Goal: Task Accomplishment & Management: Complete application form

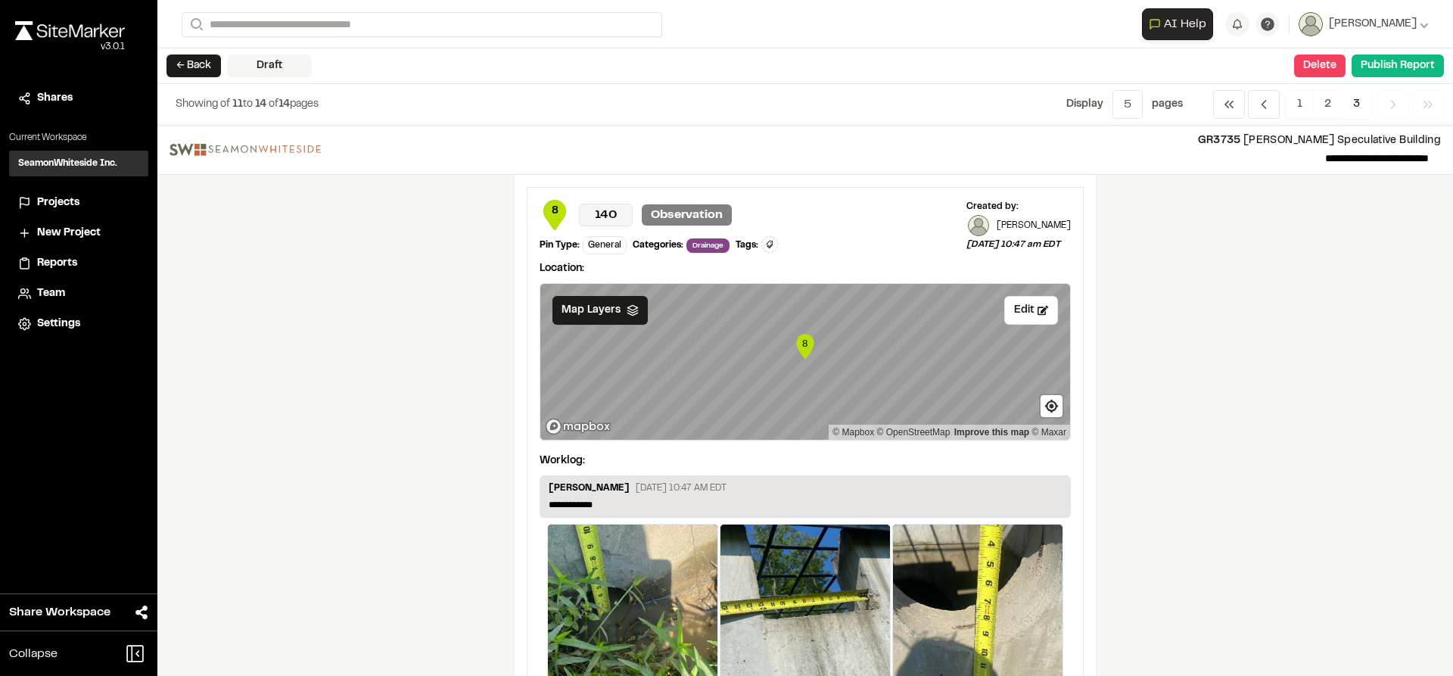
scroll to position [1678, 0]
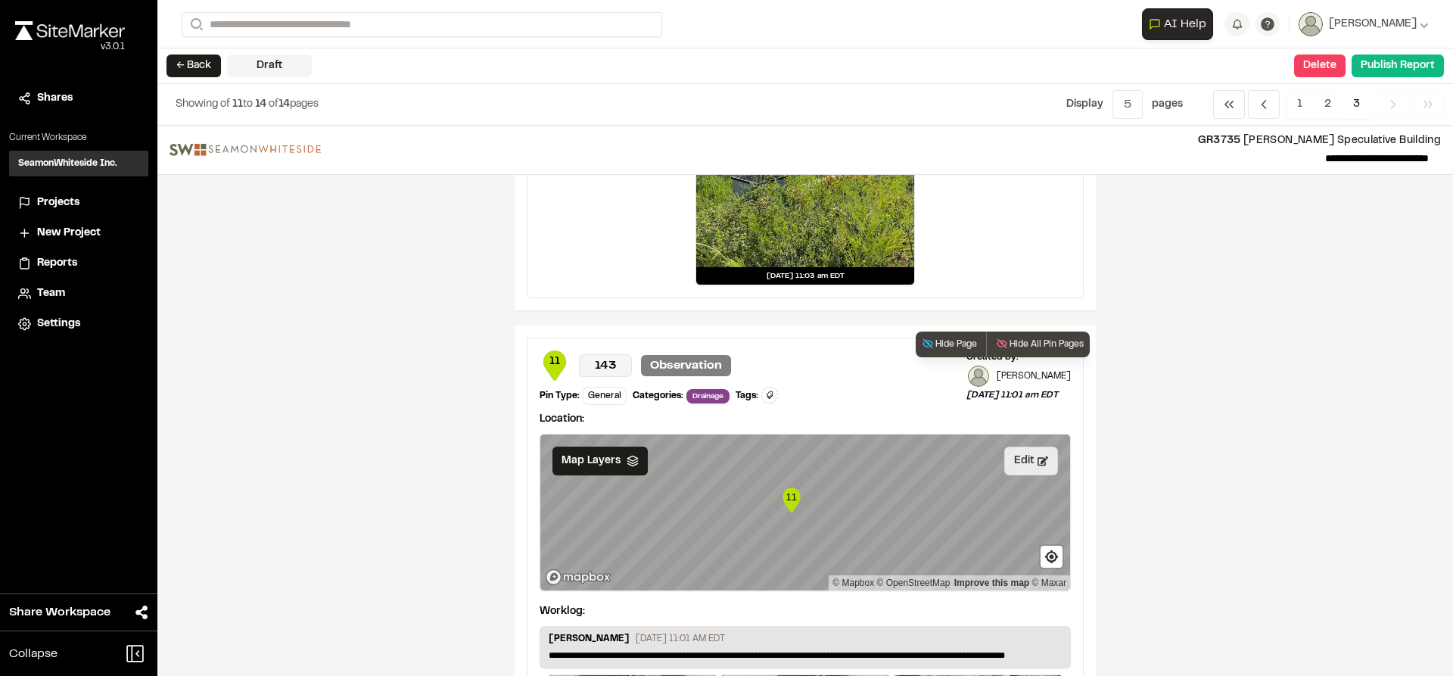
click at [1026, 462] on button "Edit" at bounding box center [1031, 460] width 54 height 29
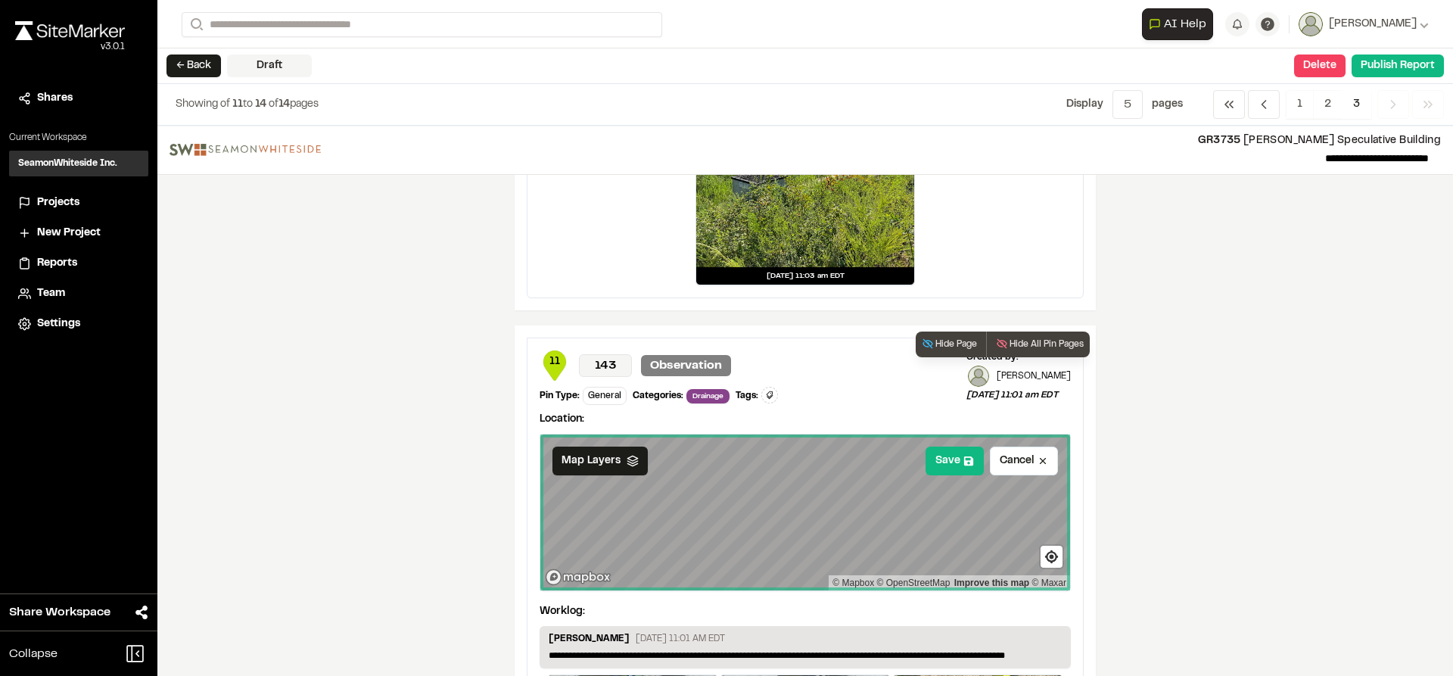
click at [839, 576] on div "11 © Mapbox © OpenStreetMap Improve this map © Maxar" at bounding box center [805, 512] width 530 height 156
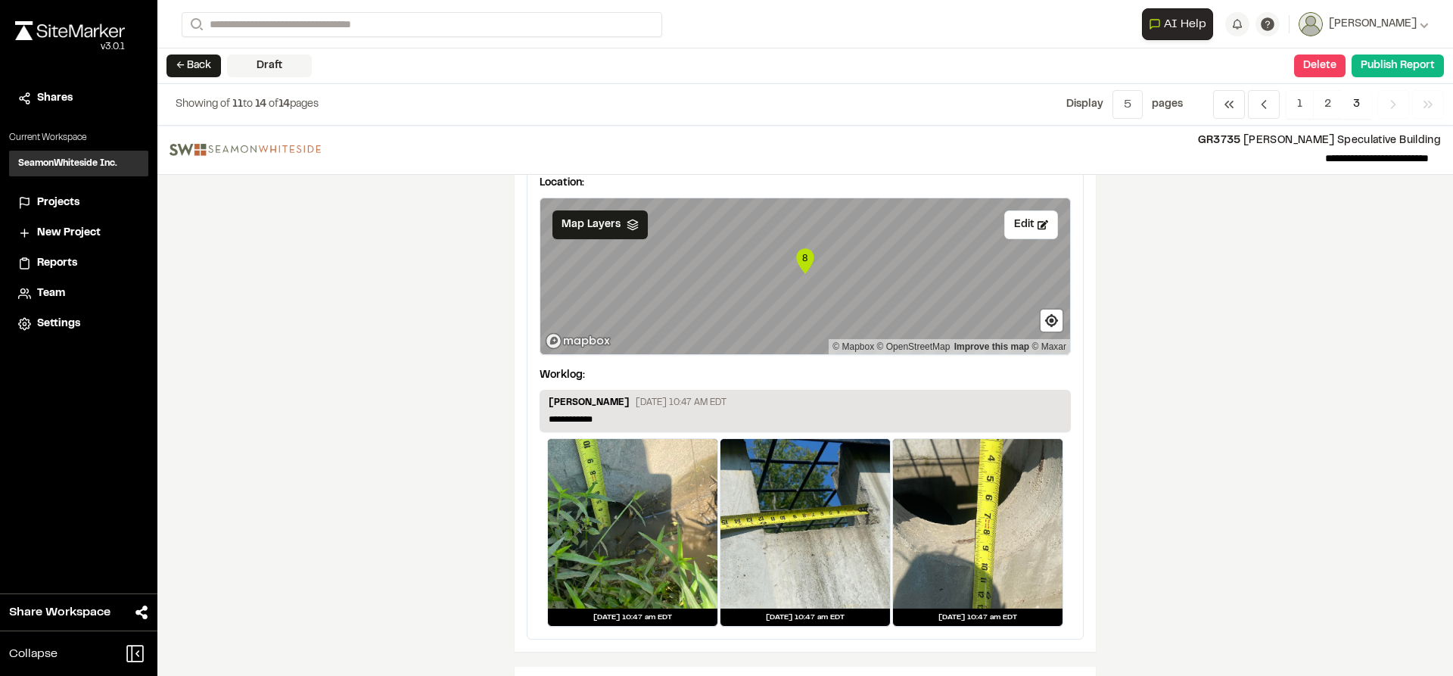
scroll to position [0, 0]
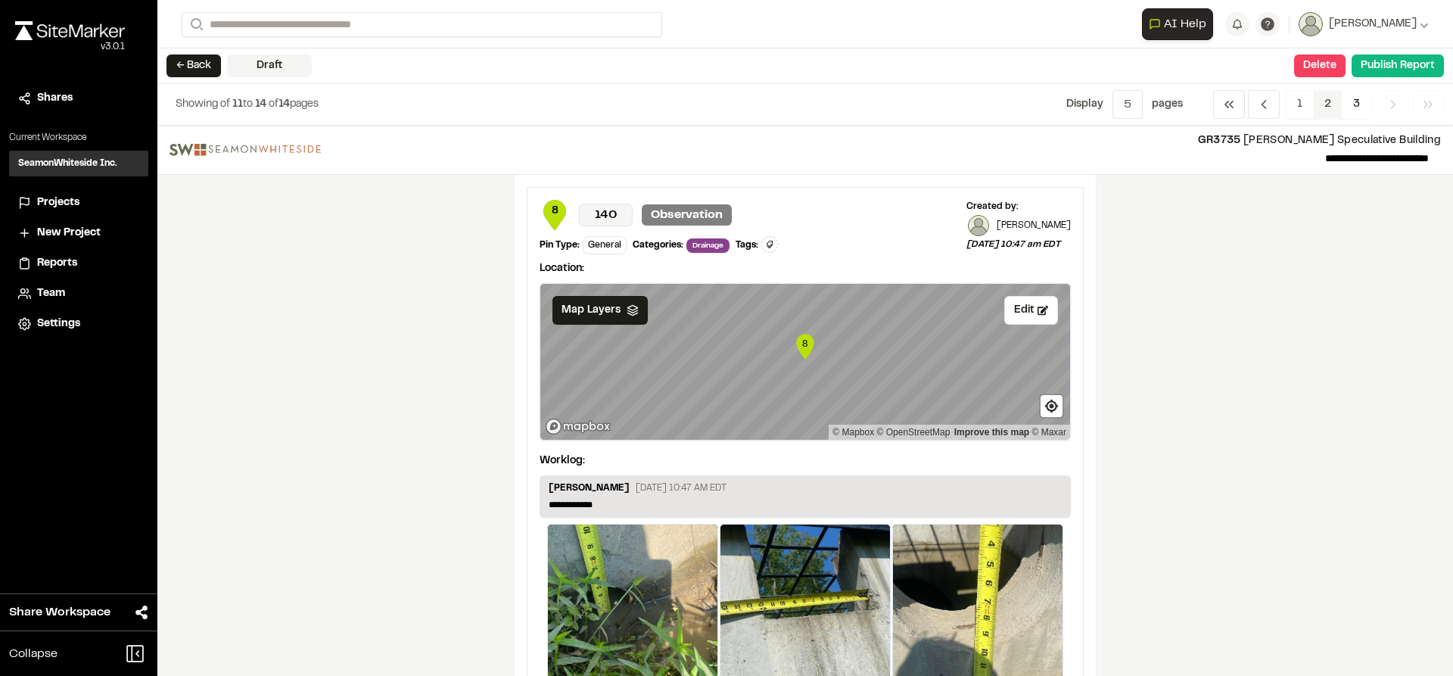
click at [1318, 110] on span "2" at bounding box center [1328, 104] width 30 height 29
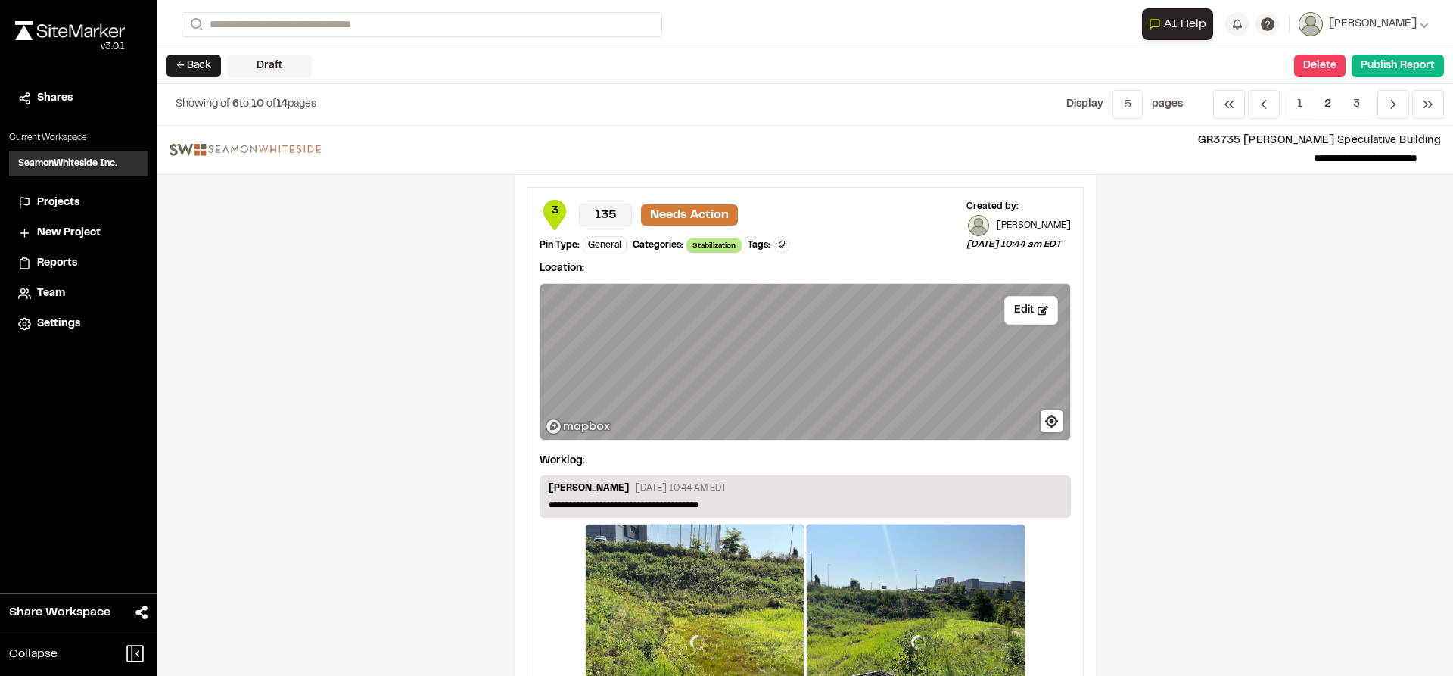
click at [1307, 70] on button "Delete" at bounding box center [1319, 65] width 51 height 23
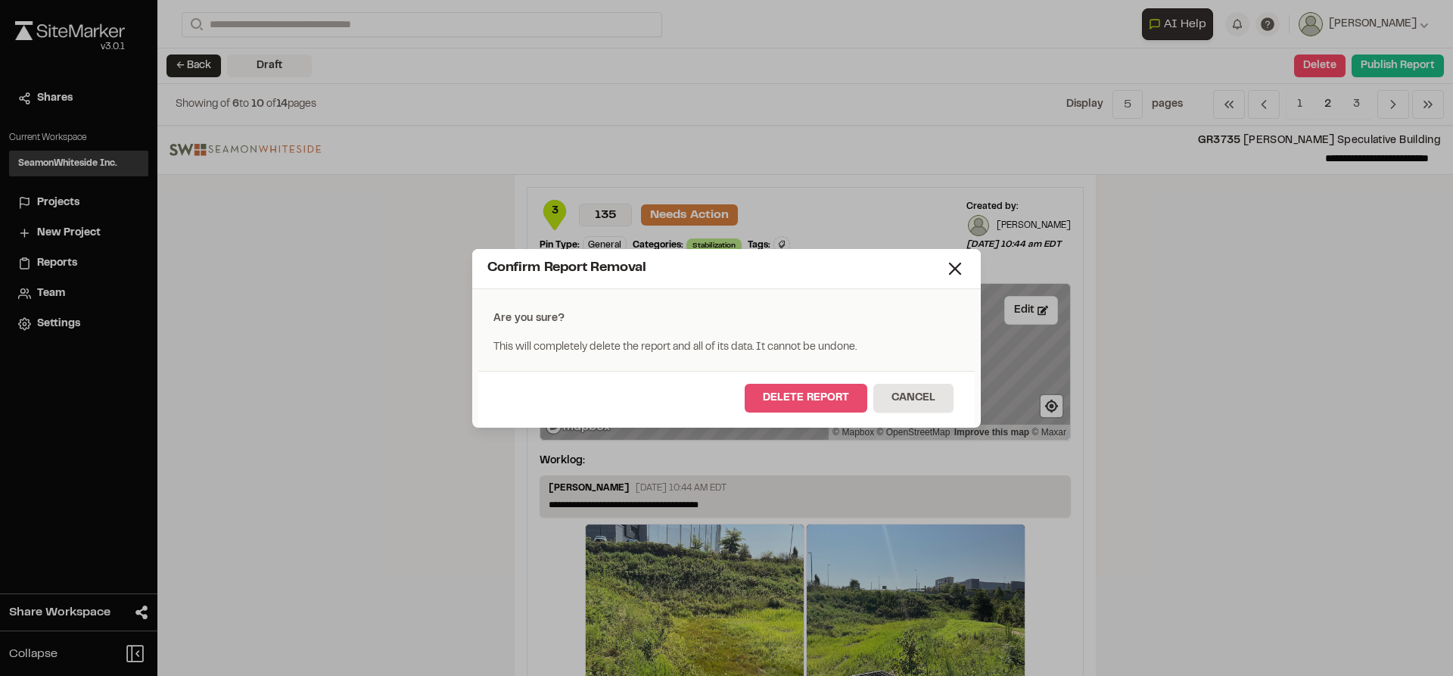
click at [811, 397] on button "Delete Report" at bounding box center [806, 398] width 123 height 29
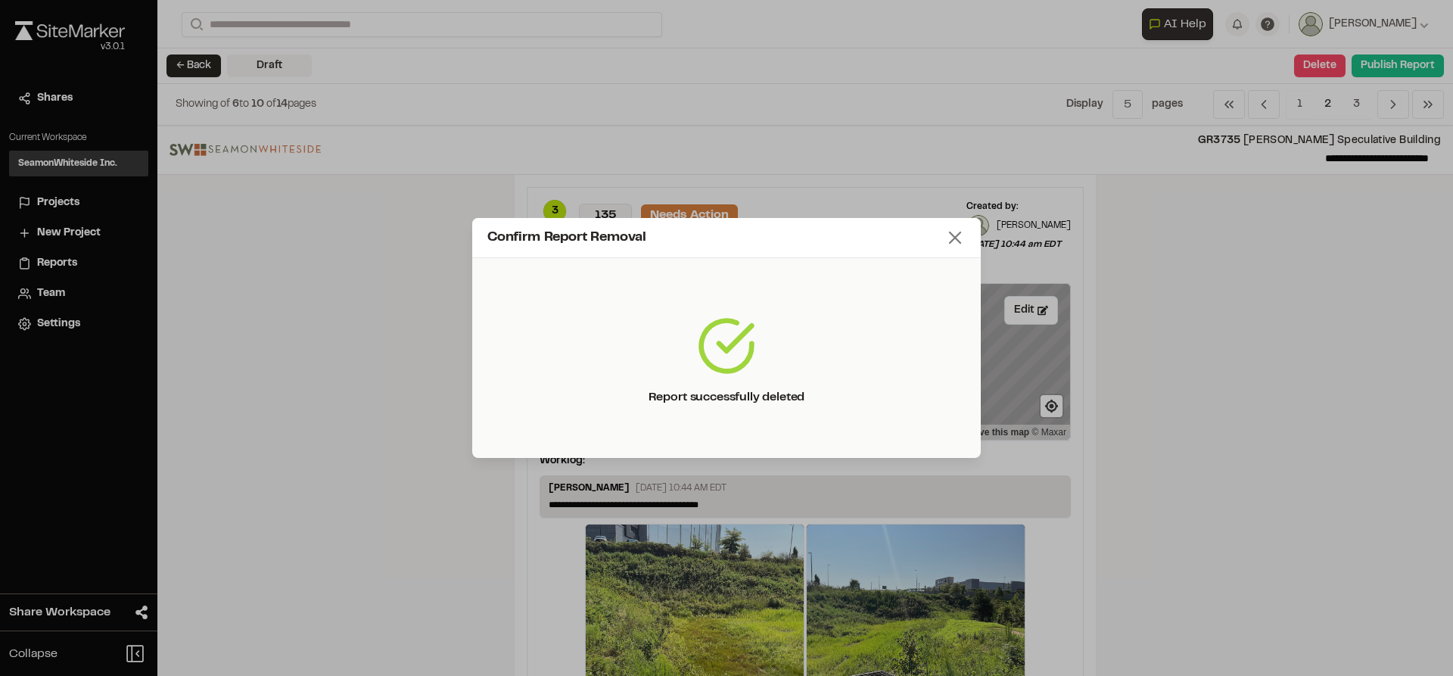
click at [953, 239] on icon at bounding box center [954, 237] width 21 height 21
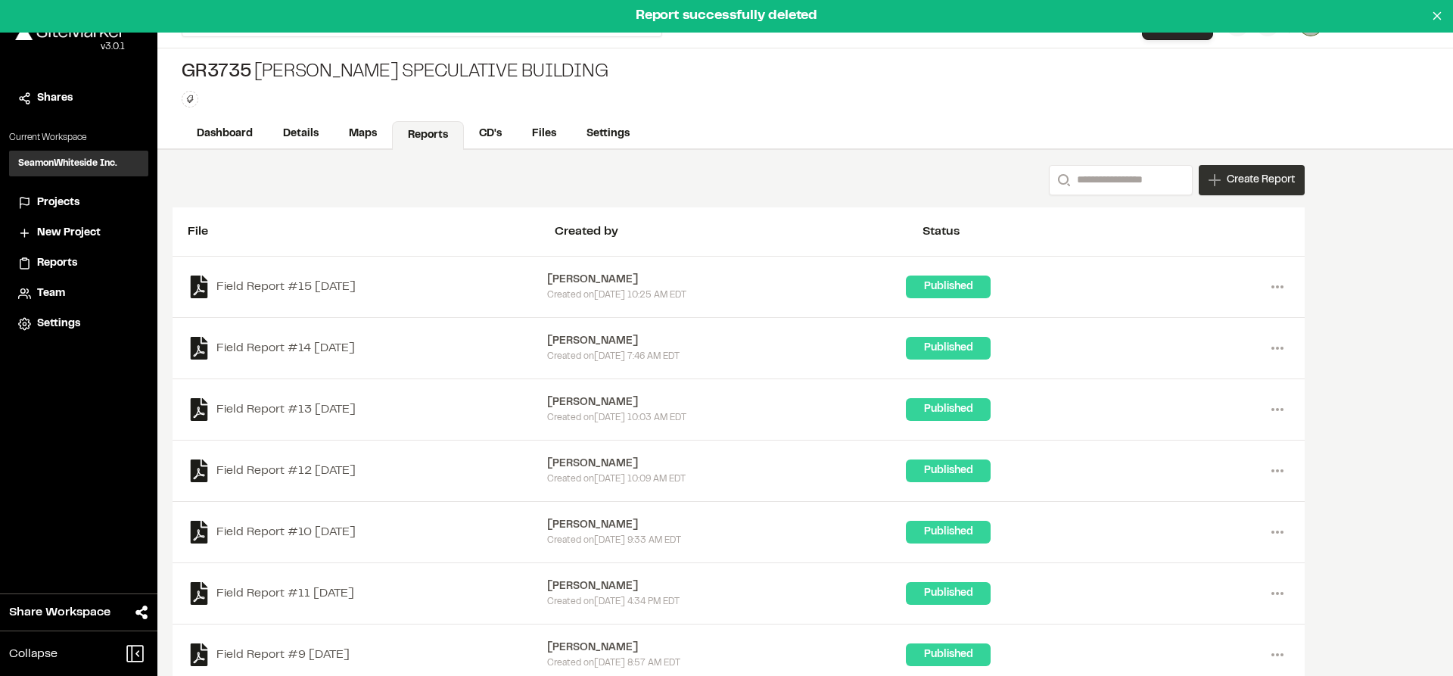
click at [1236, 179] on span "Create Report" at bounding box center [1261, 180] width 68 height 17
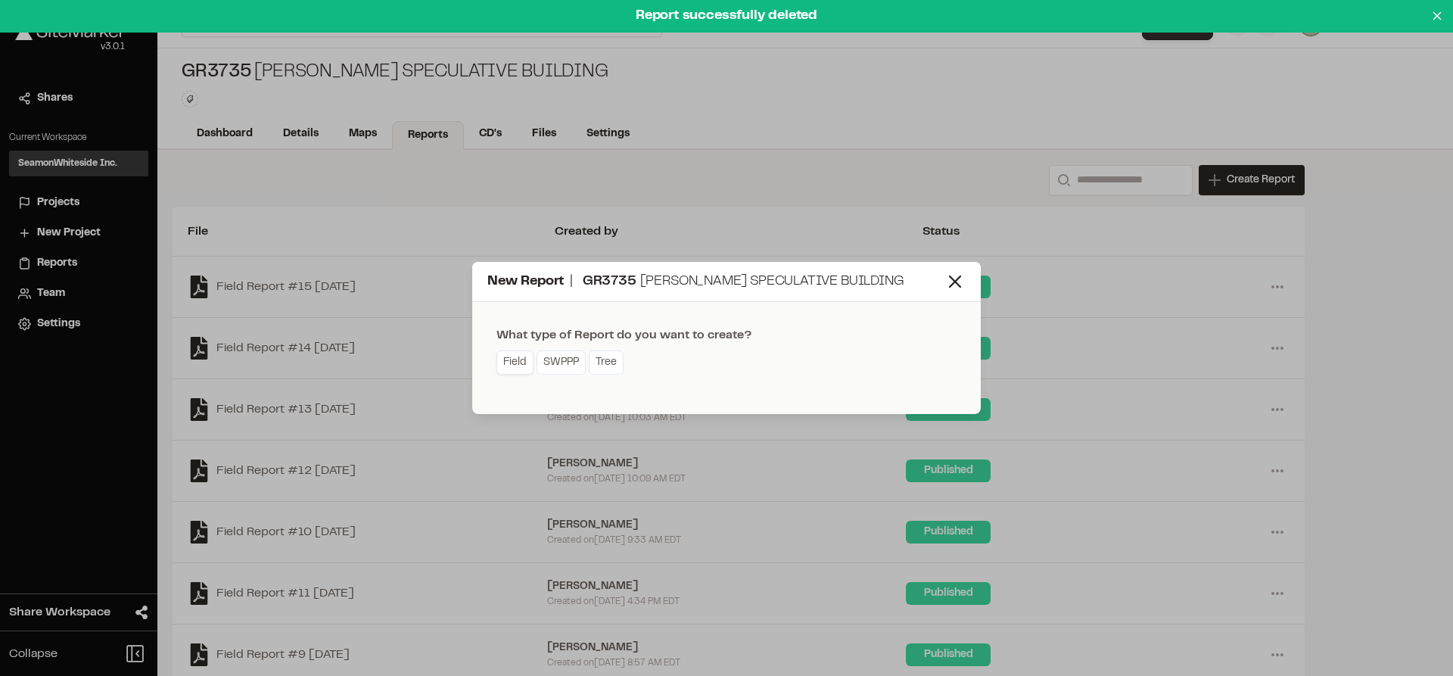
click at [512, 359] on link "Field" at bounding box center [514, 362] width 37 height 24
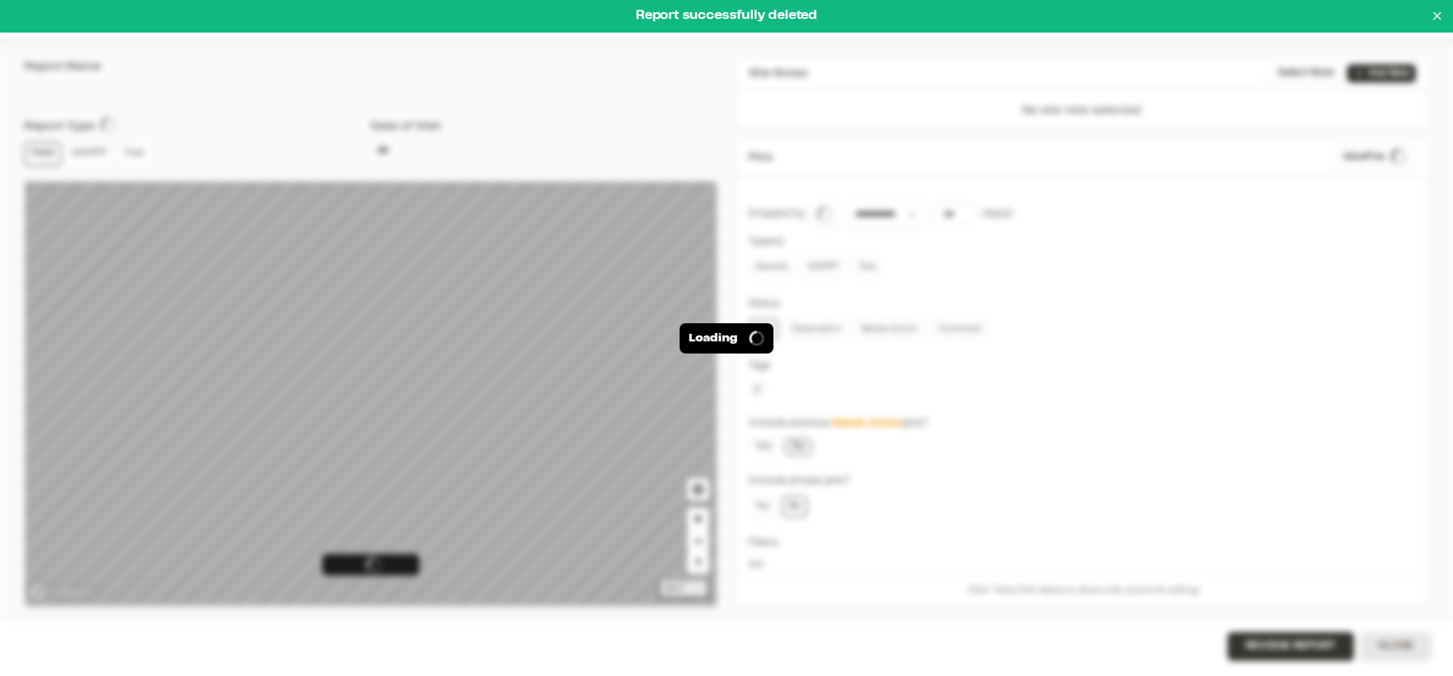
type input "**********"
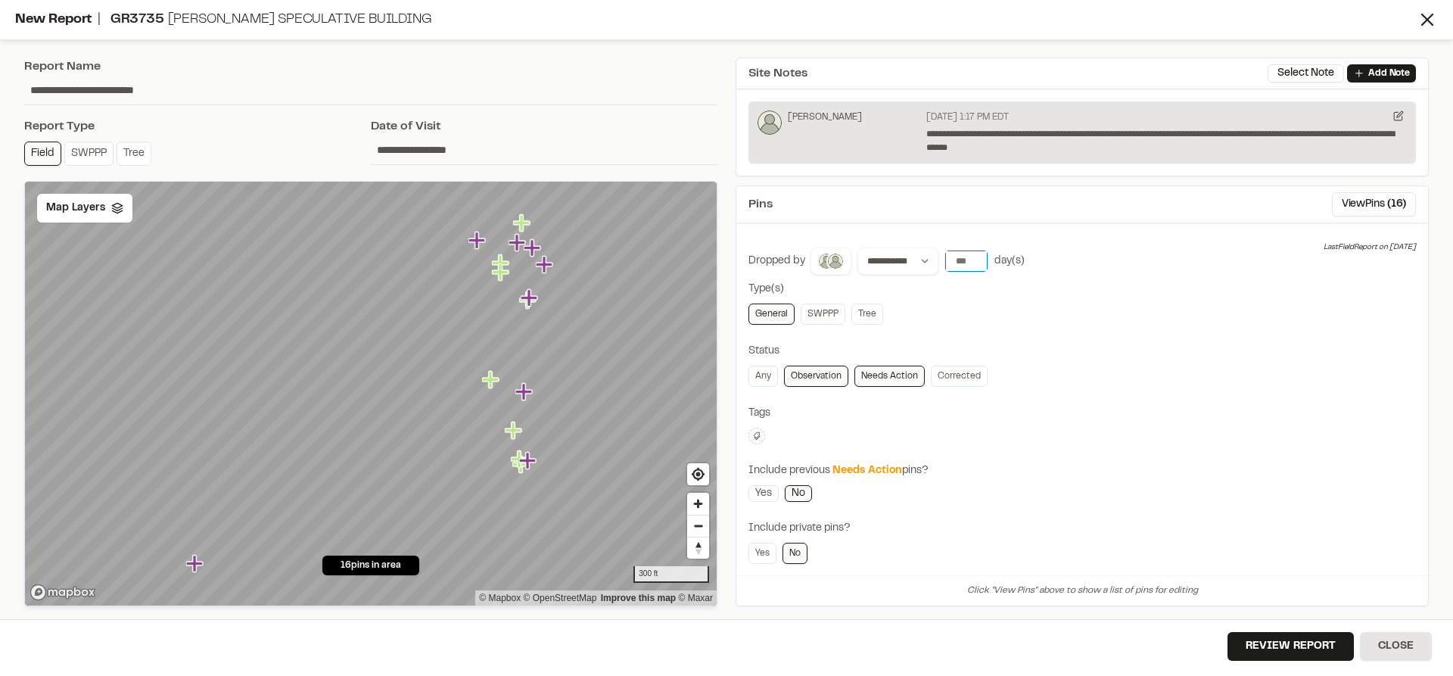
click at [964, 257] on input "number" at bounding box center [966, 260] width 42 height 21
type input "*"
click at [111, 214] on div "Map Layers" at bounding box center [84, 208] width 95 height 29
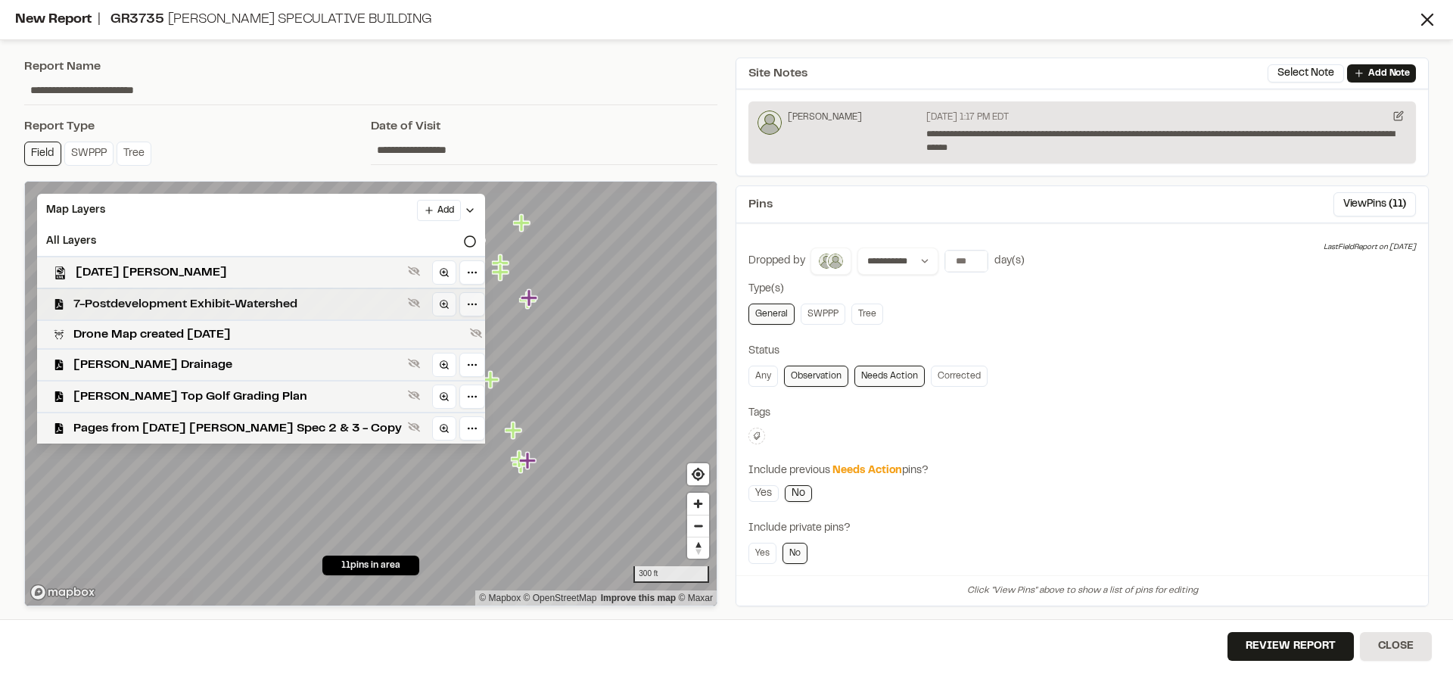
click at [147, 307] on span "7-Postdevelopment Exhibit-Watershed" at bounding box center [237, 304] width 328 height 18
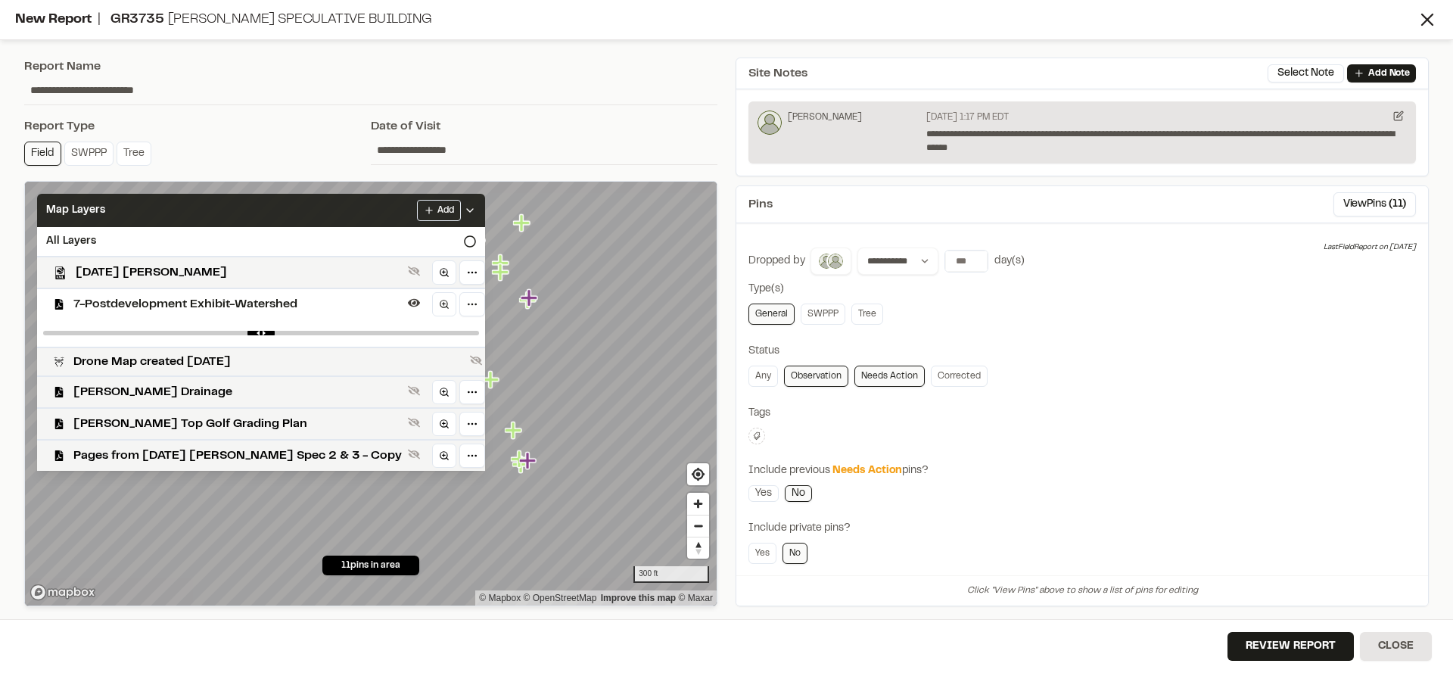
click at [464, 207] on icon at bounding box center [470, 210] width 12 height 12
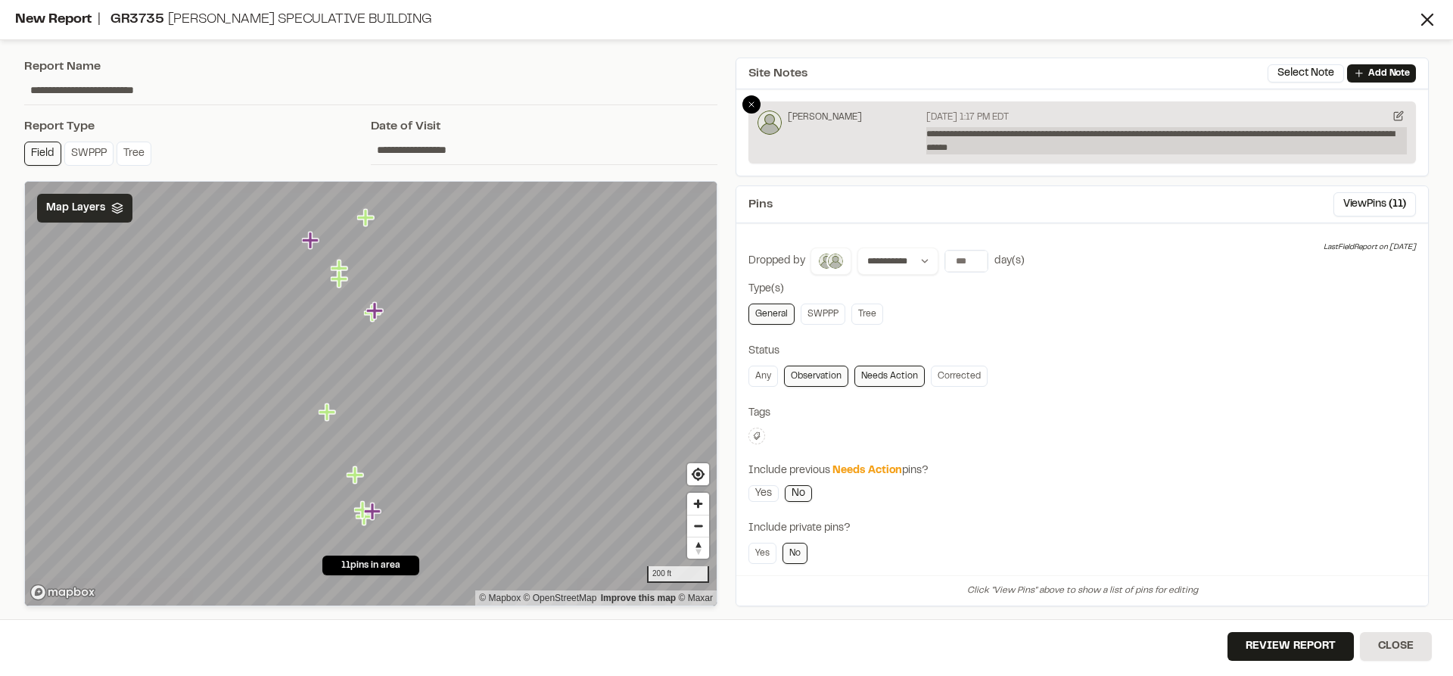
click at [1081, 138] on p "**********" at bounding box center [1166, 140] width 481 height 27
click at [1077, 151] on p "**********" at bounding box center [1166, 140] width 481 height 27
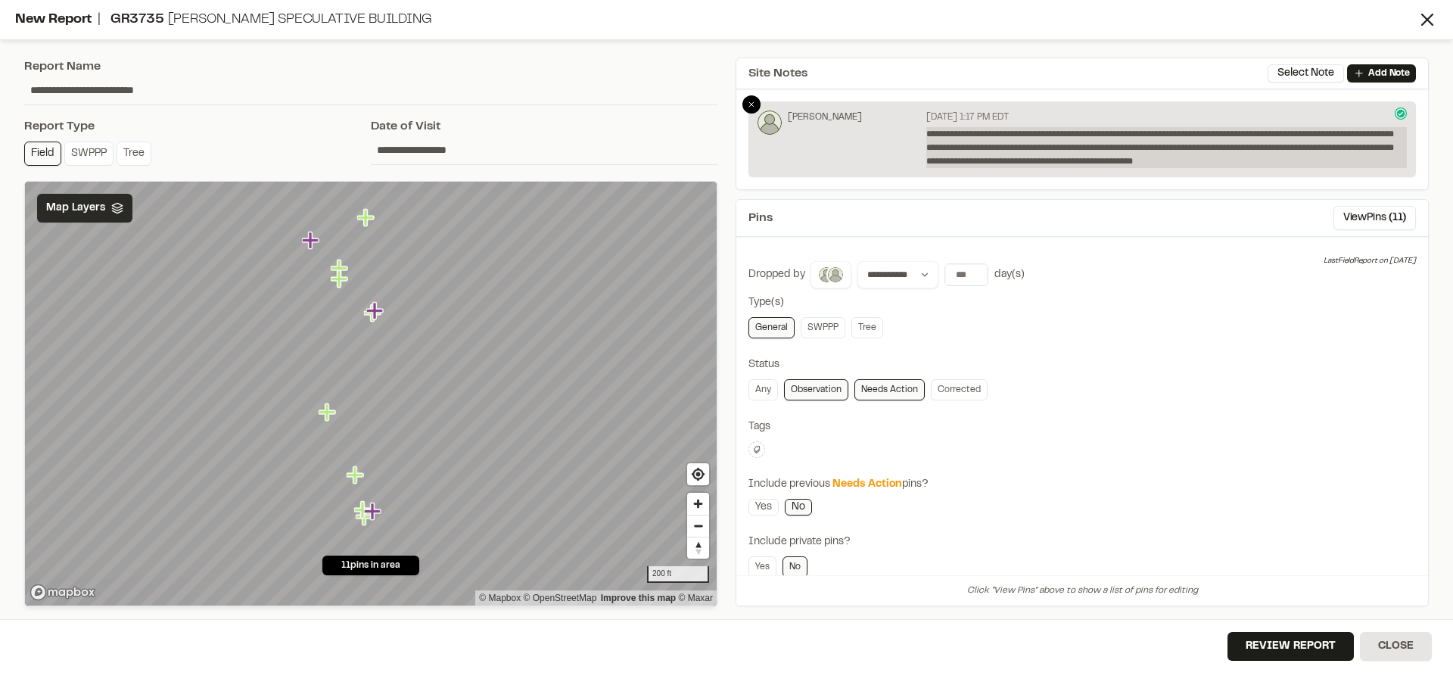
click at [1237, 160] on p "**********" at bounding box center [1166, 147] width 481 height 41
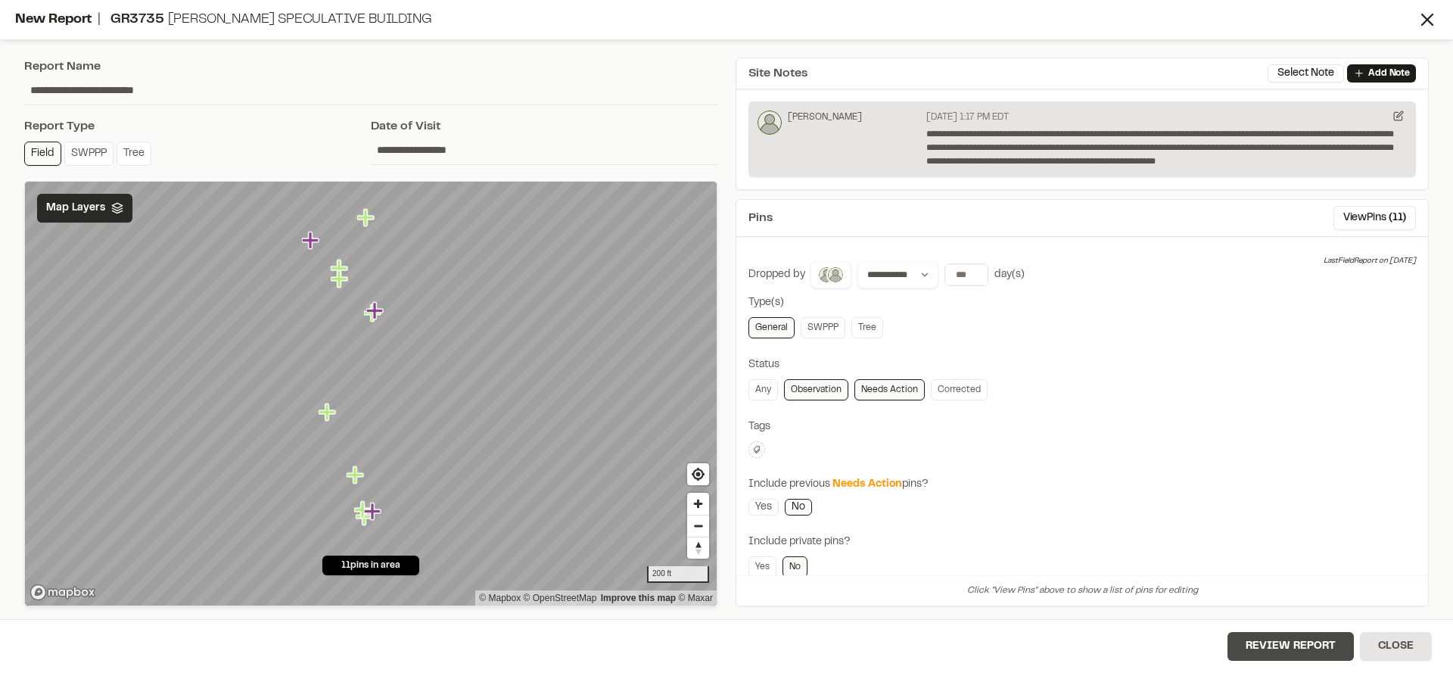
click at [1301, 644] on button "Review Report" at bounding box center [1290, 646] width 126 height 29
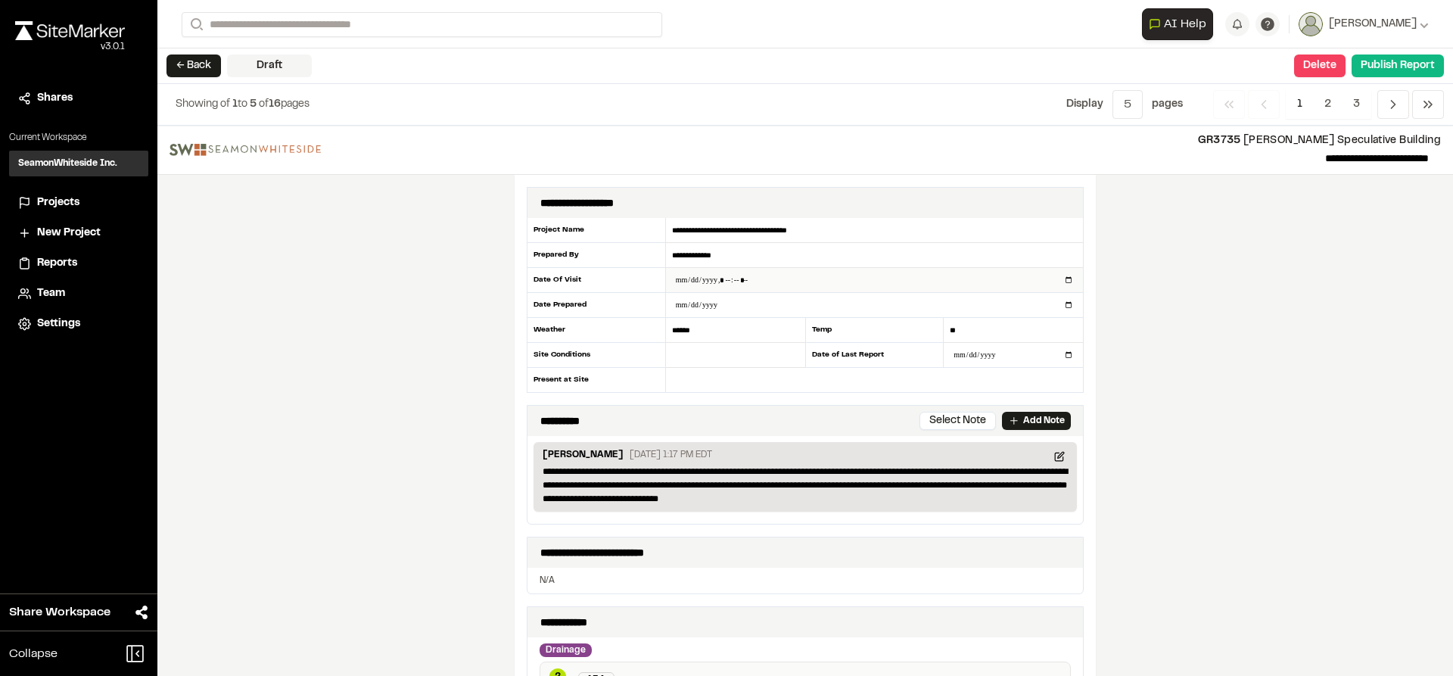
click at [1058, 278] on input "datetime-local" at bounding box center [874, 280] width 417 height 24
type input "**********"
click at [1260, 334] on div "**********" at bounding box center [805, 401] width 1296 height 550
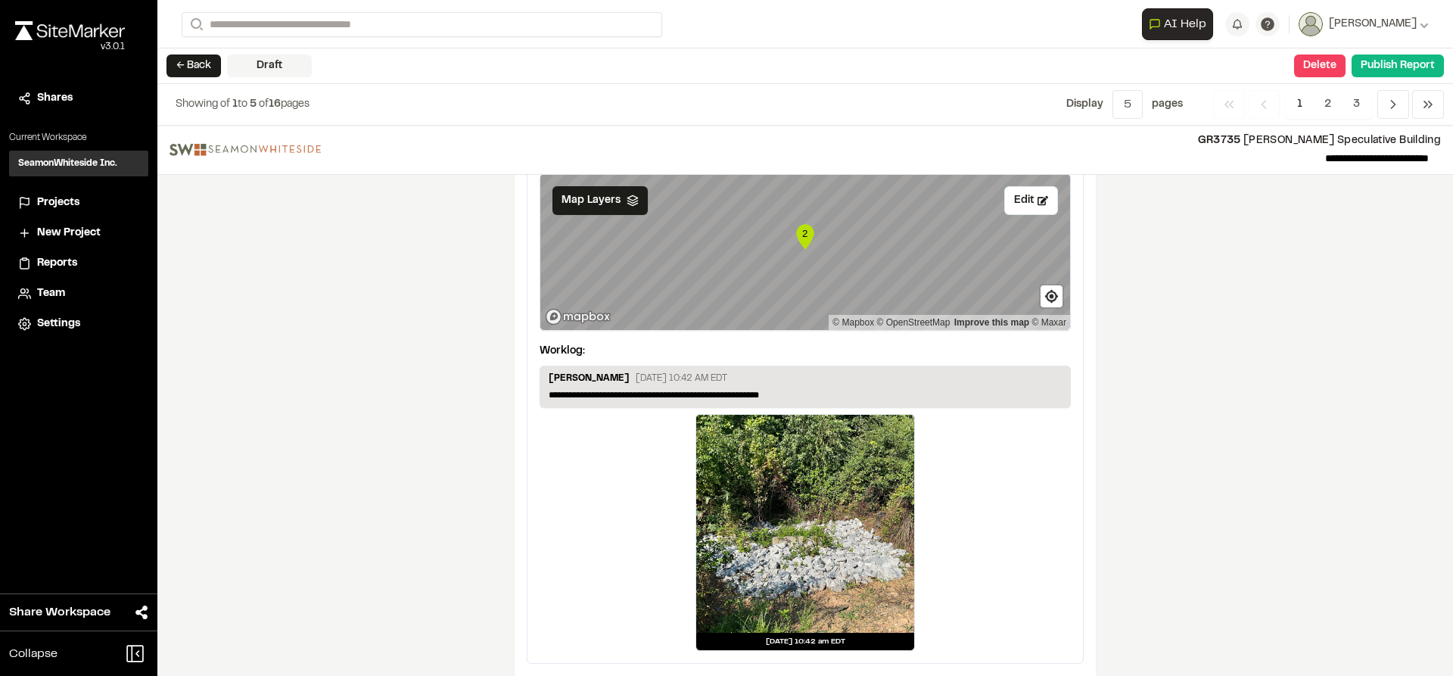
scroll to position [2701, 0]
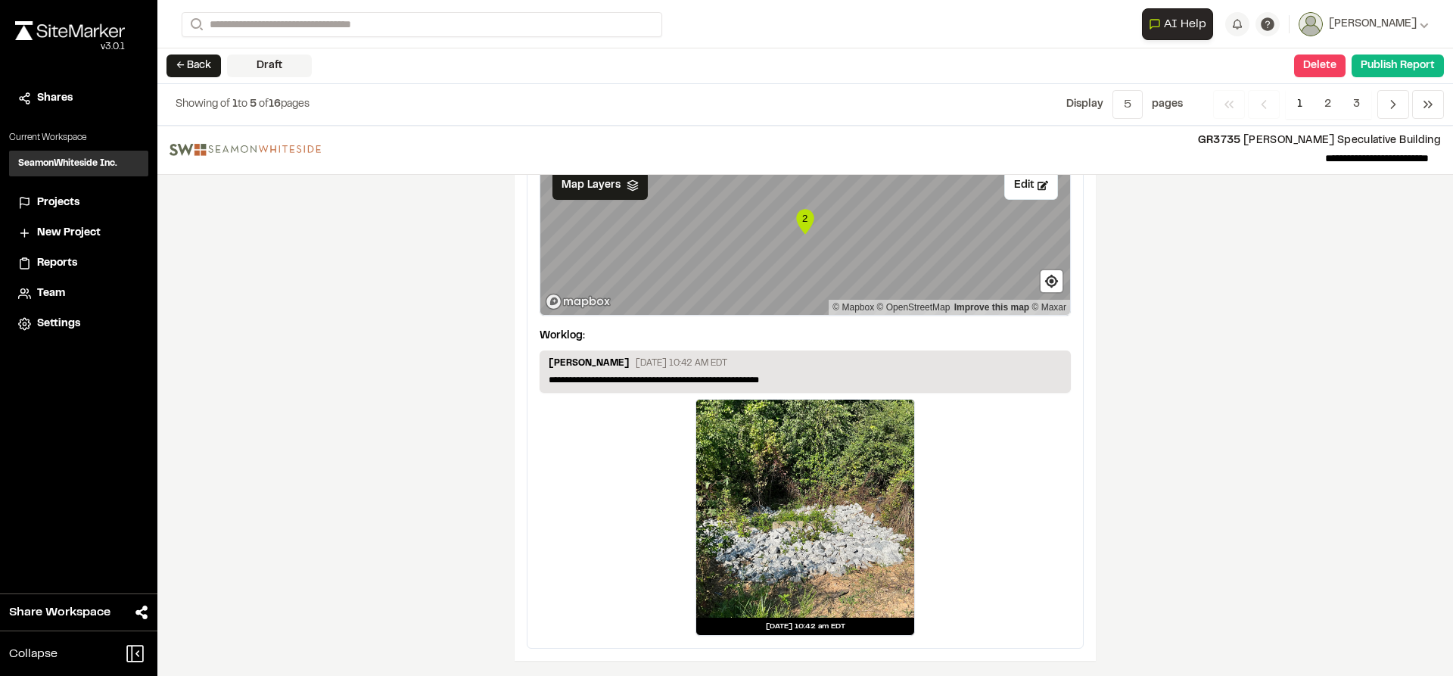
drag, startPoint x: 1327, startPoint y: 103, endPoint x: 1412, endPoint y: 317, distance: 230.6
click at [1327, 102] on span "2" at bounding box center [1328, 104] width 30 height 29
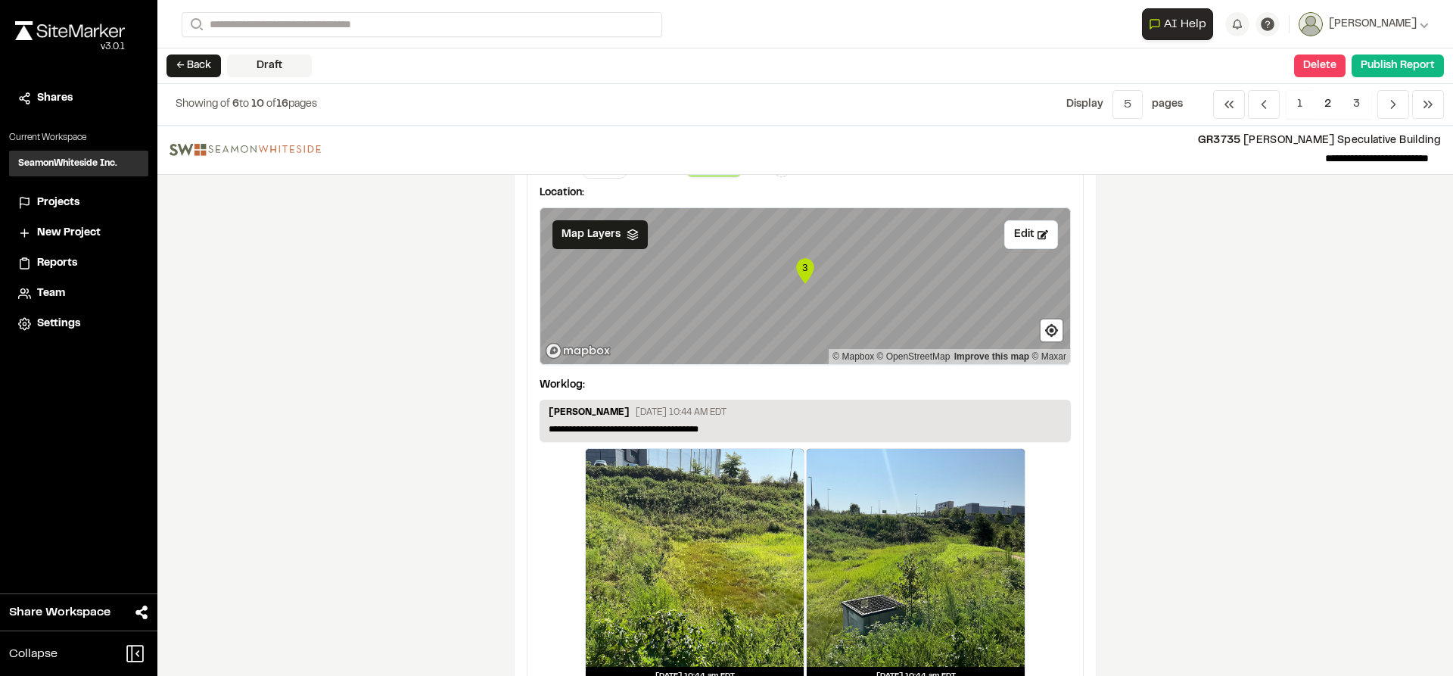
scroll to position [0, 0]
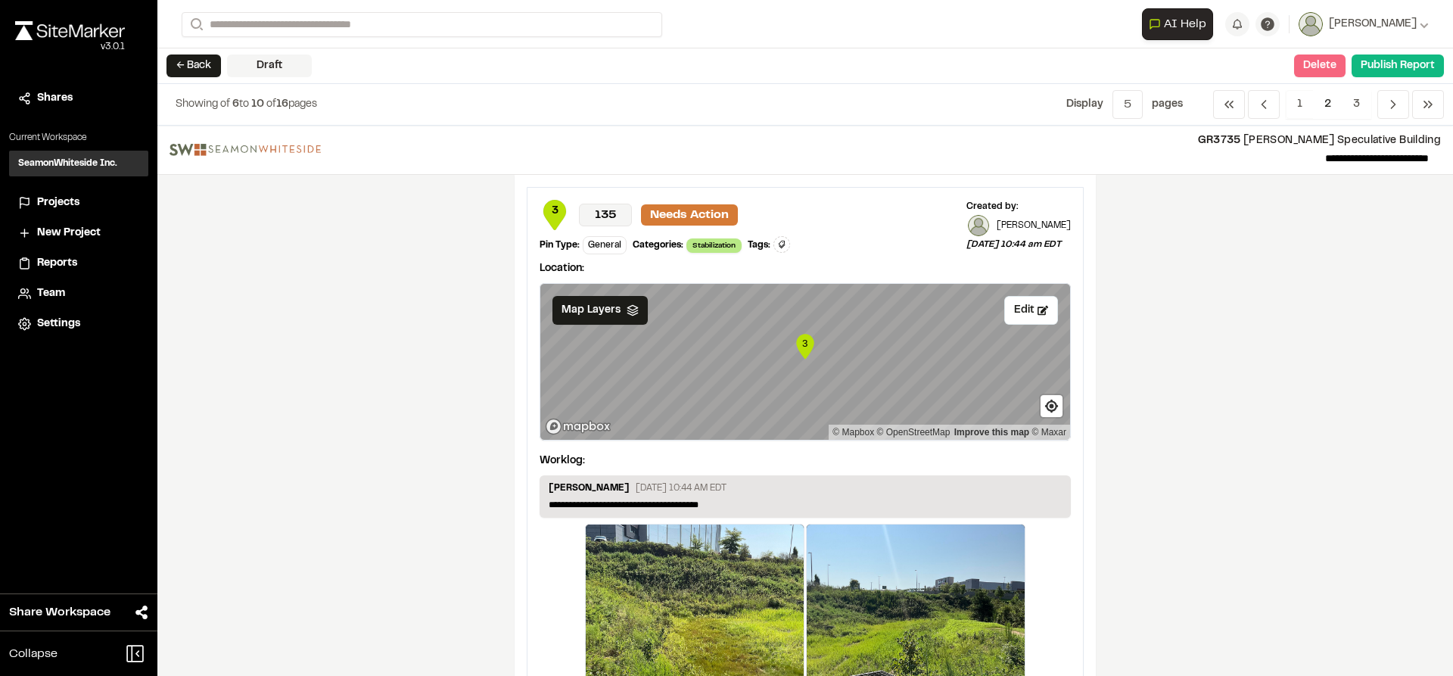
click at [1309, 68] on button "Delete" at bounding box center [1319, 65] width 51 height 23
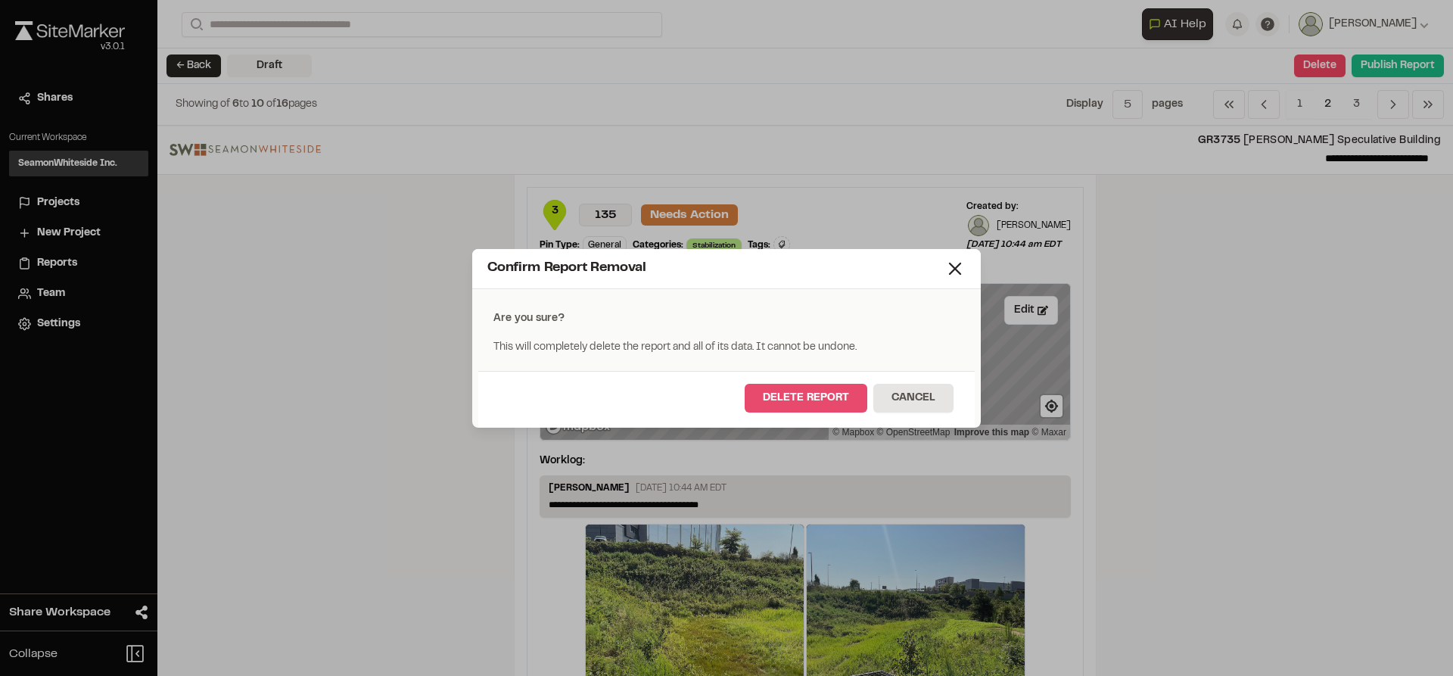
click at [826, 397] on button "Delete Report" at bounding box center [806, 398] width 123 height 29
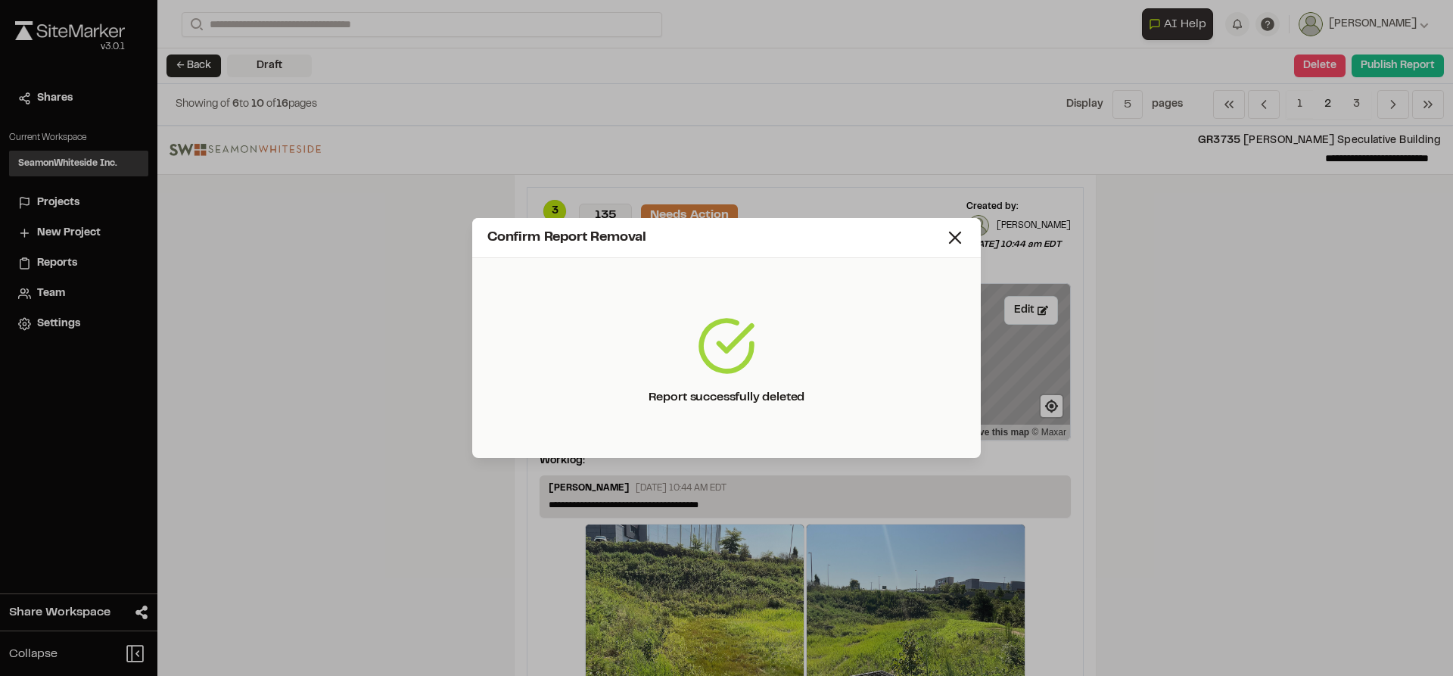
click at [959, 243] on icon at bounding box center [954, 237] width 21 height 21
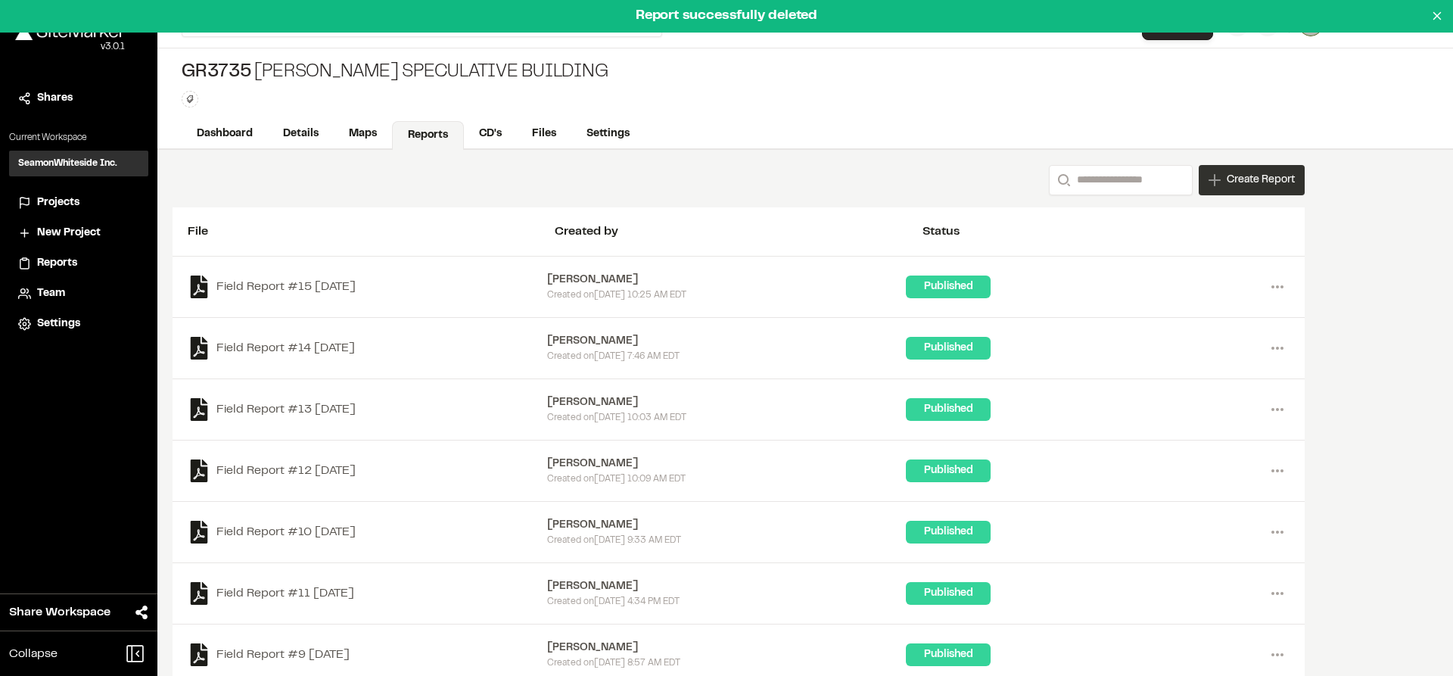
click at [1236, 174] on span "Create Report" at bounding box center [1261, 180] width 68 height 17
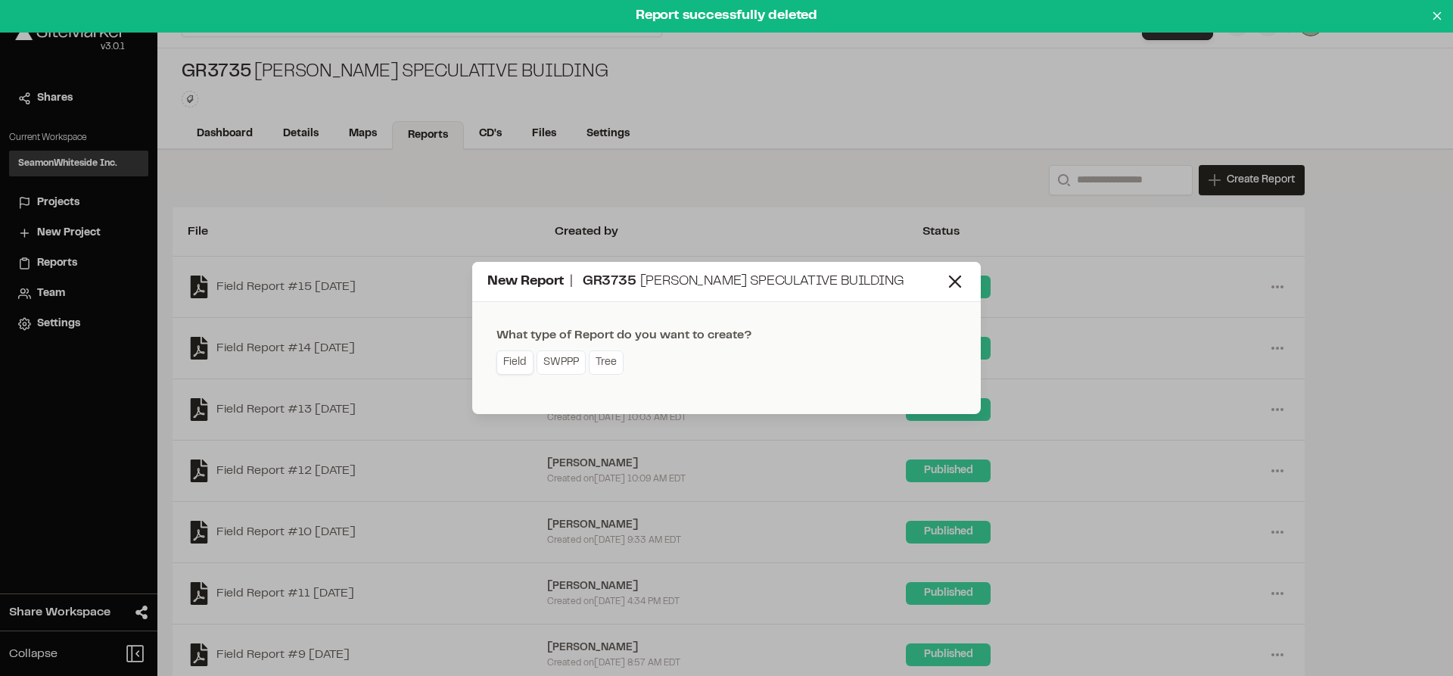
click at [516, 365] on link "Field" at bounding box center [514, 362] width 37 height 24
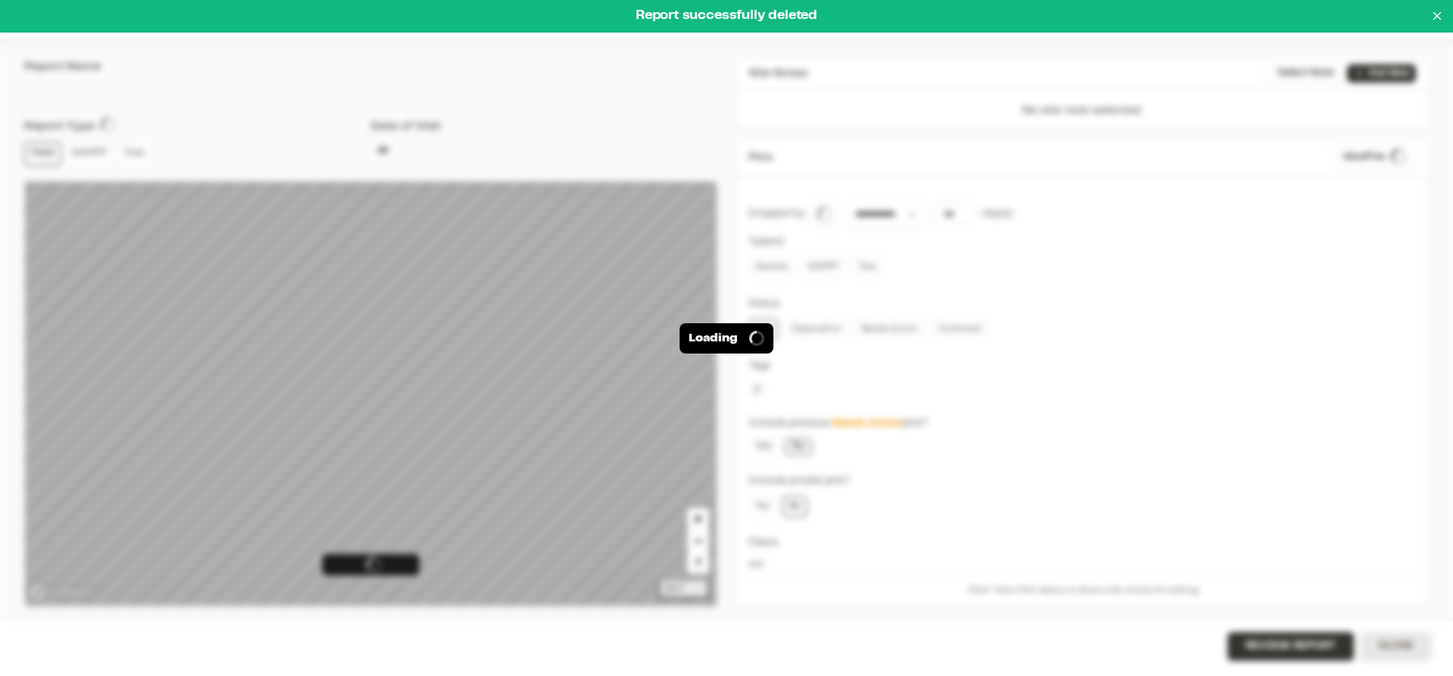
type input "**********"
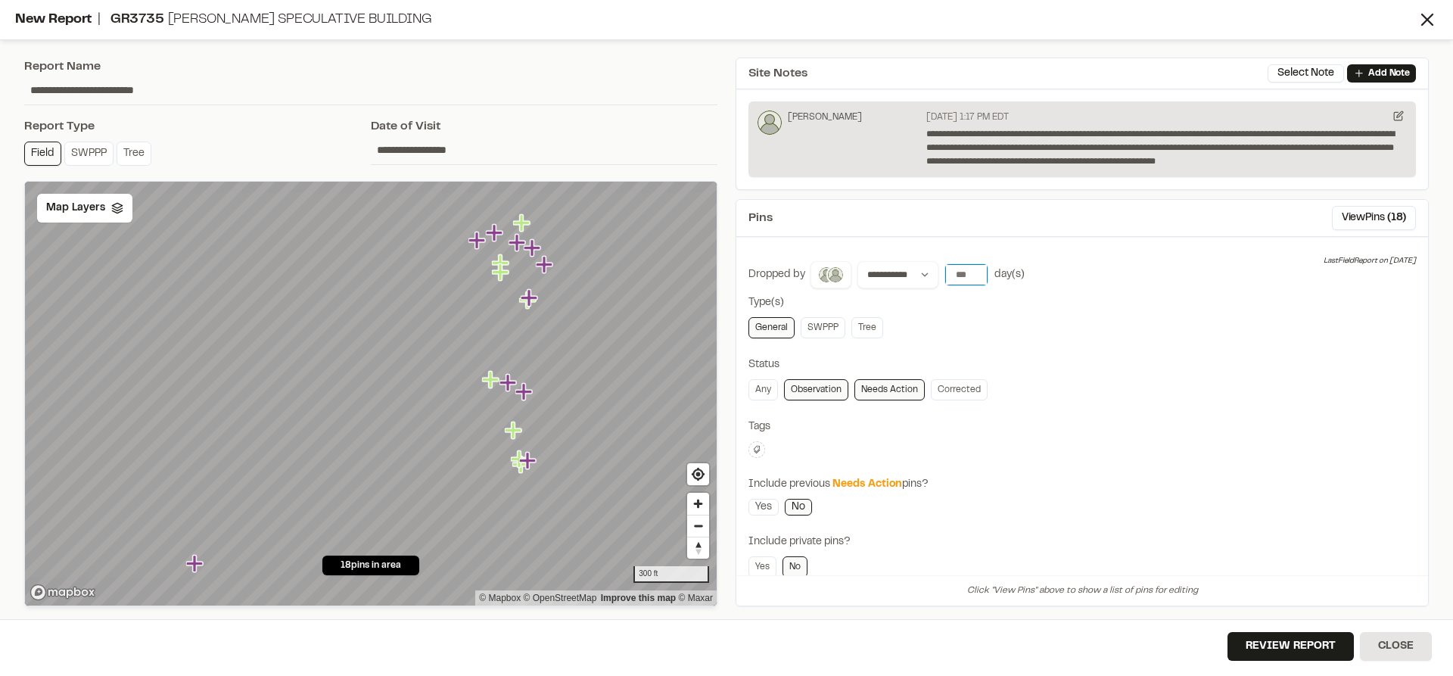
click at [956, 273] on input "number" at bounding box center [966, 274] width 42 height 21
type input "*"
click at [103, 214] on span "Map Layers" at bounding box center [75, 208] width 59 height 17
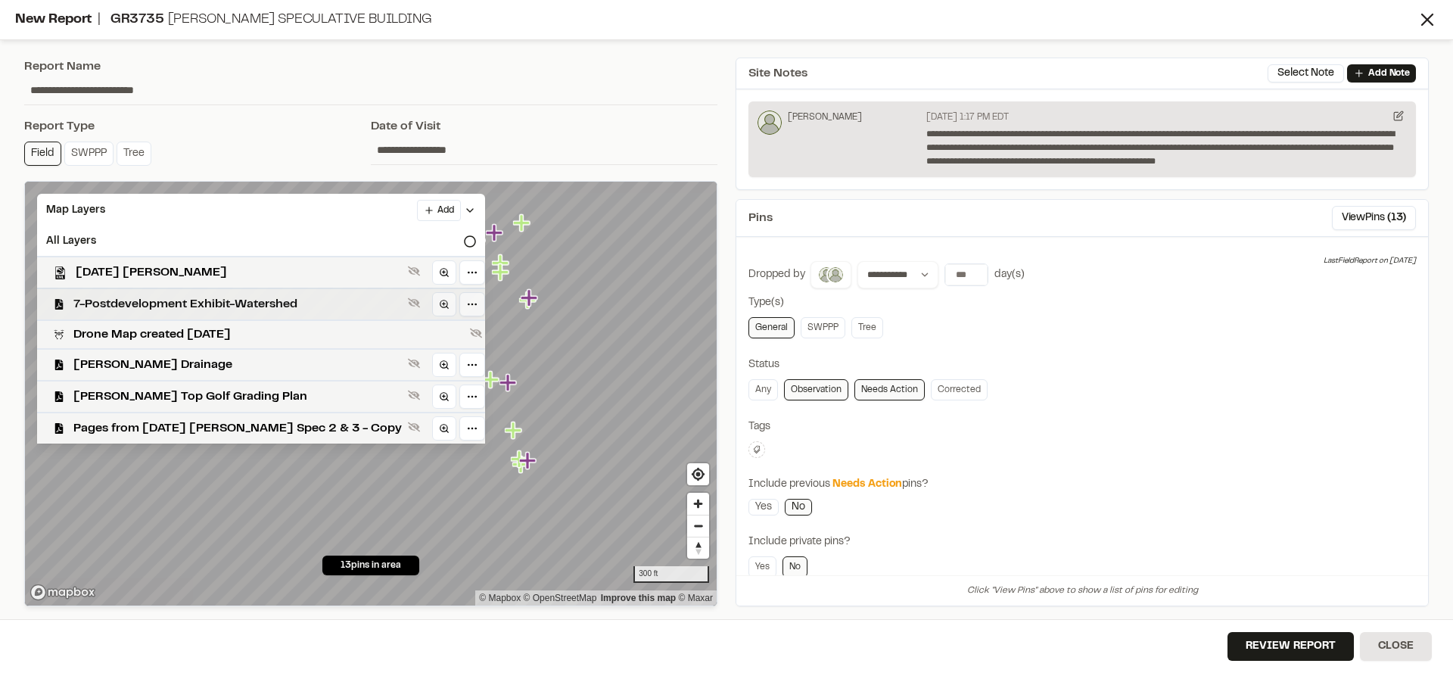
click at [110, 304] on span "7-Postdevelopment Exhibit-Watershed" at bounding box center [237, 304] width 328 height 18
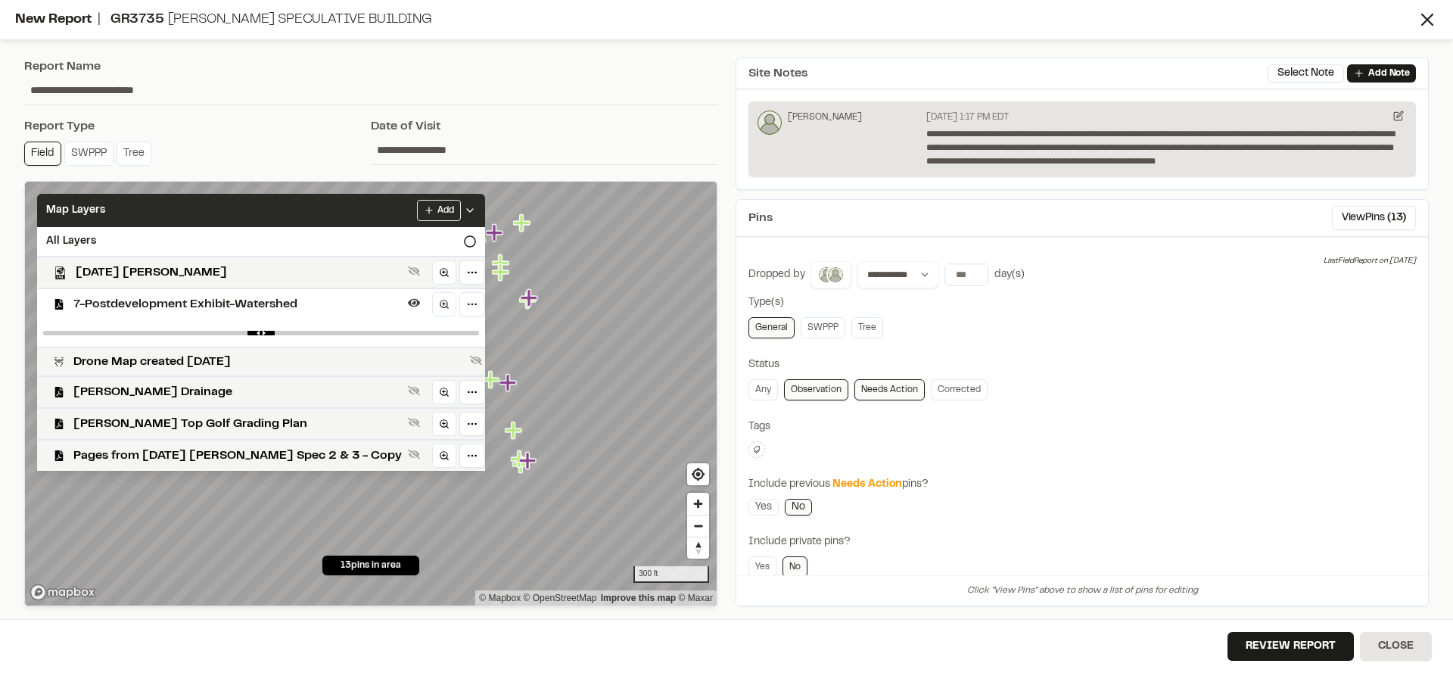
click at [464, 213] on icon at bounding box center [470, 210] width 12 height 12
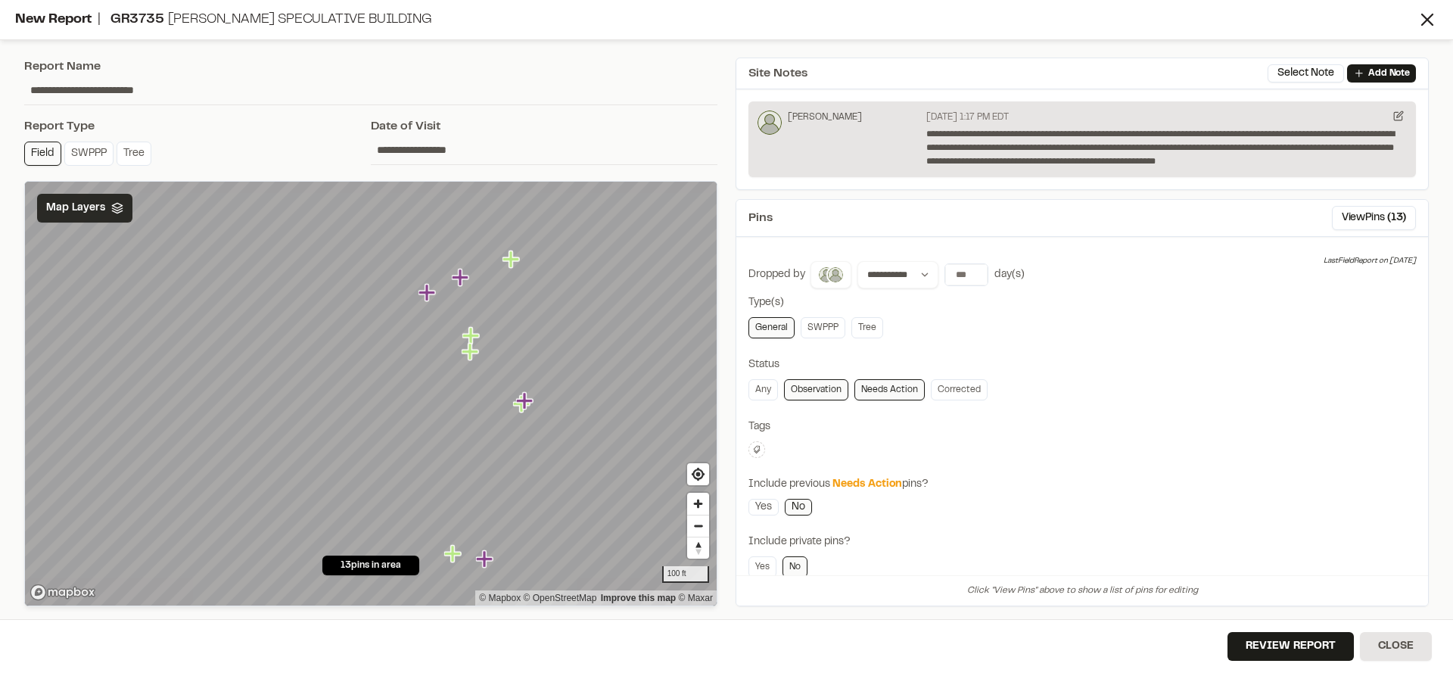
click at [463, 280] on icon "Map marker" at bounding box center [462, 278] width 20 height 20
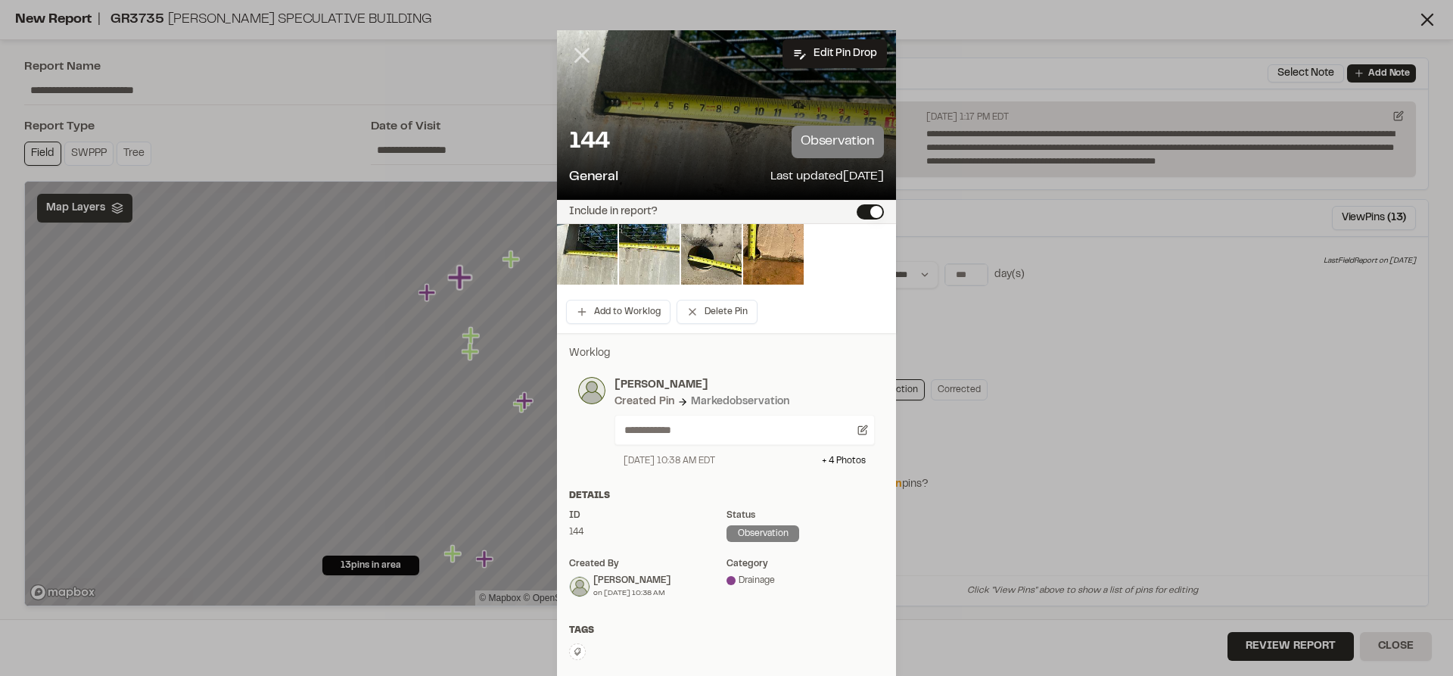
click at [583, 55] on icon at bounding box center [582, 55] width 26 height 26
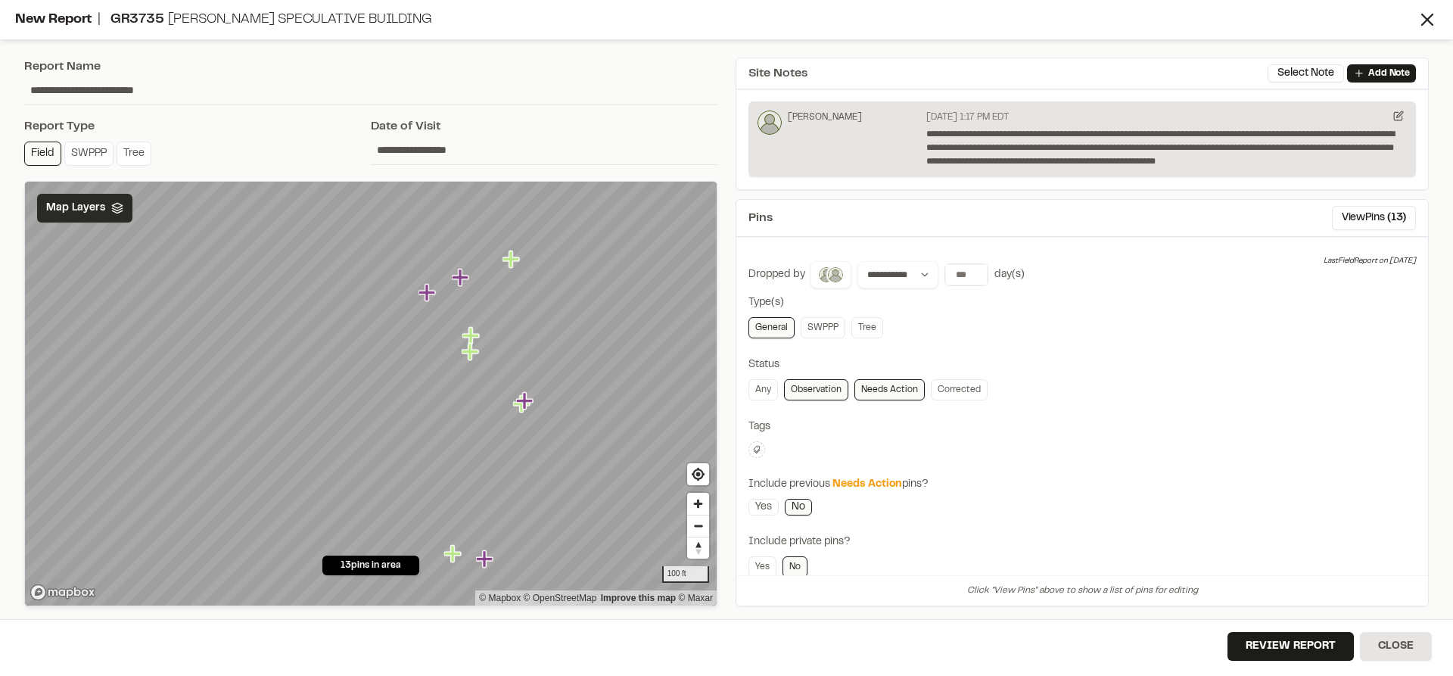
click at [529, 403] on icon "Map marker" at bounding box center [524, 400] width 17 height 17
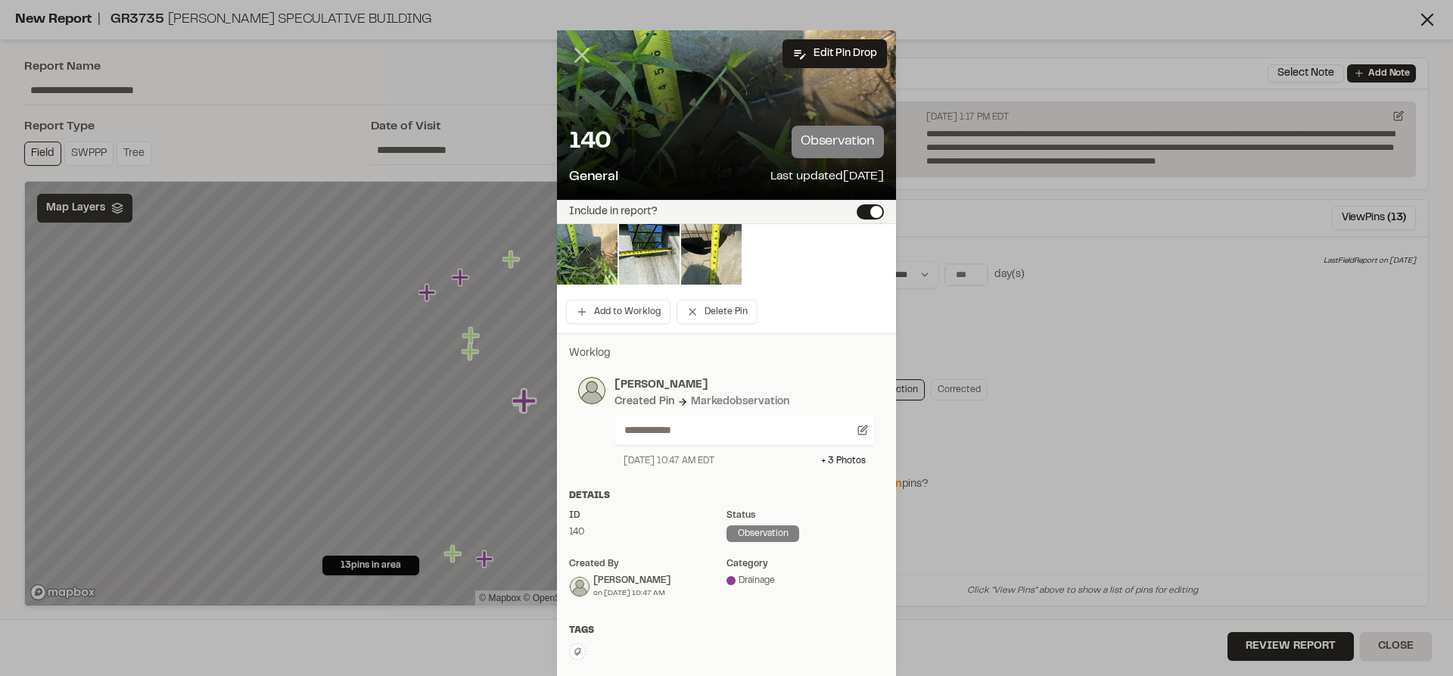
click at [576, 45] on icon at bounding box center [582, 55] width 26 height 26
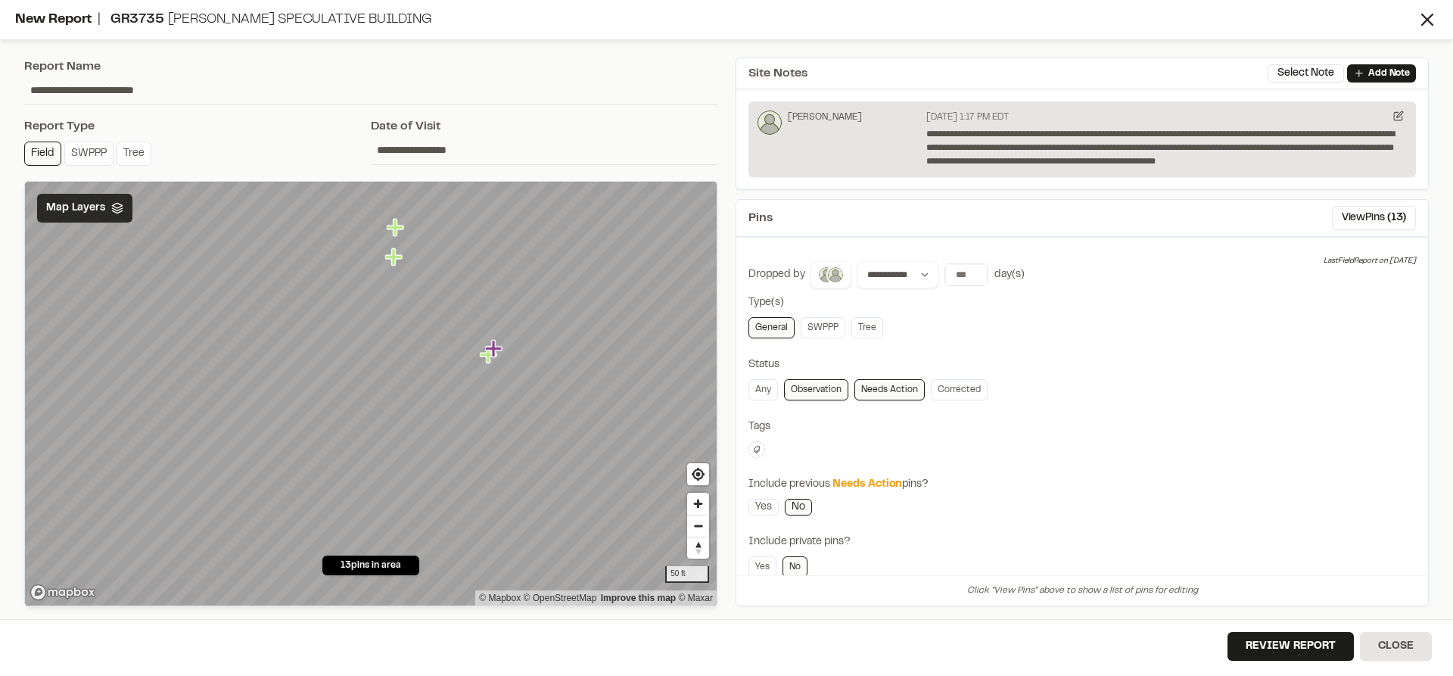
click at [500, 351] on icon "Map marker" at bounding box center [495, 349] width 20 height 20
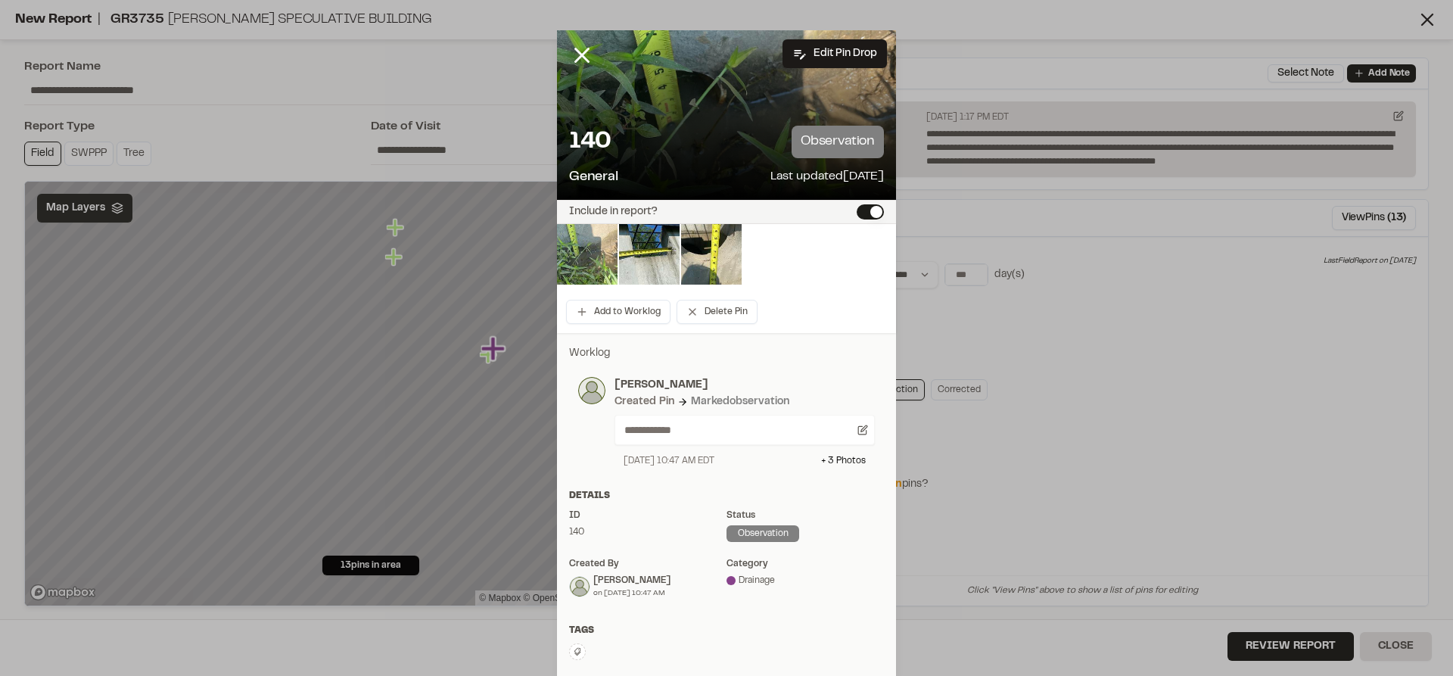
click at [565, 257] on img at bounding box center [587, 254] width 61 height 61
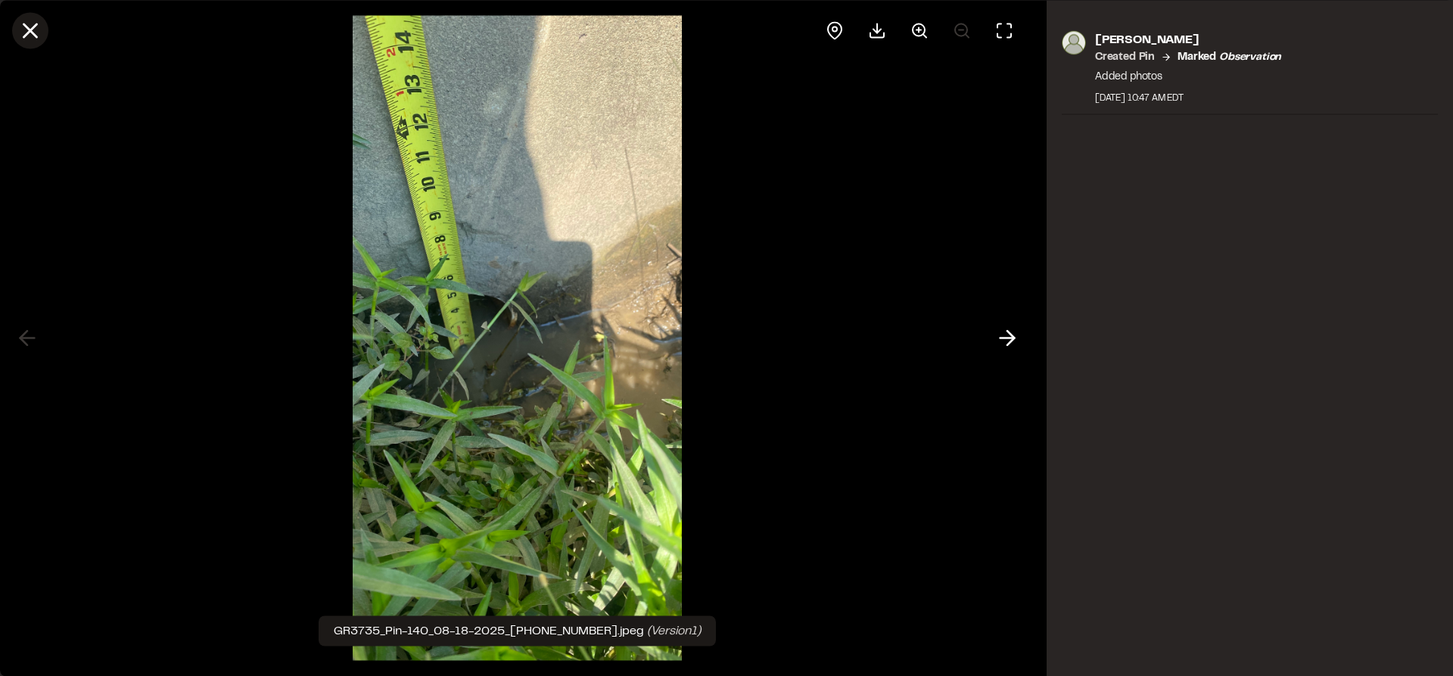
click at [40, 32] on icon at bounding box center [30, 30] width 26 height 26
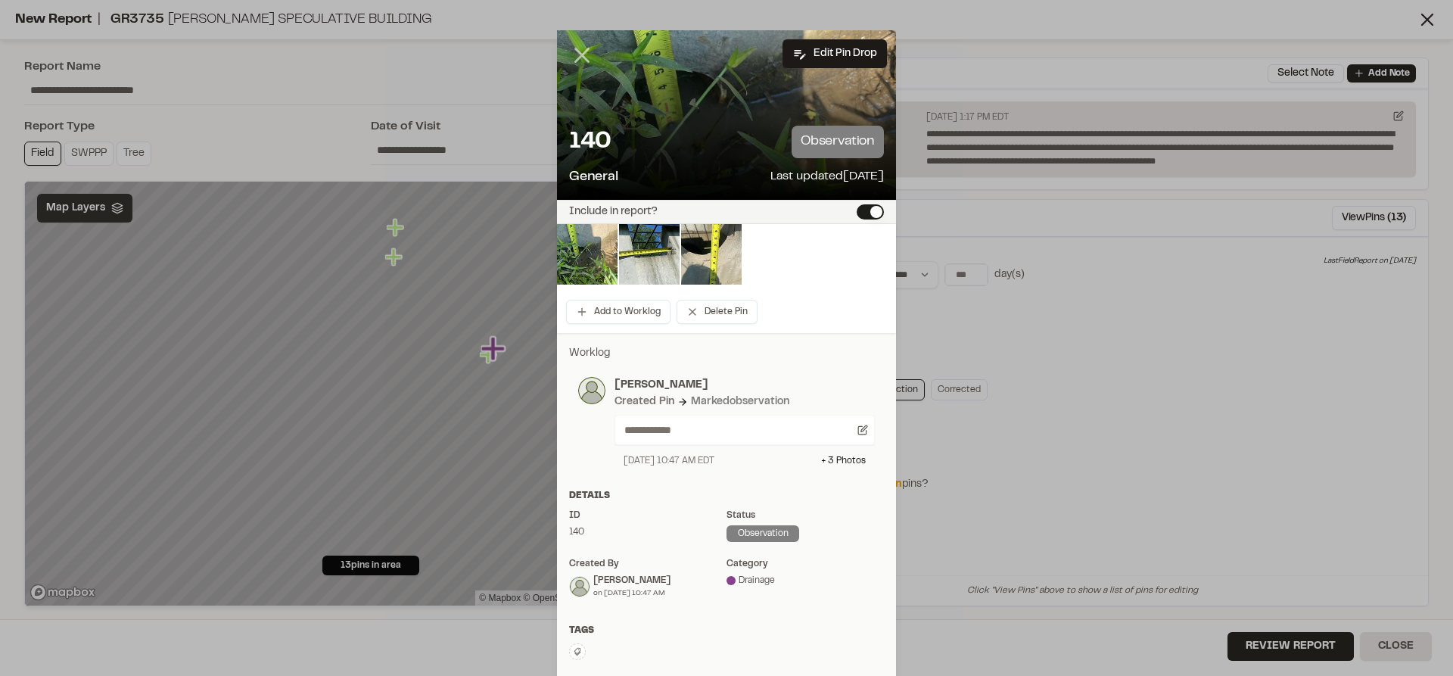
click at [574, 60] on icon at bounding box center [582, 55] width 26 height 26
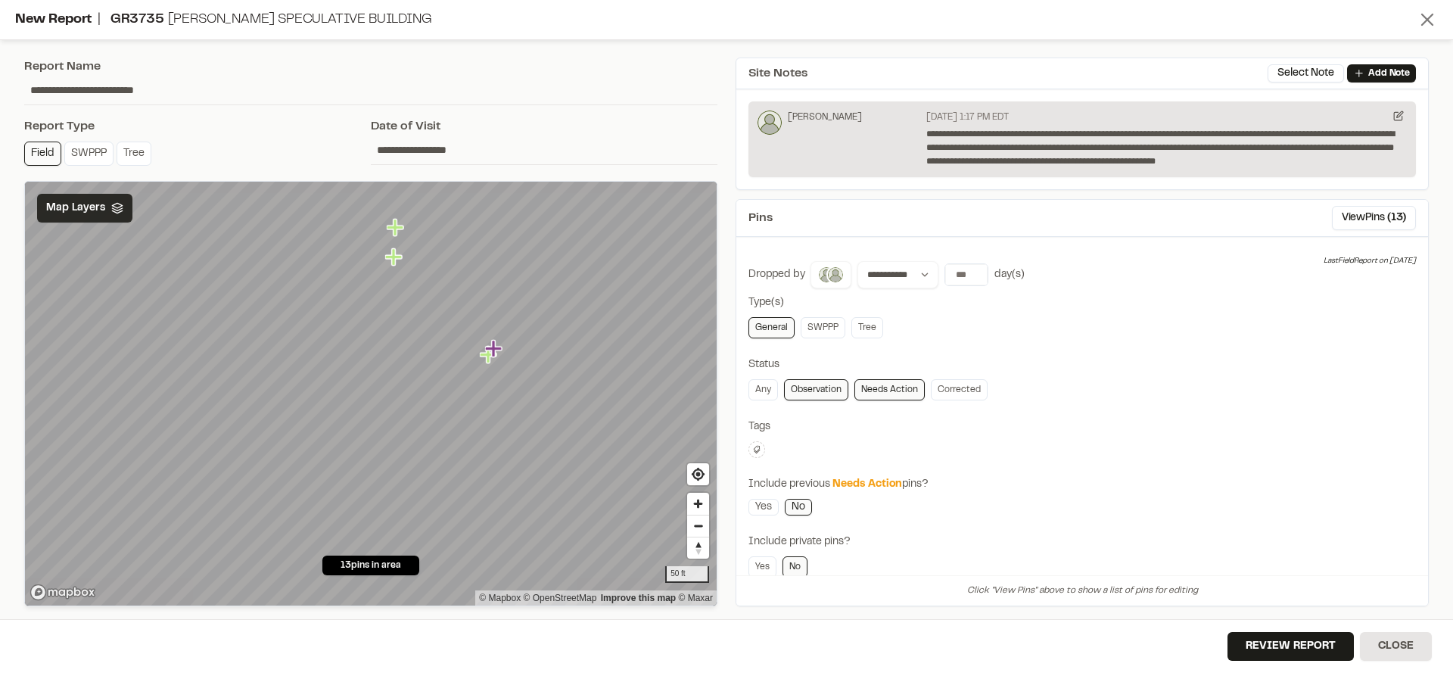
click at [1429, 20] on icon at bounding box center [1427, 19] width 21 height 21
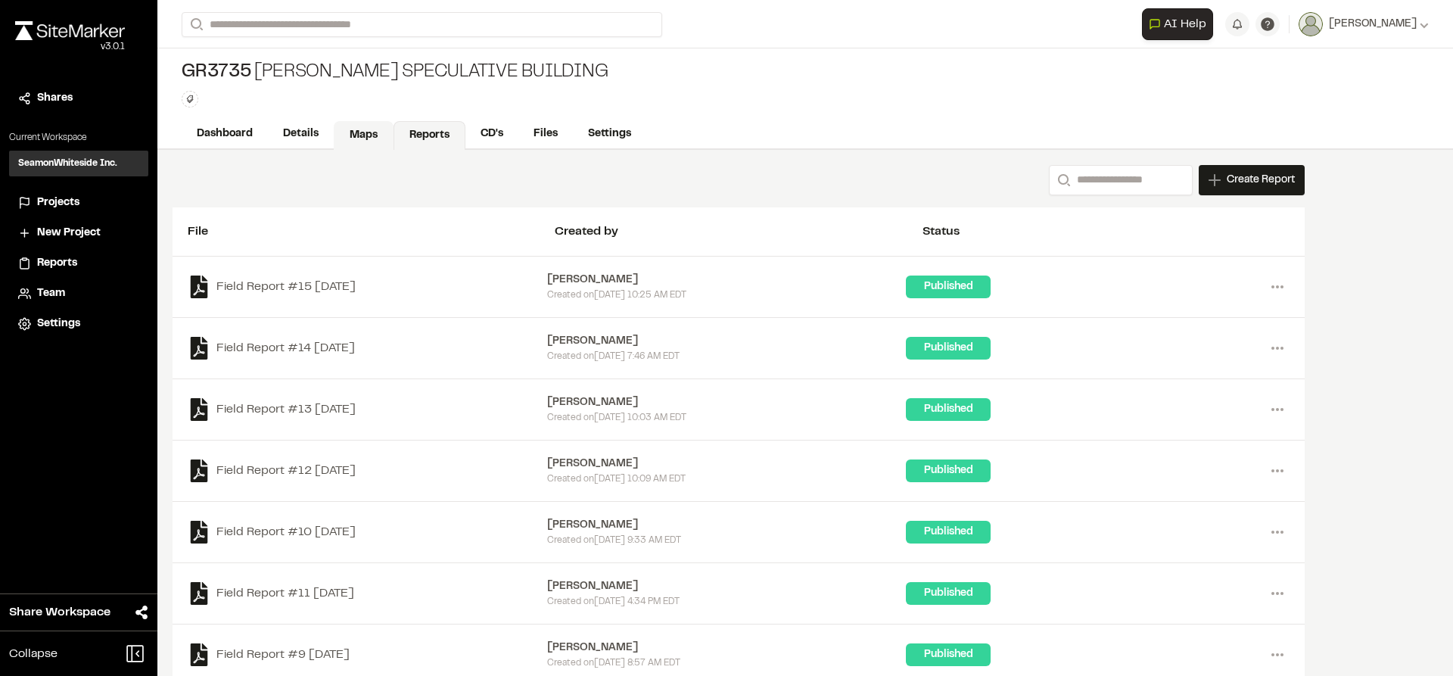
drag, startPoint x: 338, startPoint y: 131, endPoint x: 359, endPoint y: 142, distance: 24.0
click at [338, 130] on link "Maps" at bounding box center [364, 135] width 60 height 29
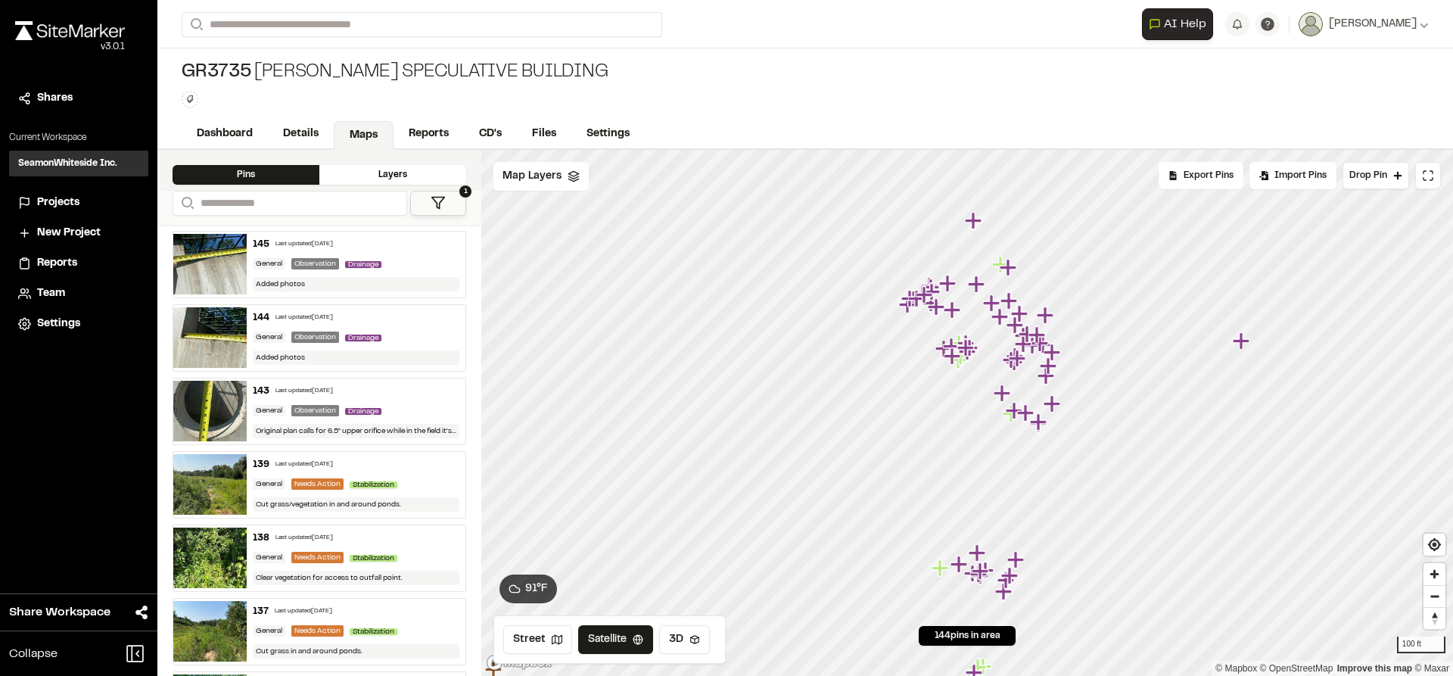
click at [454, 197] on button "1" at bounding box center [438, 203] width 56 height 25
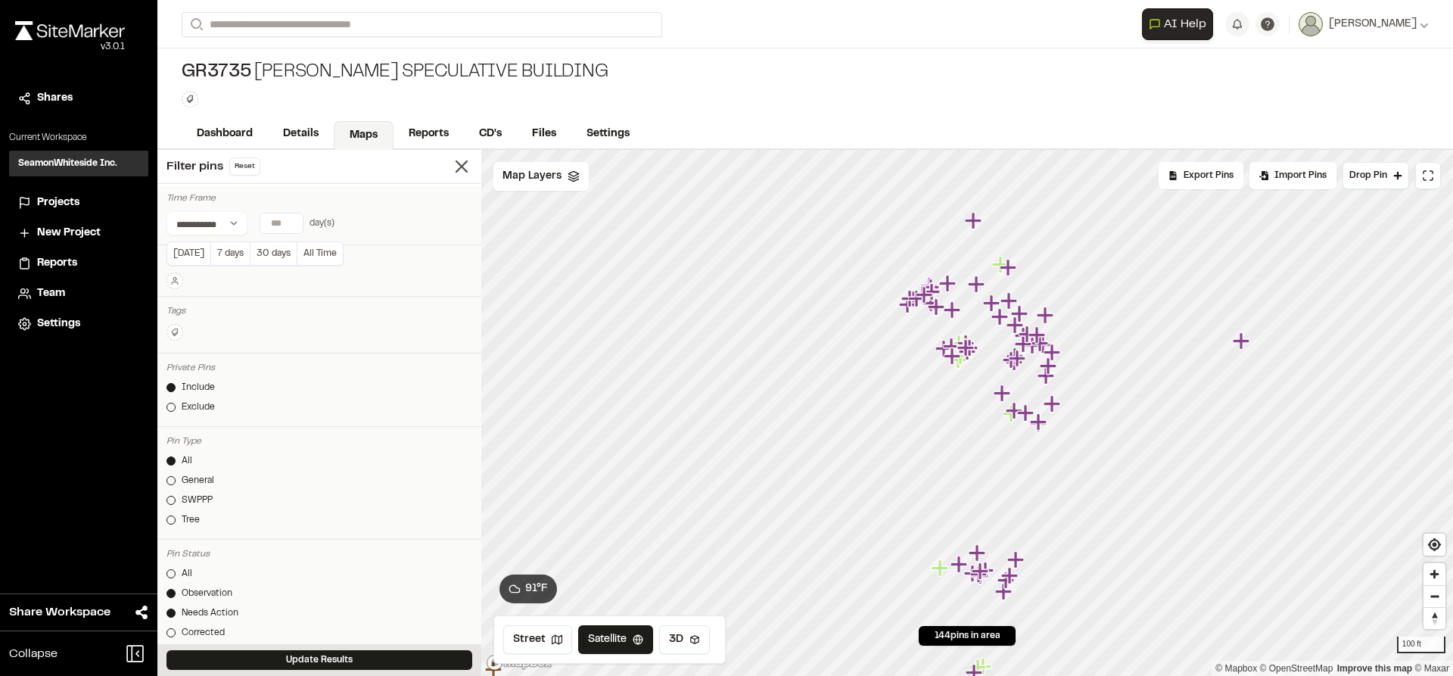
type input "*"
click at [290, 221] on input "*" at bounding box center [281, 223] width 42 height 20
click at [338, 658] on button "Update Results" at bounding box center [319, 660] width 306 height 20
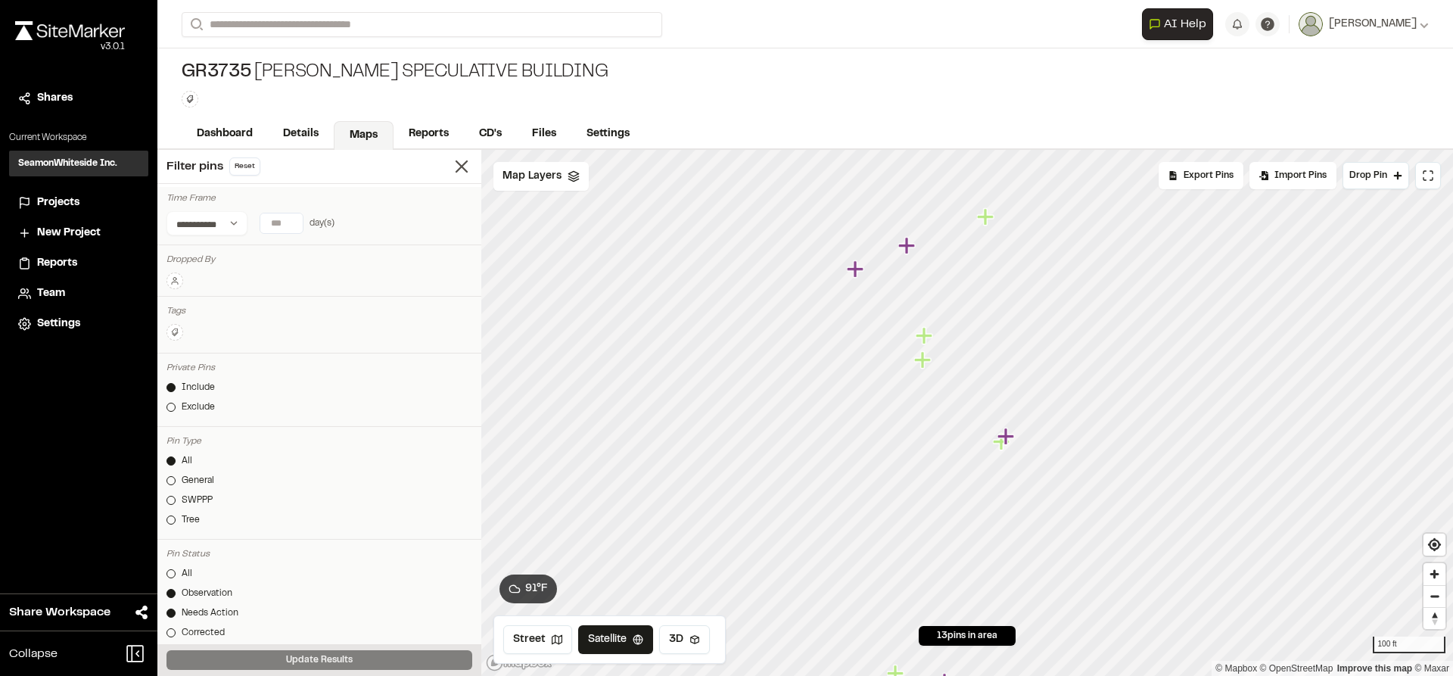
click at [1008, 434] on icon "Map marker" at bounding box center [1005, 436] width 17 height 17
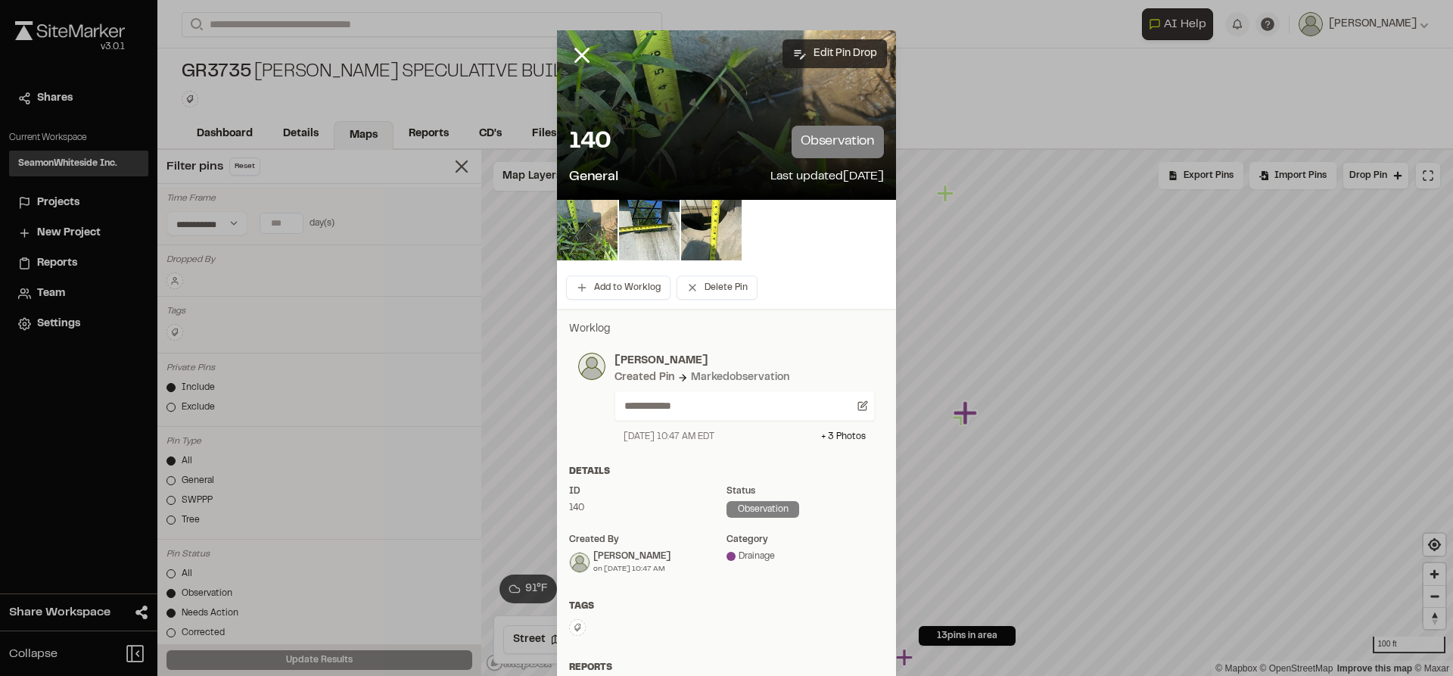
click at [832, 51] on button "Edit Pin Drop" at bounding box center [834, 53] width 104 height 29
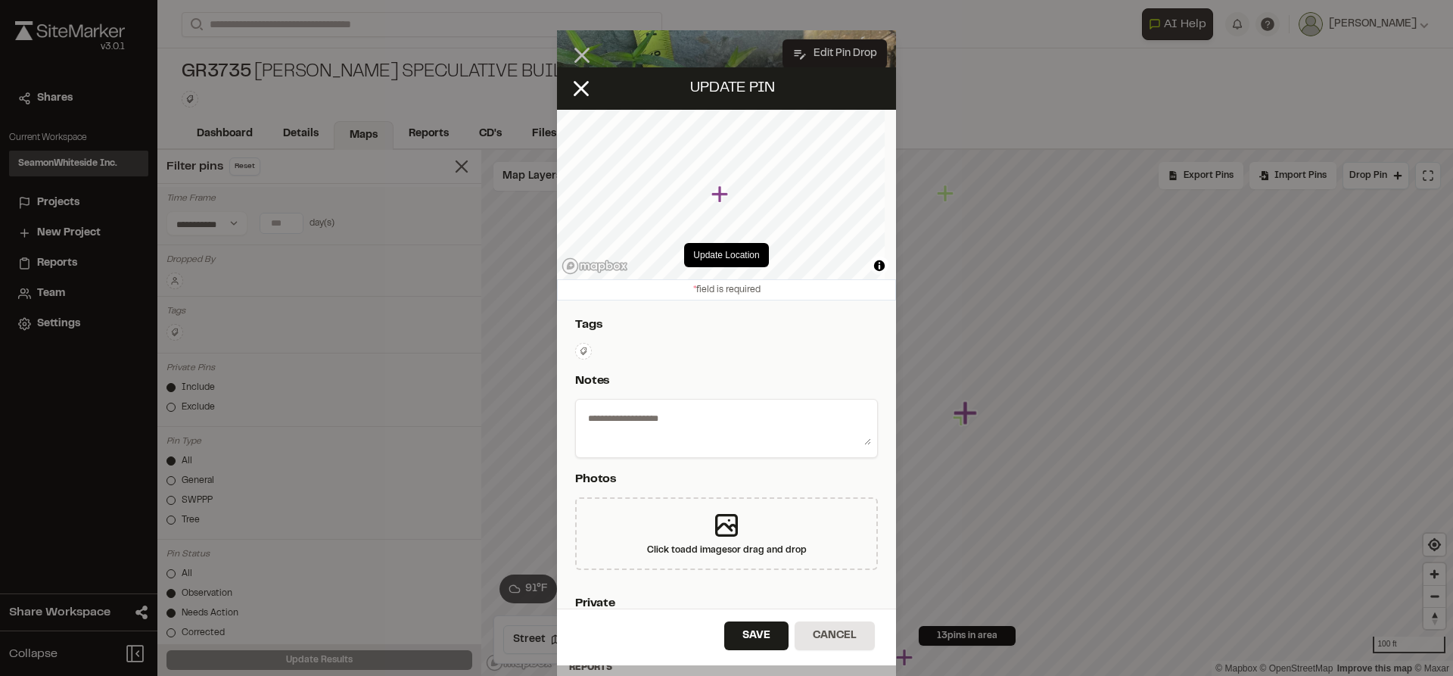
type textarea "**********"
select select "*"
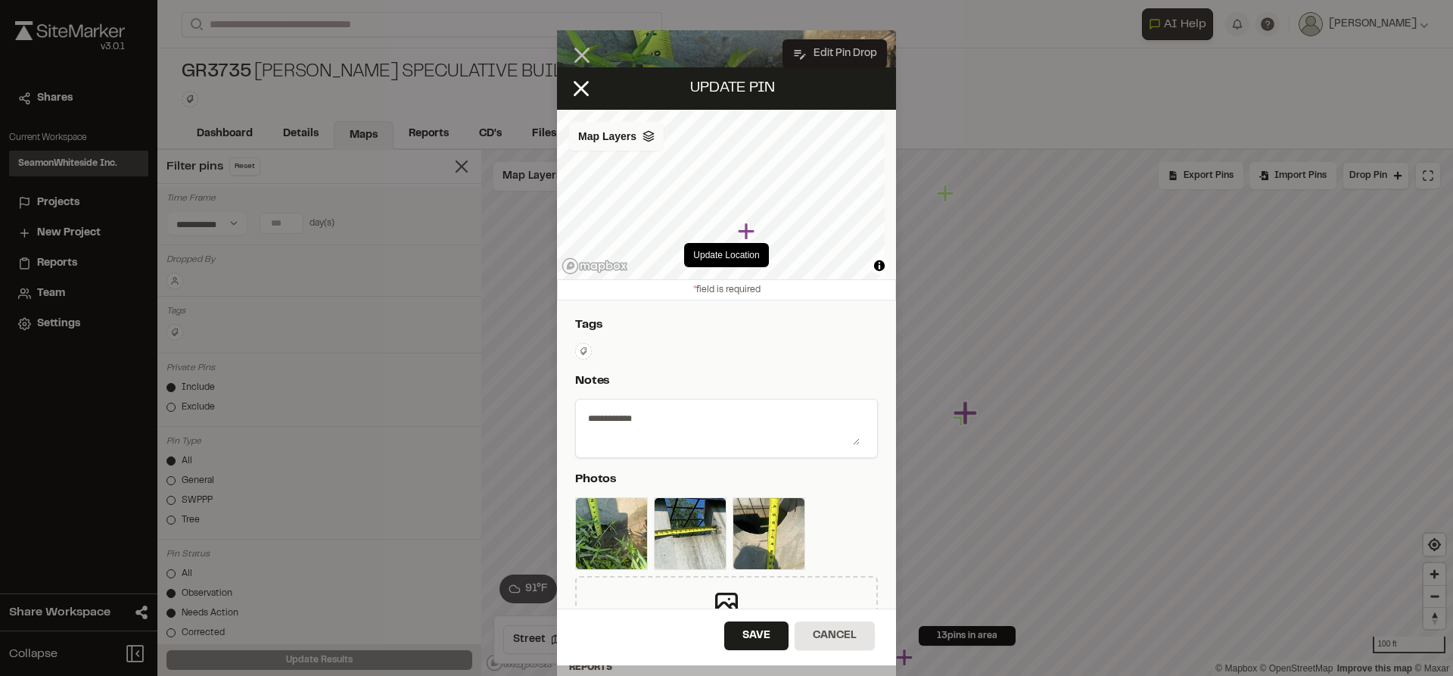
click at [638, 141] on div "Map Layers" at bounding box center [616, 136] width 95 height 29
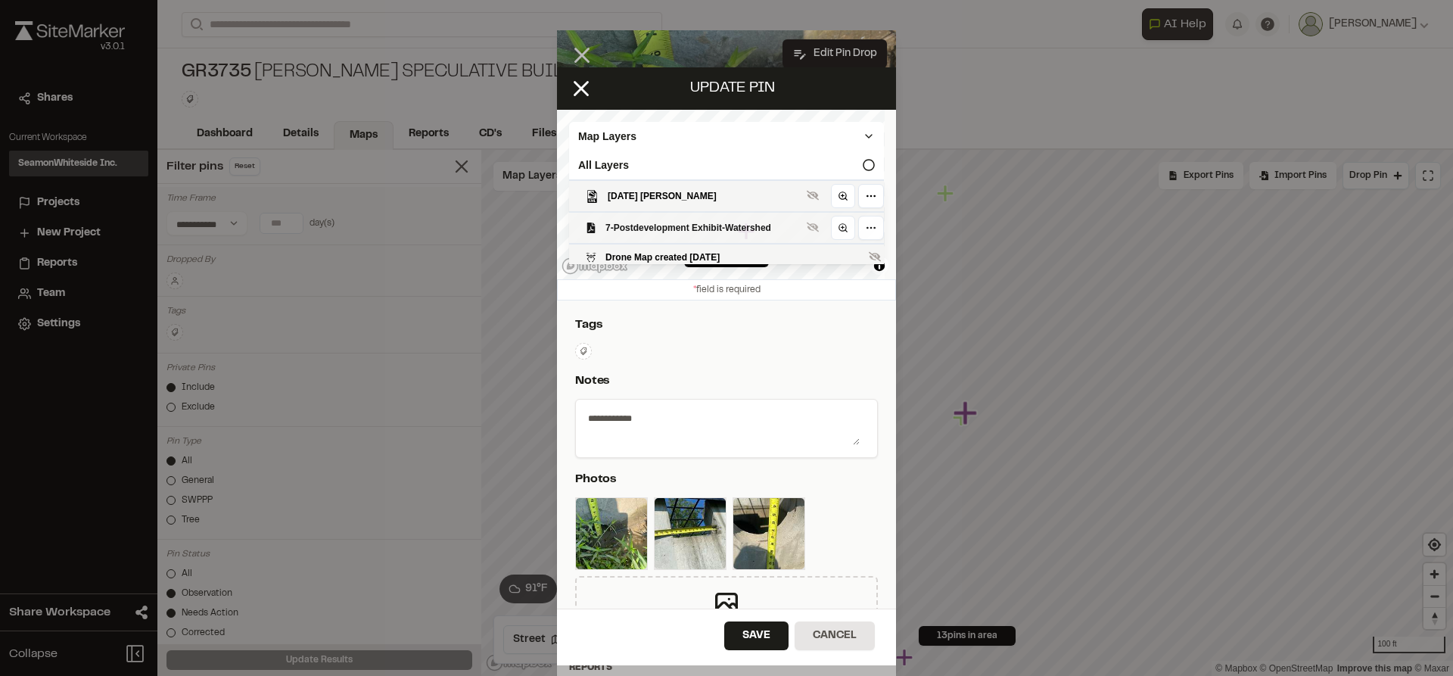
click at [642, 227] on span "7-Postdevelopment Exhibit-Watershed" at bounding box center [702, 227] width 195 height 15
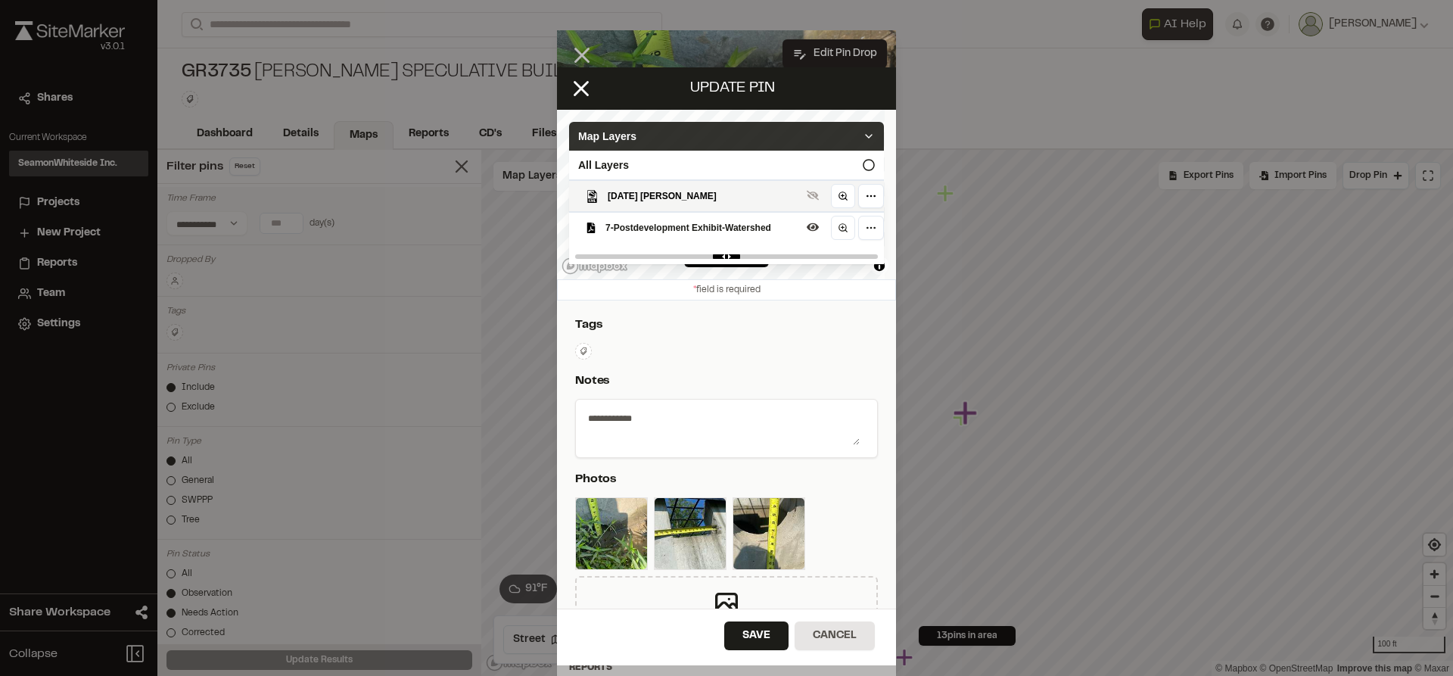
click at [863, 133] on icon at bounding box center [869, 136] width 12 height 12
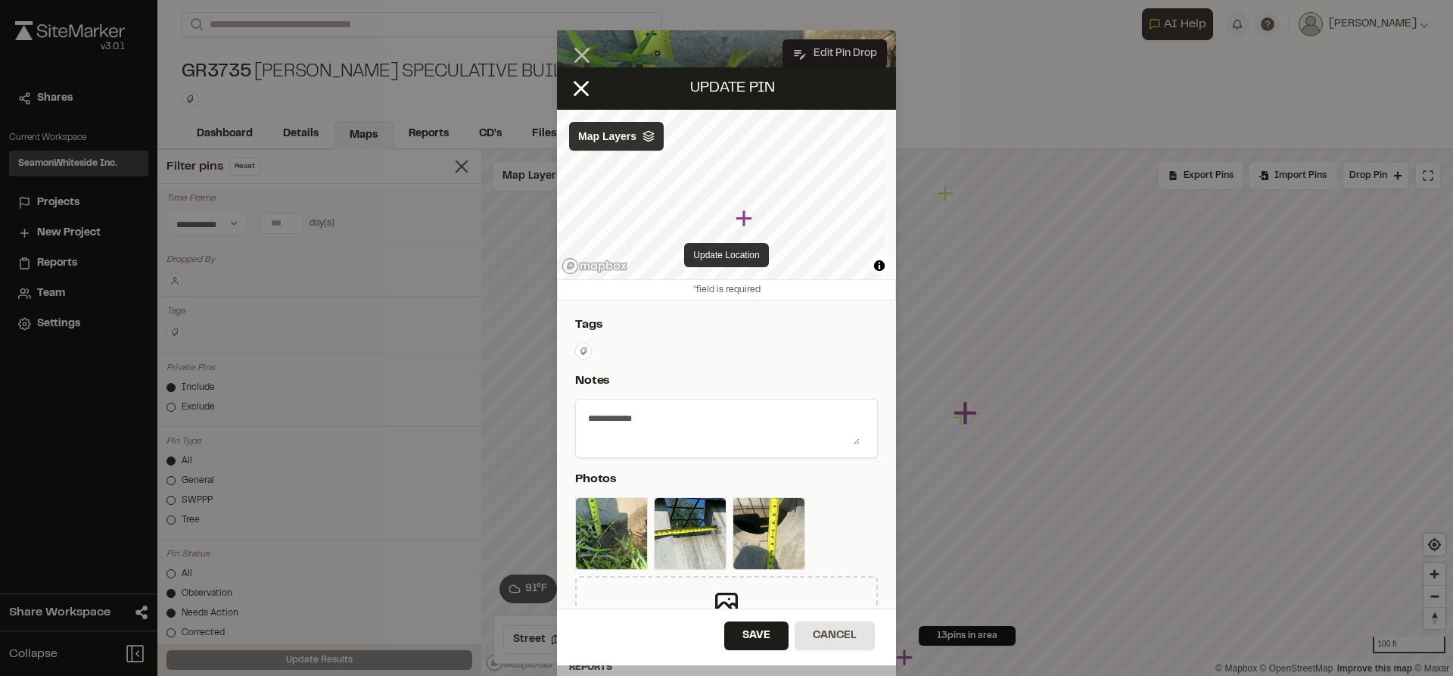
click at [747, 254] on button "Update Location" at bounding box center [726, 255] width 84 height 24
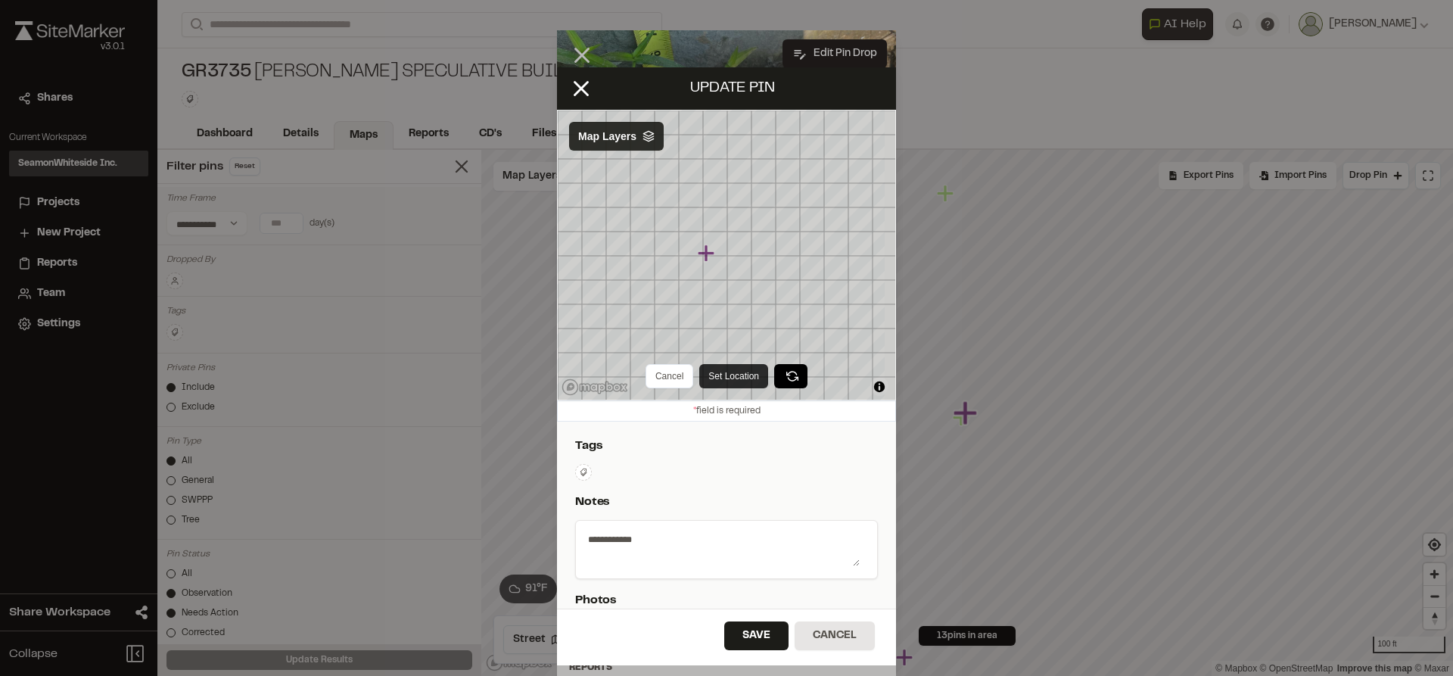
click at [718, 381] on button "Set Location" at bounding box center [733, 376] width 69 height 24
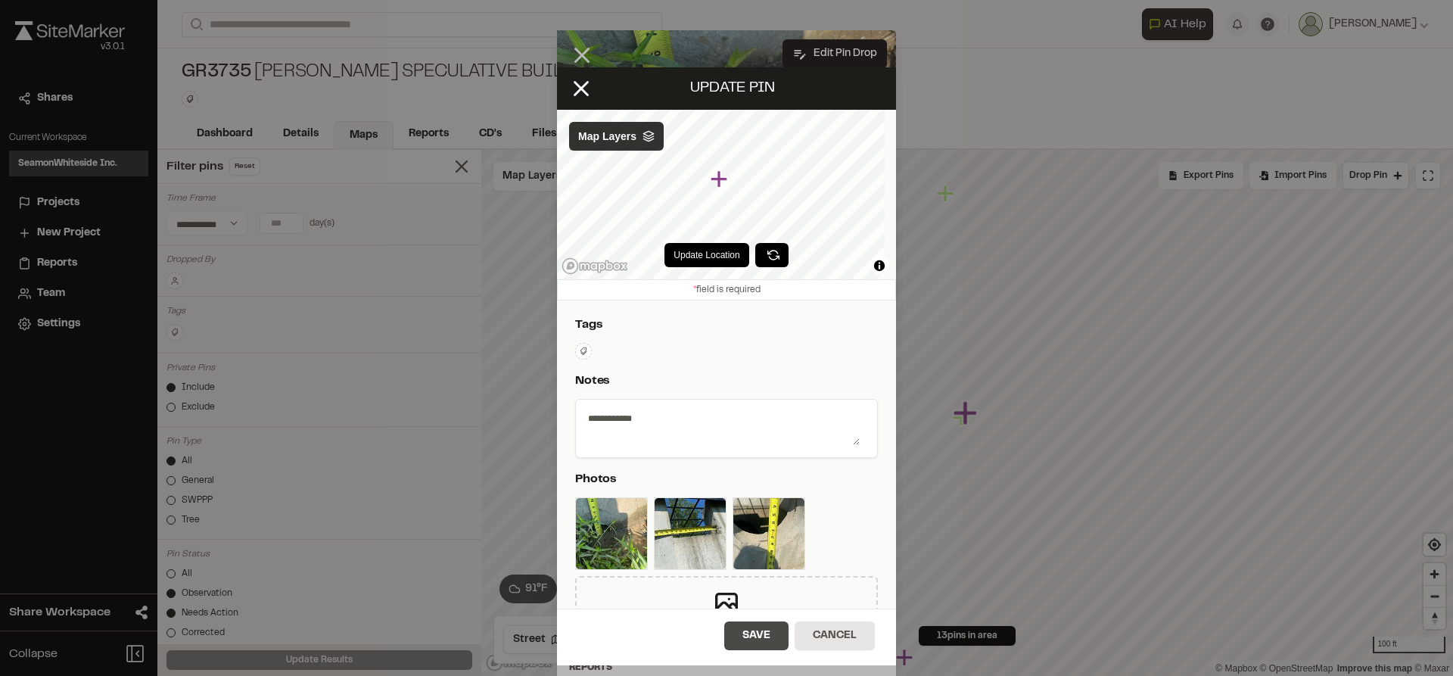
click at [751, 627] on button "Save" at bounding box center [756, 635] width 64 height 29
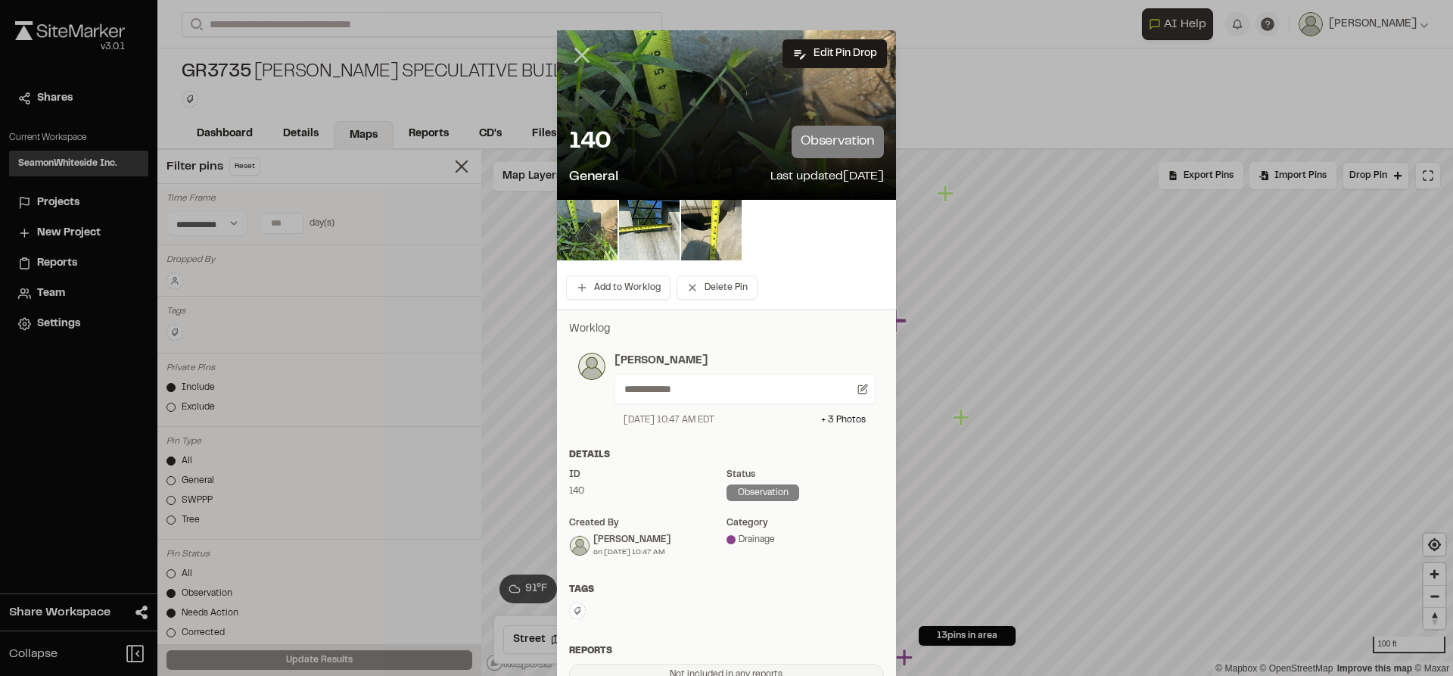
click at [577, 57] on line at bounding box center [582, 55] width 13 height 13
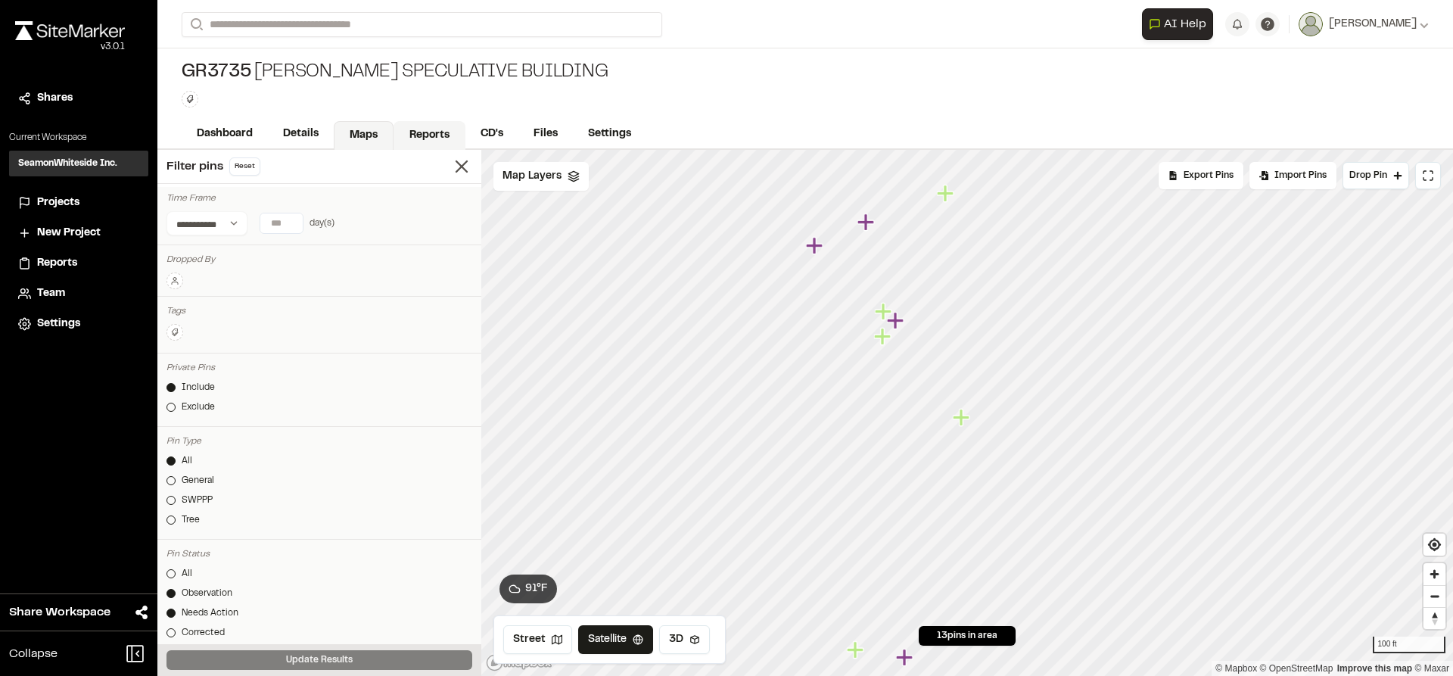
click at [418, 138] on link "Reports" at bounding box center [430, 135] width 72 height 29
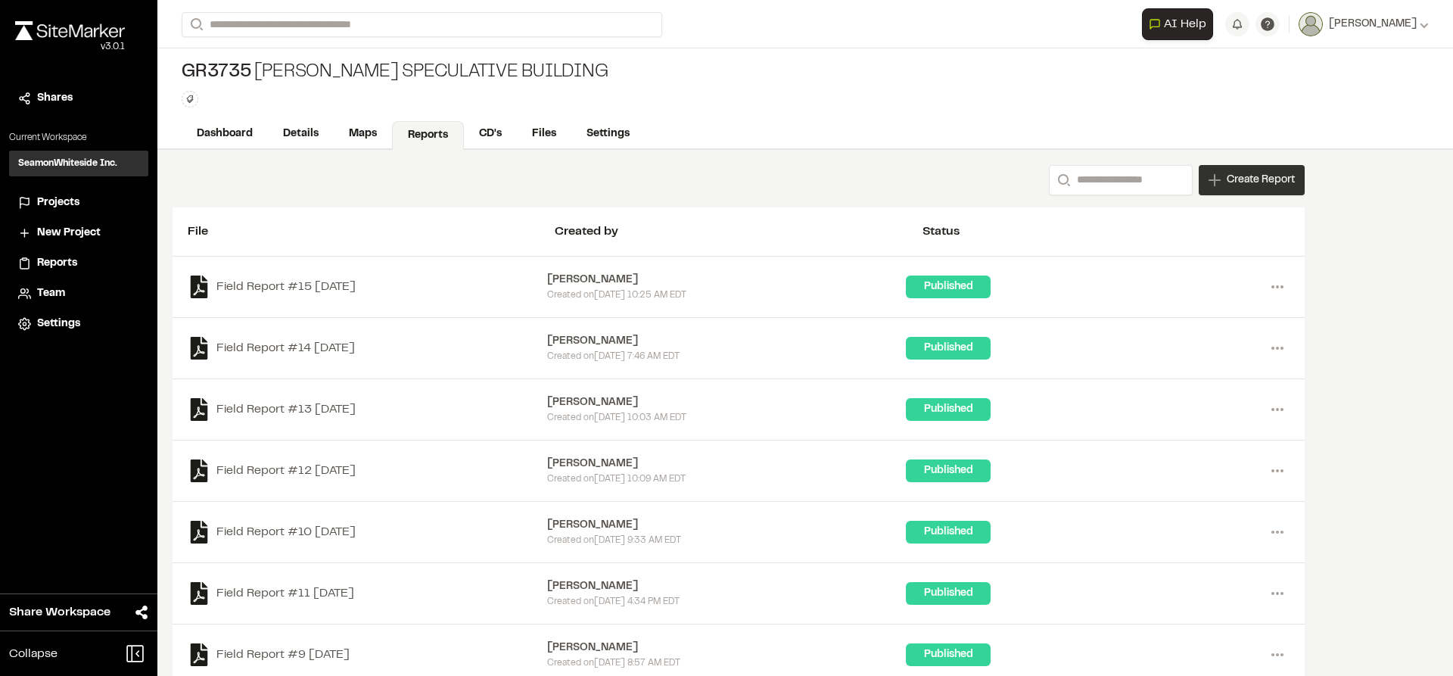
click at [1229, 181] on span "Create Report" at bounding box center [1261, 180] width 68 height 17
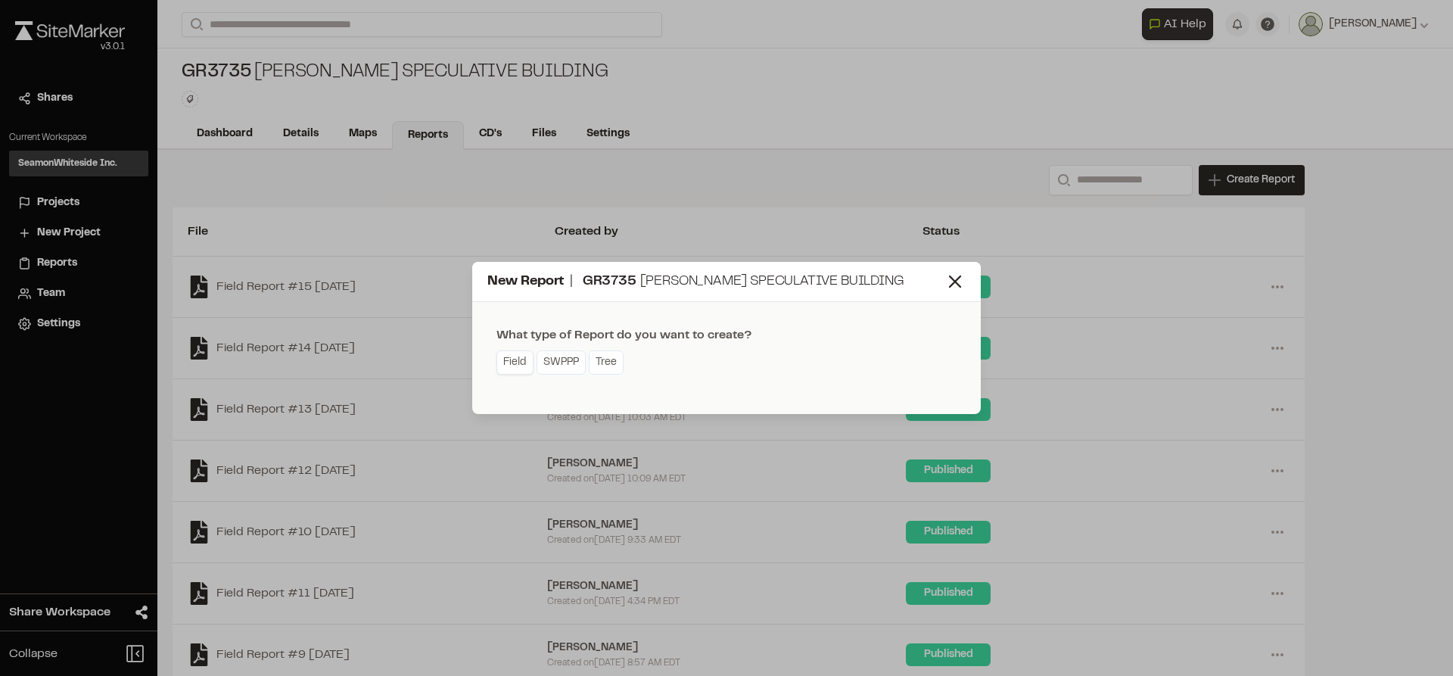
click at [505, 367] on link "Field" at bounding box center [514, 362] width 37 height 24
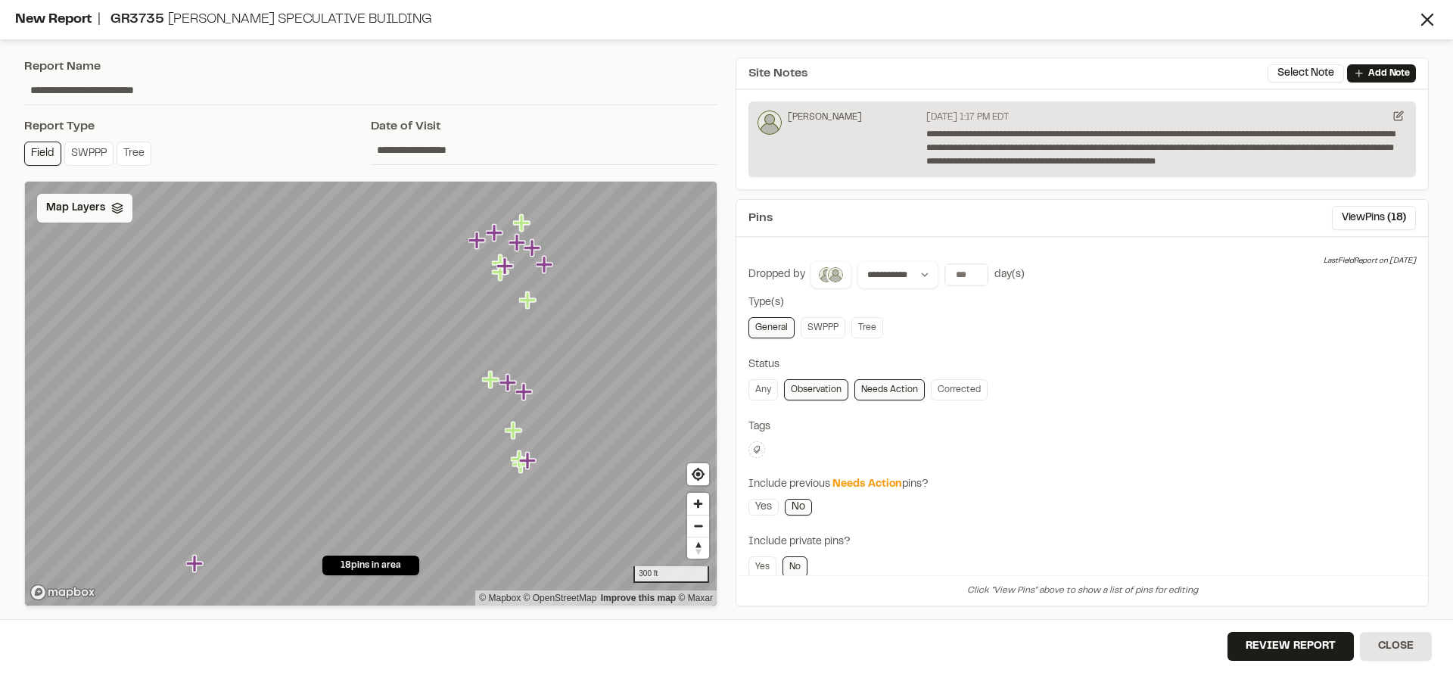
click at [110, 216] on div "Map Layers" at bounding box center [84, 208] width 95 height 29
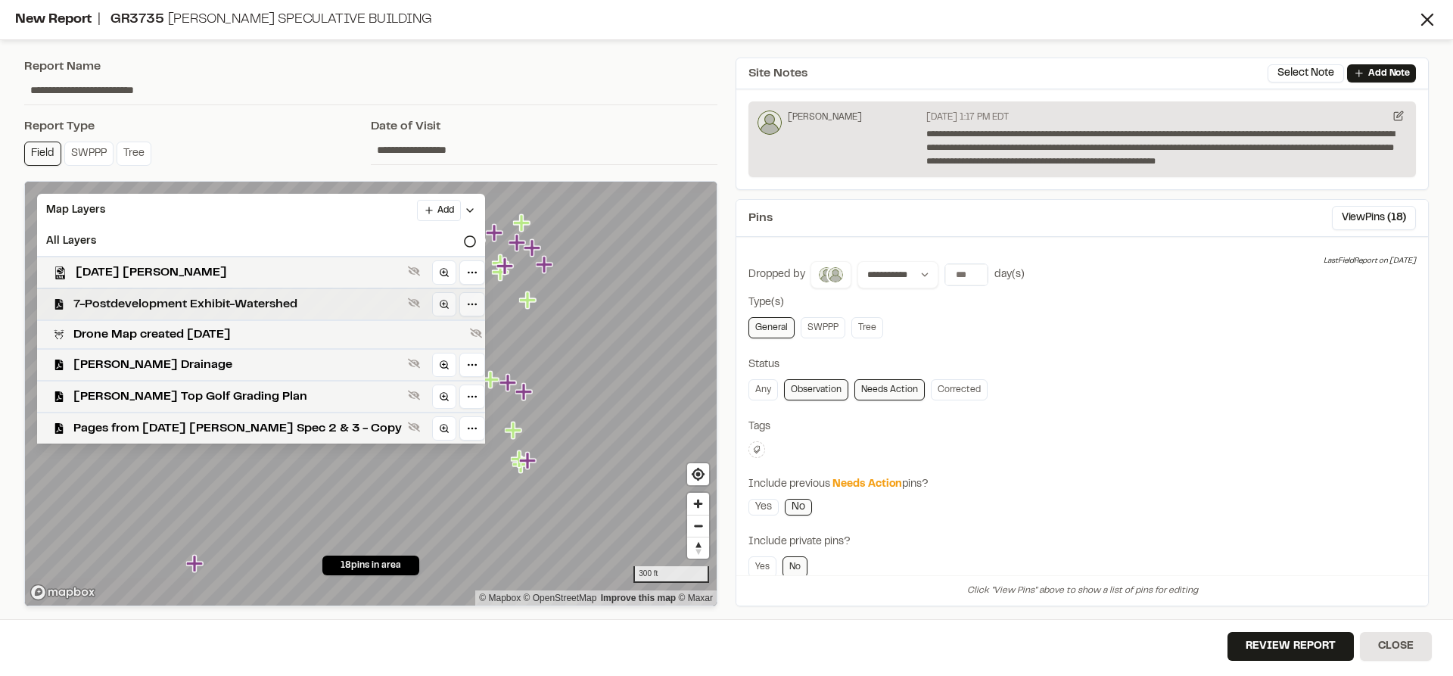
click at [142, 299] on span "7-Postdevelopment Exhibit-Watershed" at bounding box center [237, 304] width 328 height 18
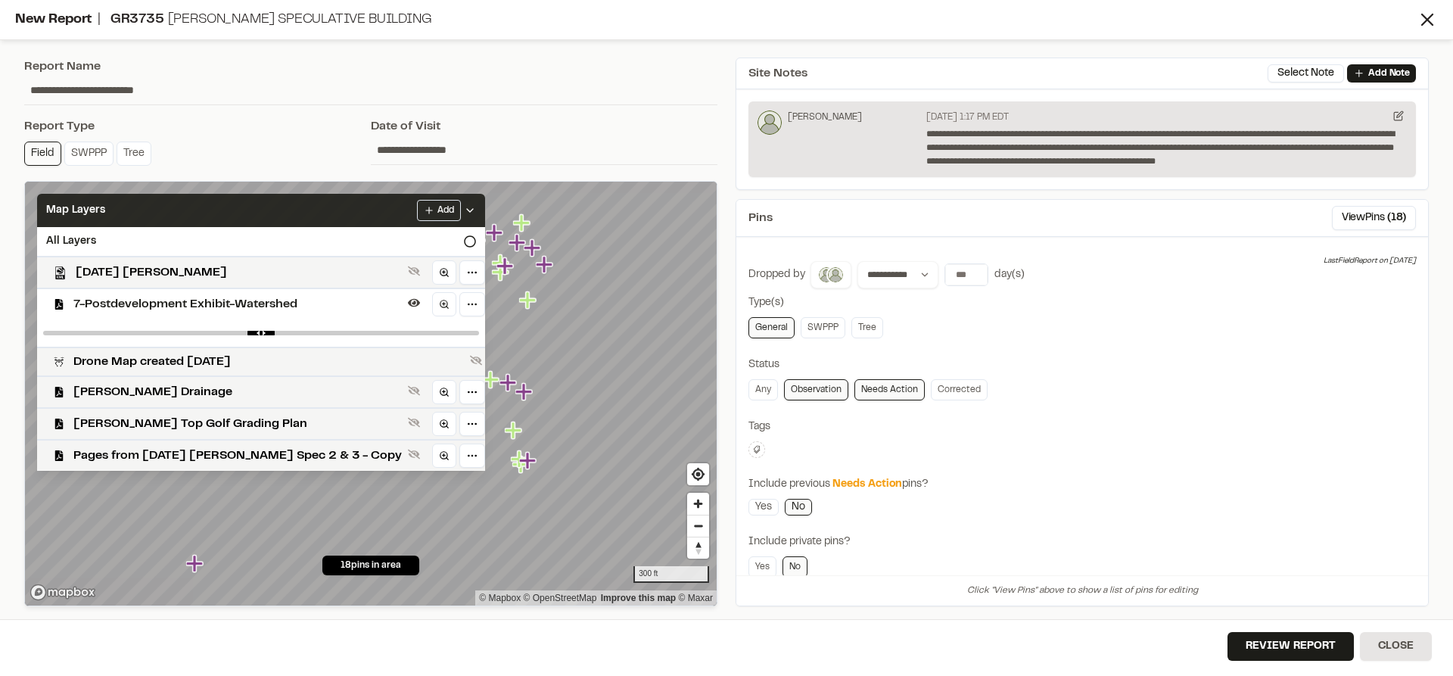
click at [464, 205] on icon at bounding box center [470, 210] width 12 height 12
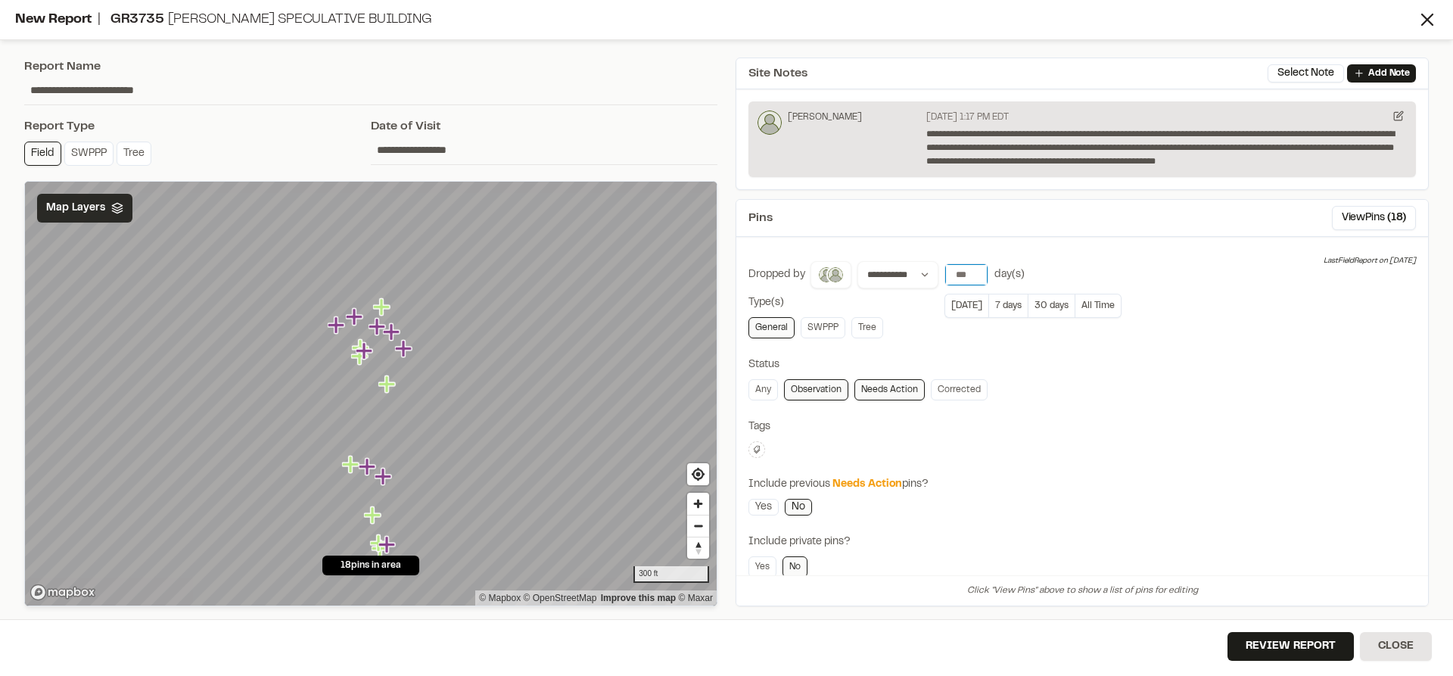
click at [956, 274] on input "**" at bounding box center [966, 274] width 42 height 21
type input "*"
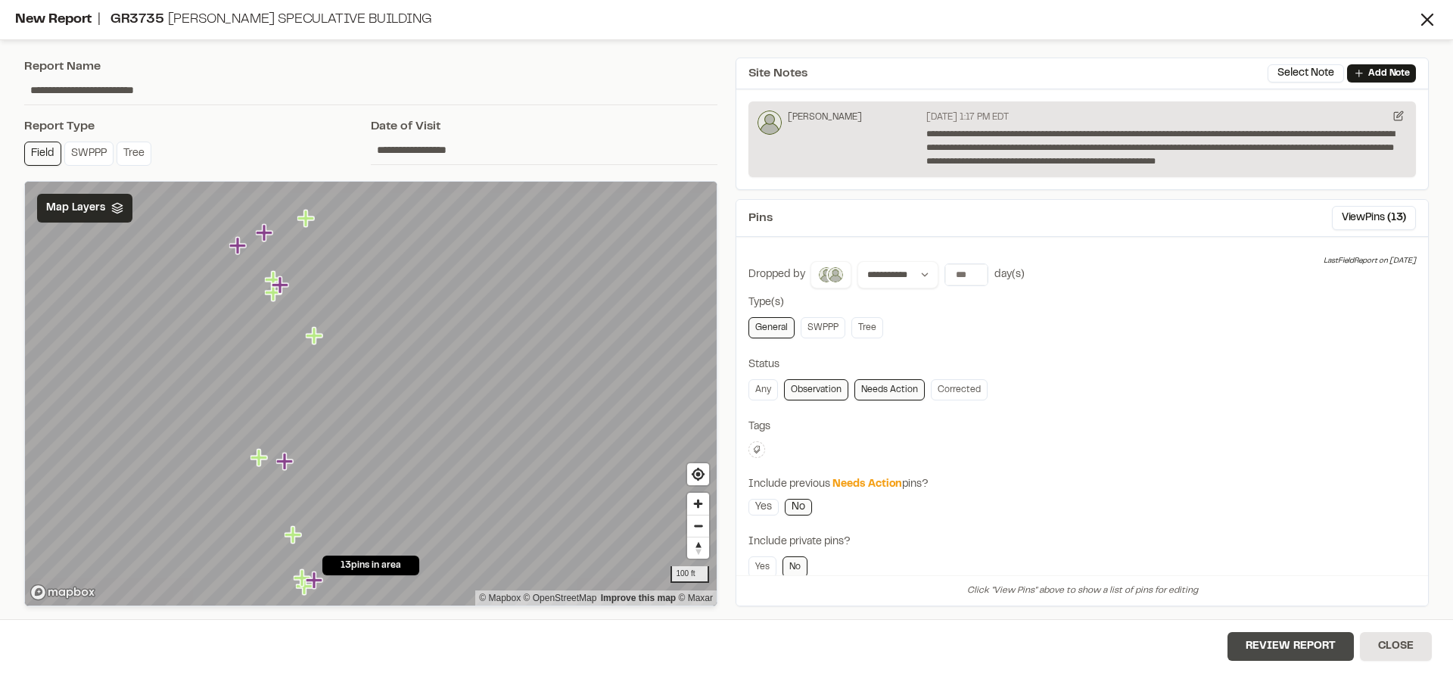
click at [1271, 645] on button "Review Report" at bounding box center [1290, 646] width 126 height 29
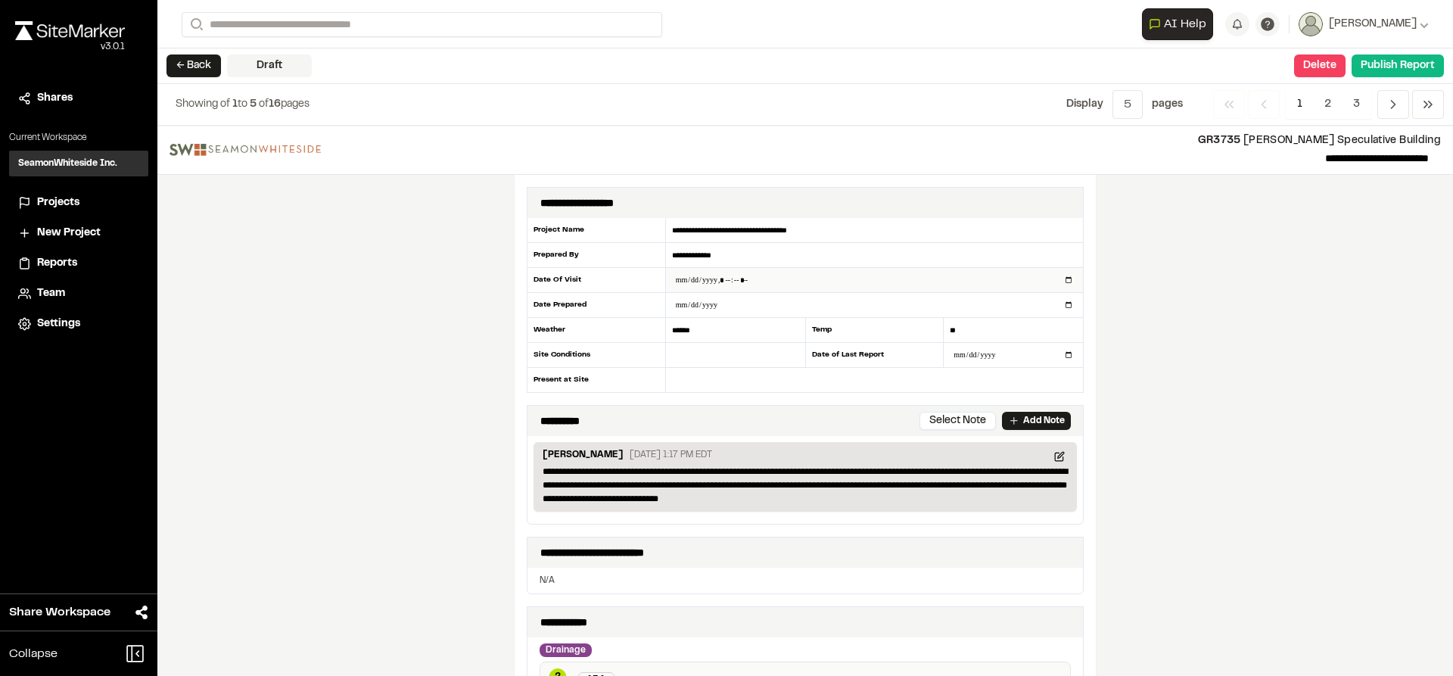
click at [1062, 278] on input "datetime-local" at bounding box center [874, 280] width 417 height 24
type input "**********"
click at [1167, 364] on div "**********" at bounding box center [805, 401] width 1296 height 550
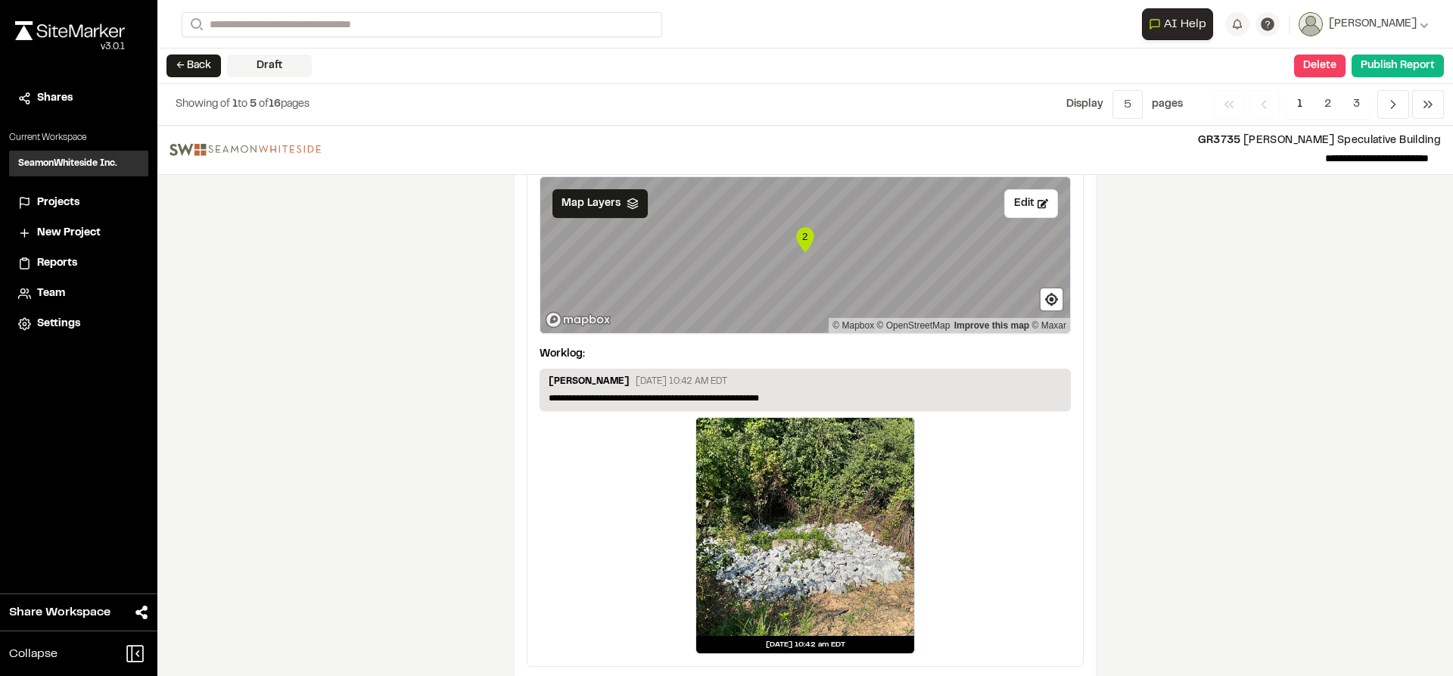
scroll to position [2701, 0]
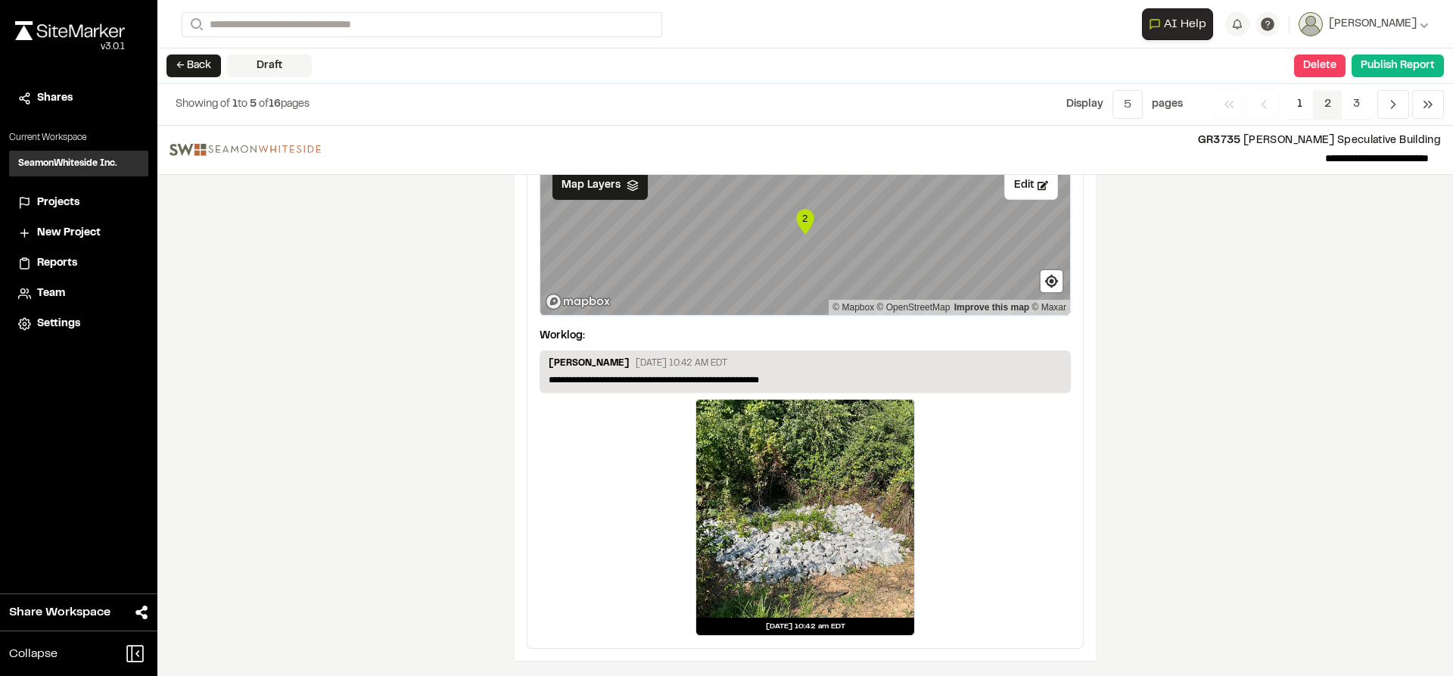
click at [1326, 99] on span "2" at bounding box center [1328, 104] width 30 height 29
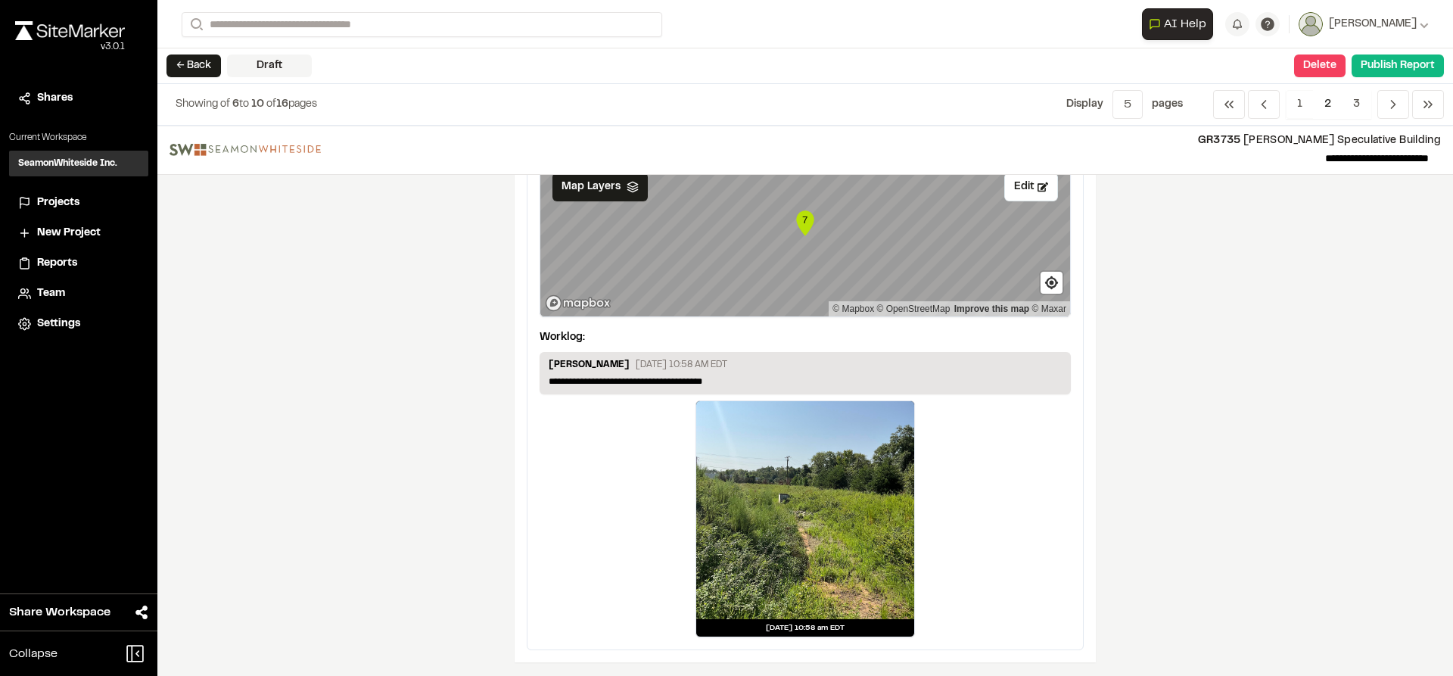
scroll to position [2580, 0]
click at [1389, 114] on span "Previous" at bounding box center [1393, 104] width 32 height 29
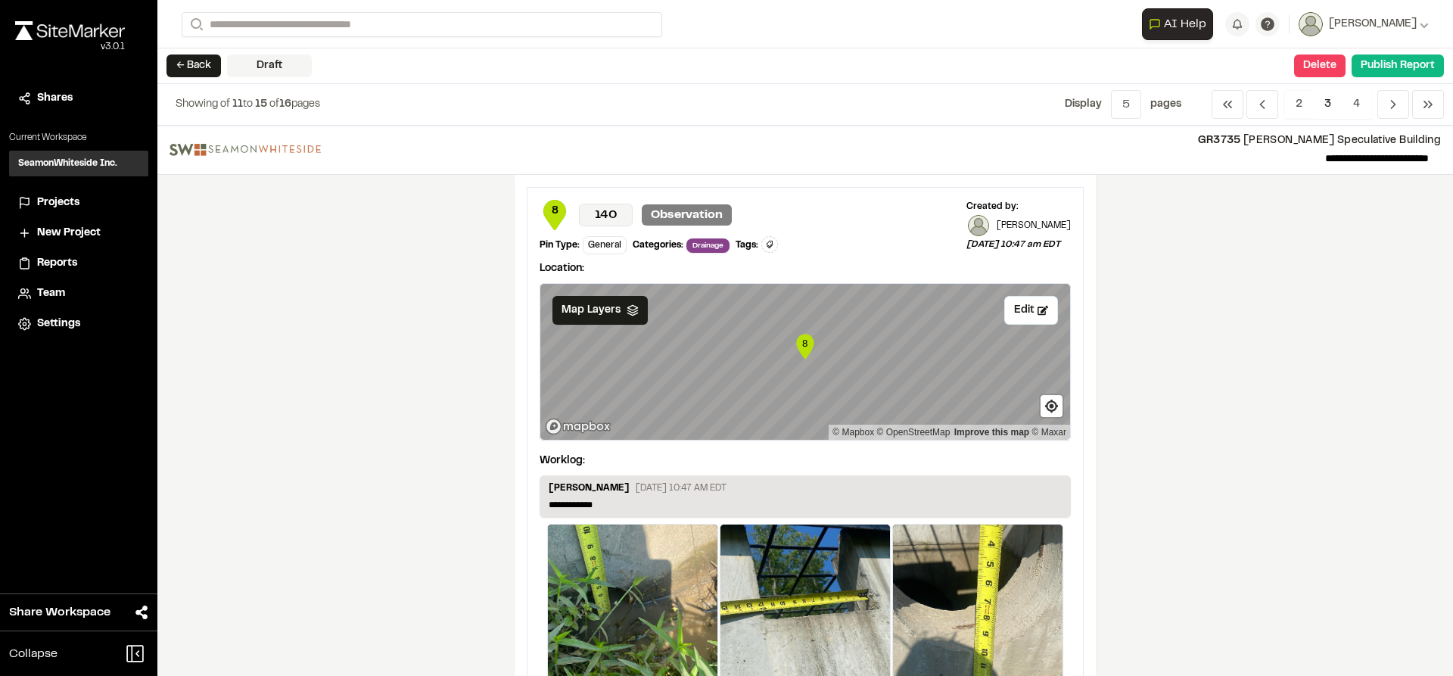
scroll to position [76, 0]
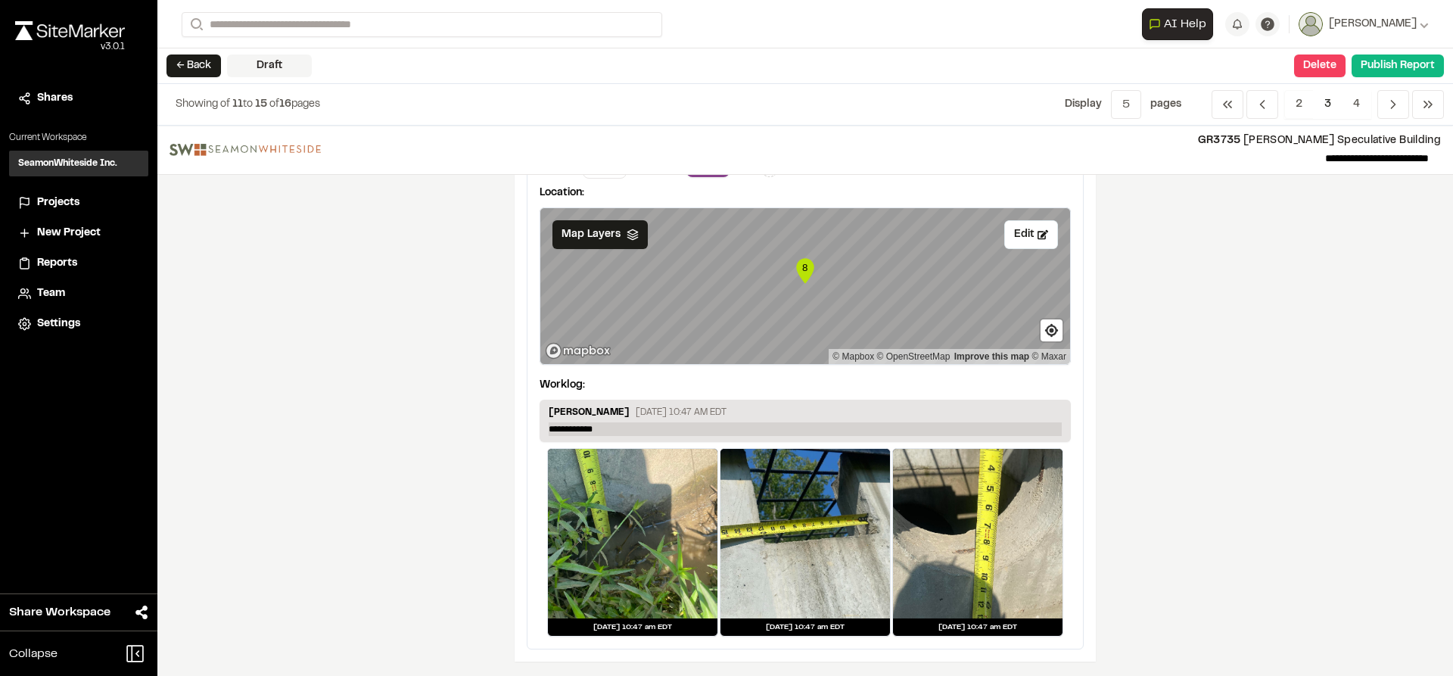
click at [655, 425] on p "**********" at bounding box center [805, 429] width 513 height 14
click at [605, 431] on p "**********" at bounding box center [805, 429] width 513 height 14
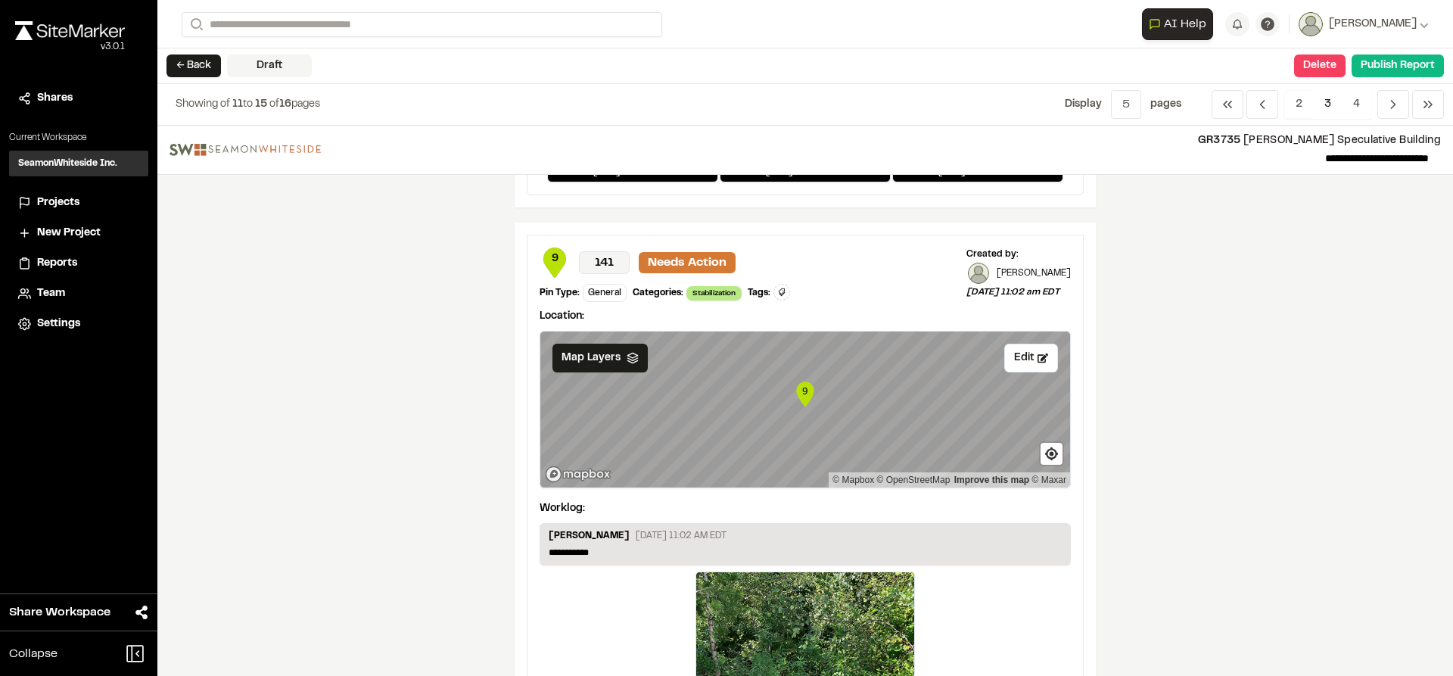
scroll to position [605, 0]
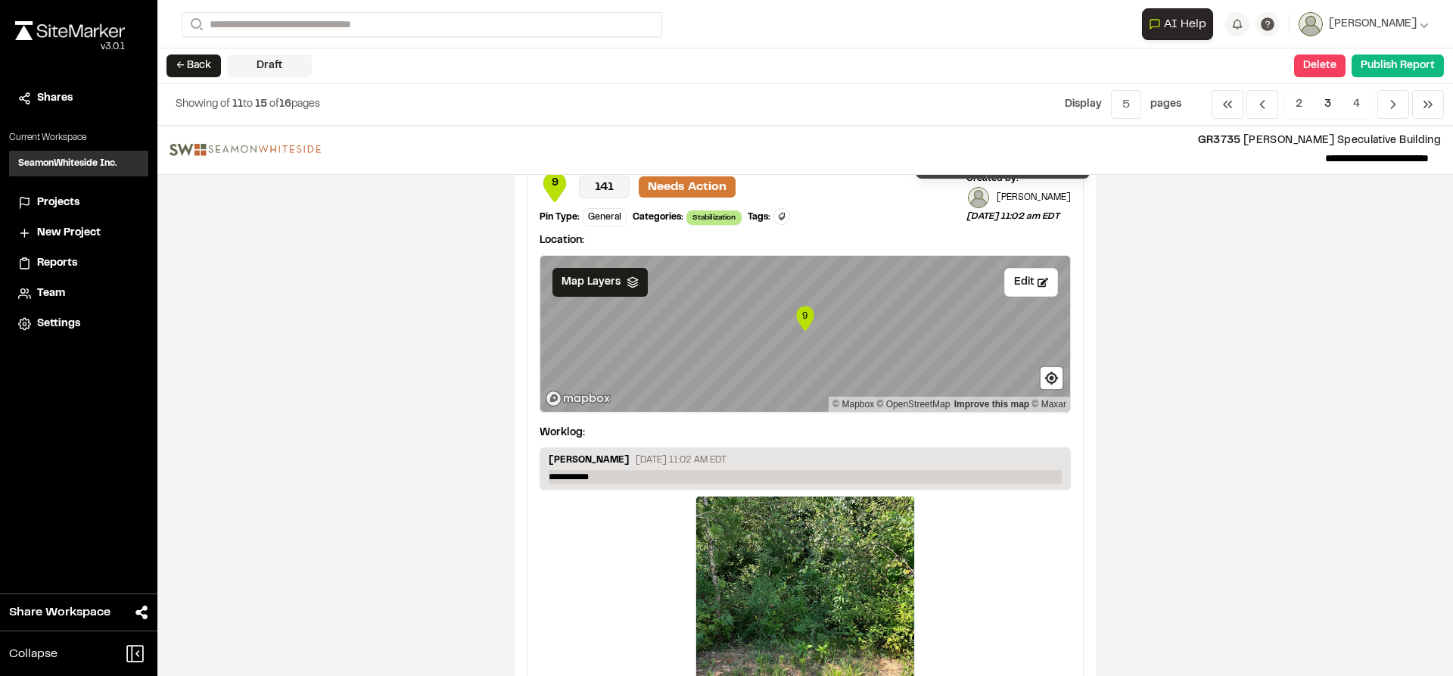
click at [612, 475] on p "**********" at bounding box center [805, 477] width 513 height 14
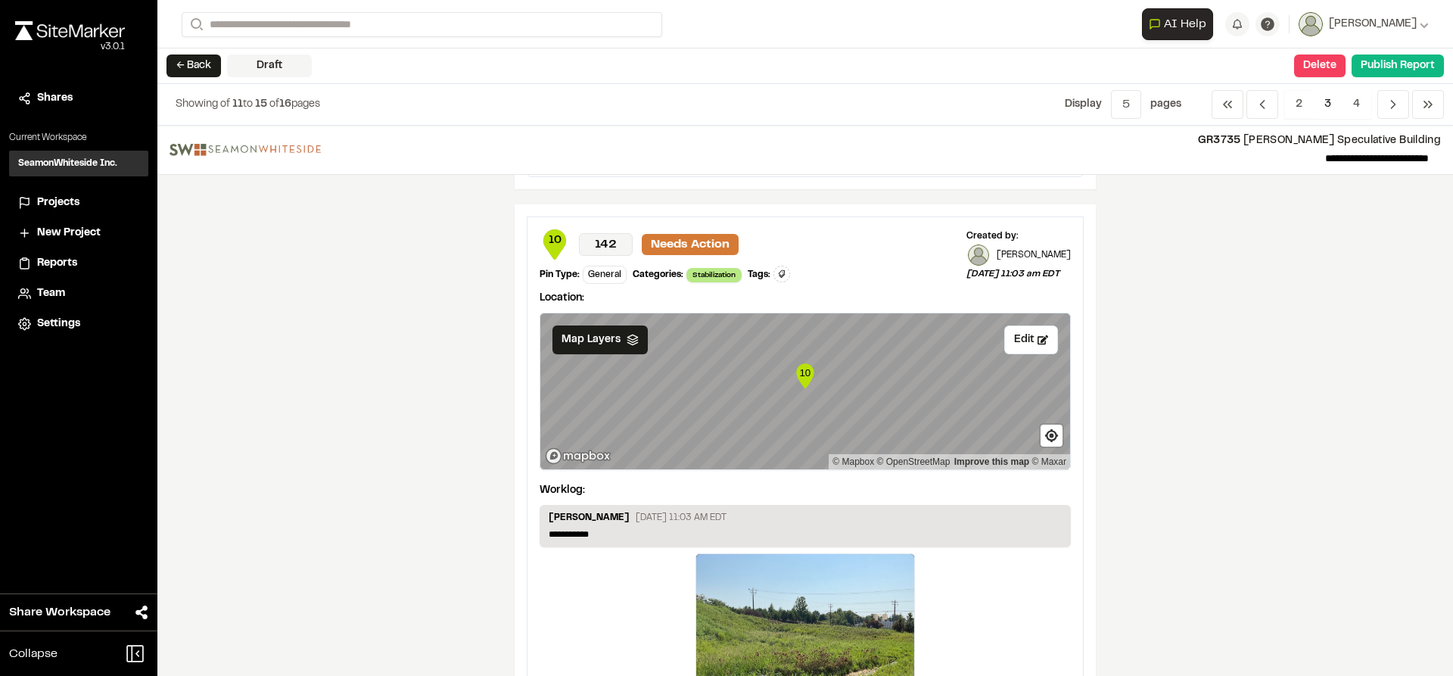
scroll to position [1211, 0]
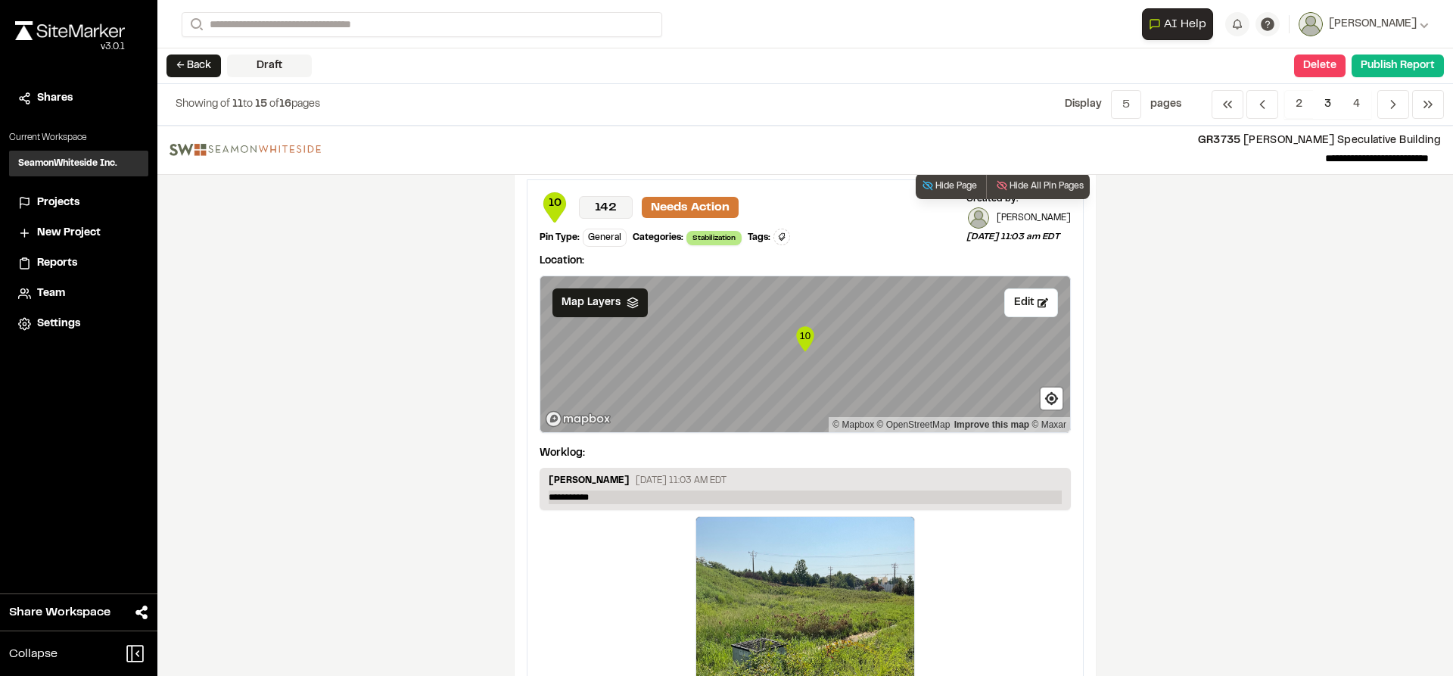
click at [664, 490] on p "**********" at bounding box center [805, 497] width 513 height 14
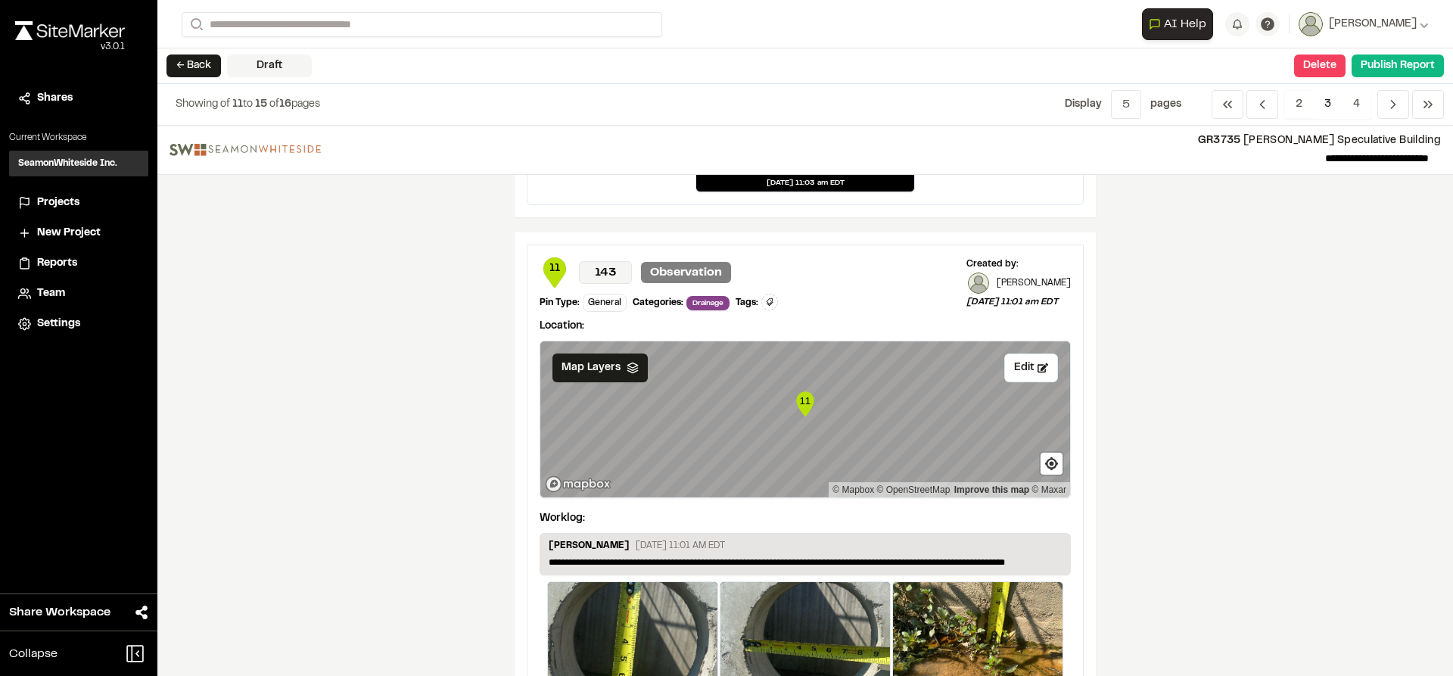
scroll to position [1816, 0]
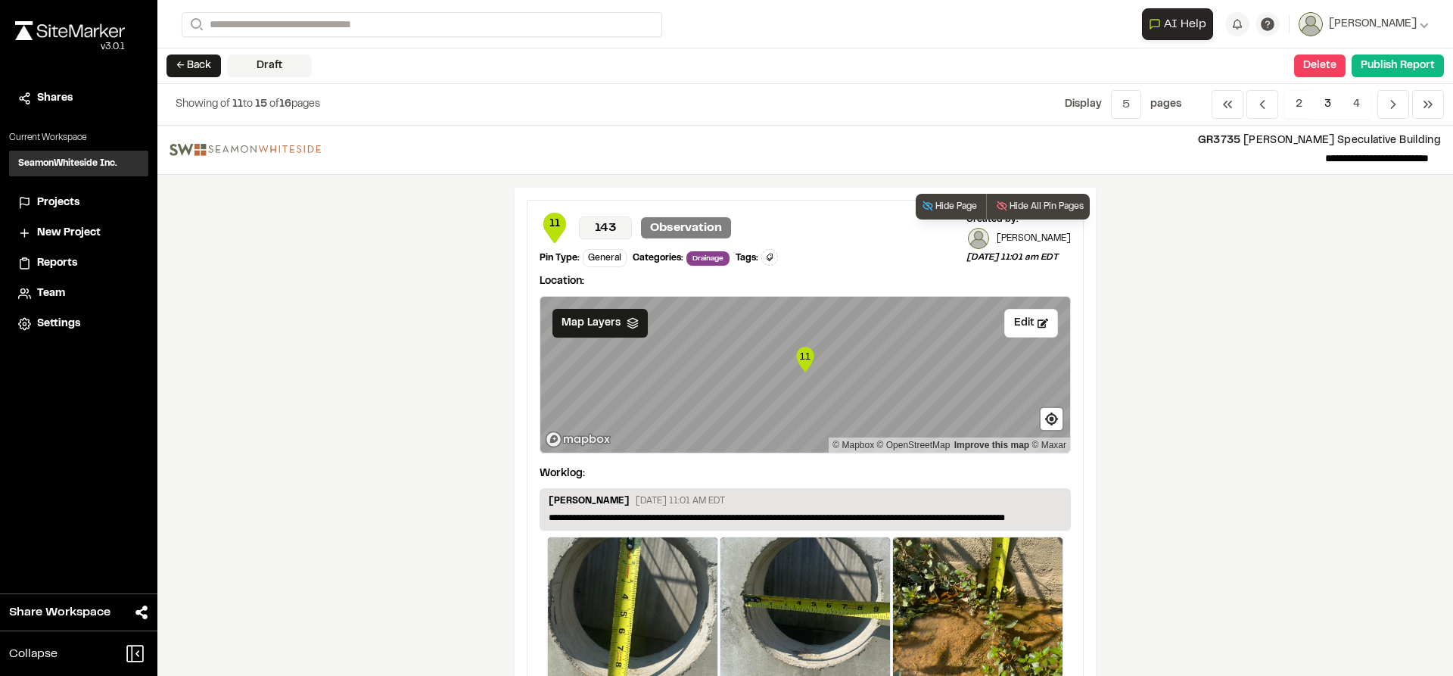
click at [910, 510] on div "[PERSON_NAME] [DATE] 11:01 AM EDT" at bounding box center [805, 502] width 513 height 17
click at [910, 518] on p "**********" at bounding box center [805, 518] width 513 height 14
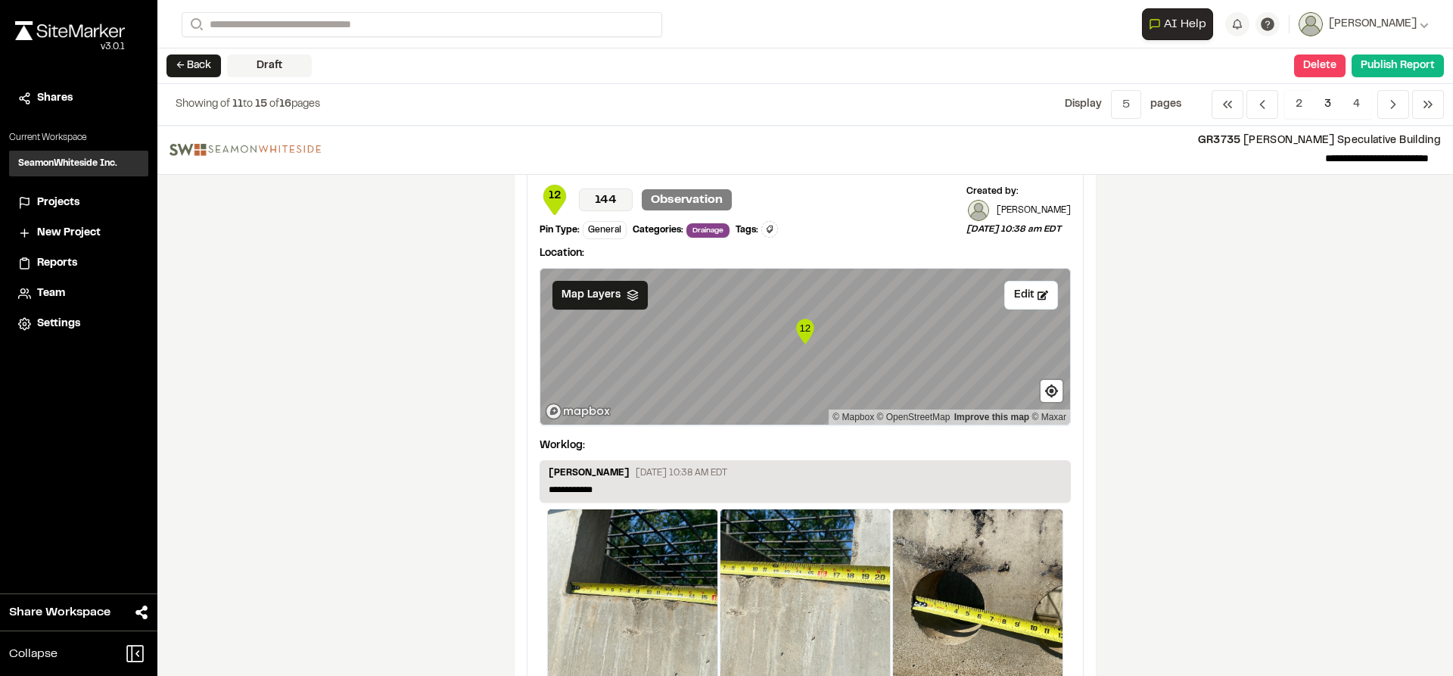
scroll to position [2497, 0]
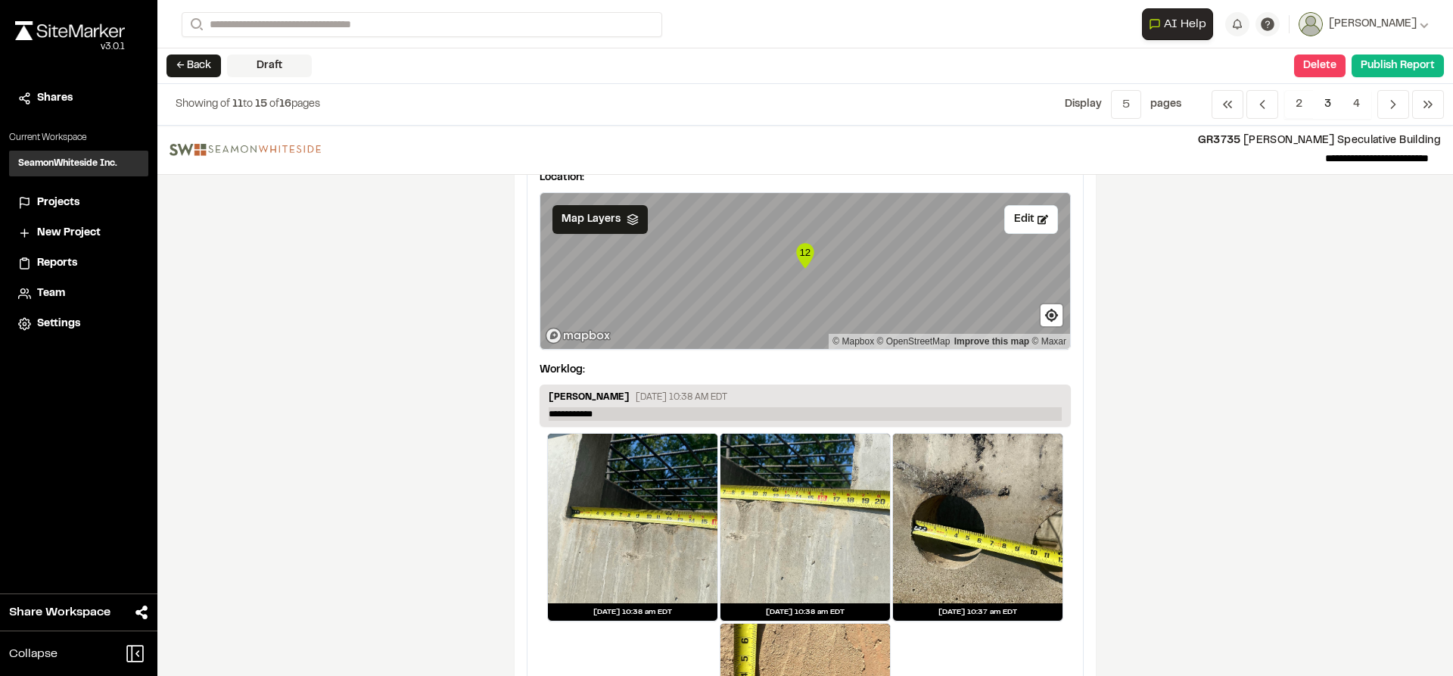
click at [633, 417] on p "**********" at bounding box center [805, 414] width 513 height 14
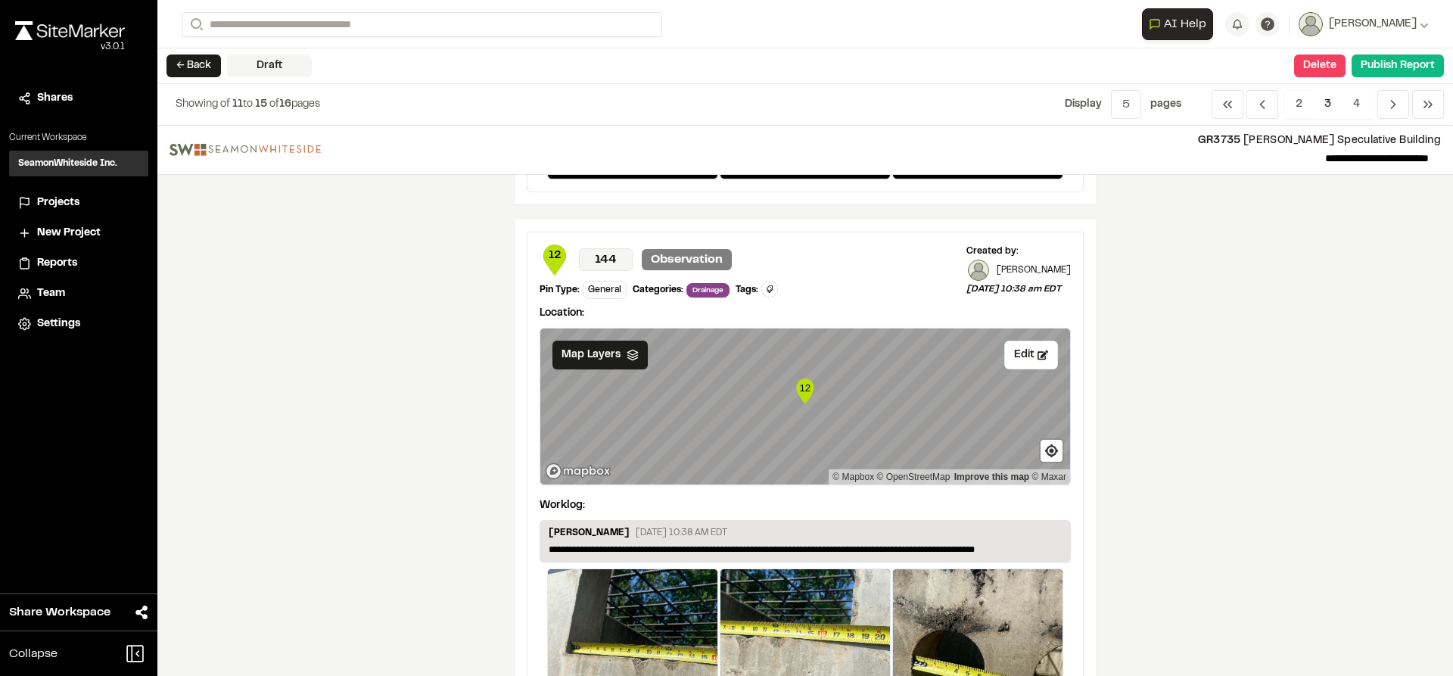
scroll to position [2143, 0]
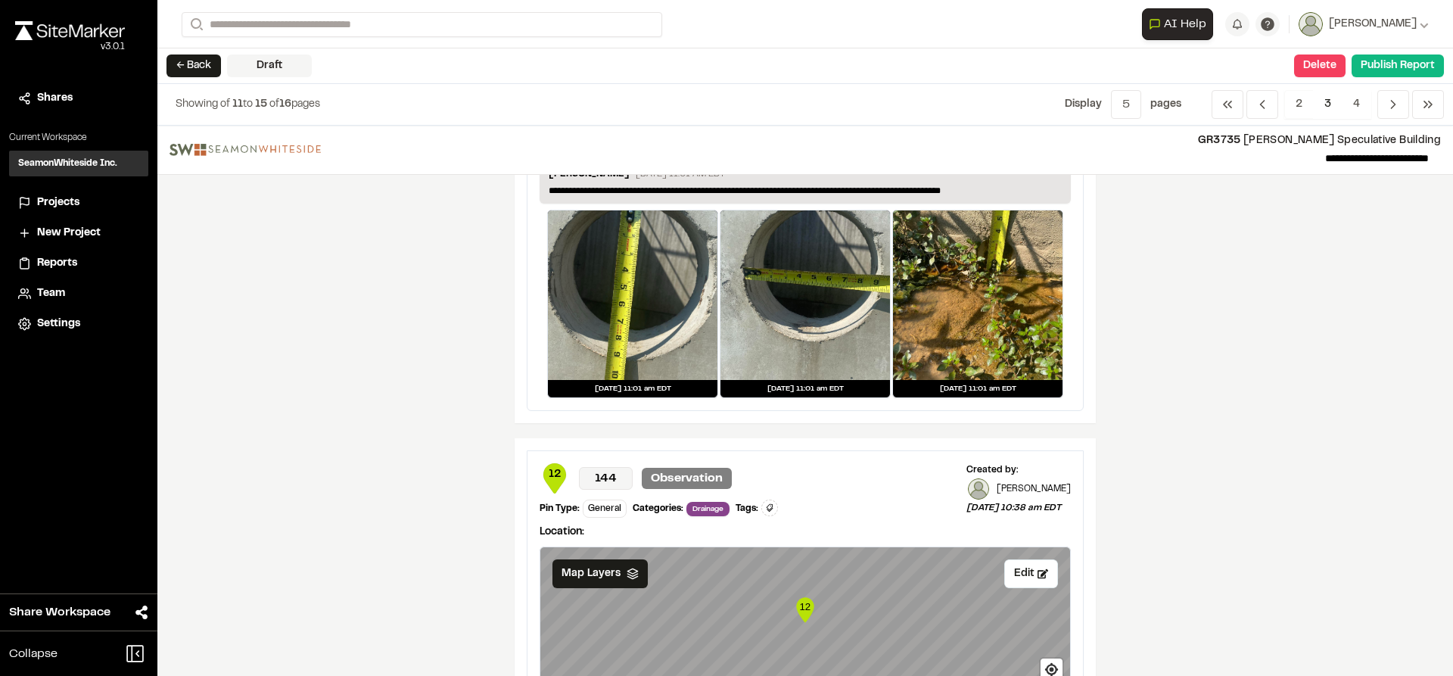
drag, startPoint x: 1398, startPoint y: 110, endPoint x: 1397, endPoint y: 125, distance: 15.2
click at [1398, 110] on icon "Navigation" at bounding box center [1393, 104] width 15 height 15
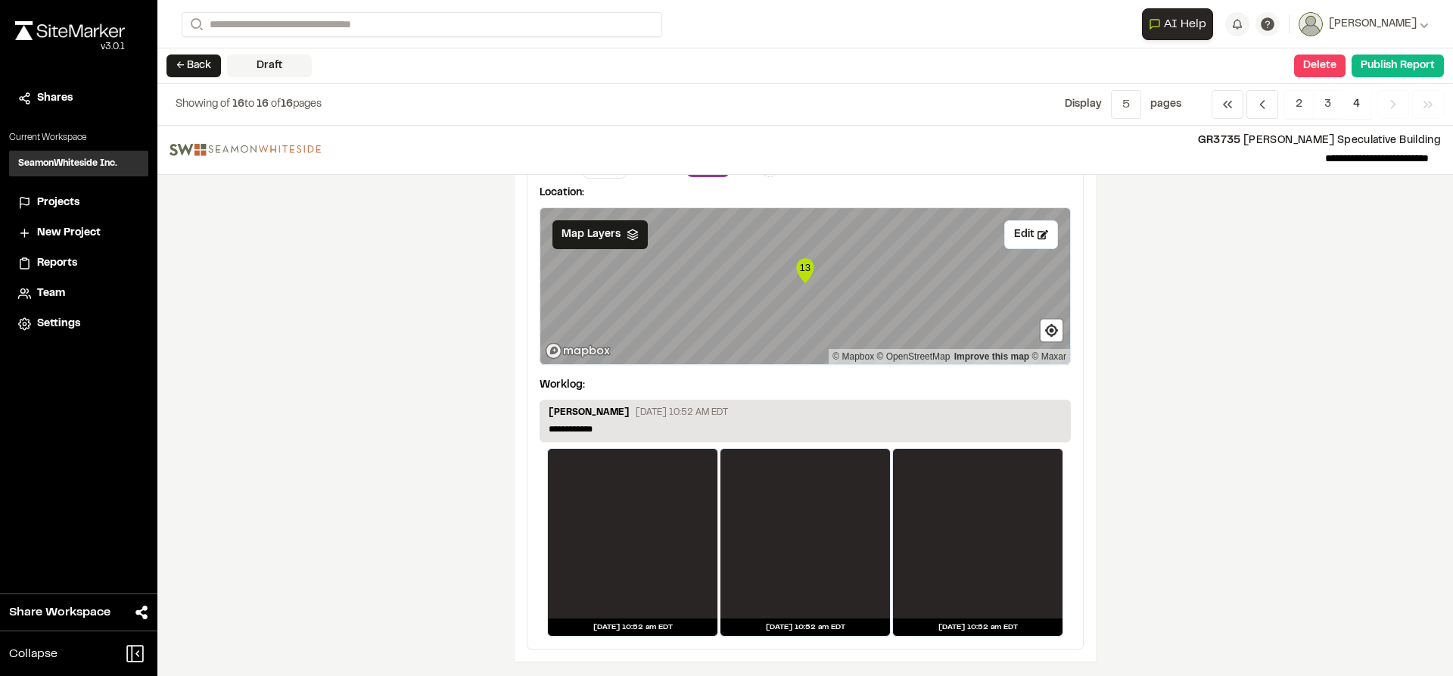
scroll to position [76, 0]
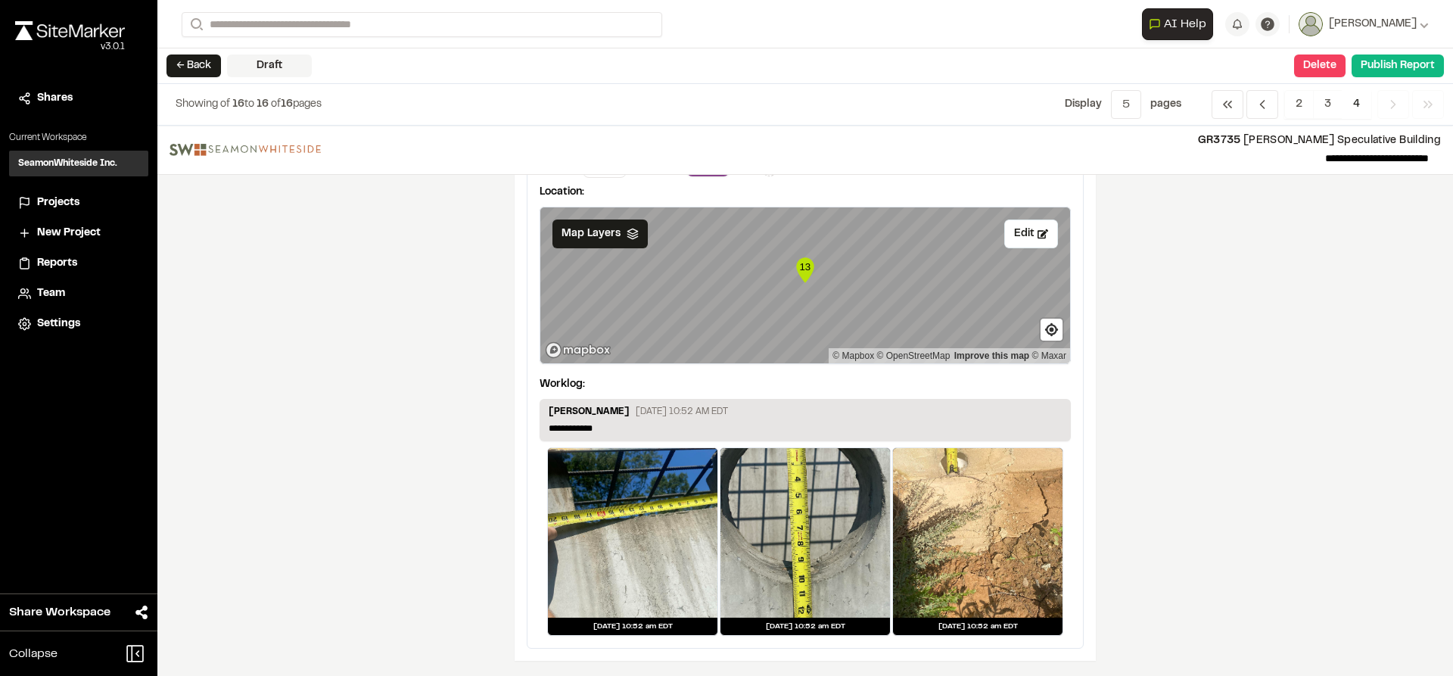
click at [1009, 545] on div at bounding box center [978, 533] width 170 height 170
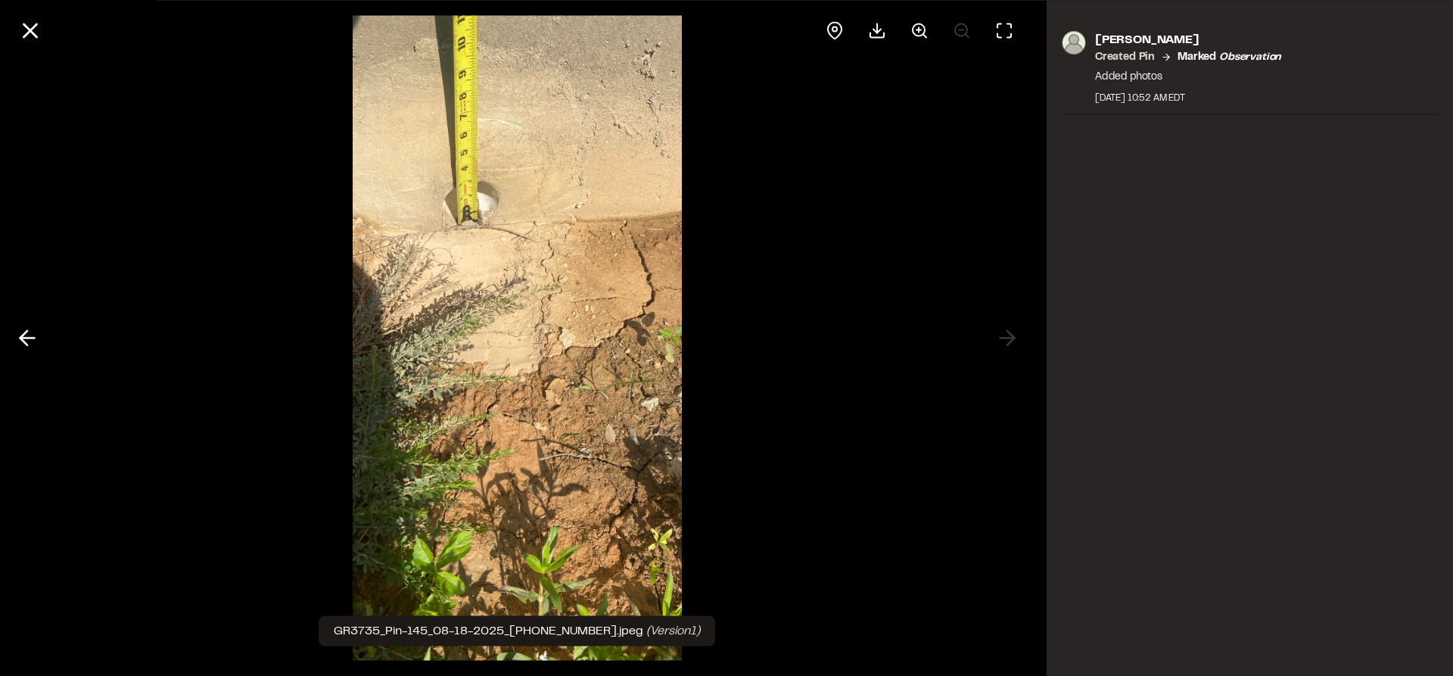
drag, startPoint x: 26, startPoint y: 32, endPoint x: 33, endPoint y: 42, distance: 11.6
click at [26, 32] on icon at bounding box center [30, 30] width 26 height 26
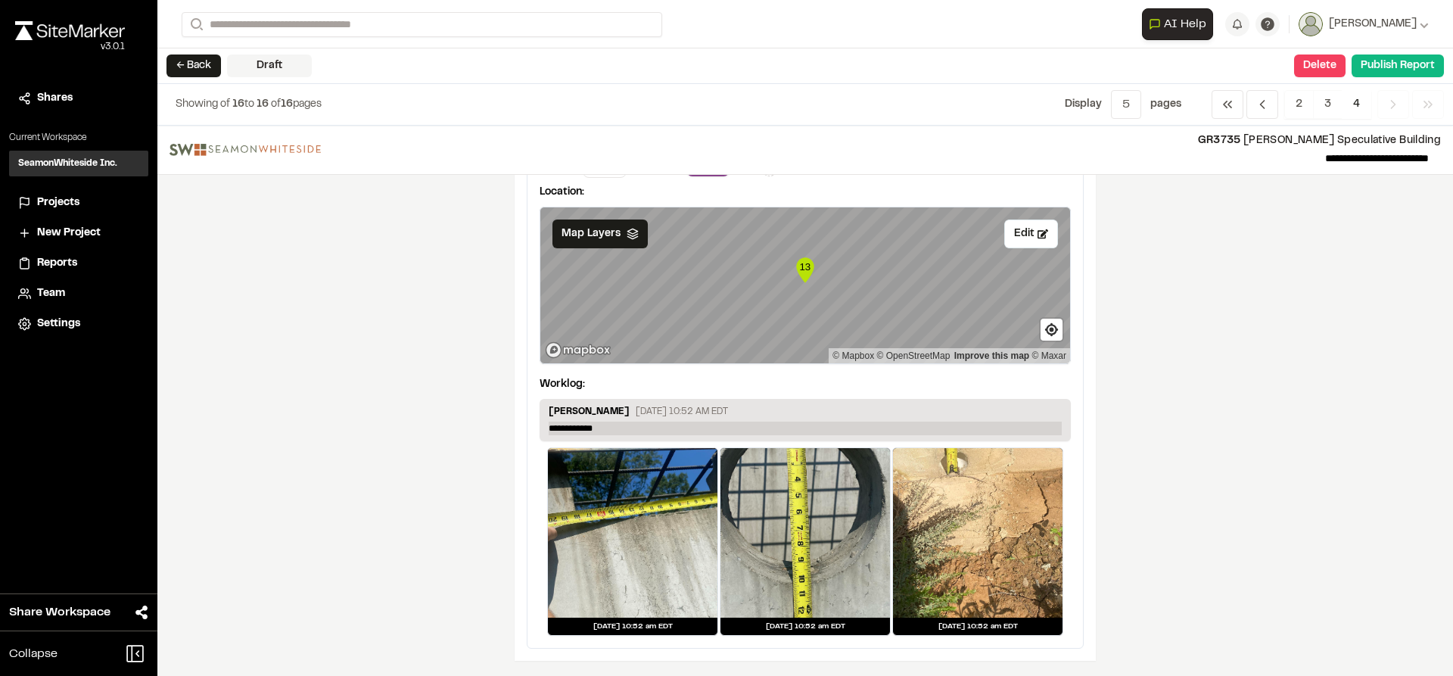
click at [605, 424] on p "**********" at bounding box center [805, 429] width 513 height 14
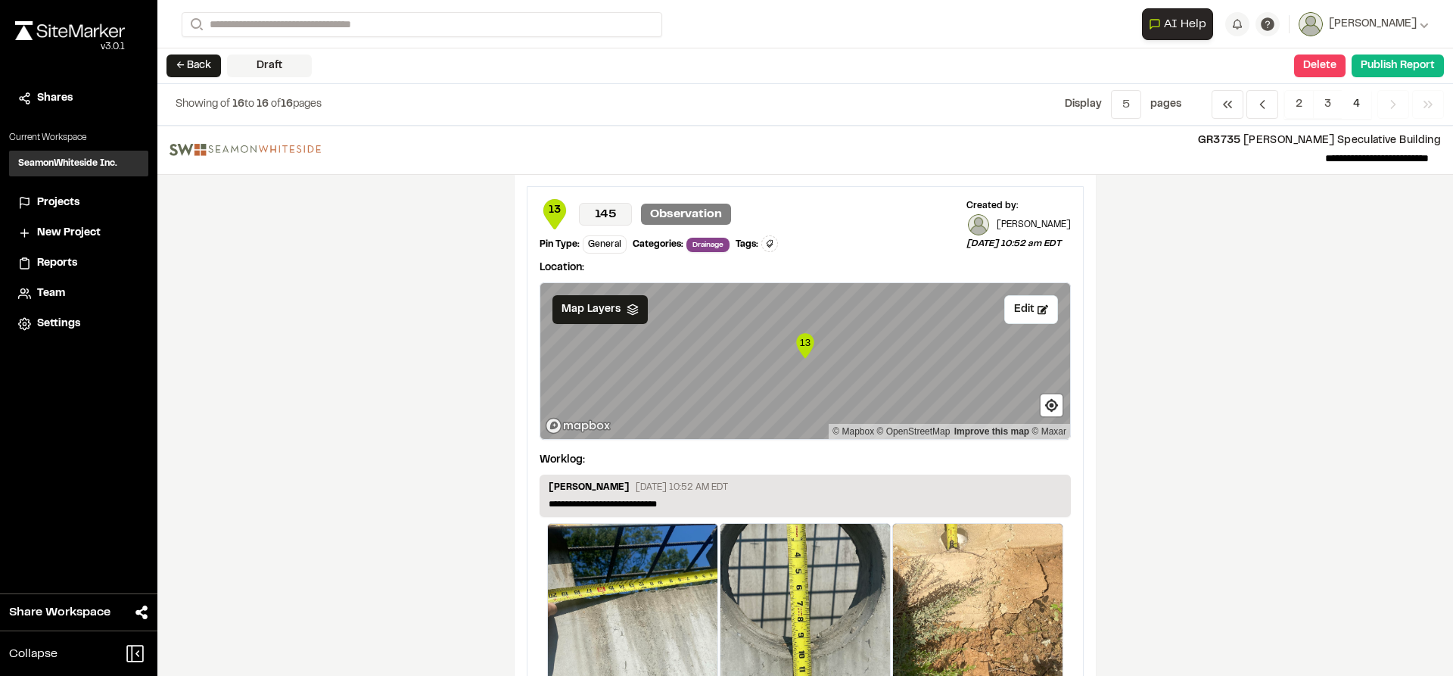
scroll to position [0, 0]
click at [1325, 67] on button "Delete" at bounding box center [1319, 65] width 51 height 23
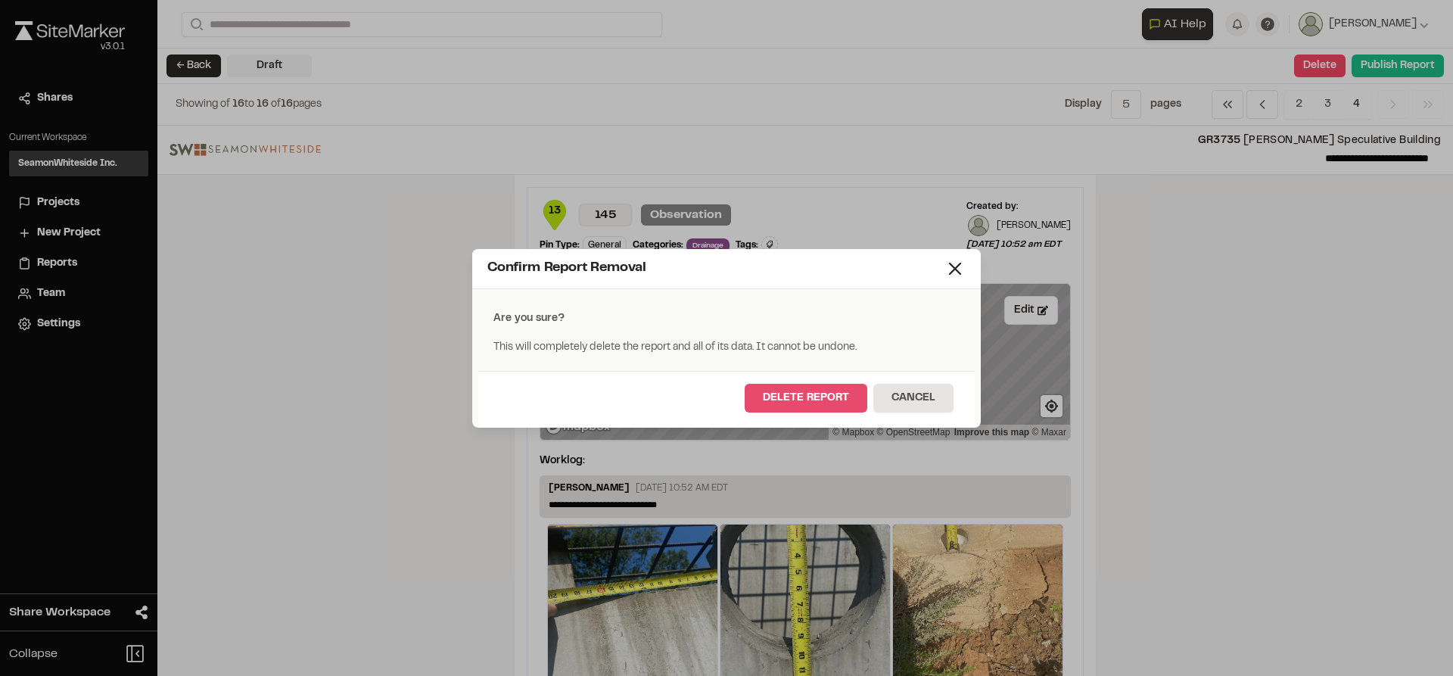
click at [837, 401] on button "Delete Report" at bounding box center [806, 398] width 123 height 29
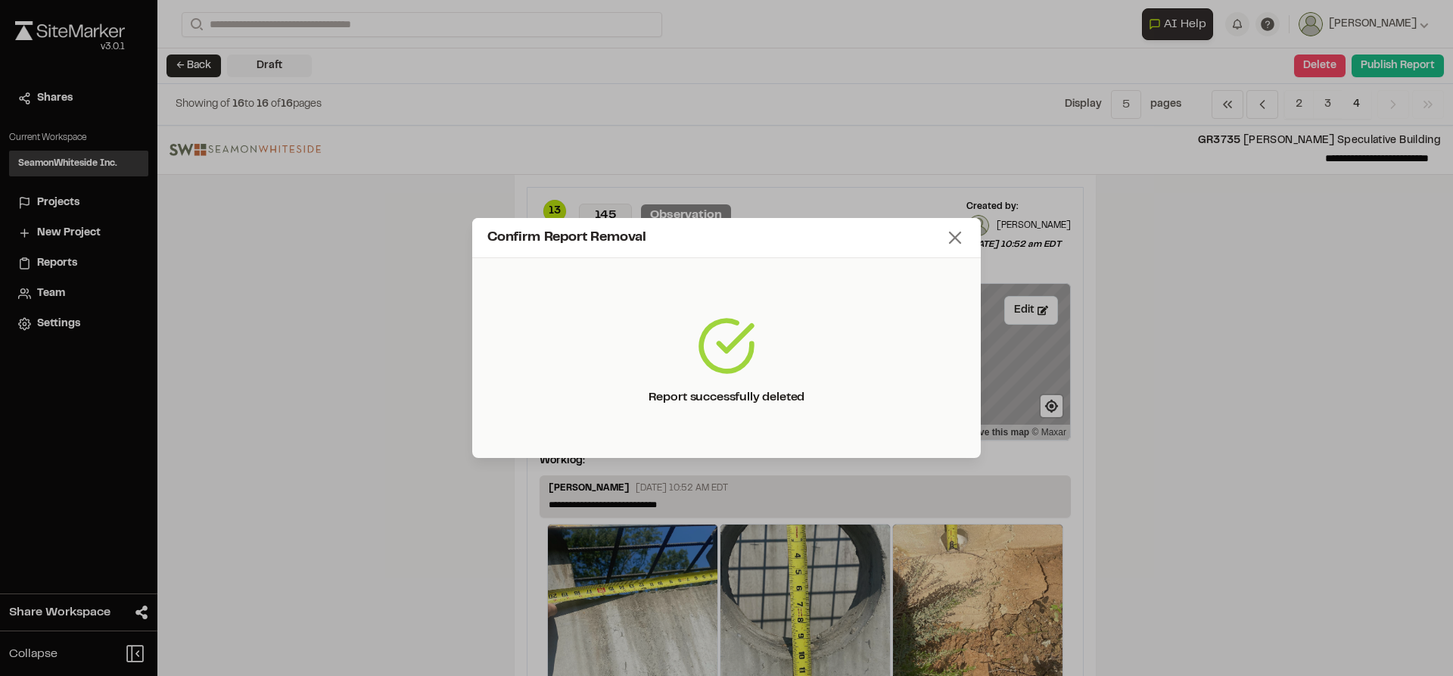
click at [960, 236] on icon at bounding box center [954, 237] width 21 height 21
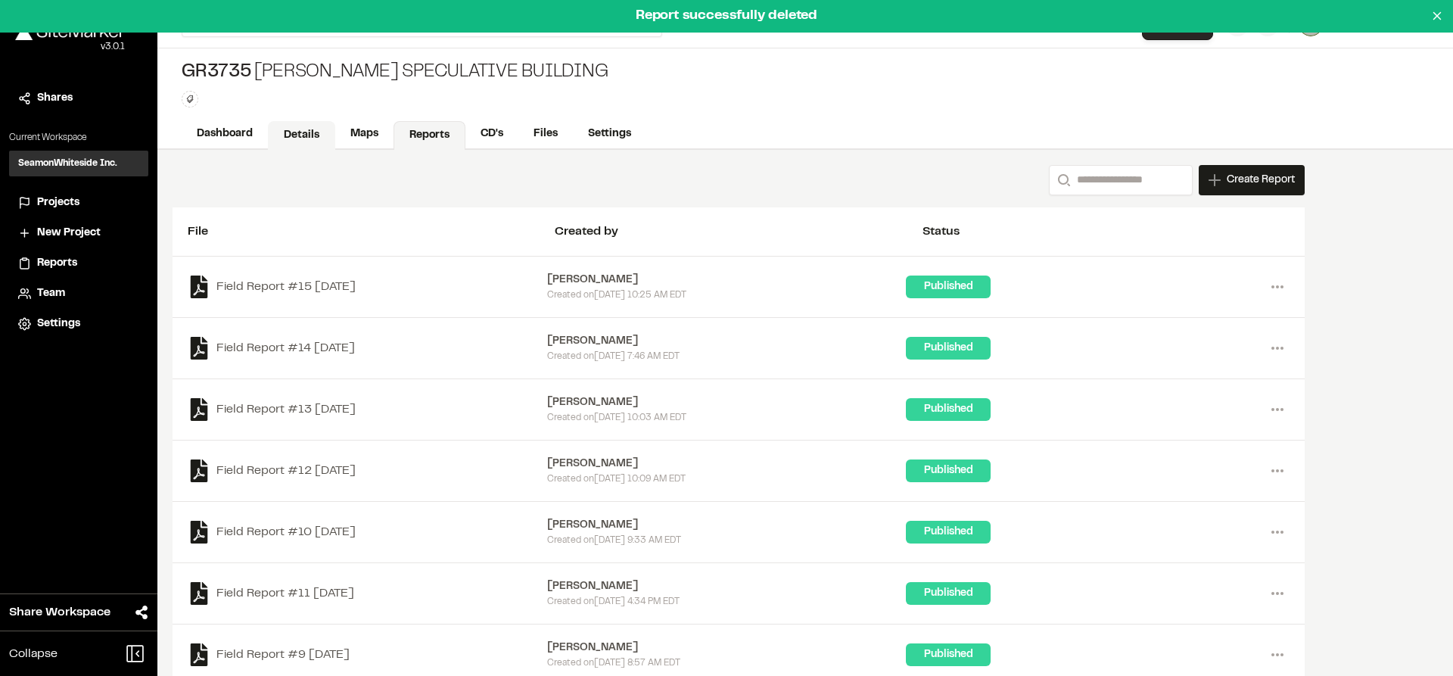
click at [307, 132] on link "Details" at bounding box center [301, 135] width 67 height 29
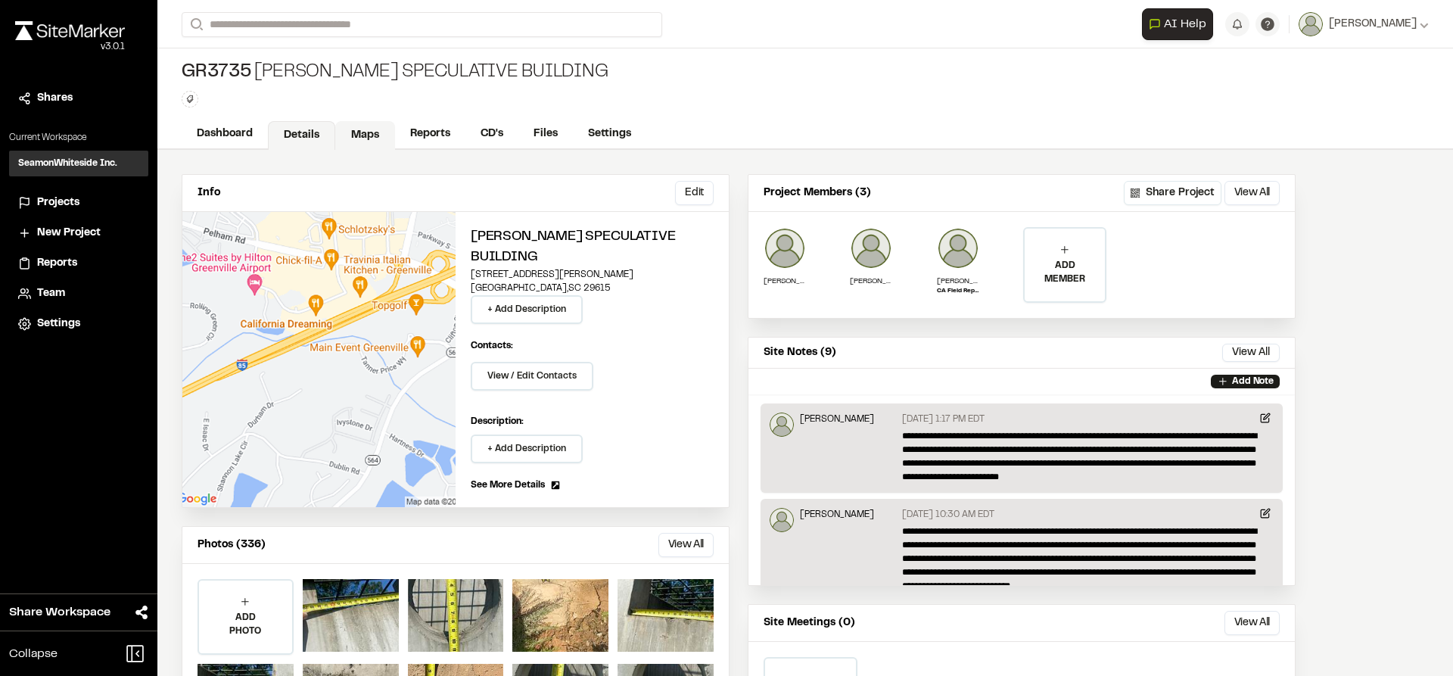
click at [356, 135] on link "Maps" at bounding box center [365, 135] width 60 height 29
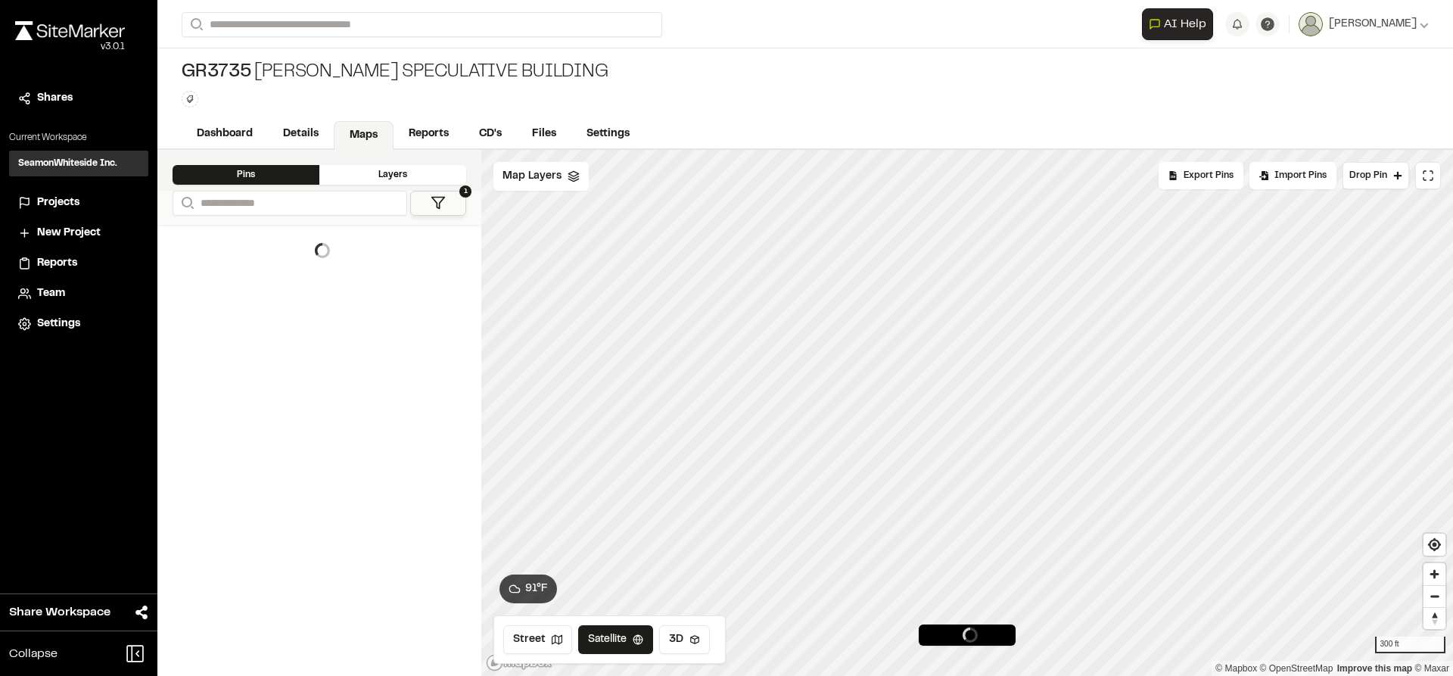
click at [452, 199] on button "1" at bounding box center [438, 203] width 56 height 25
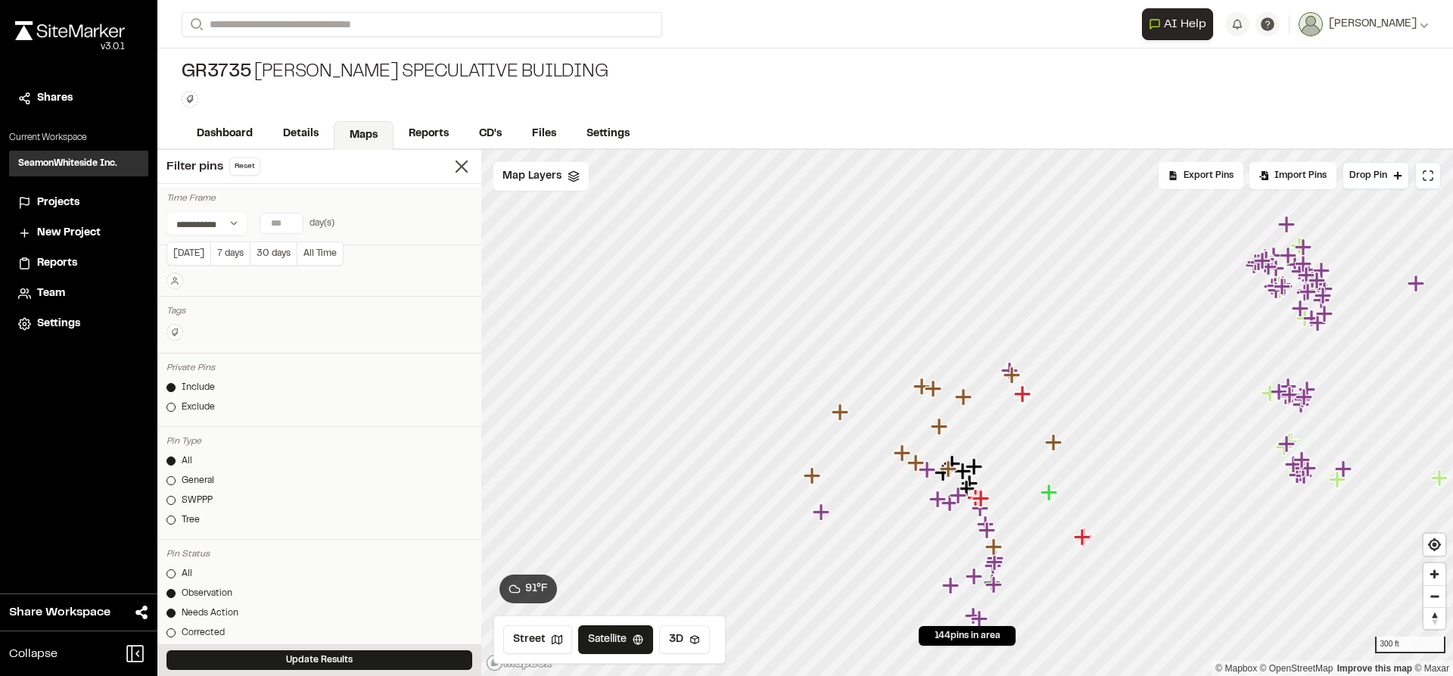
type input "*"
click at [290, 221] on input "*" at bounding box center [281, 223] width 42 height 20
click at [321, 656] on button "Update Results" at bounding box center [319, 660] width 306 height 20
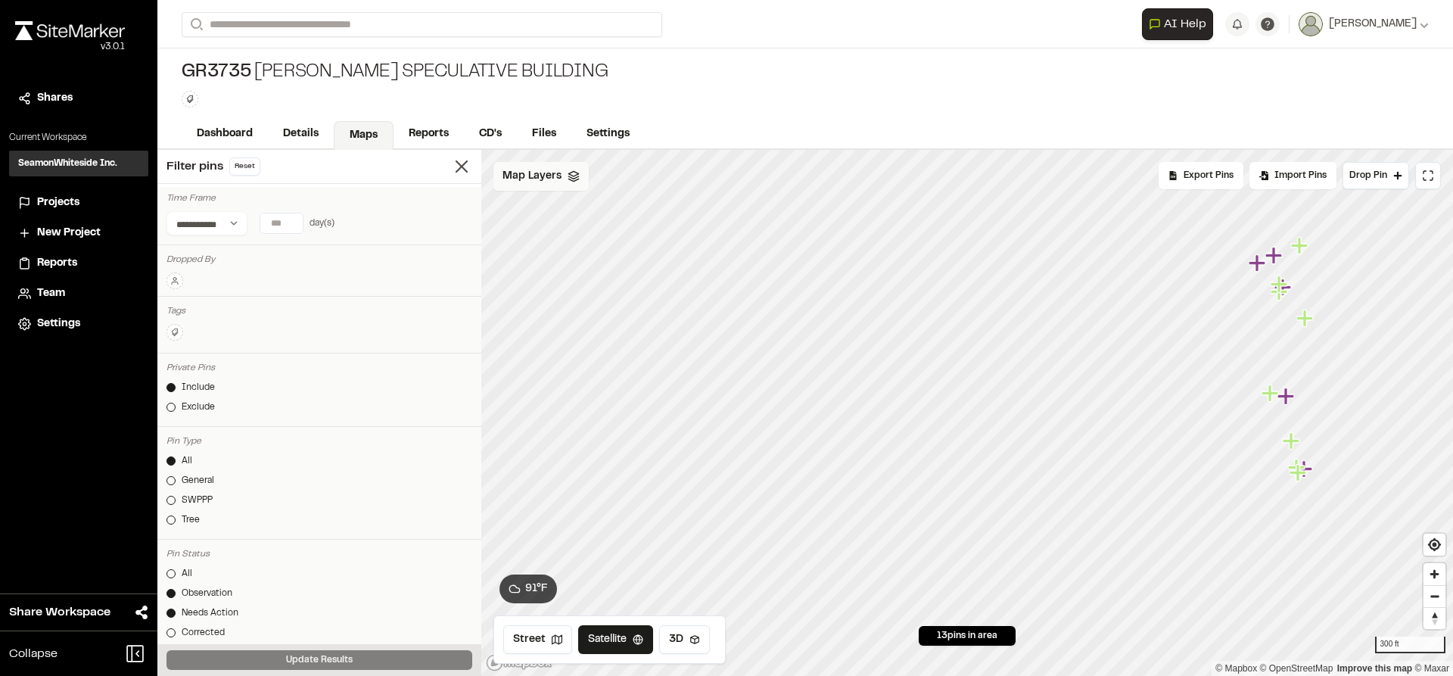
click at [520, 176] on span "Map Layers" at bounding box center [531, 176] width 59 height 17
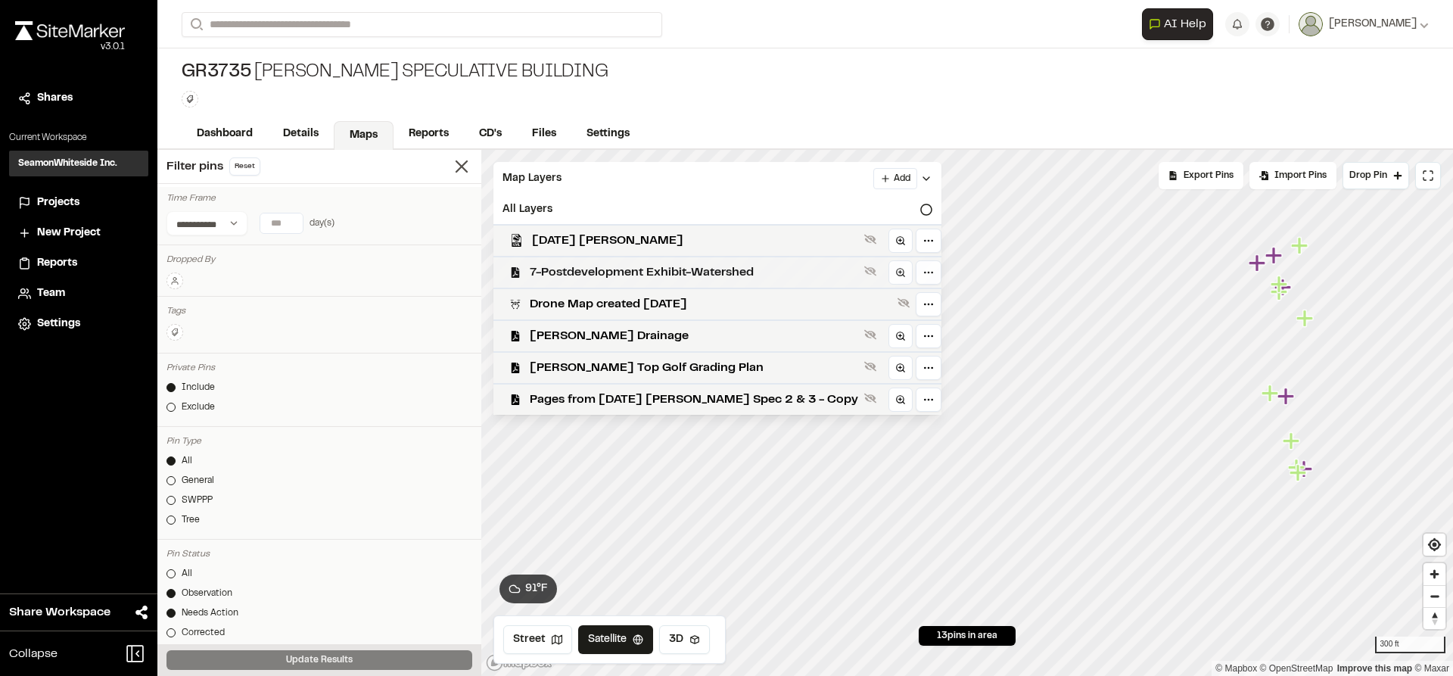
click at [569, 266] on span "7-Postdevelopment Exhibit-Watershed" at bounding box center [694, 272] width 328 height 18
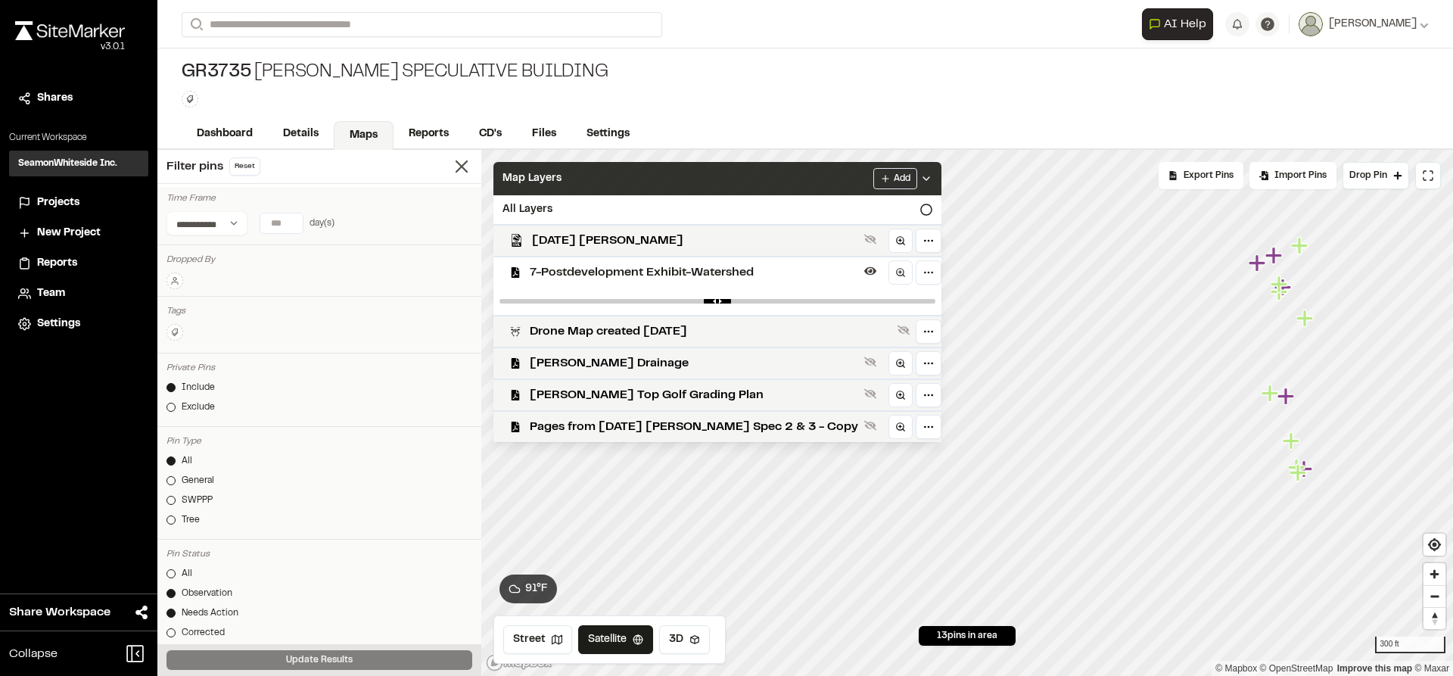
click at [920, 174] on icon at bounding box center [926, 179] width 12 height 12
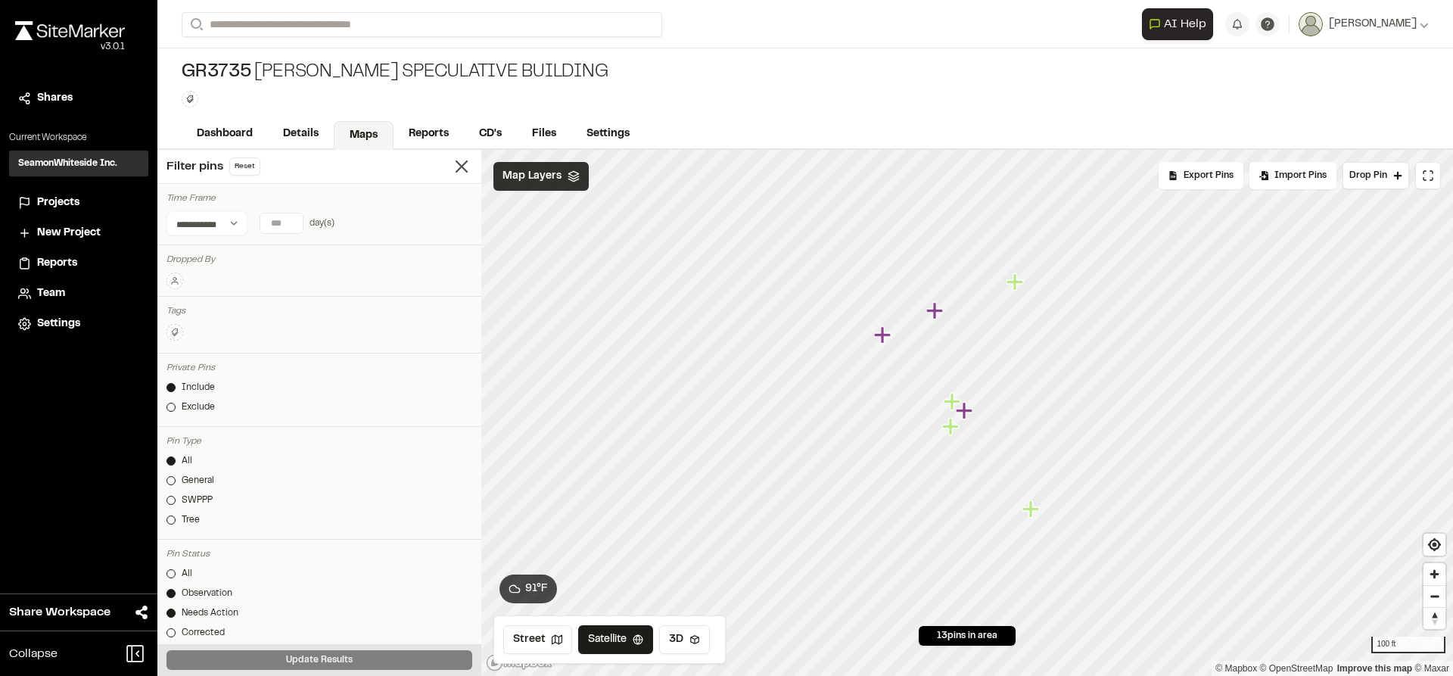
click at [937, 313] on icon "Map marker" at bounding box center [934, 310] width 17 height 17
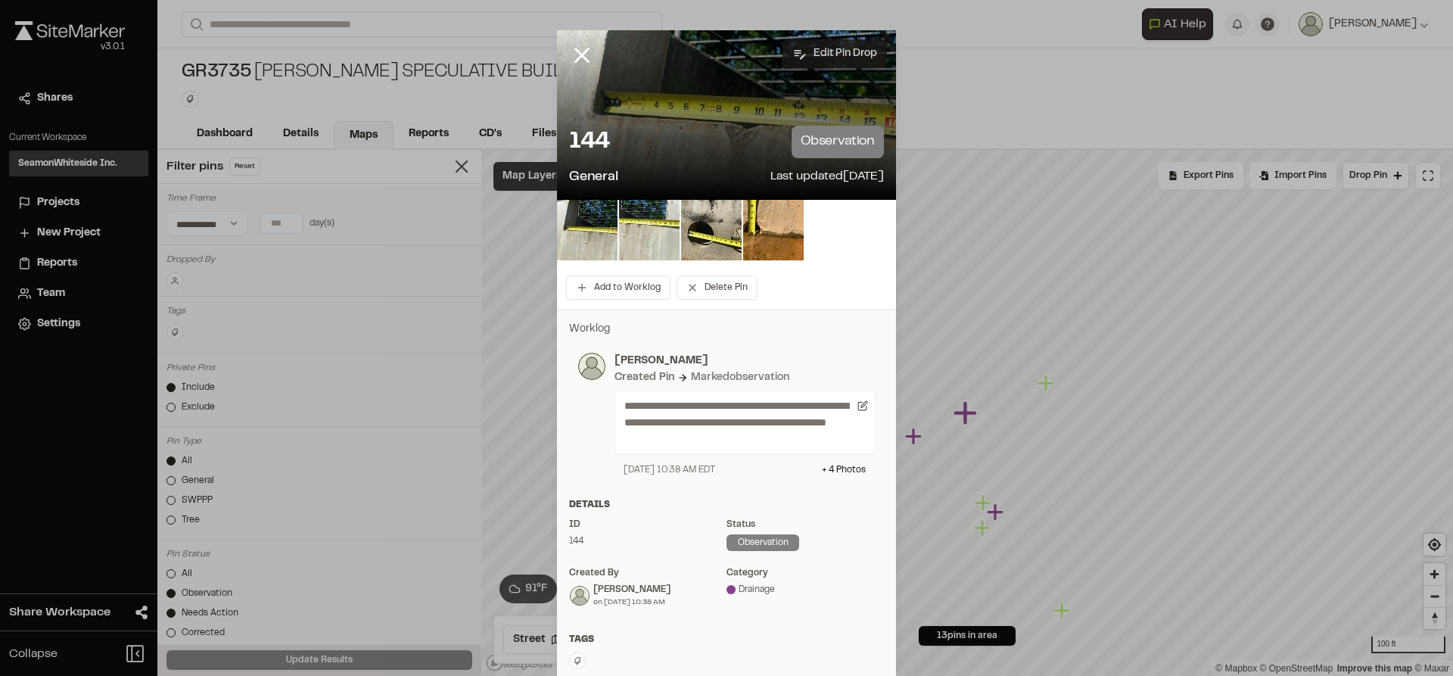
click at [838, 50] on button "Edit Pin Drop" at bounding box center [834, 53] width 104 height 29
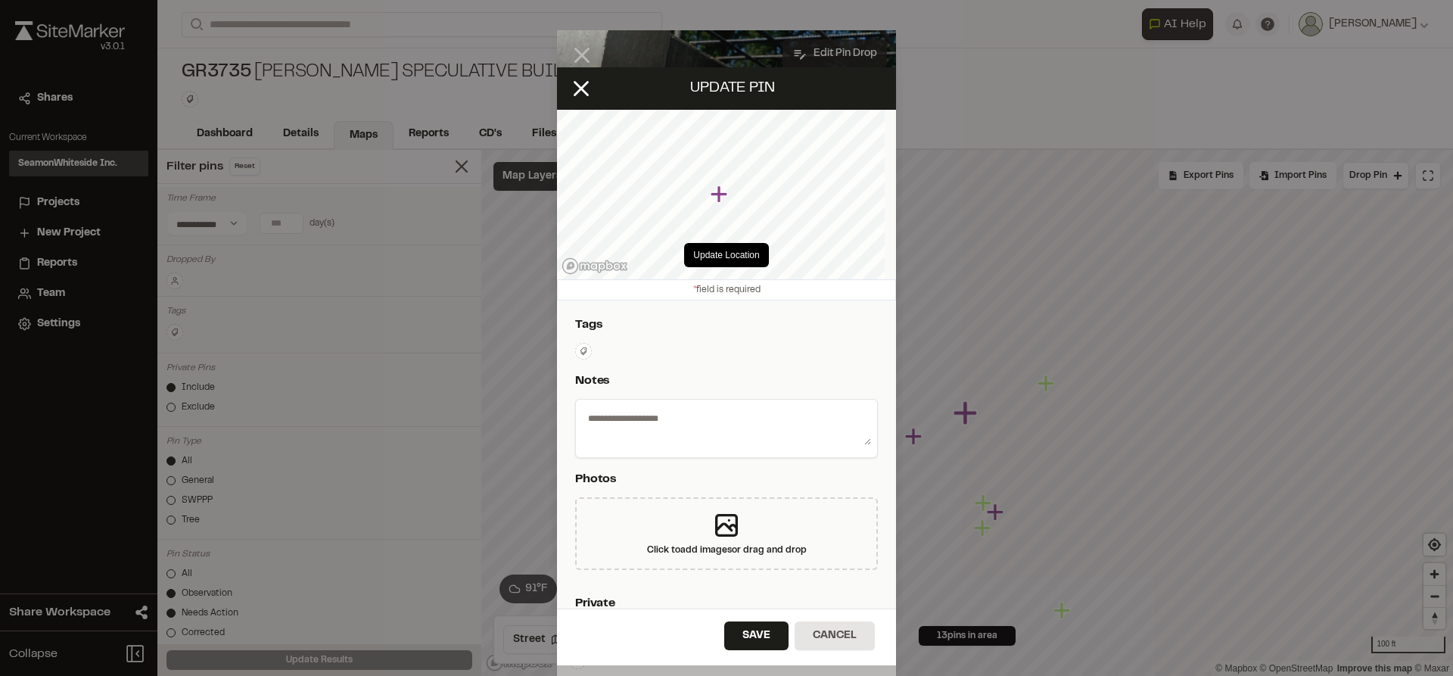
type textarea "**********"
select select "*"
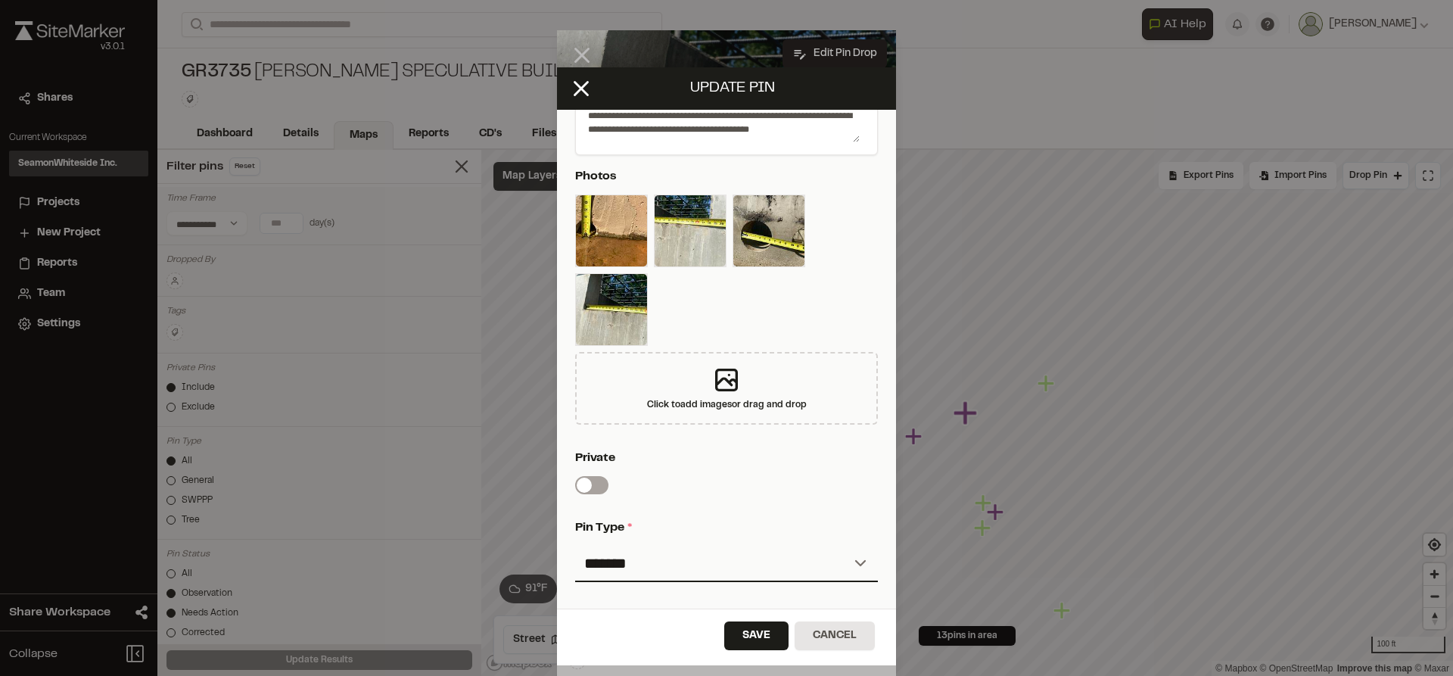
scroll to position [605, 0]
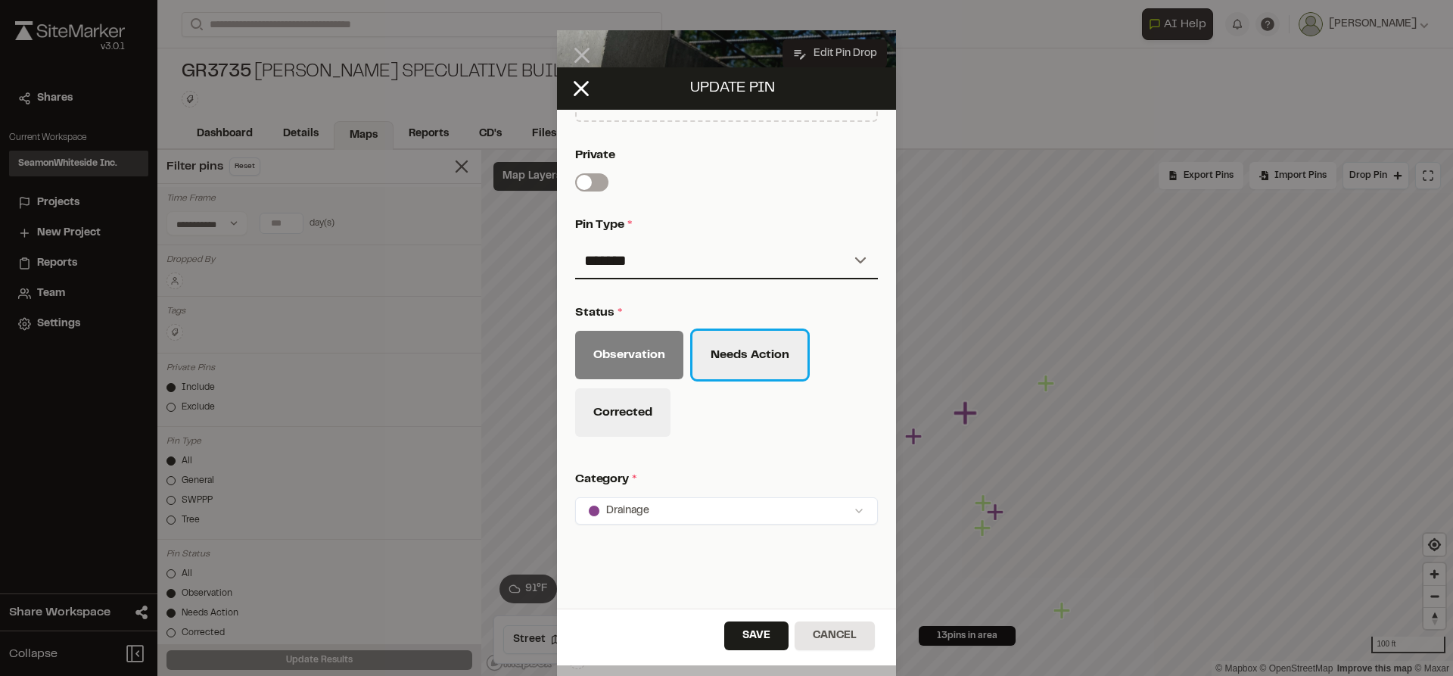
click at [767, 355] on button "Needs Action" at bounding box center [749, 355] width 115 height 48
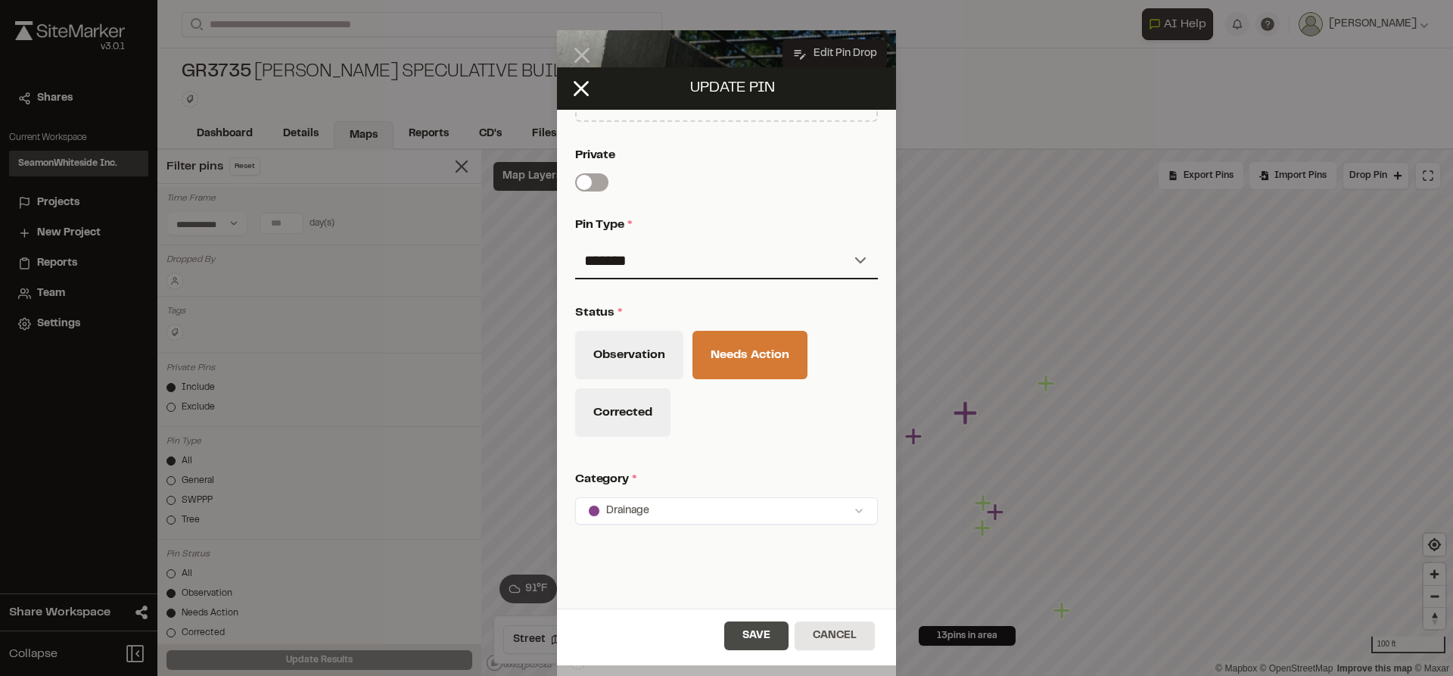
click at [767, 633] on button "Save" at bounding box center [756, 635] width 64 height 29
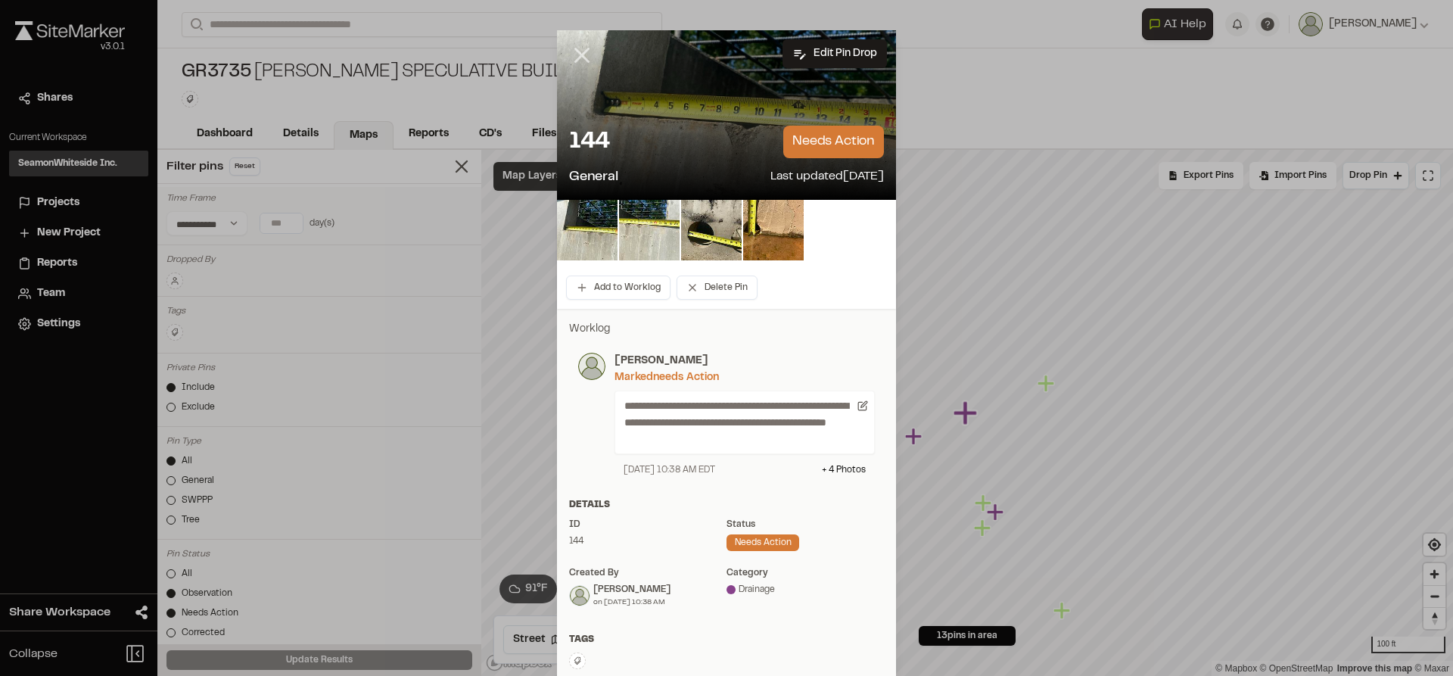
click at [584, 57] on icon at bounding box center [582, 55] width 26 height 26
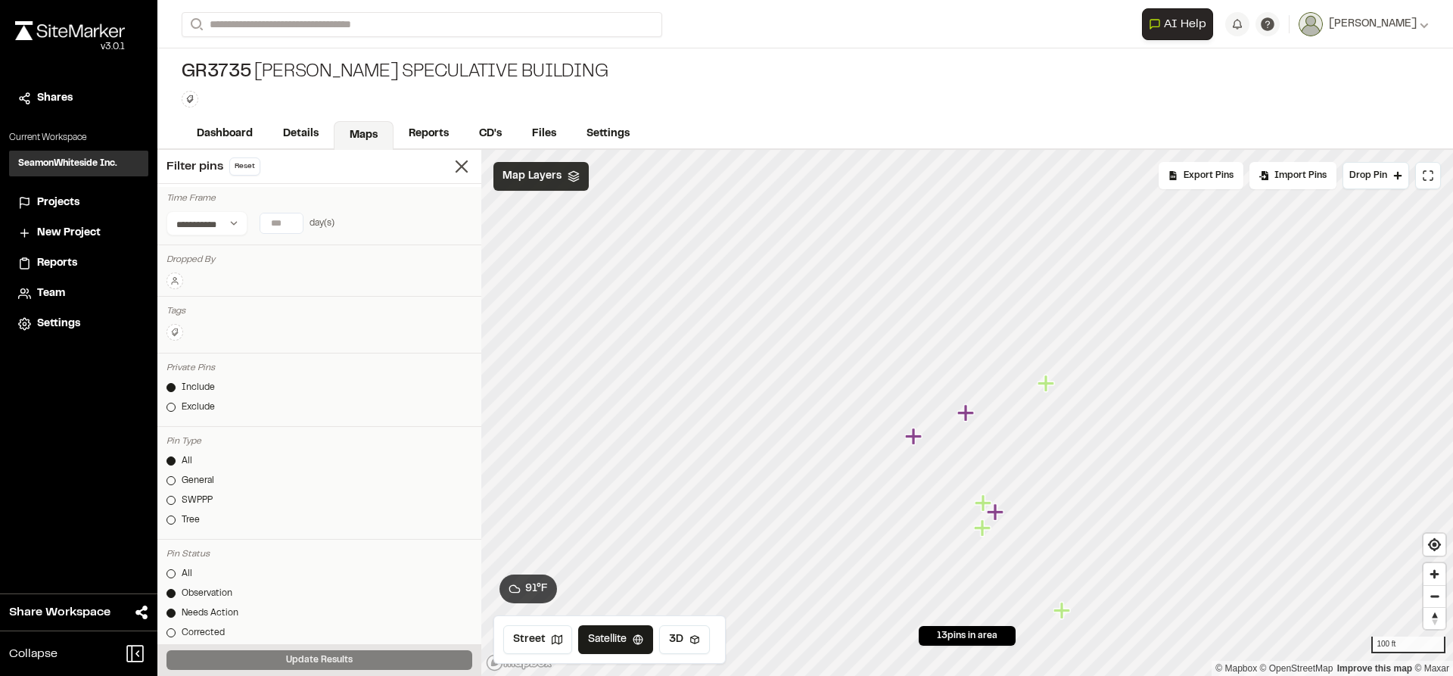
click at [967, 414] on icon "Map marker" at bounding box center [965, 412] width 17 height 17
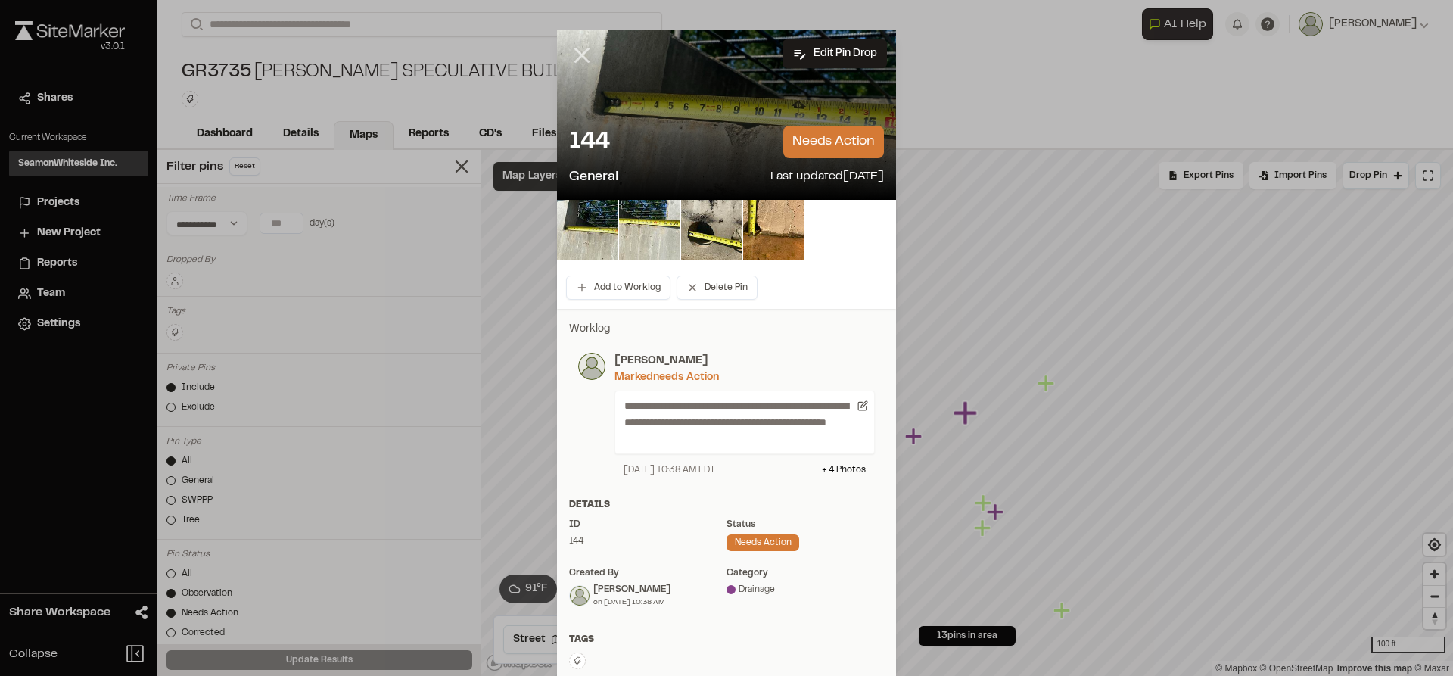
click at [582, 54] on icon at bounding box center [582, 55] width 26 height 26
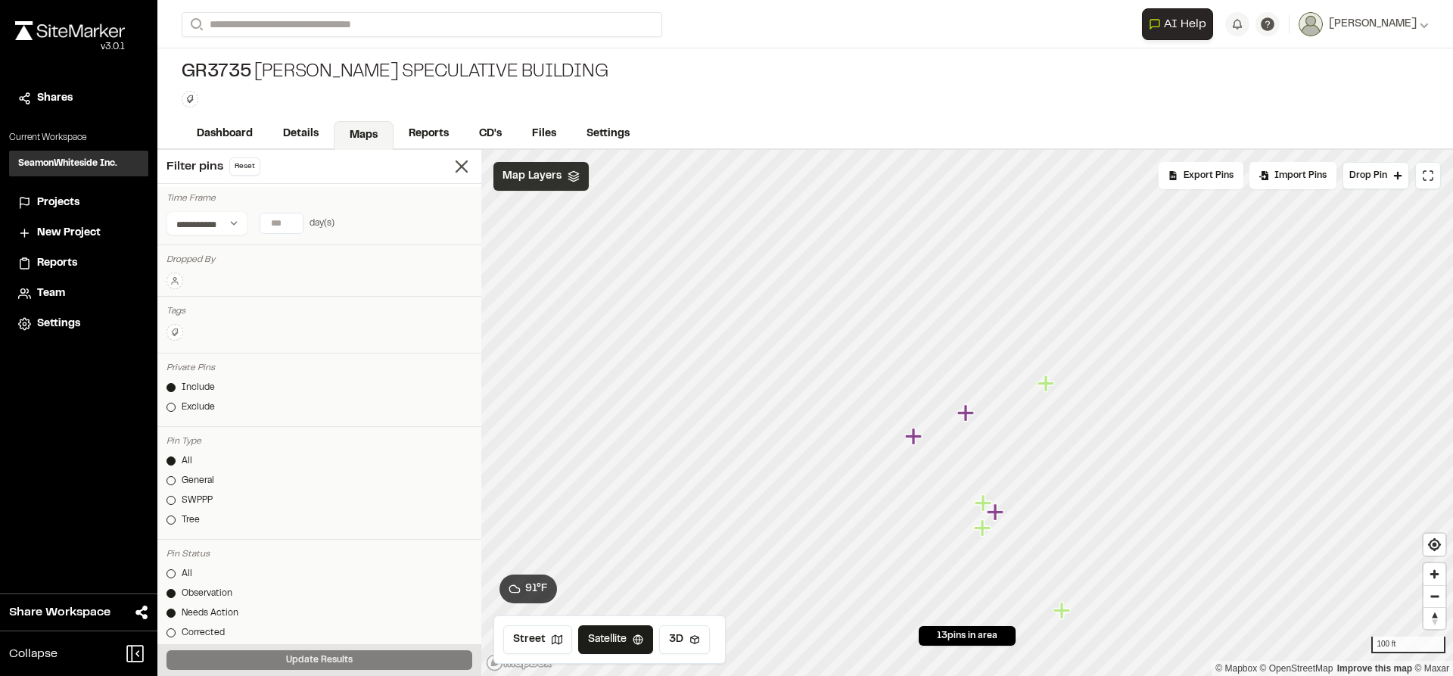
click at [1048, 385] on icon "Map marker" at bounding box center [1045, 383] width 17 height 17
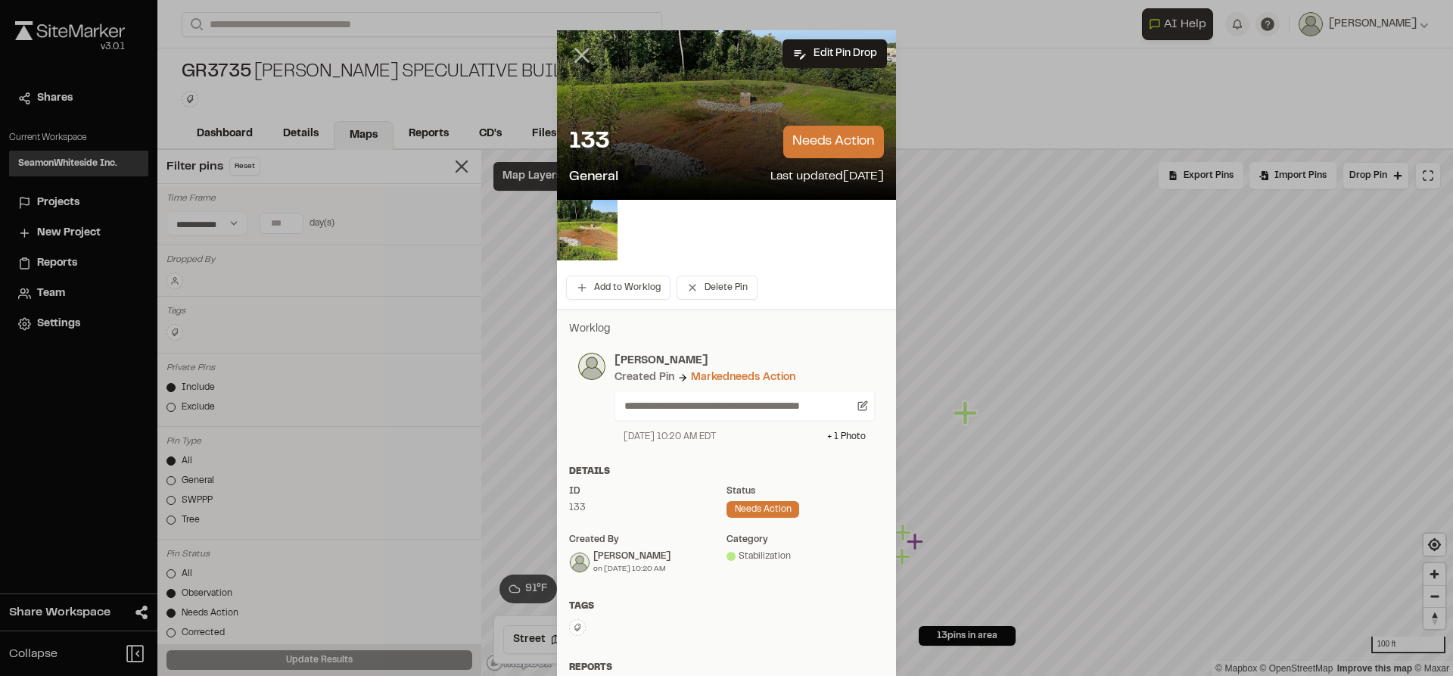
click at [583, 52] on icon at bounding box center [582, 55] width 26 height 26
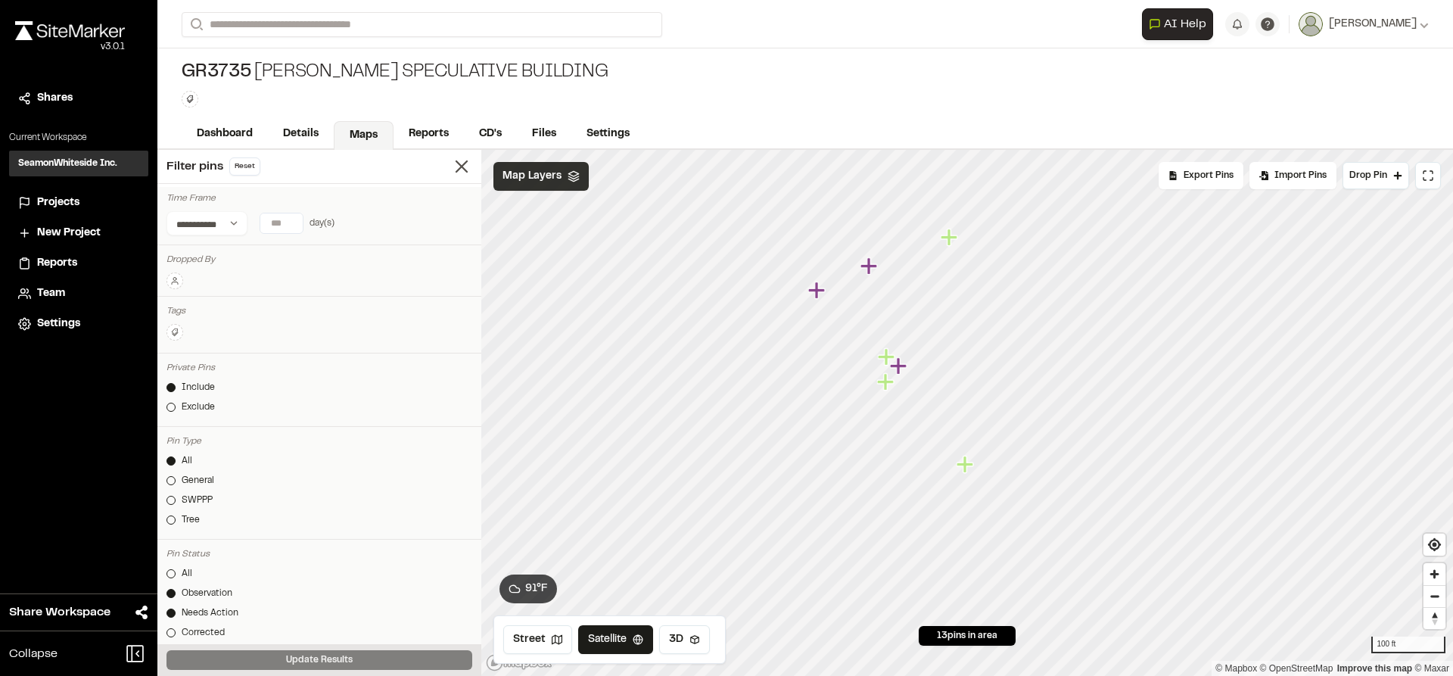
click at [823, 294] on icon "Map marker" at bounding box center [818, 291] width 20 height 20
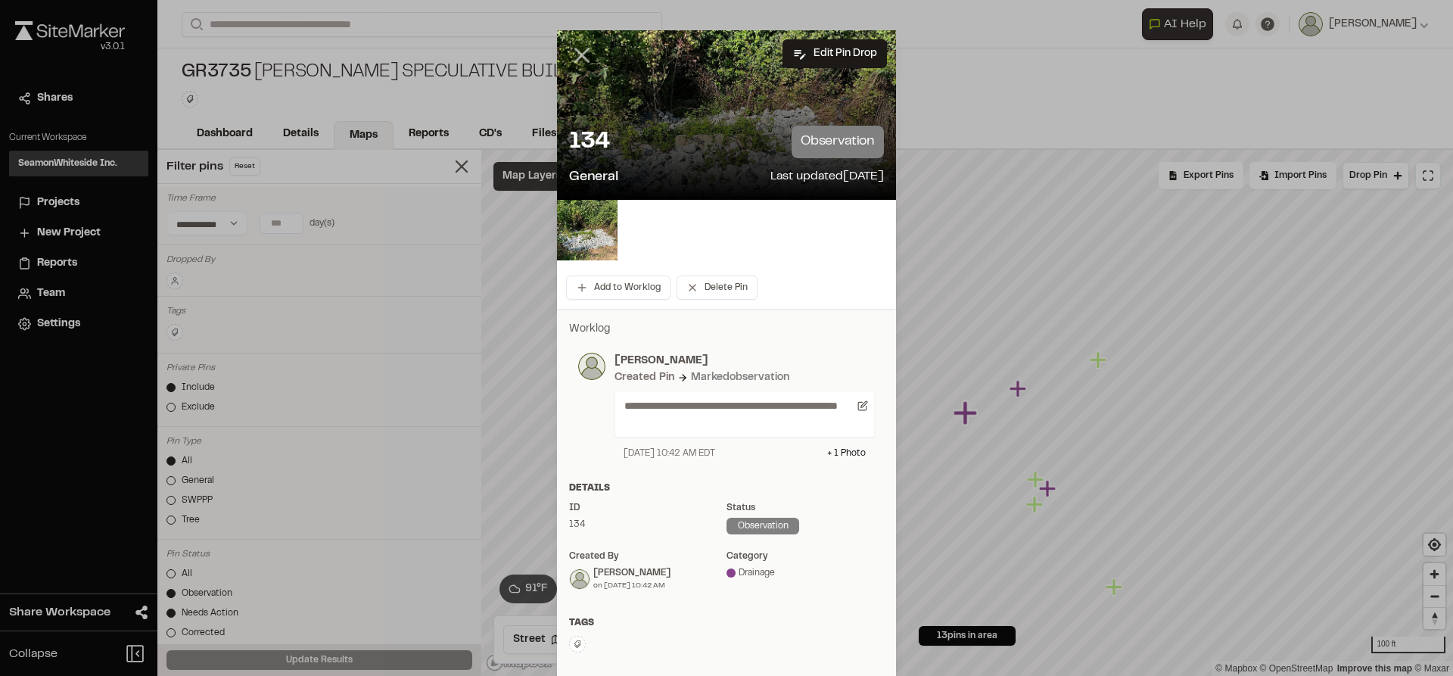
click at [584, 62] on icon at bounding box center [582, 55] width 26 height 26
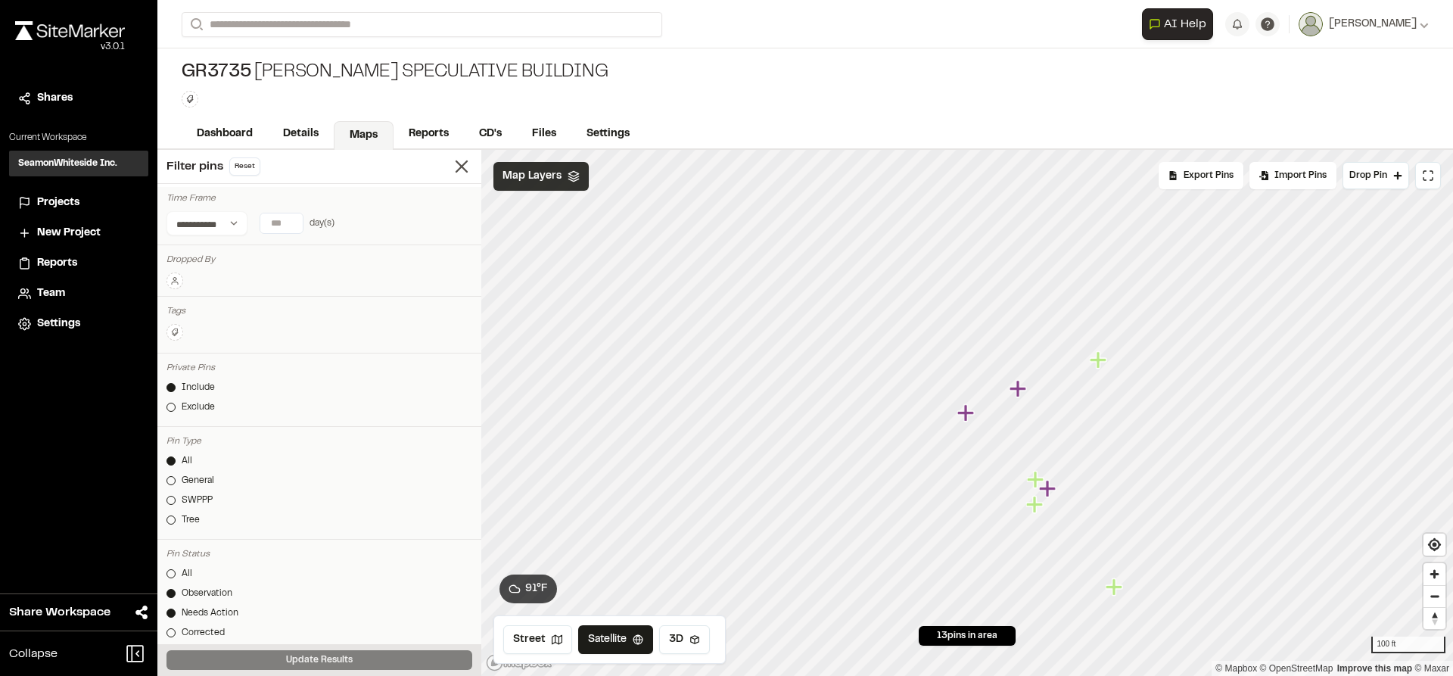
click at [1037, 484] on icon "Map marker" at bounding box center [1035, 479] width 17 height 17
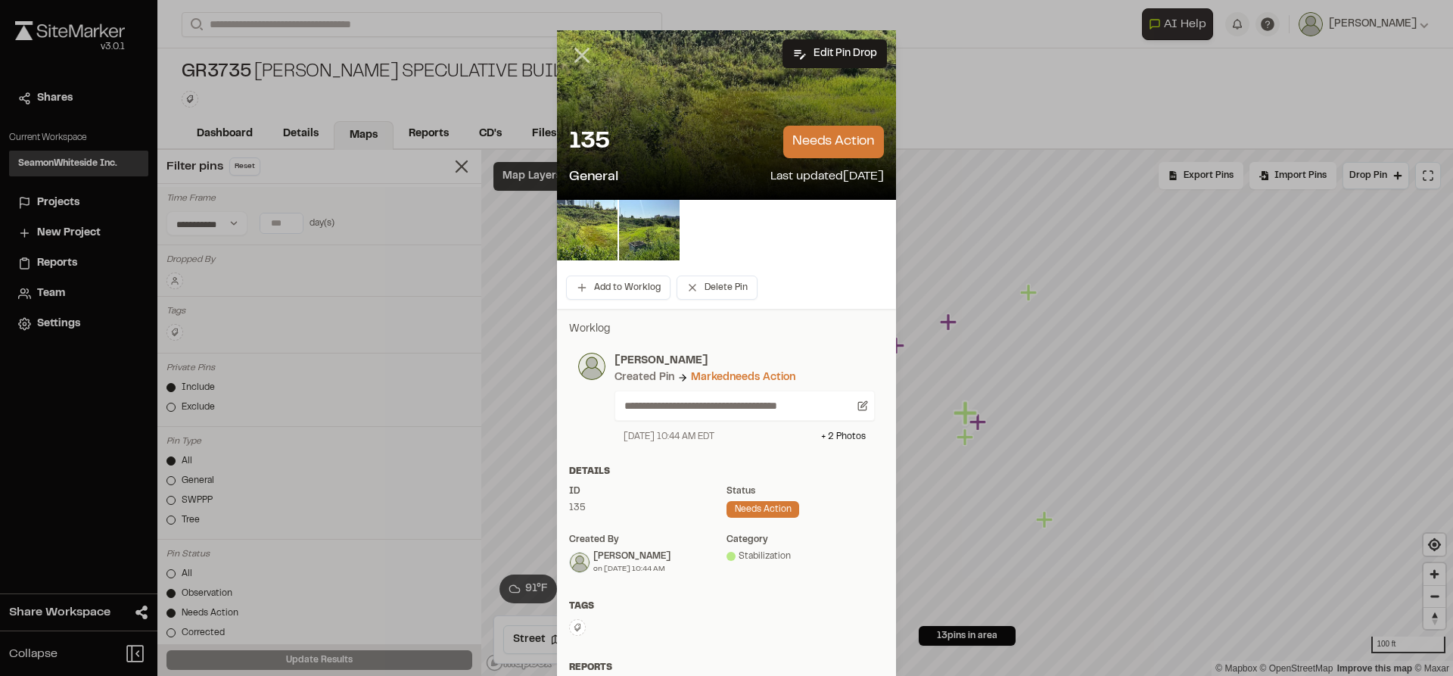
click at [579, 59] on icon at bounding box center [582, 55] width 26 height 26
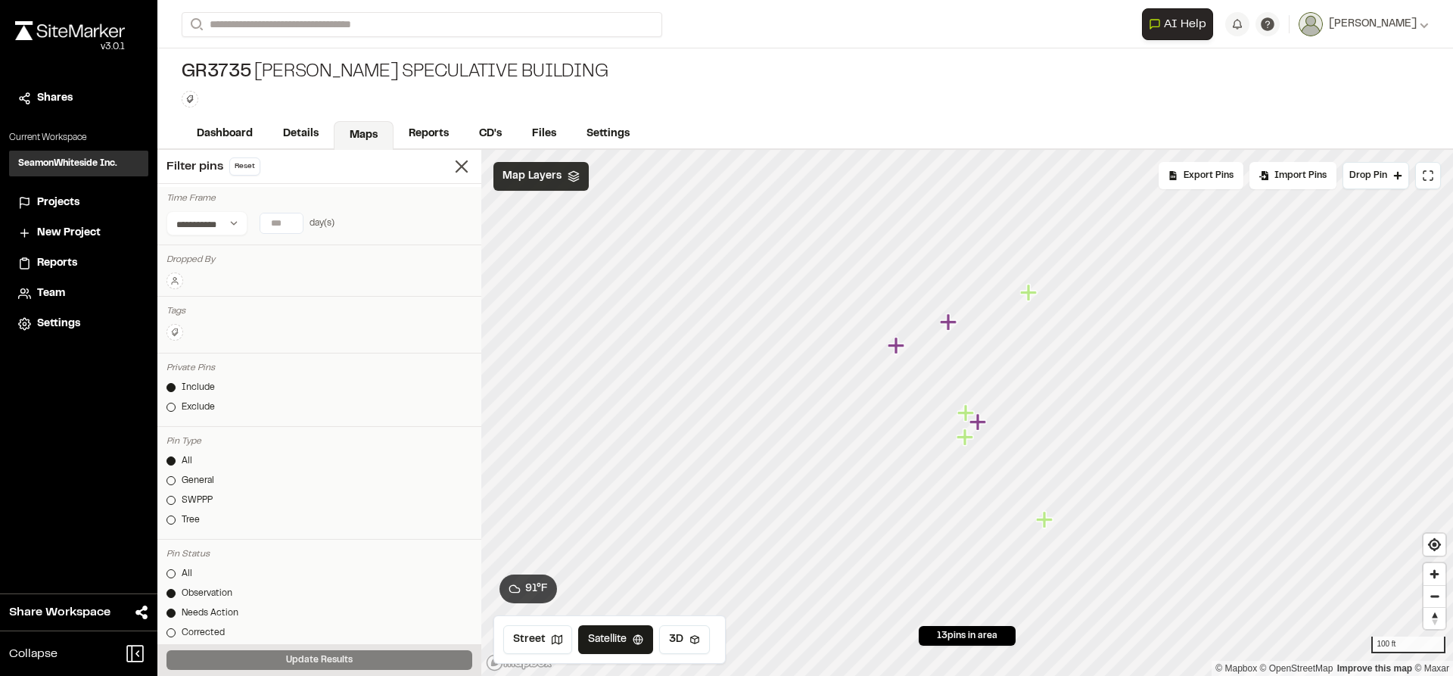
click at [981, 423] on icon "Map marker" at bounding box center [977, 421] width 17 height 17
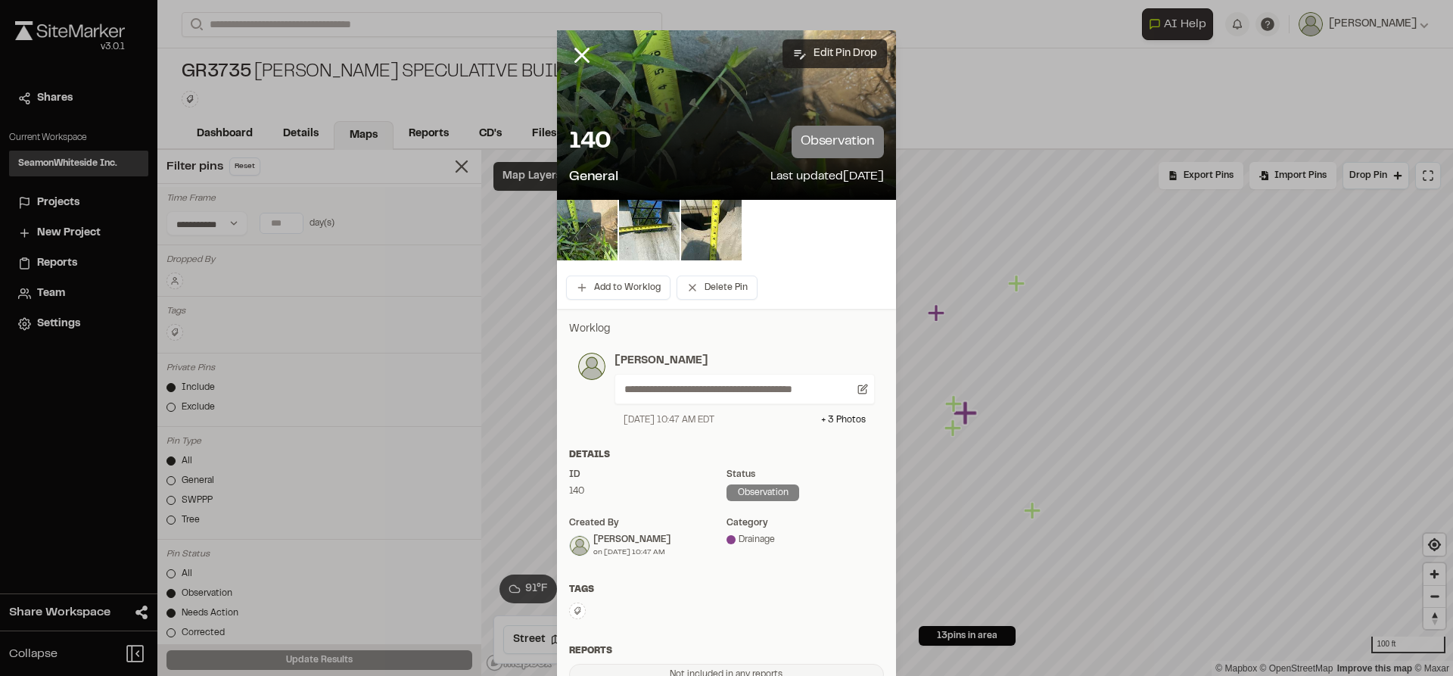
click at [825, 58] on button "Edit Pin Drop" at bounding box center [834, 53] width 104 height 29
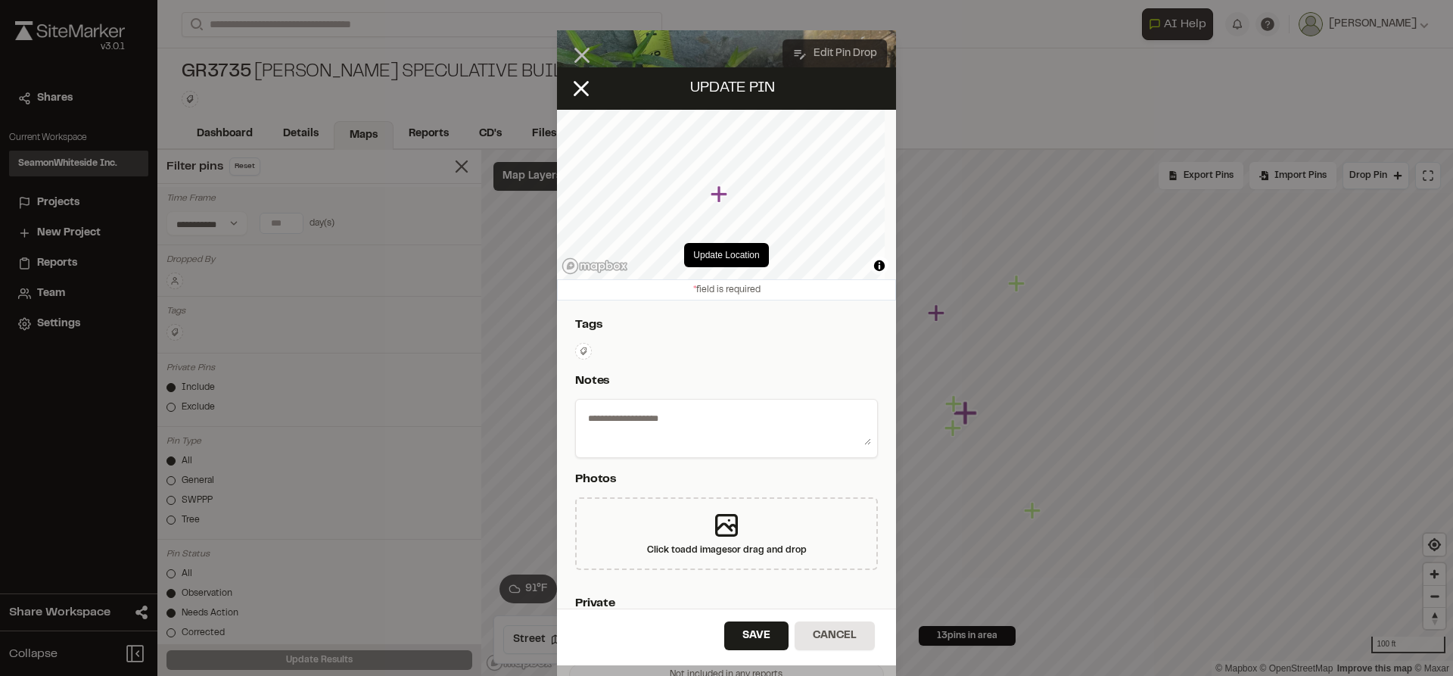
type textarea "**********"
select select "*"
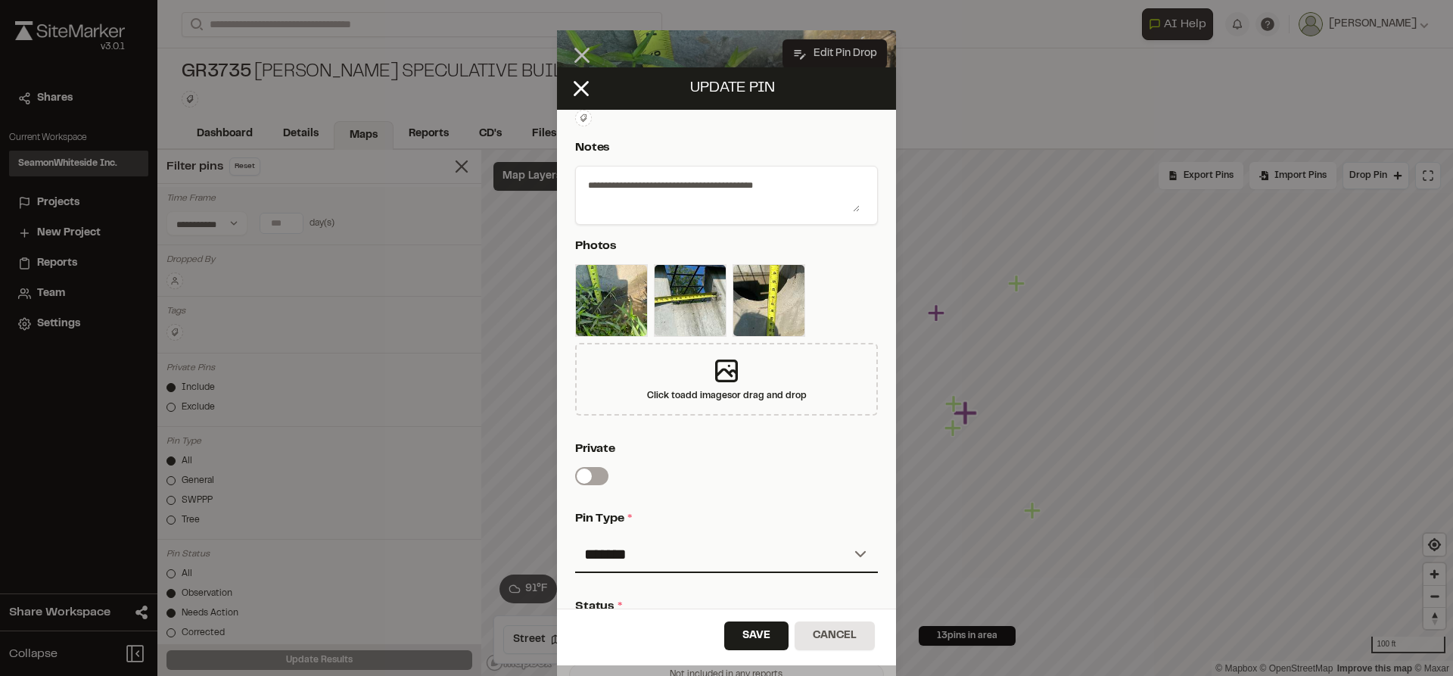
scroll to position [378, 0]
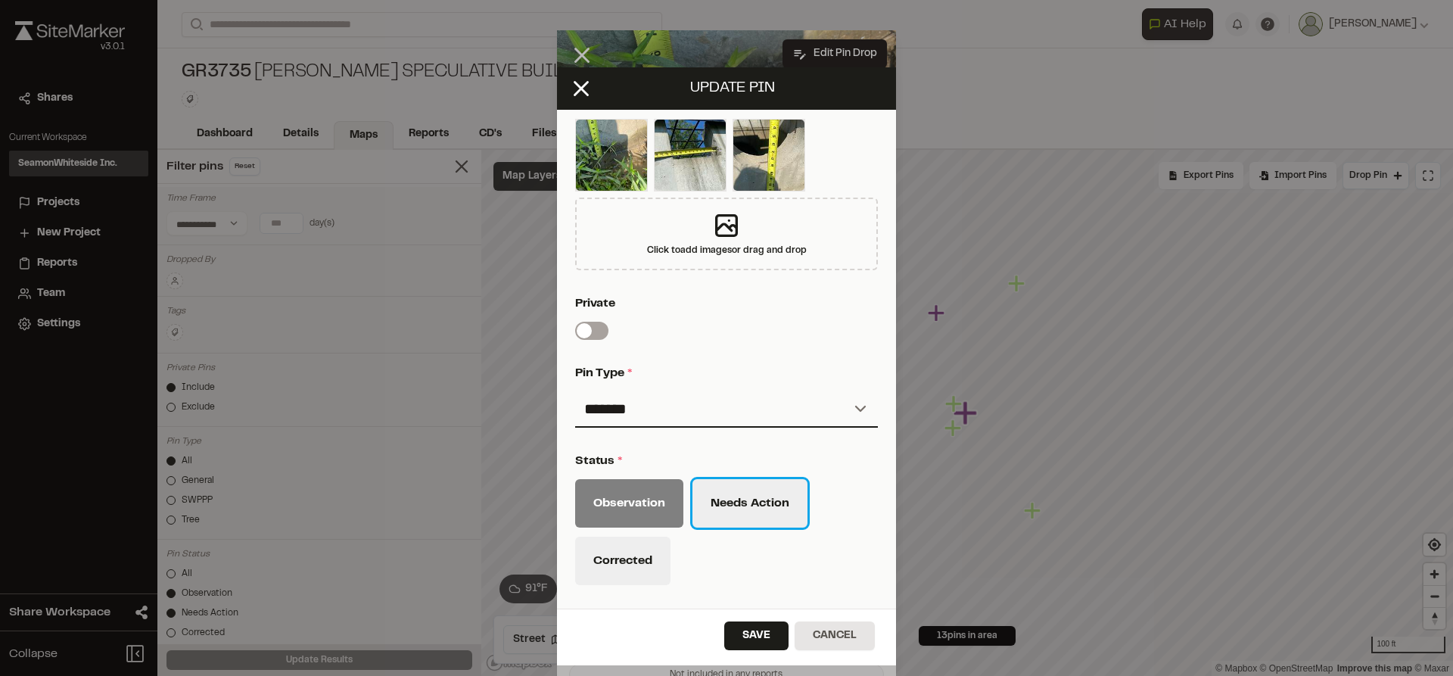
click at [723, 493] on button "Needs Action" at bounding box center [749, 503] width 115 height 48
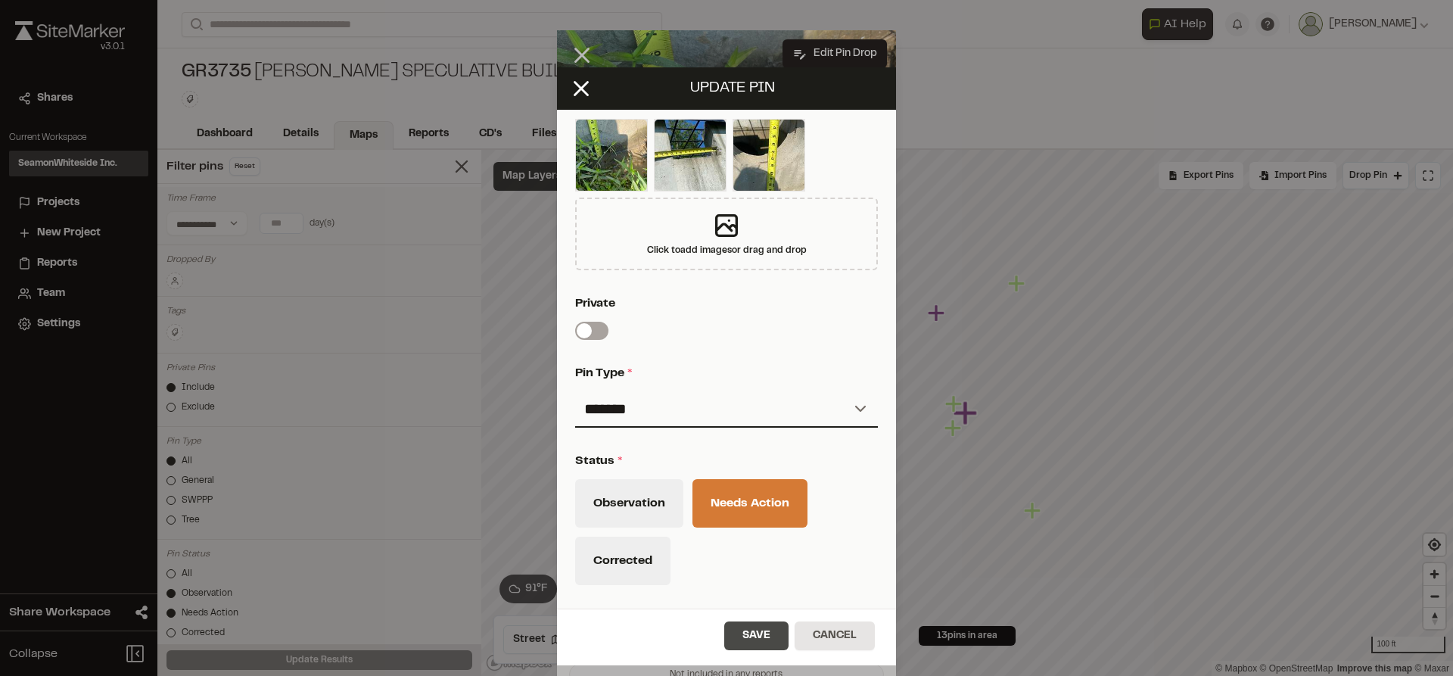
click at [760, 639] on button "Save" at bounding box center [756, 635] width 64 height 29
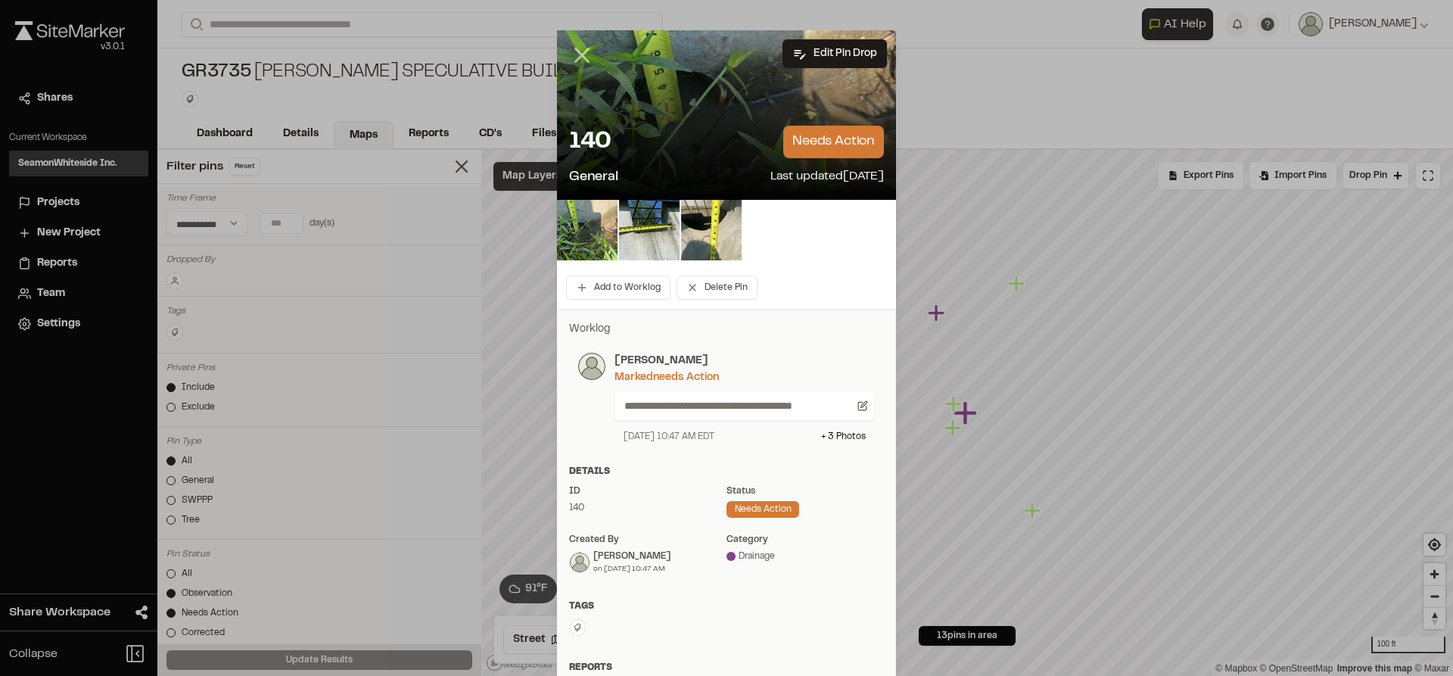
click at [576, 54] on line at bounding box center [582, 55] width 13 height 13
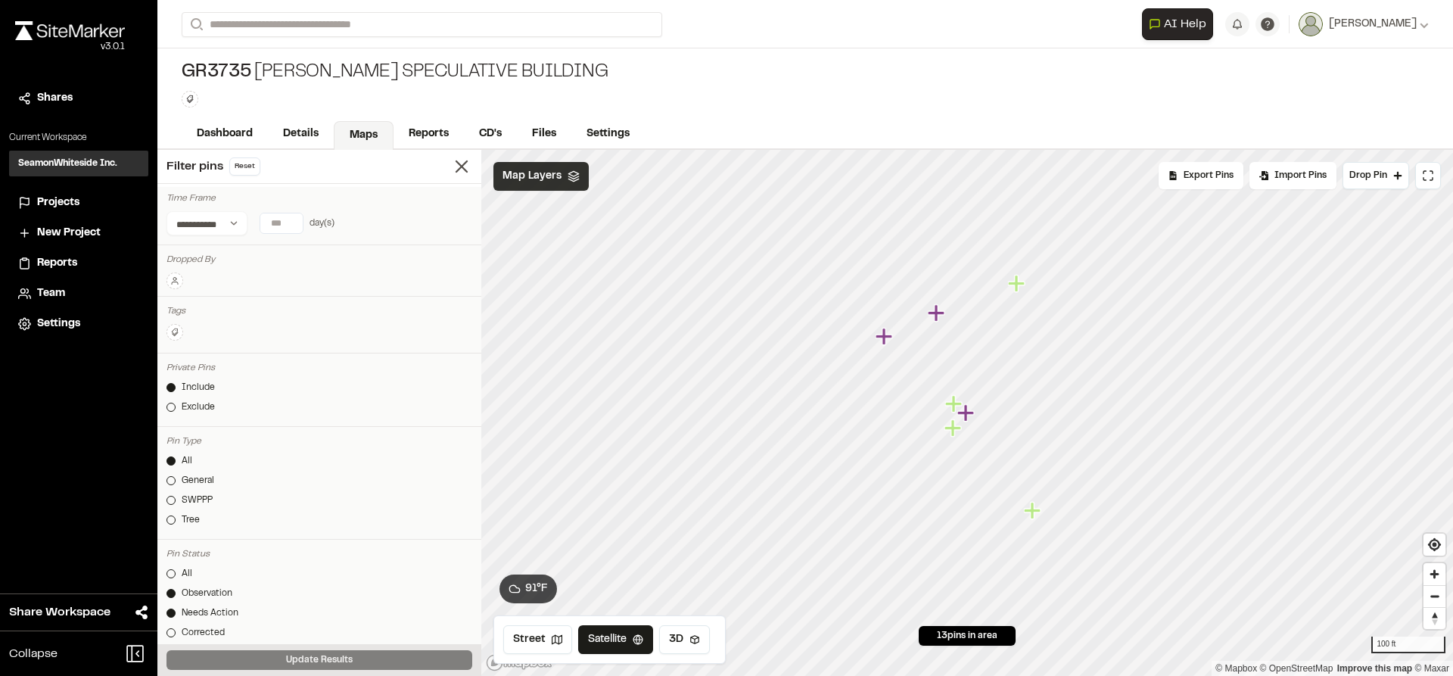
click at [954, 430] on icon "Map marker" at bounding box center [952, 427] width 17 height 17
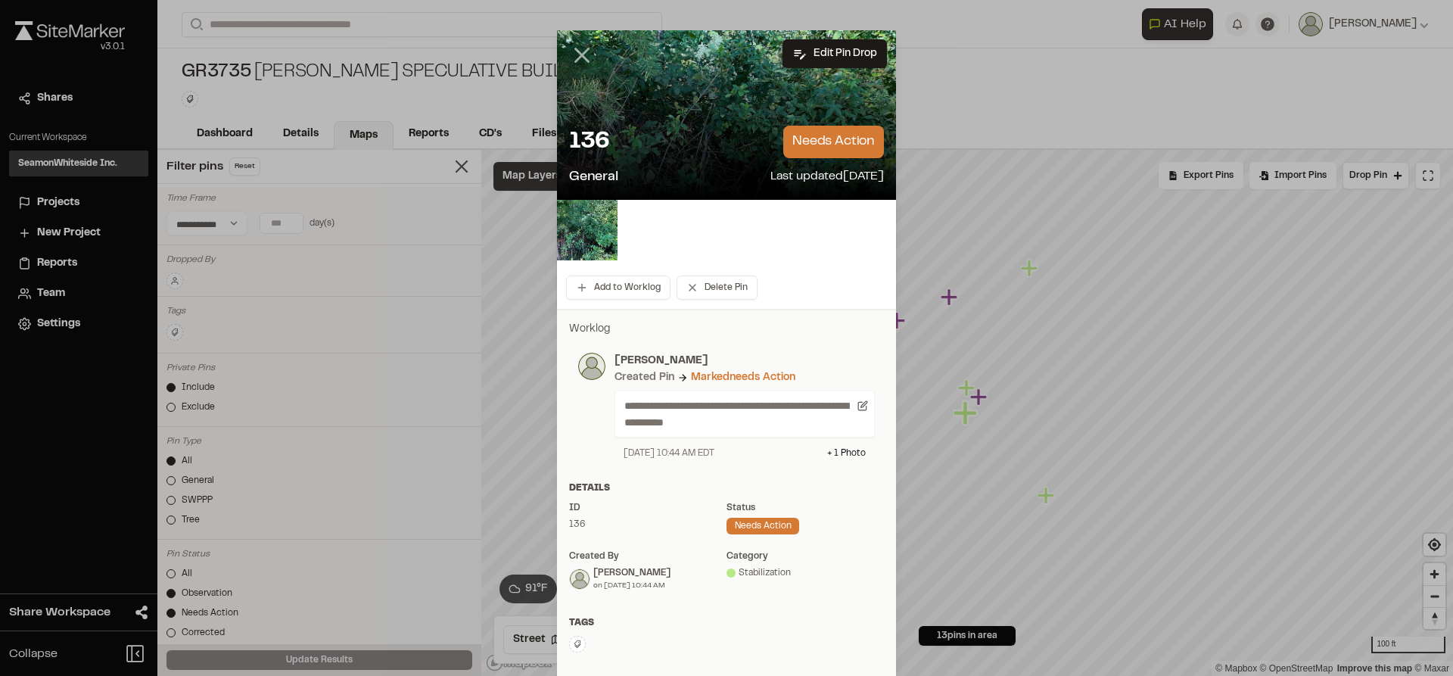
click at [576, 57] on line at bounding box center [582, 55] width 13 height 13
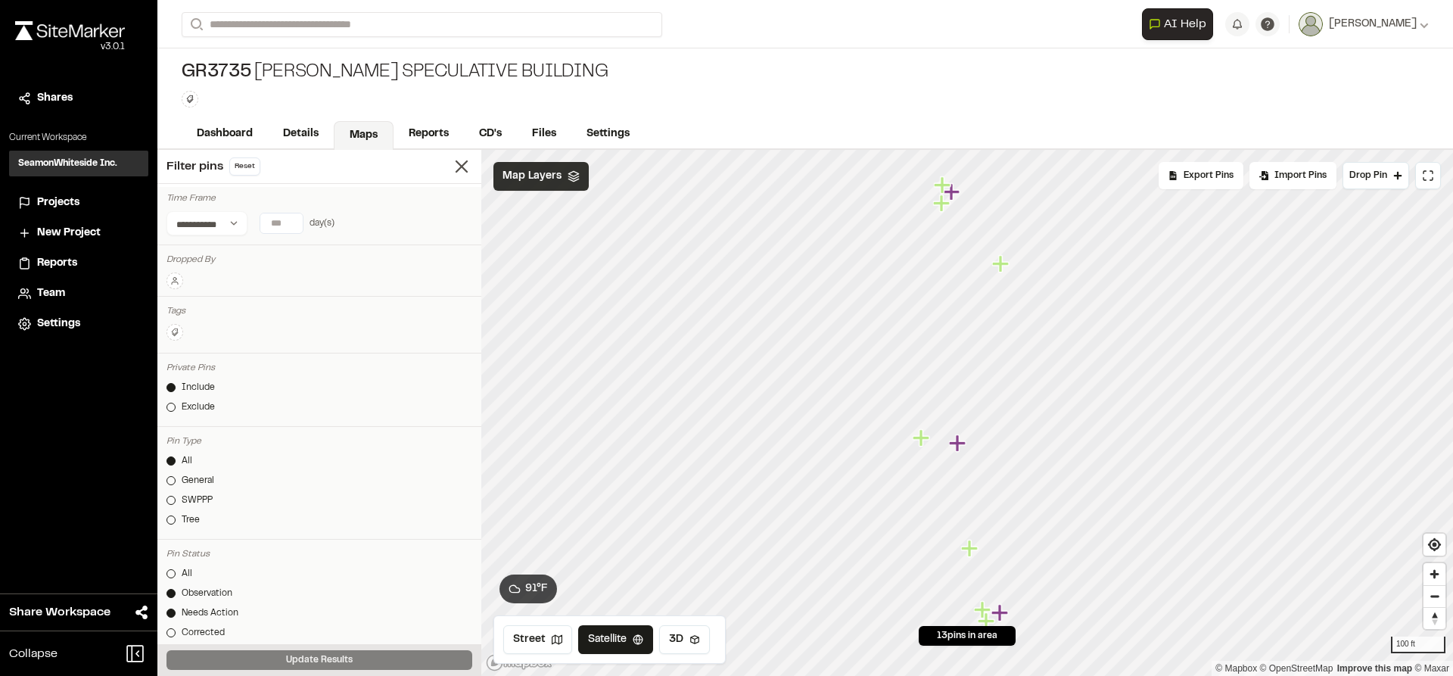
click at [1001, 270] on icon "Map marker" at bounding box center [1000, 263] width 17 height 17
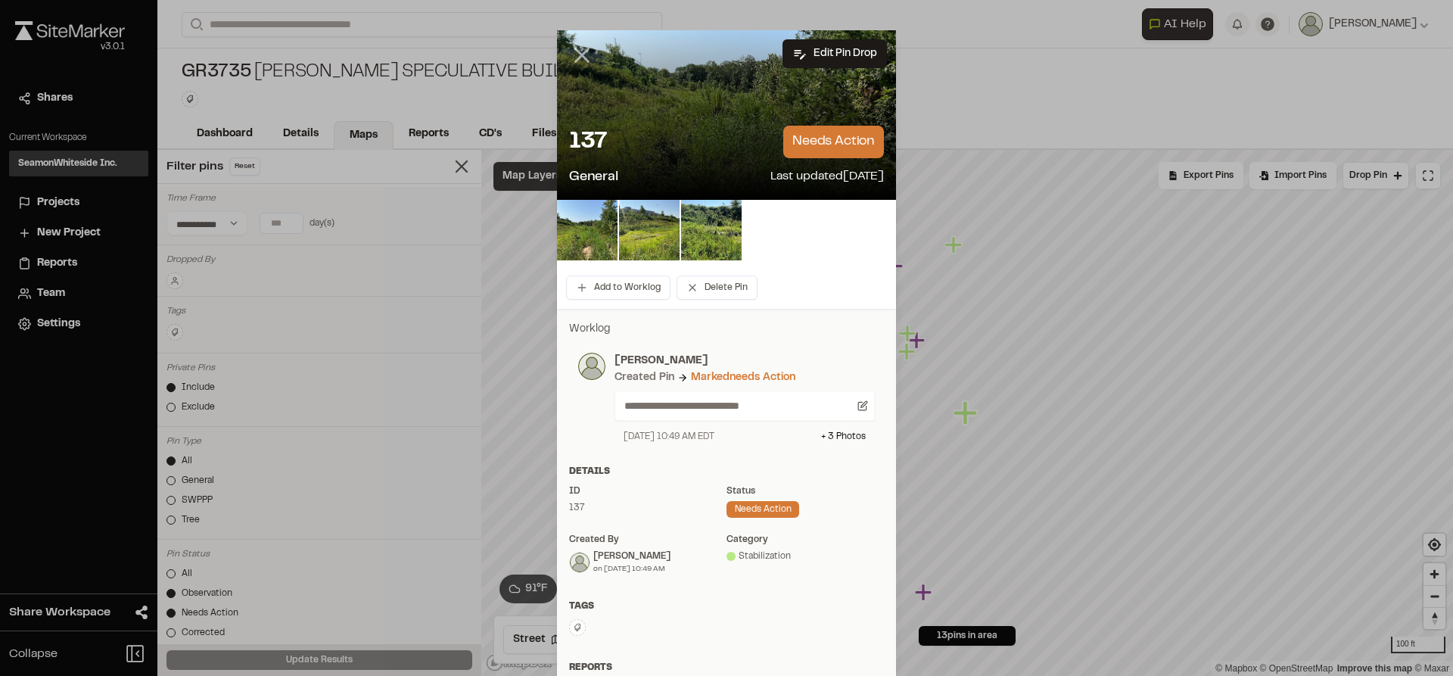
click at [576, 52] on line at bounding box center [582, 55] width 13 height 13
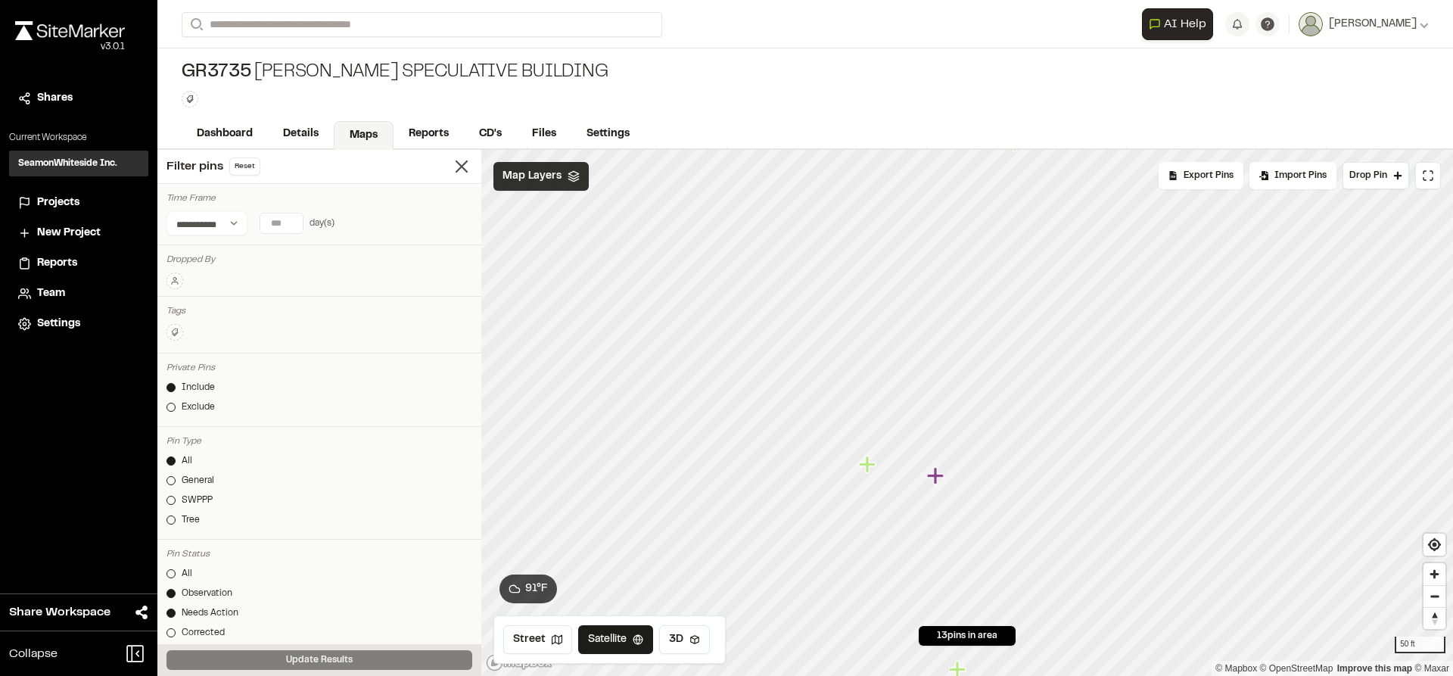
click at [873, 467] on icon "Map marker" at bounding box center [869, 465] width 20 height 20
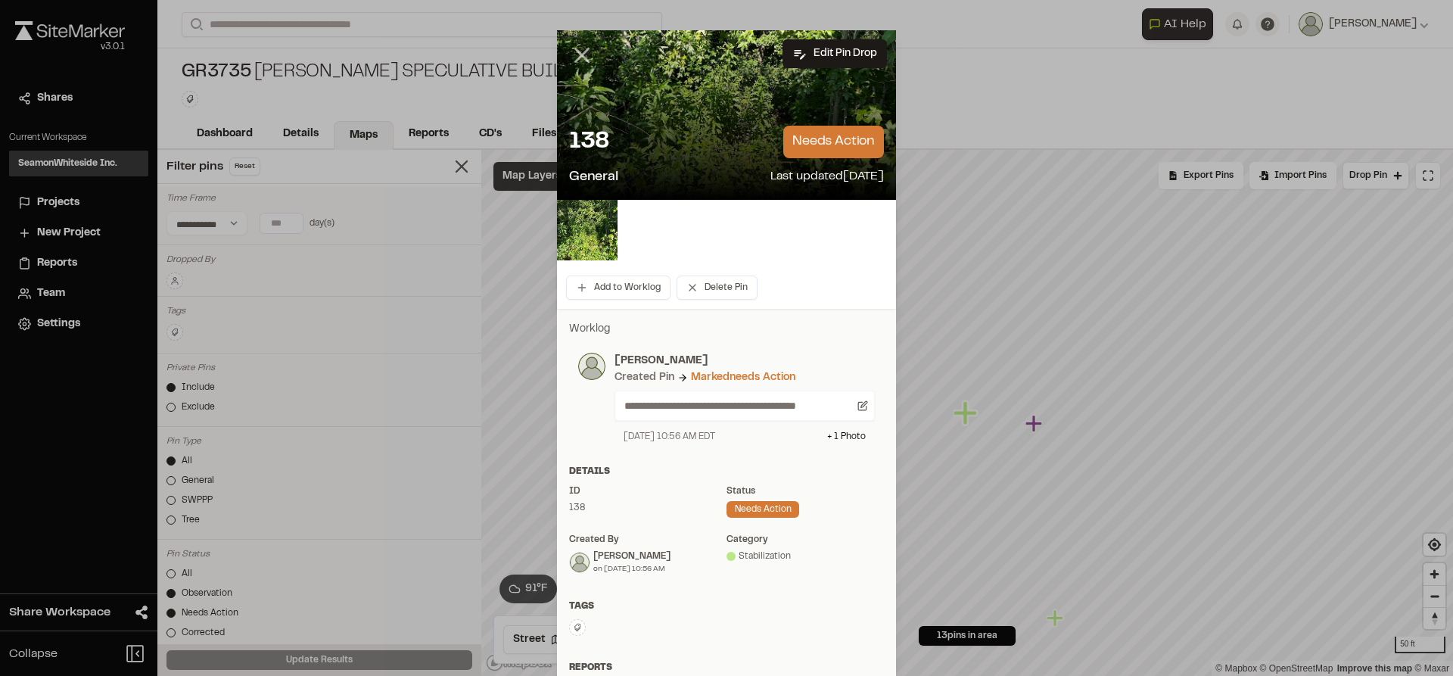
click at [576, 57] on line at bounding box center [582, 55] width 13 height 13
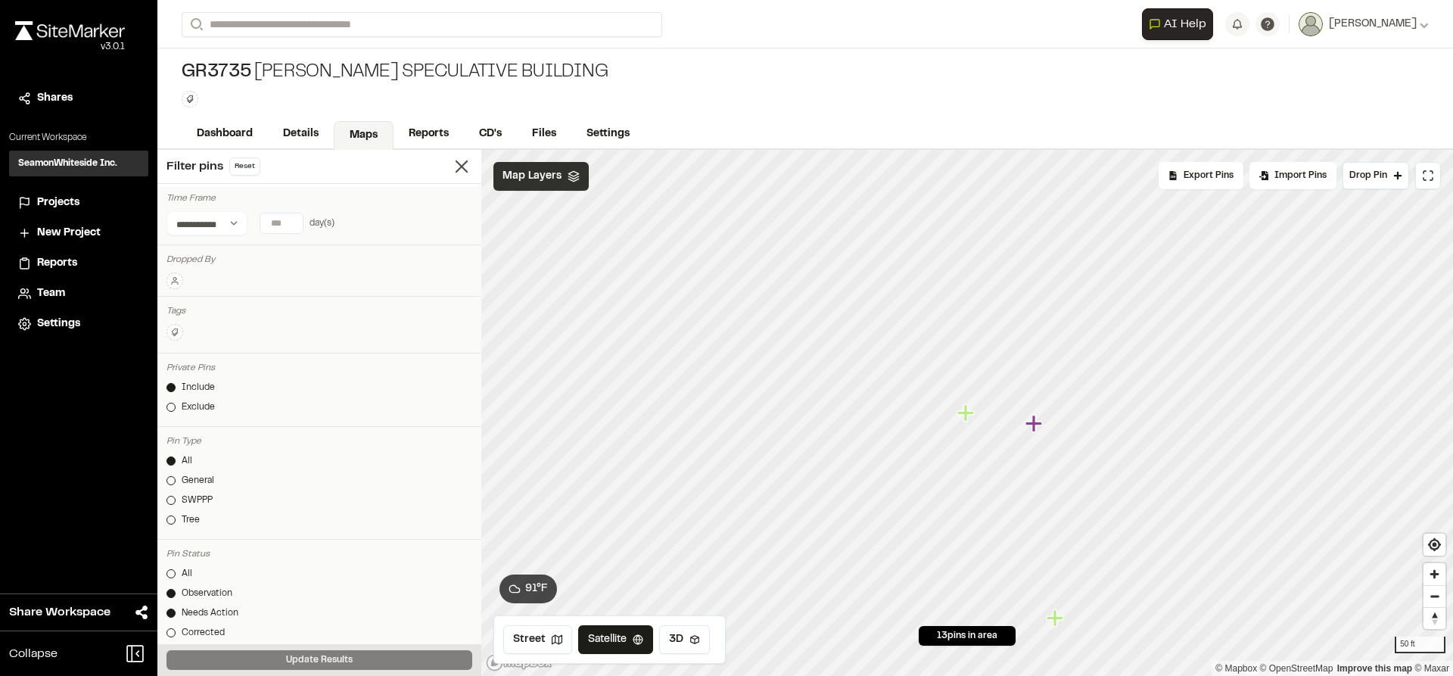
click at [1034, 427] on icon "Map marker" at bounding box center [1033, 423] width 17 height 17
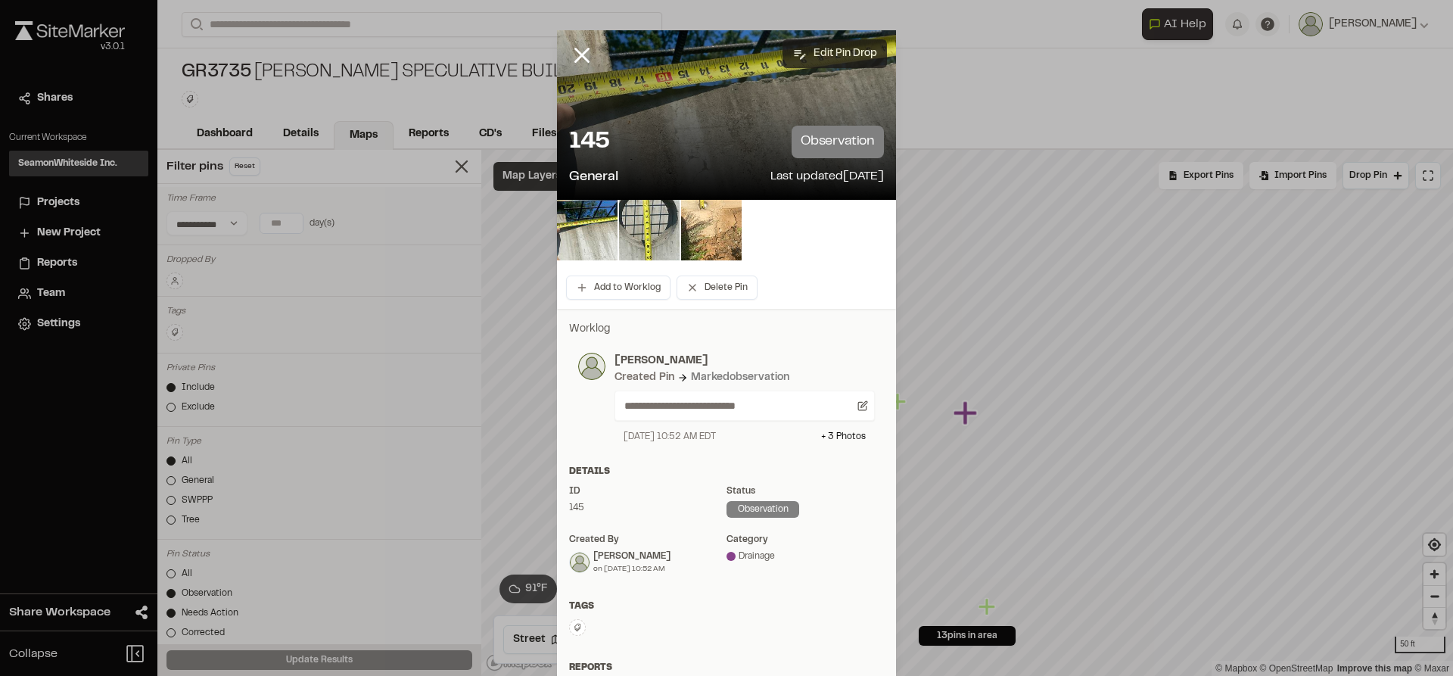
click at [817, 54] on button "Edit Pin Drop" at bounding box center [834, 53] width 104 height 29
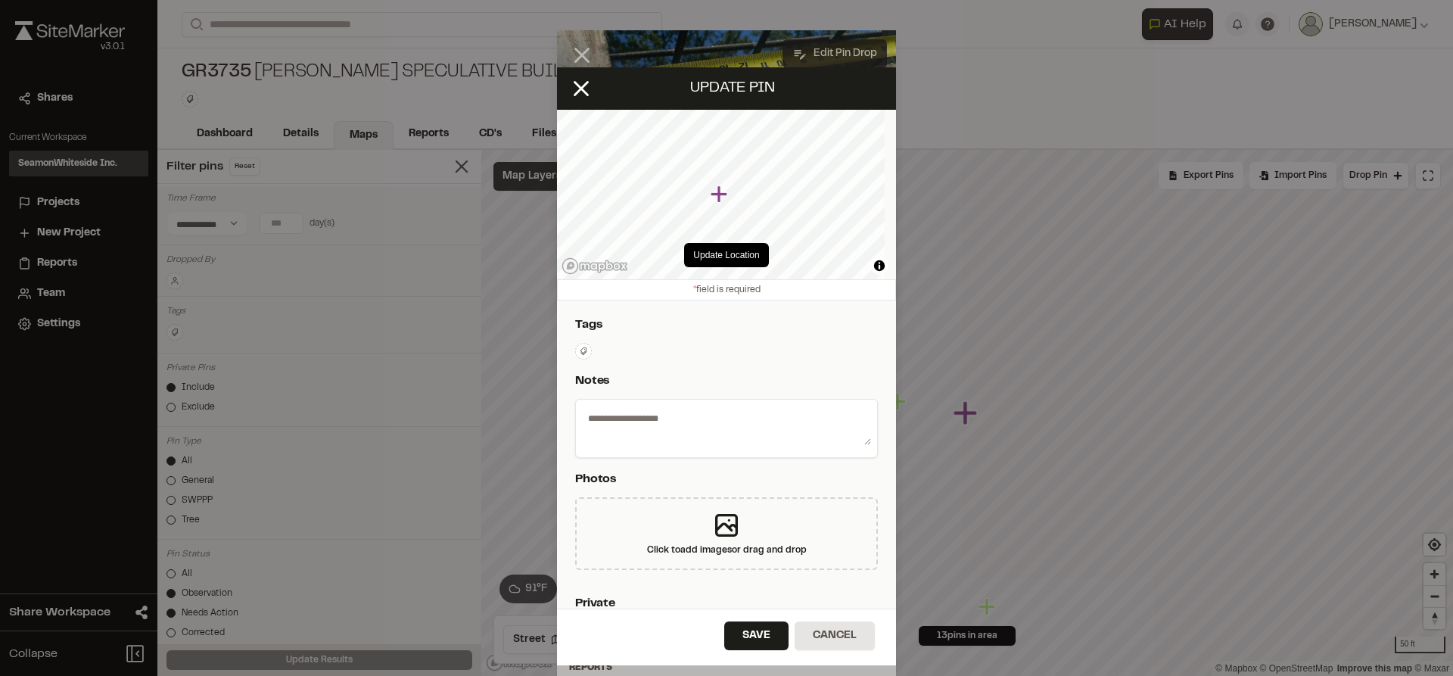
type textarea "**********"
select select "*"
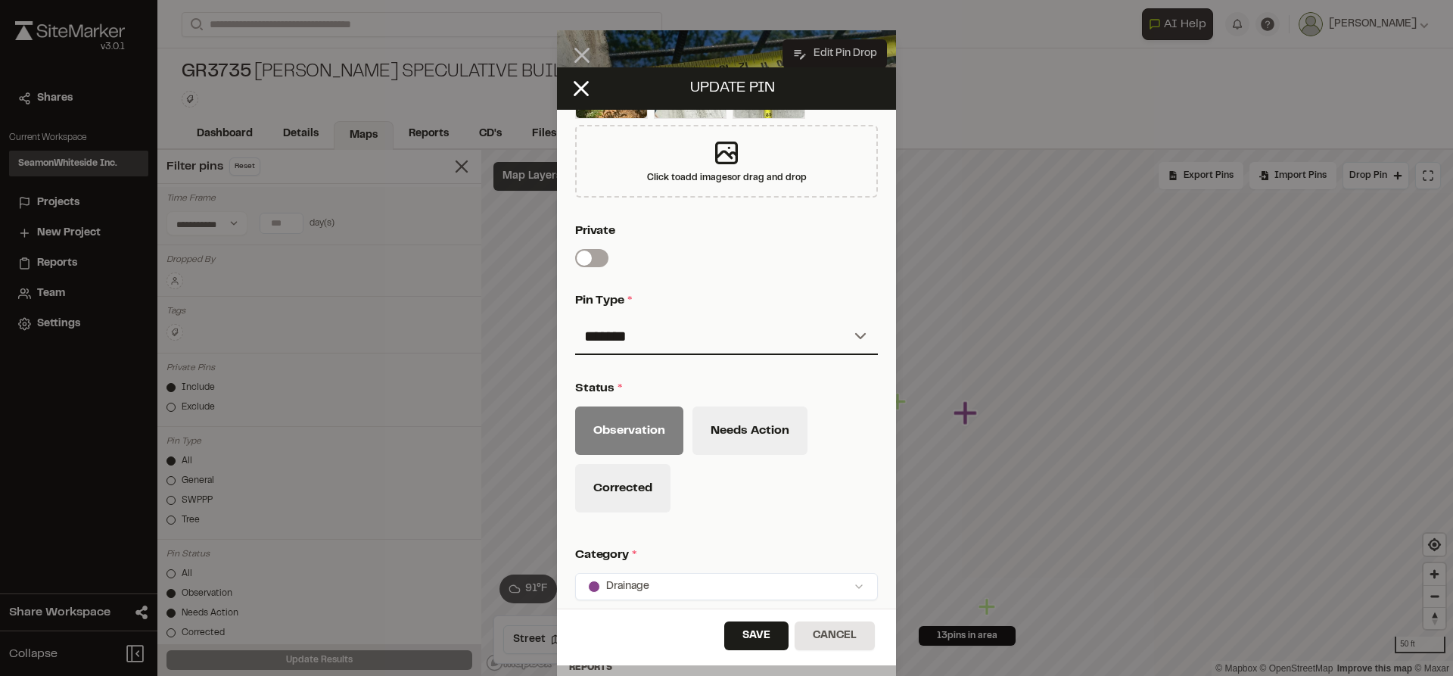
scroll to position [454, 0]
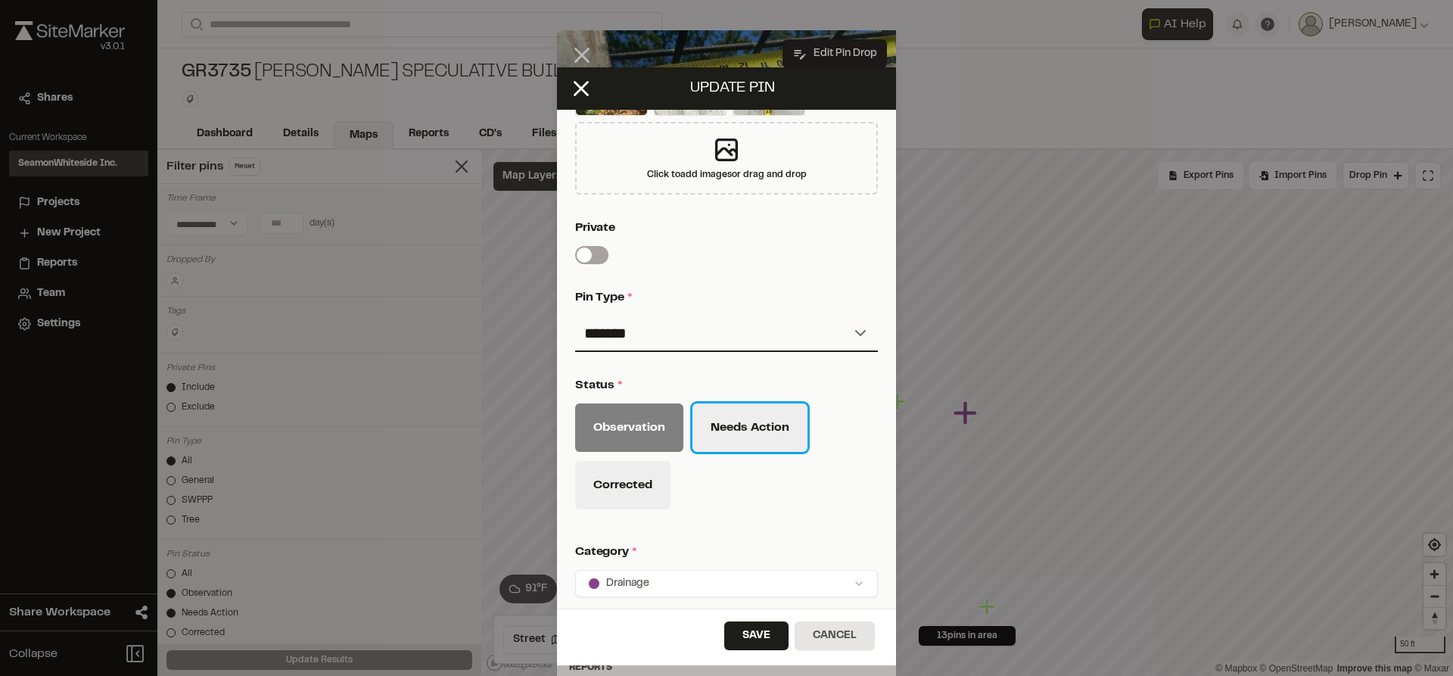
click at [729, 414] on button "Needs Action" at bounding box center [749, 427] width 115 height 48
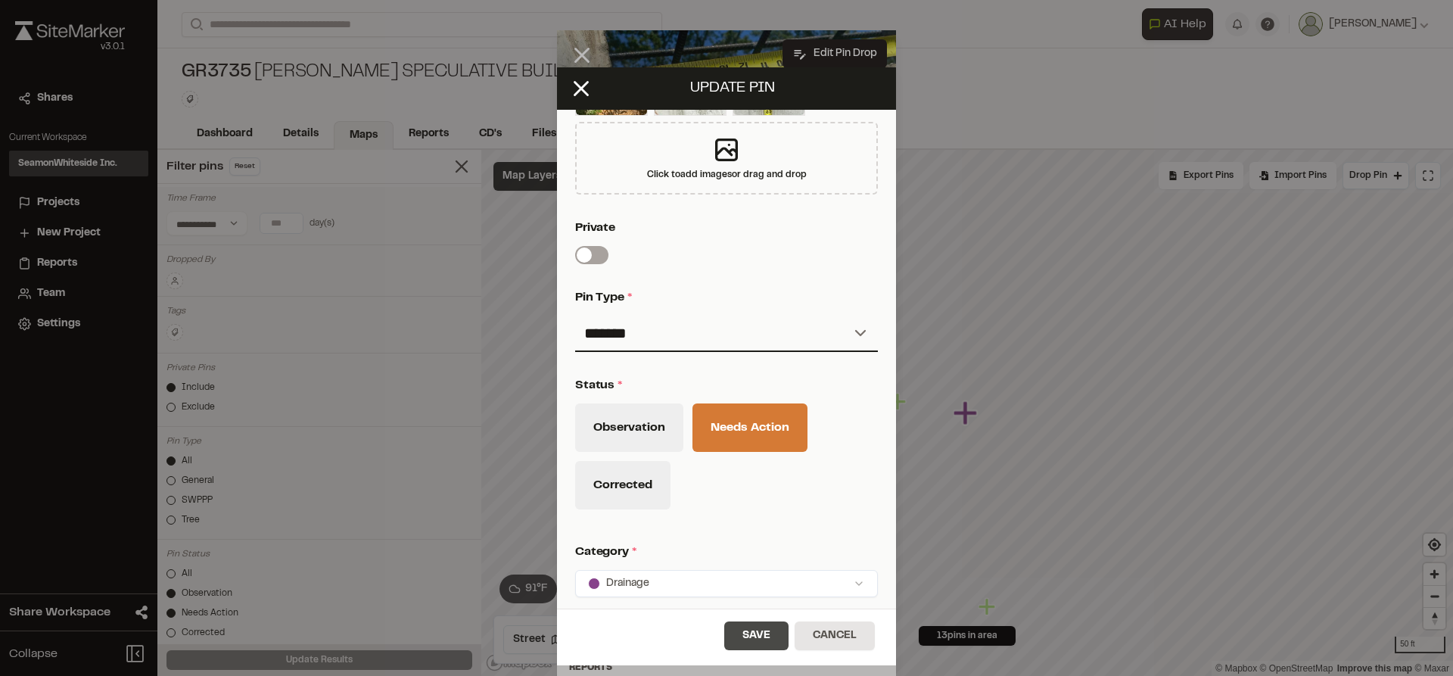
click at [764, 632] on button "Save" at bounding box center [756, 635] width 64 height 29
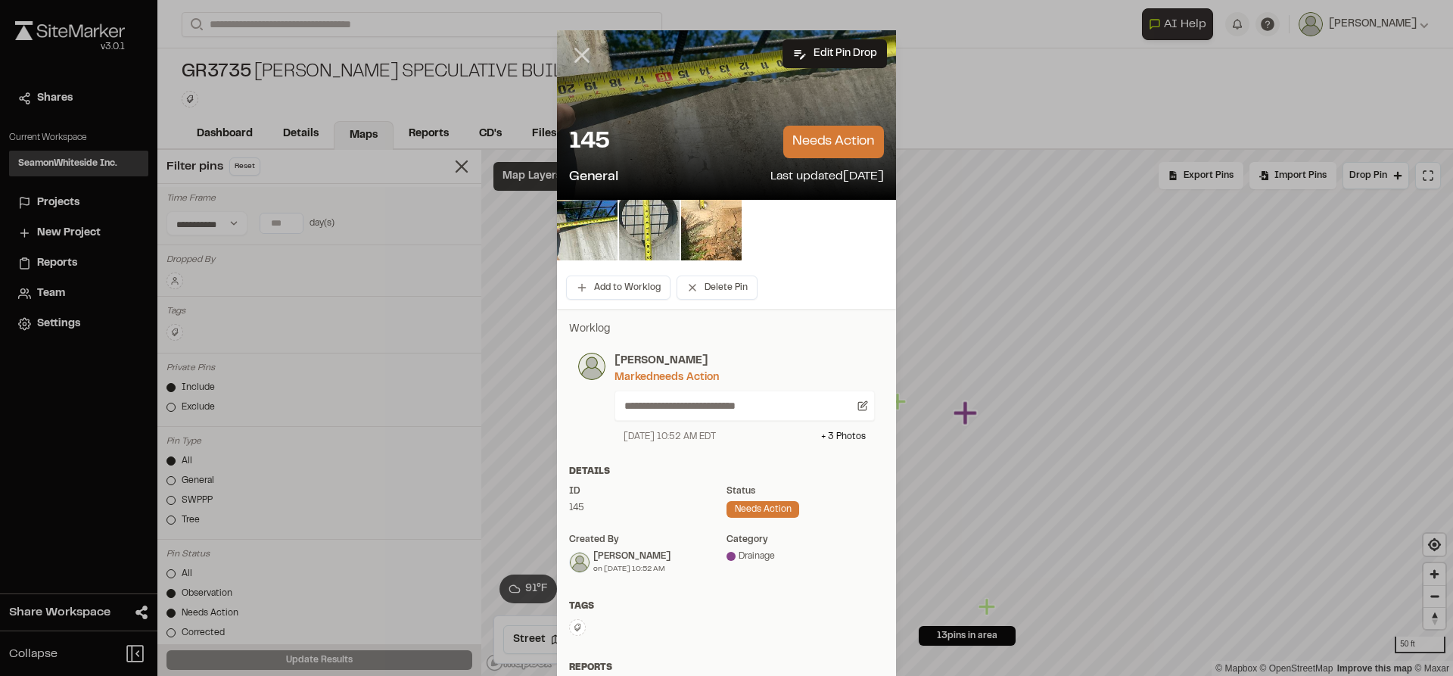
click at [582, 57] on icon at bounding box center [582, 55] width 26 height 26
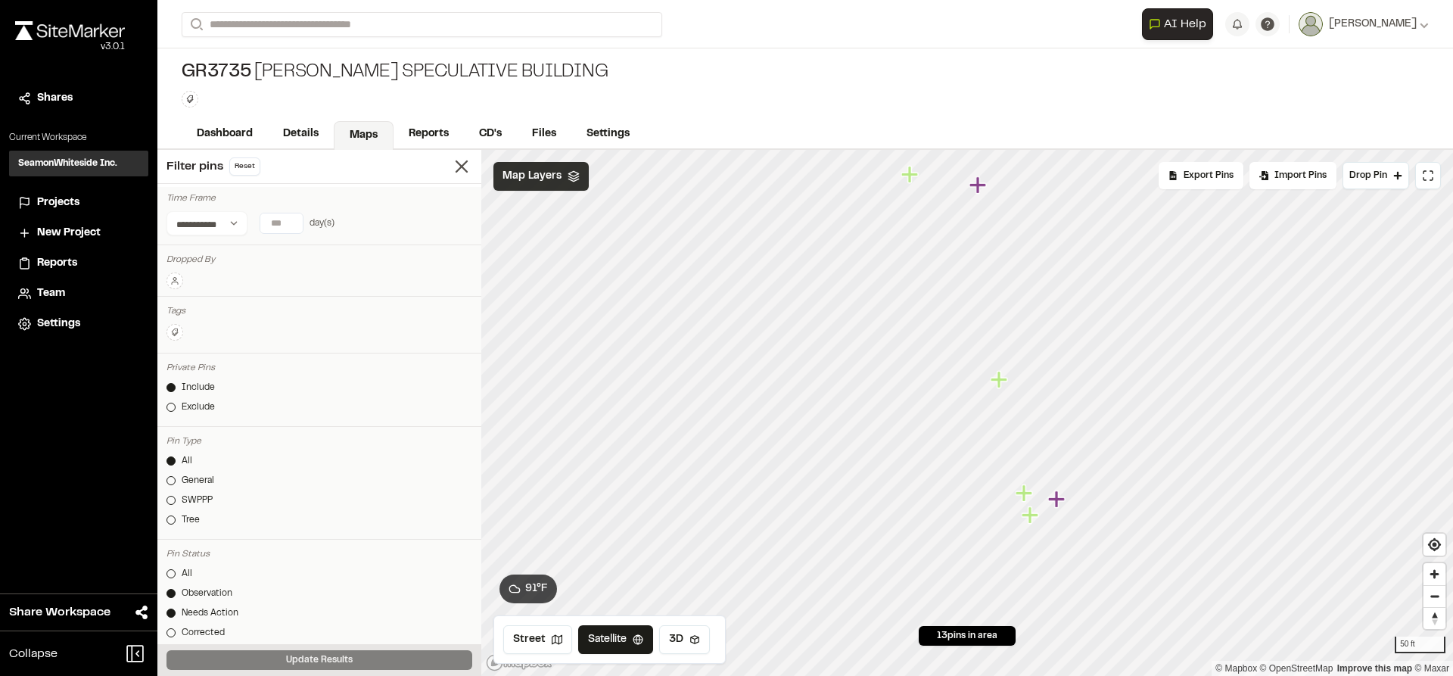
click at [1005, 379] on icon "Map marker" at bounding box center [999, 379] width 17 height 17
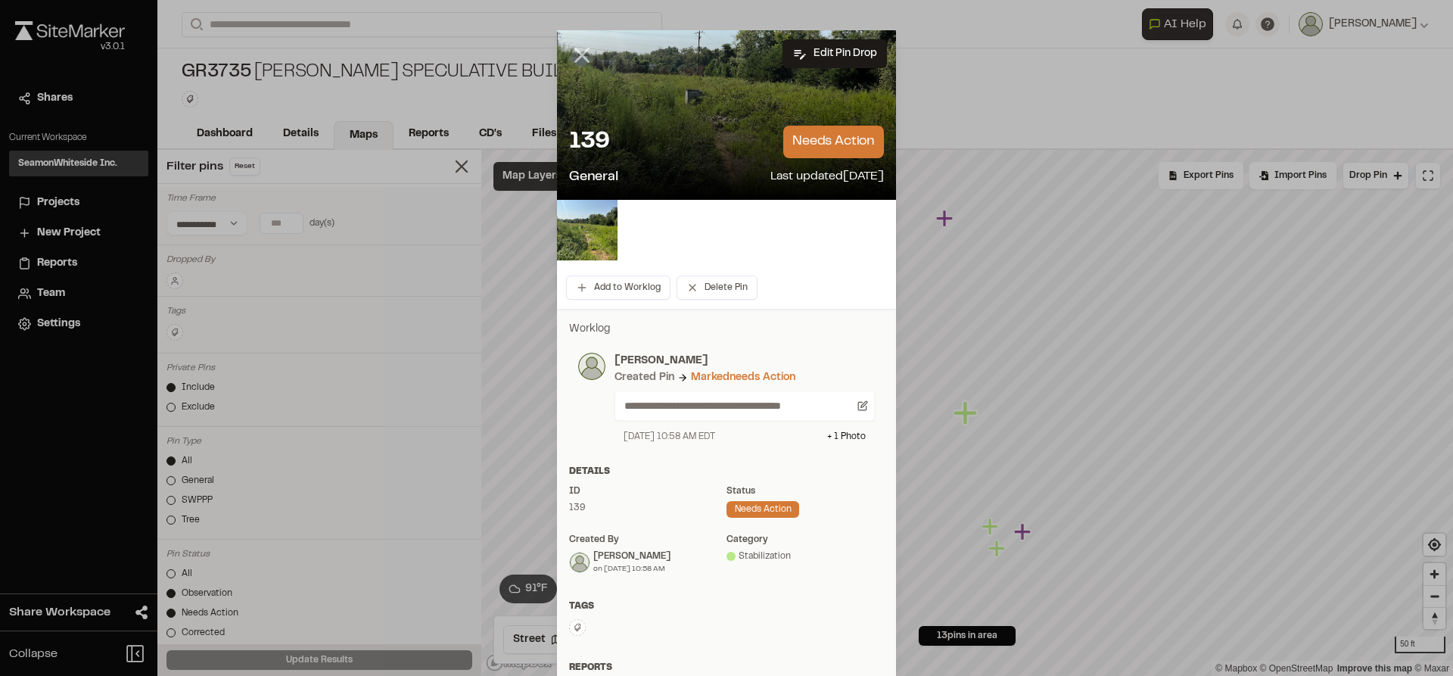
click at [576, 51] on line at bounding box center [582, 55] width 13 height 13
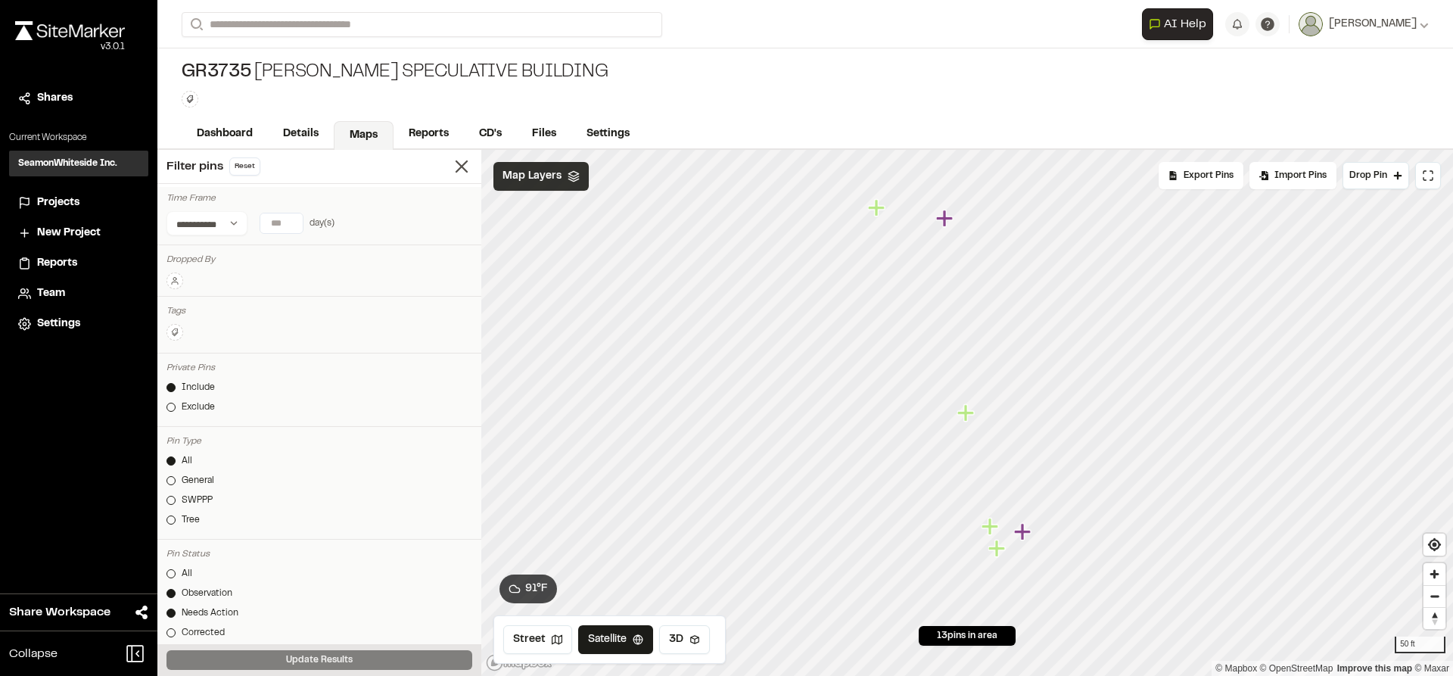
click at [1025, 531] on icon "Map marker" at bounding box center [1022, 531] width 17 height 17
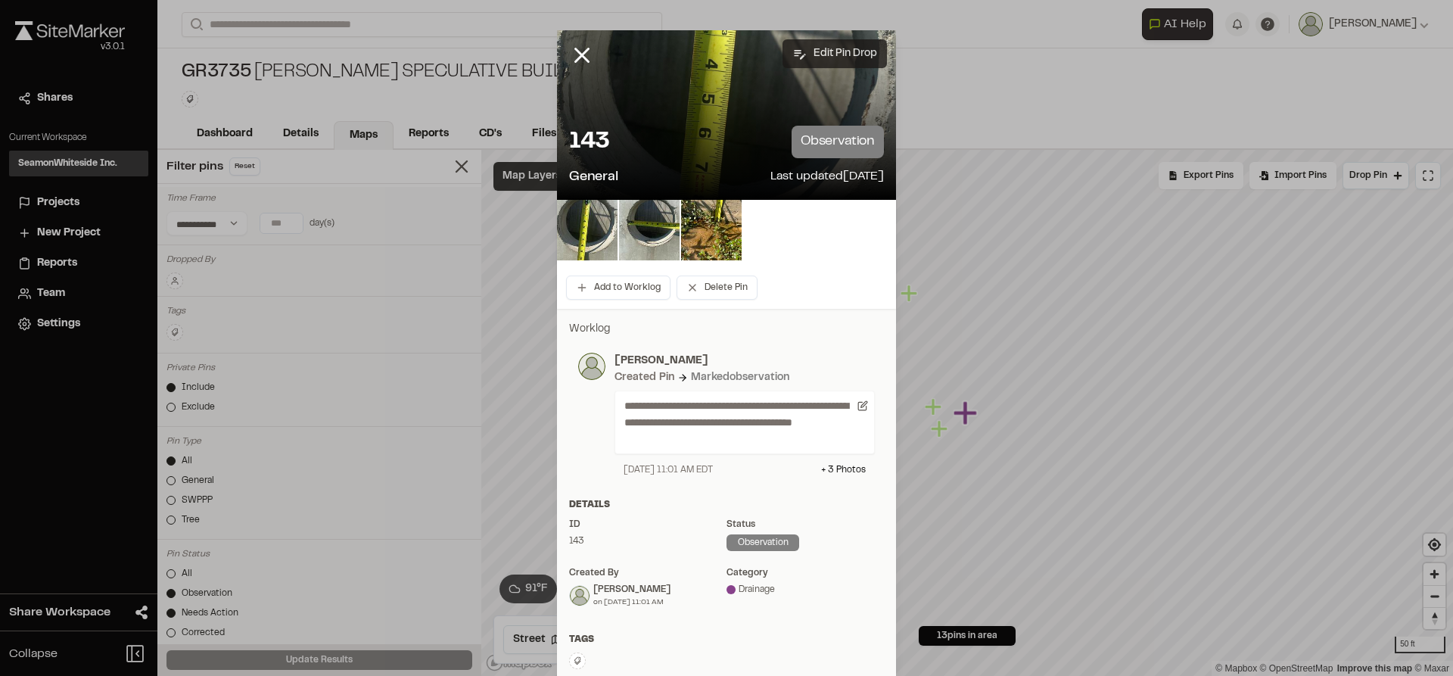
click at [854, 48] on button "Edit Pin Drop" at bounding box center [834, 53] width 104 height 29
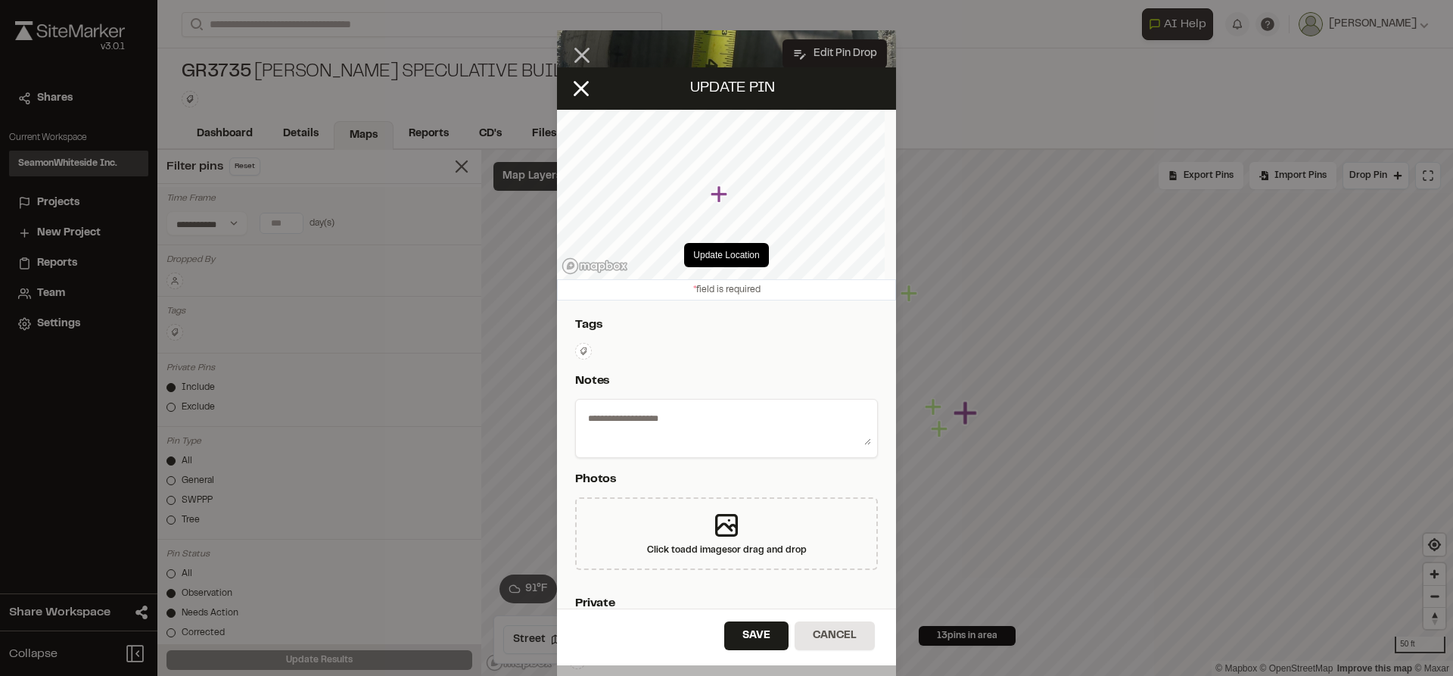
type textarea "**********"
select select "*"
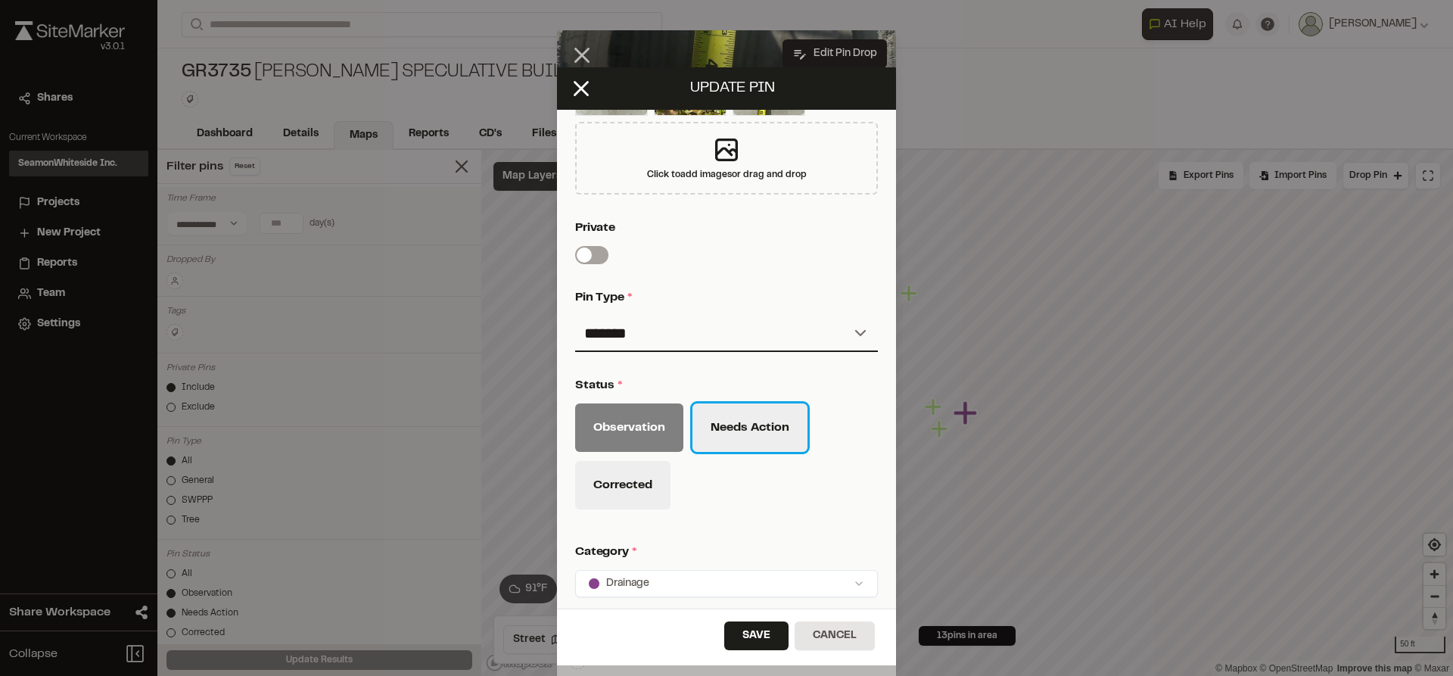
click at [788, 425] on button "Needs Action" at bounding box center [749, 427] width 115 height 48
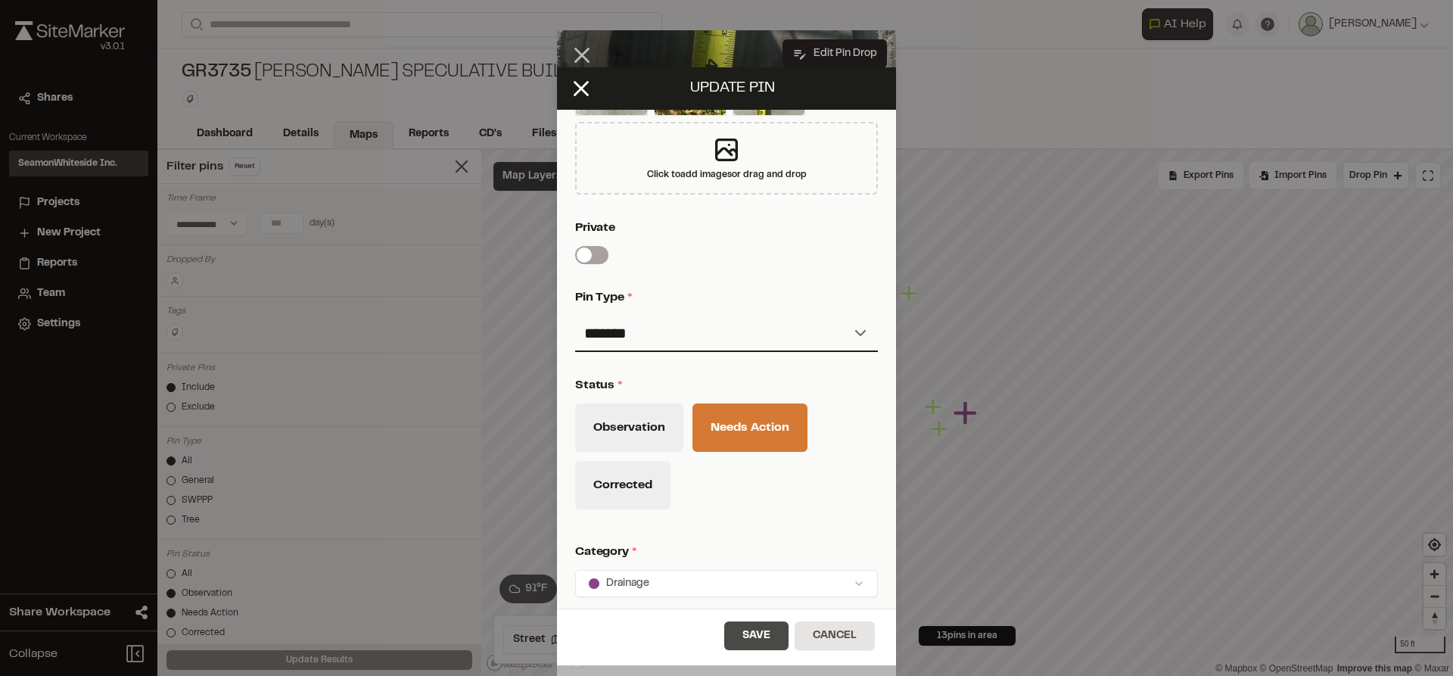
click at [764, 632] on button "Save" at bounding box center [756, 635] width 64 height 29
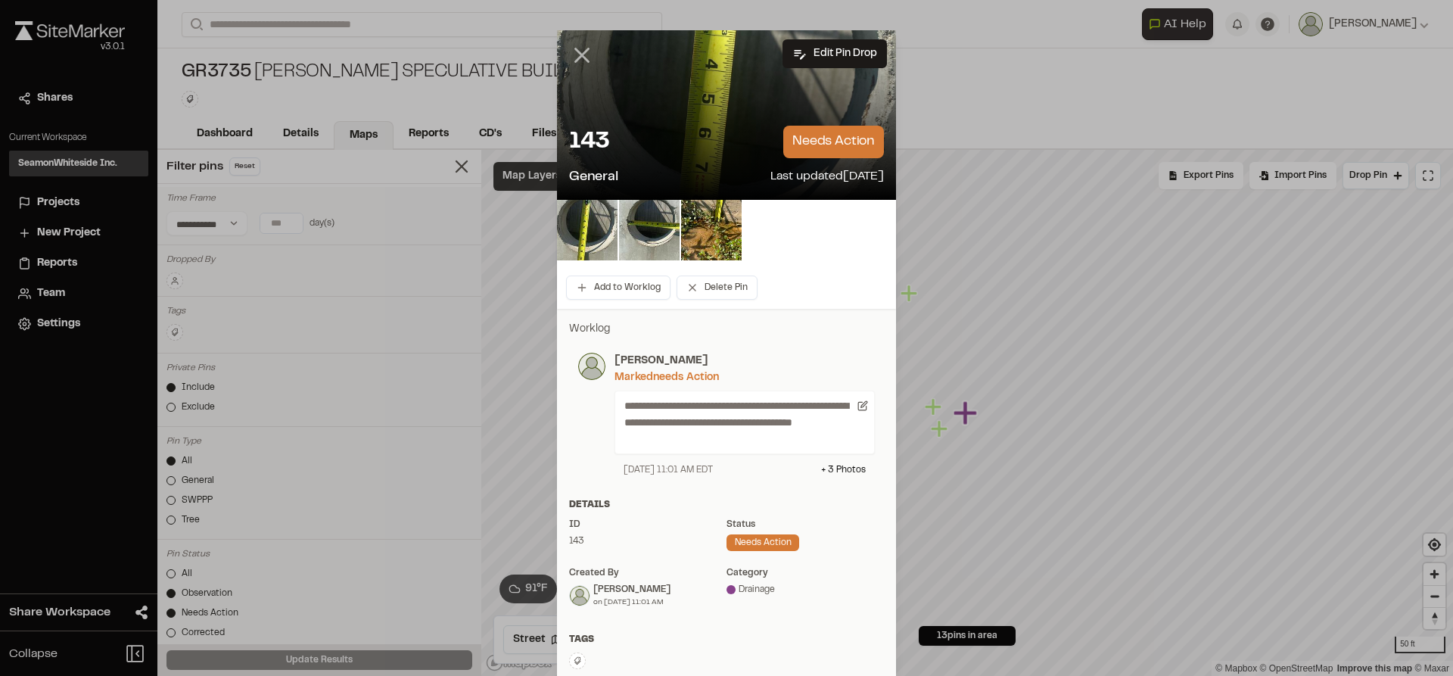
click at [577, 51] on icon at bounding box center [582, 55] width 26 height 26
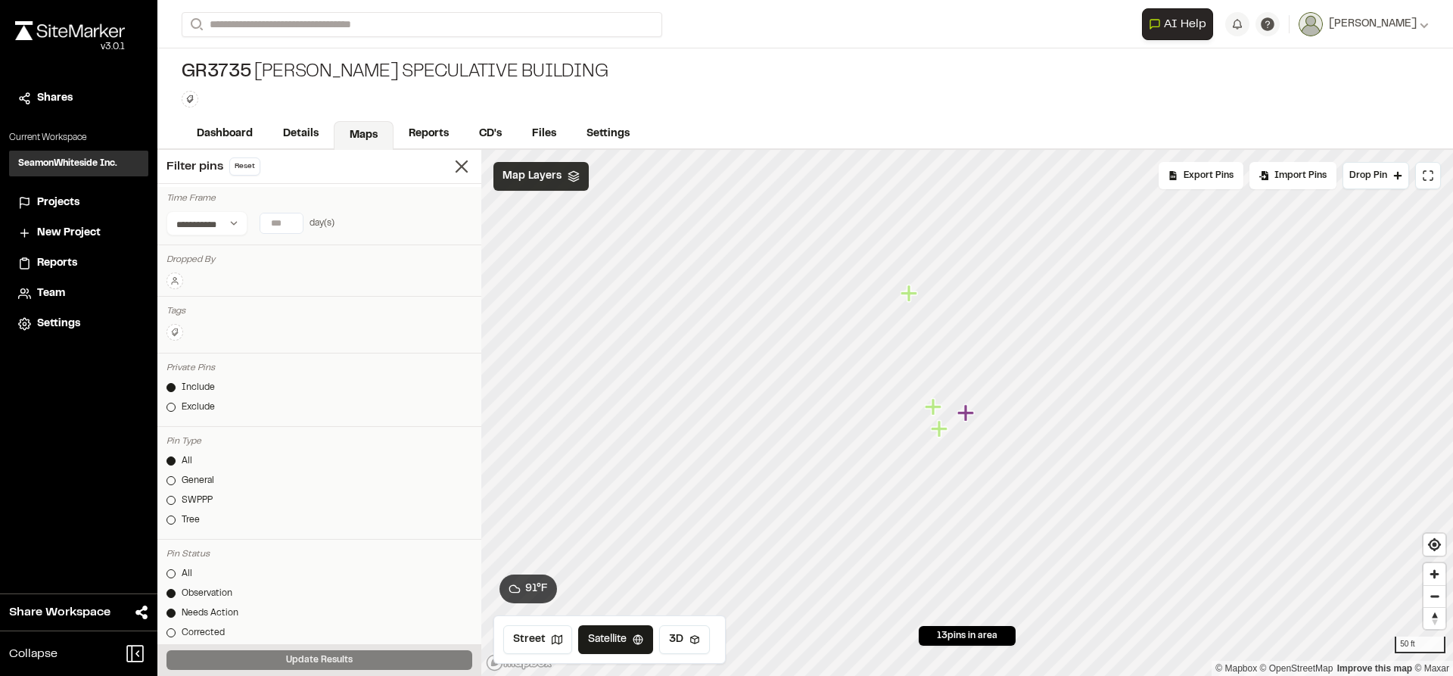
click at [935, 412] on icon "Map marker" at bounding box center [933, 406] width 17 height 17
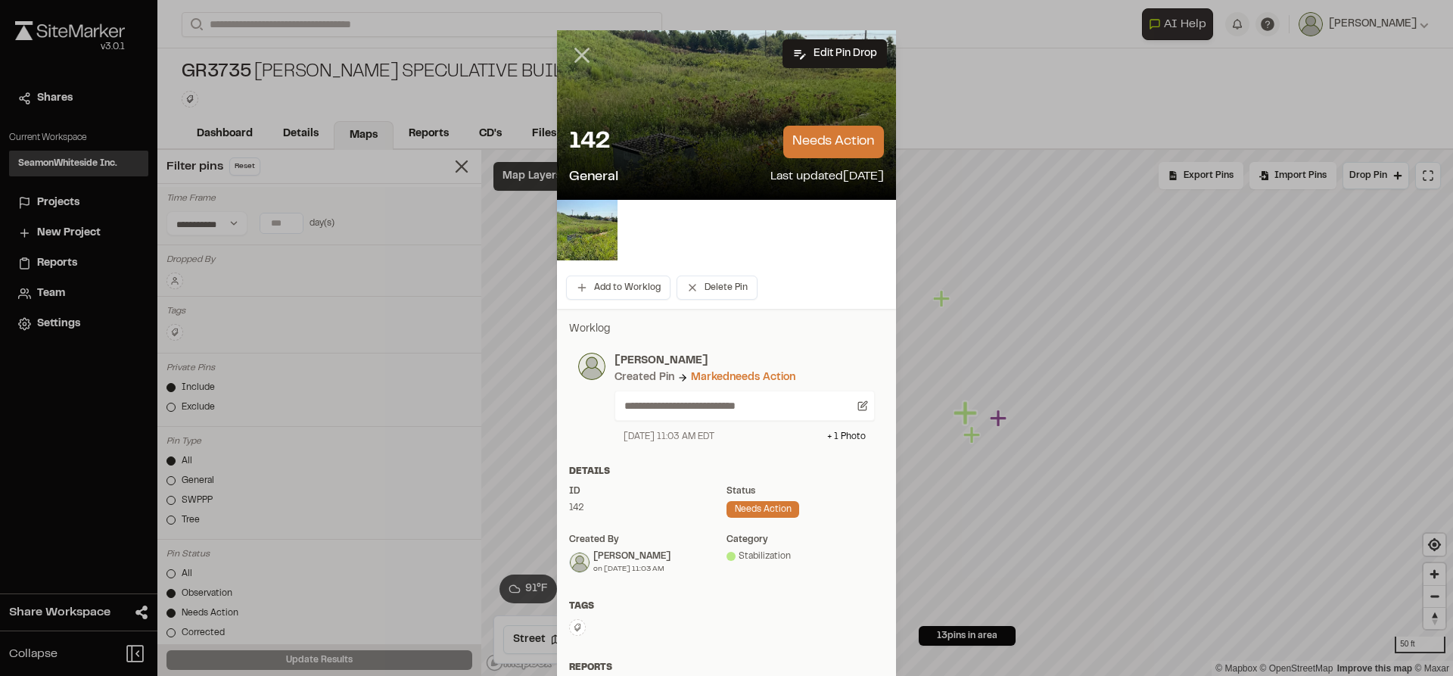
click at [577, 58] on icon at bounding box center [582, 55] width 26 height 26
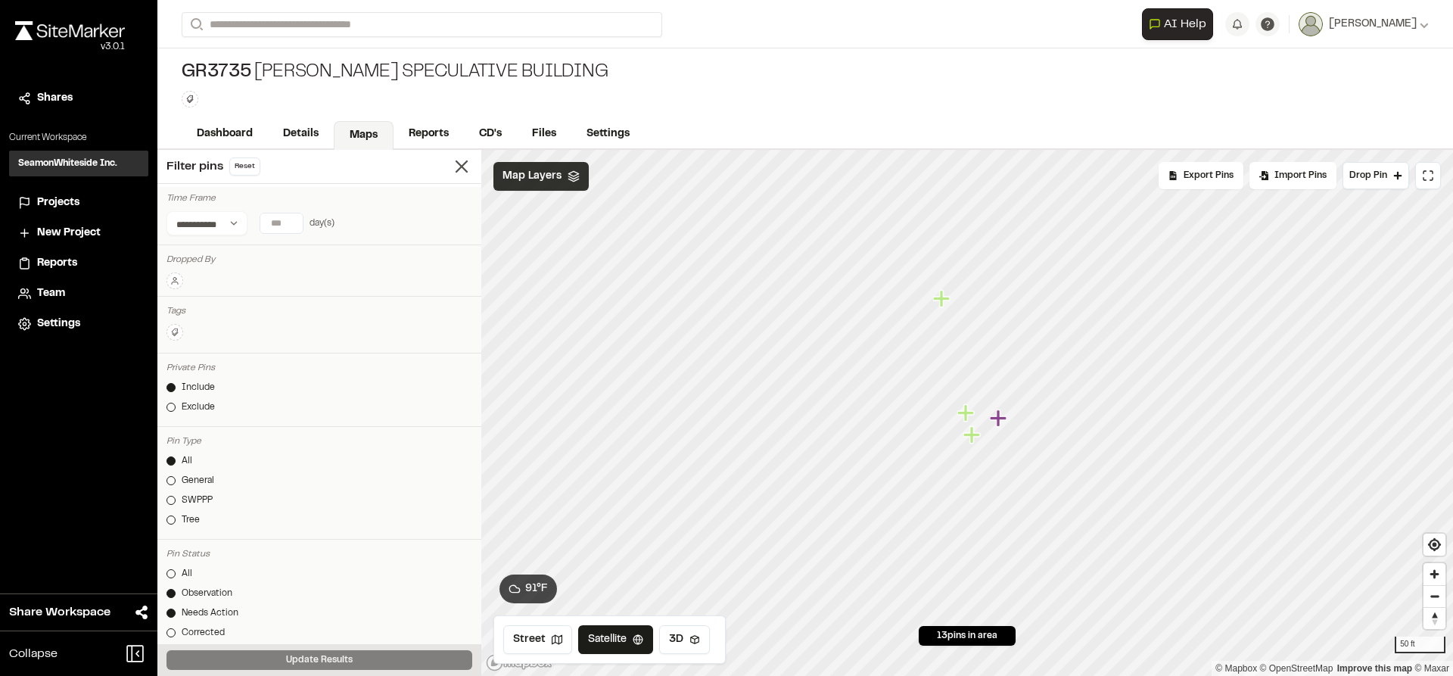
click at [972, 437] on icon "Map marker" at bounding box center [971, 434] width 17 height 17
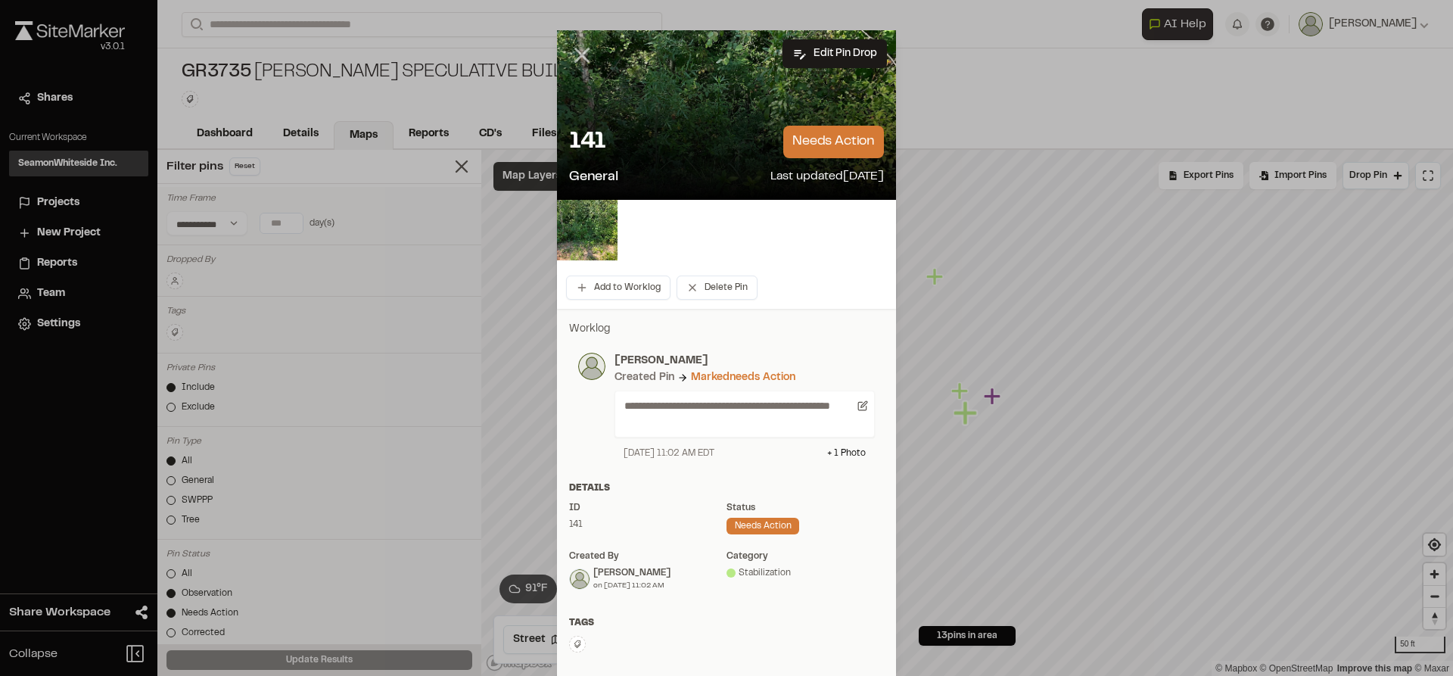
click at [582, 60] on line at bounding box center [582, 55] width 13 height 13
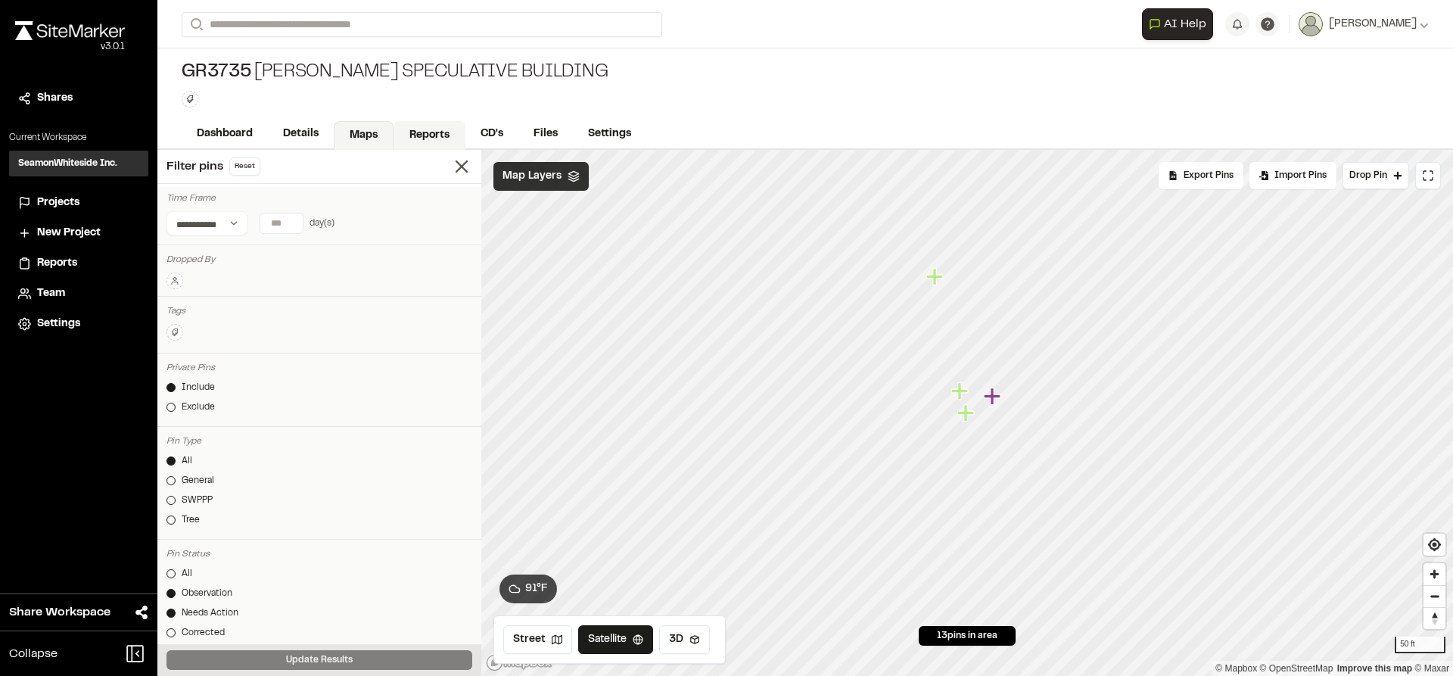
click at [434, 132] on link "Reports" at bounding box center [430, 135] width 72 height 29
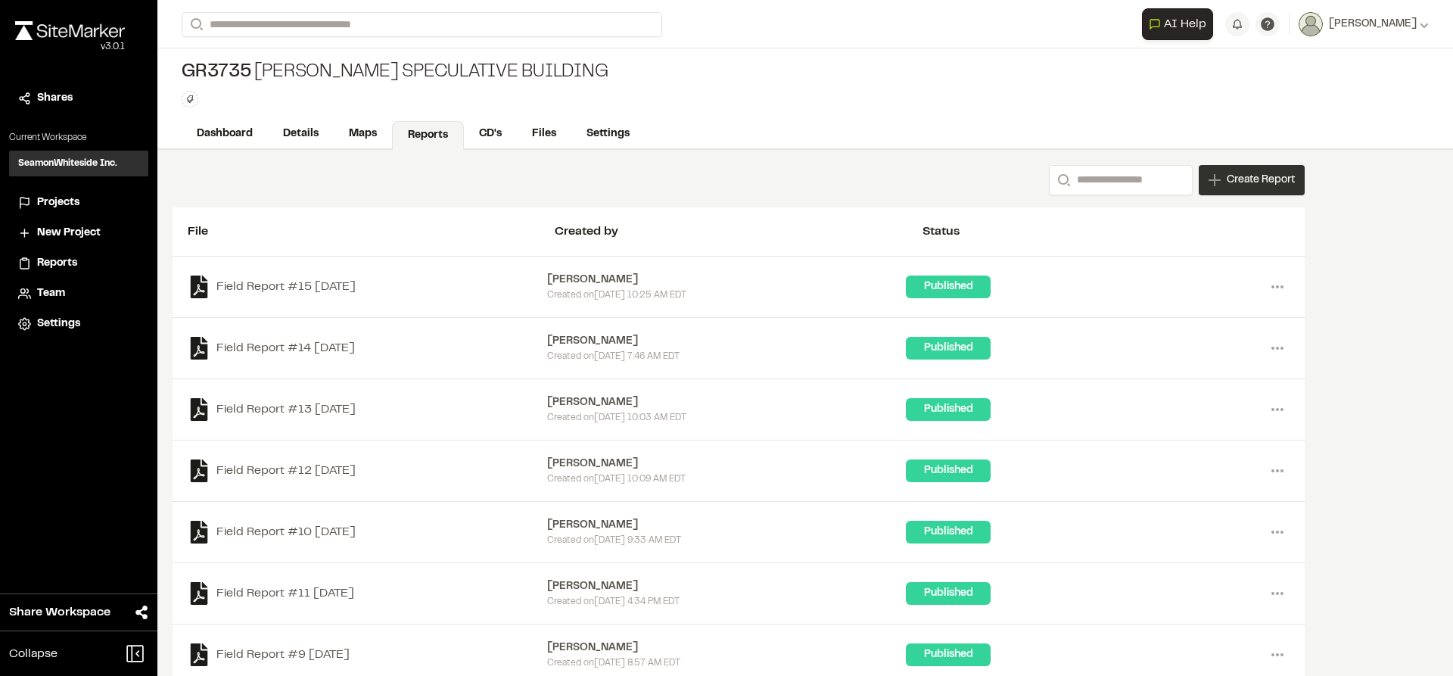
click at [1216, 184] on icon at bounding box center [1215, 180] width 12 height 12
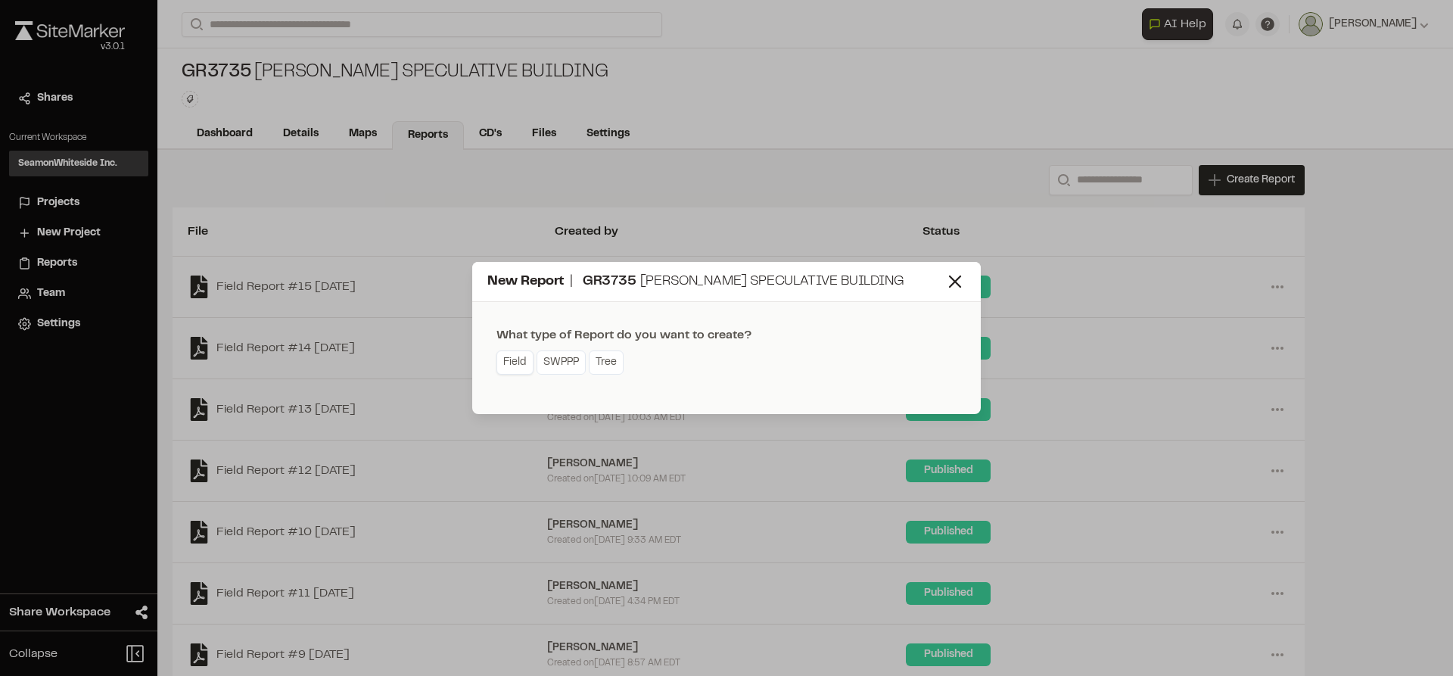
click at [521, 361] on link "Field" at bounding box center [514, 362] width 37 height 24
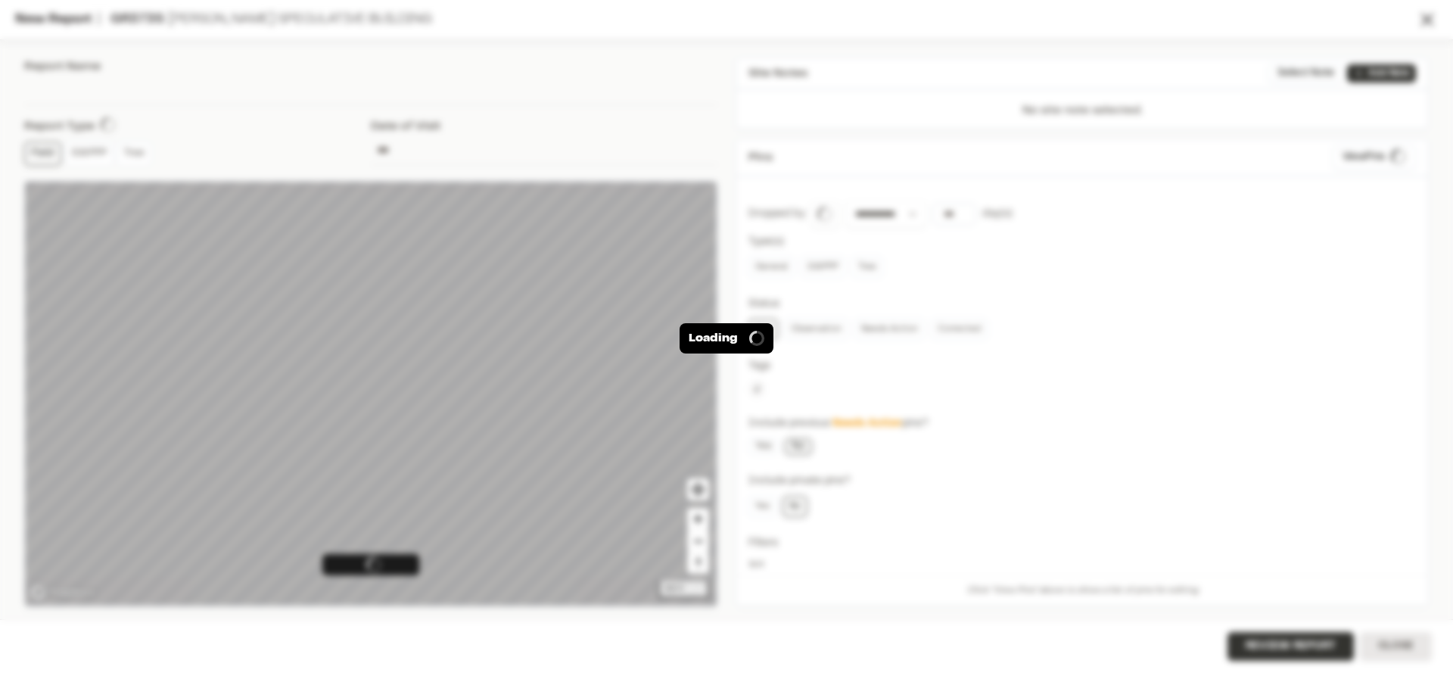
type input "**********"
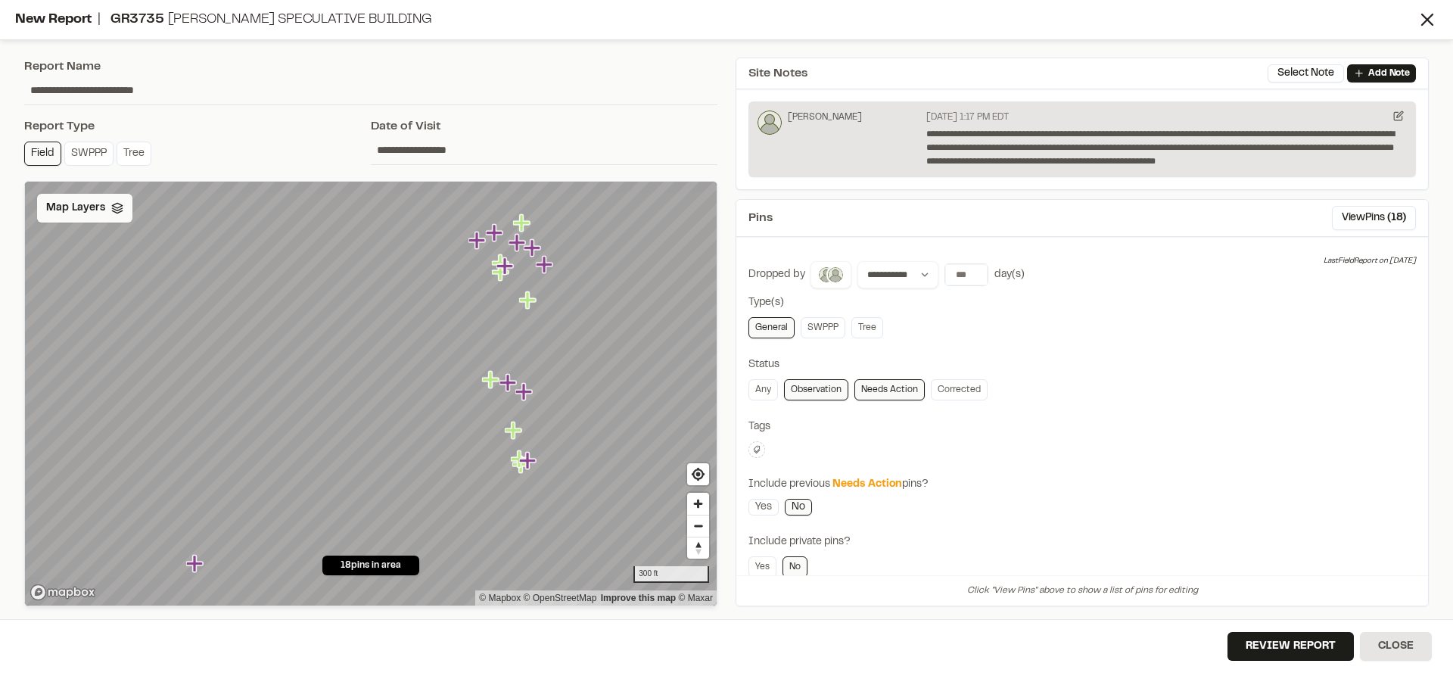
click at [114, 216] on div "Map Layers" at bounding box center [84, 208] width 95 height 29
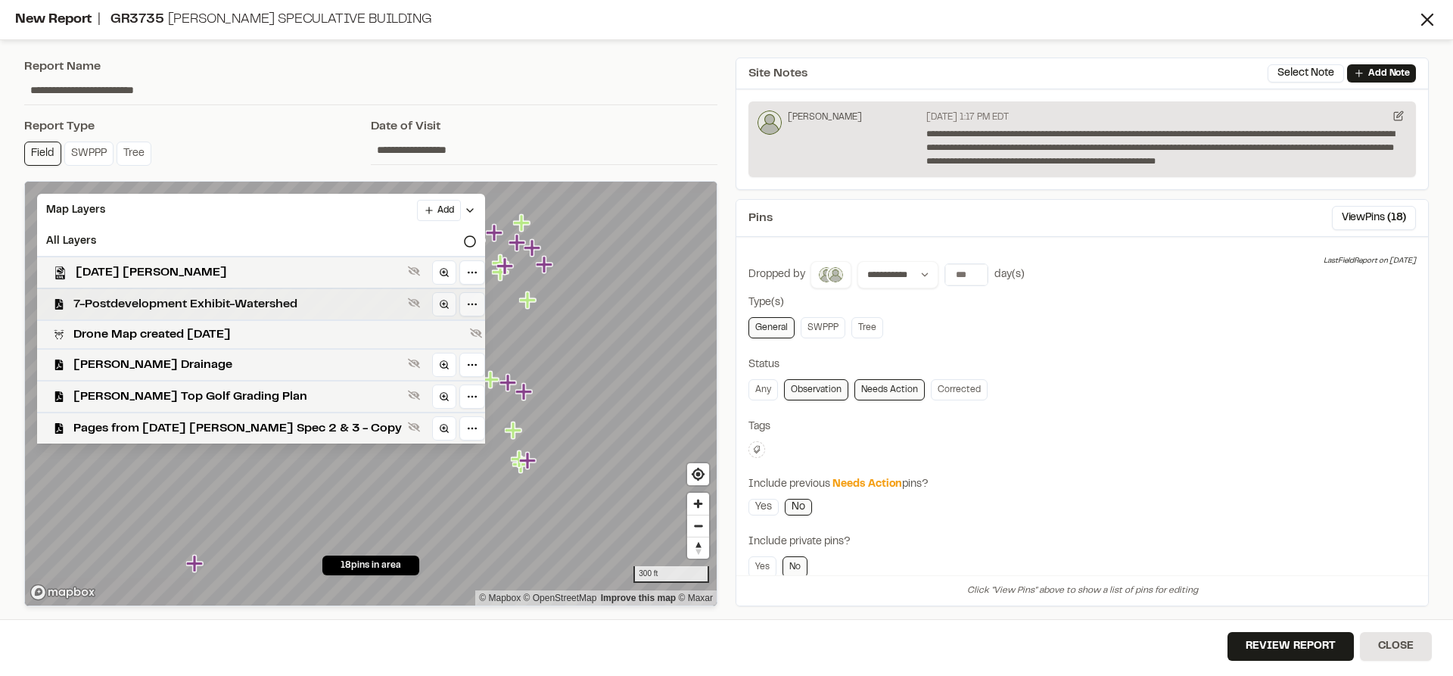
click at [132, 302] on span "7-Postdevelopment Exhibit-Watershed" at bounding box center [237, 304] width 328 height 18
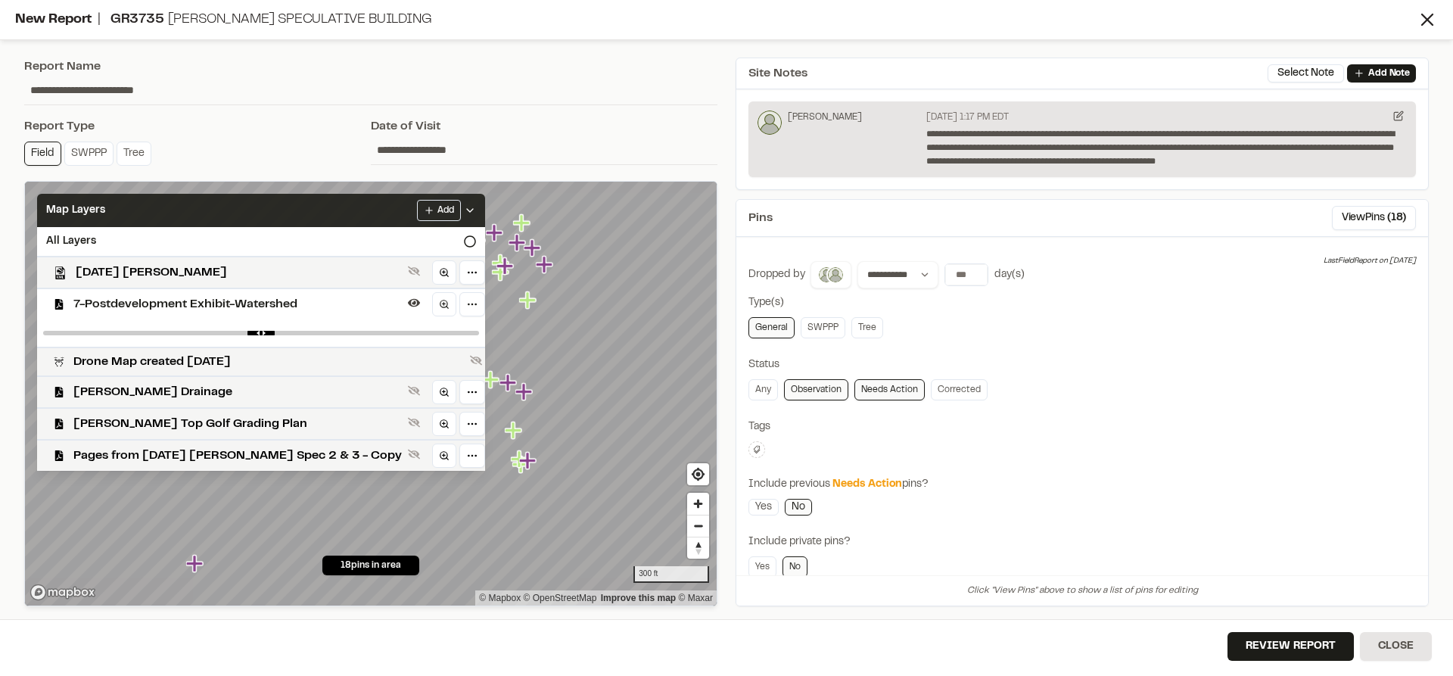
click at [464, 210] on icon at bounding box center [470, 210] width 12 height 12
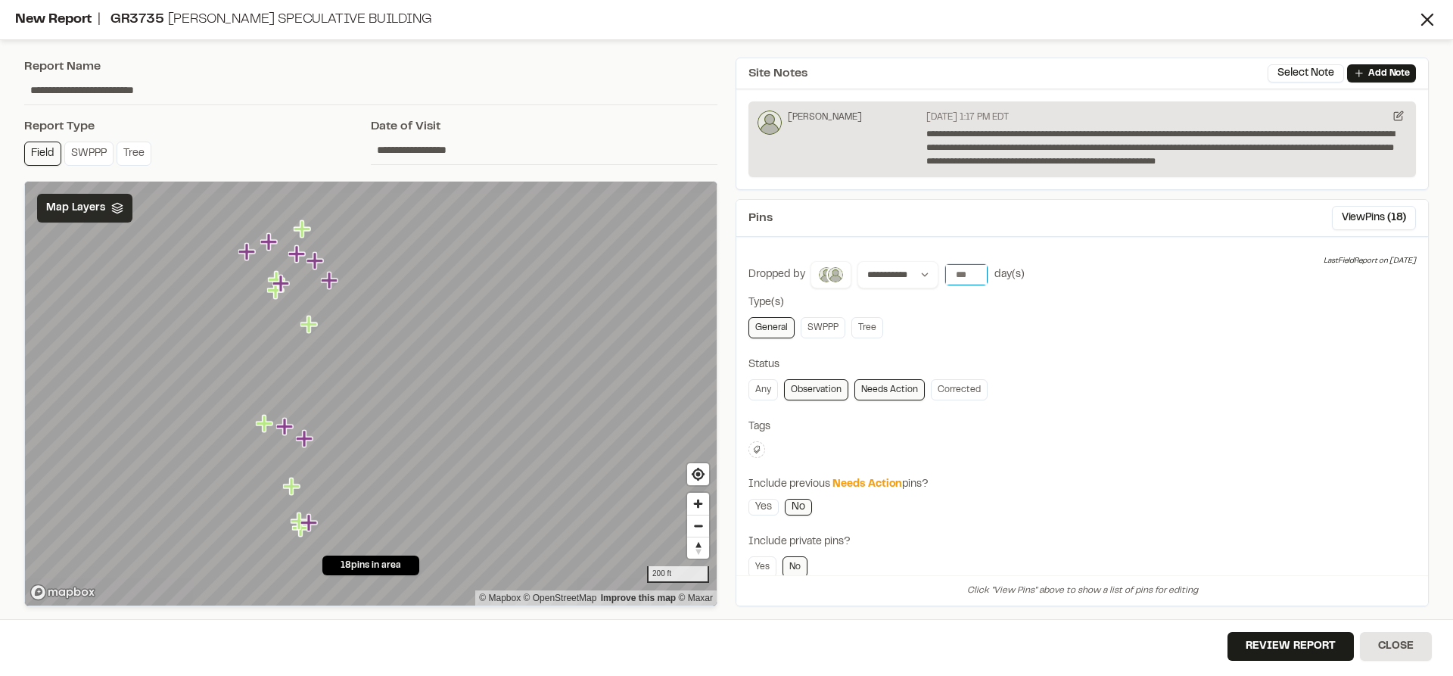
click at [960, 270] on input "number" at bounding box center [966, 274] width 42 height 21
type input "*"
click at [1252, 648] on button "Review Report" at bounding box center [1290, 646] width 126 height 29
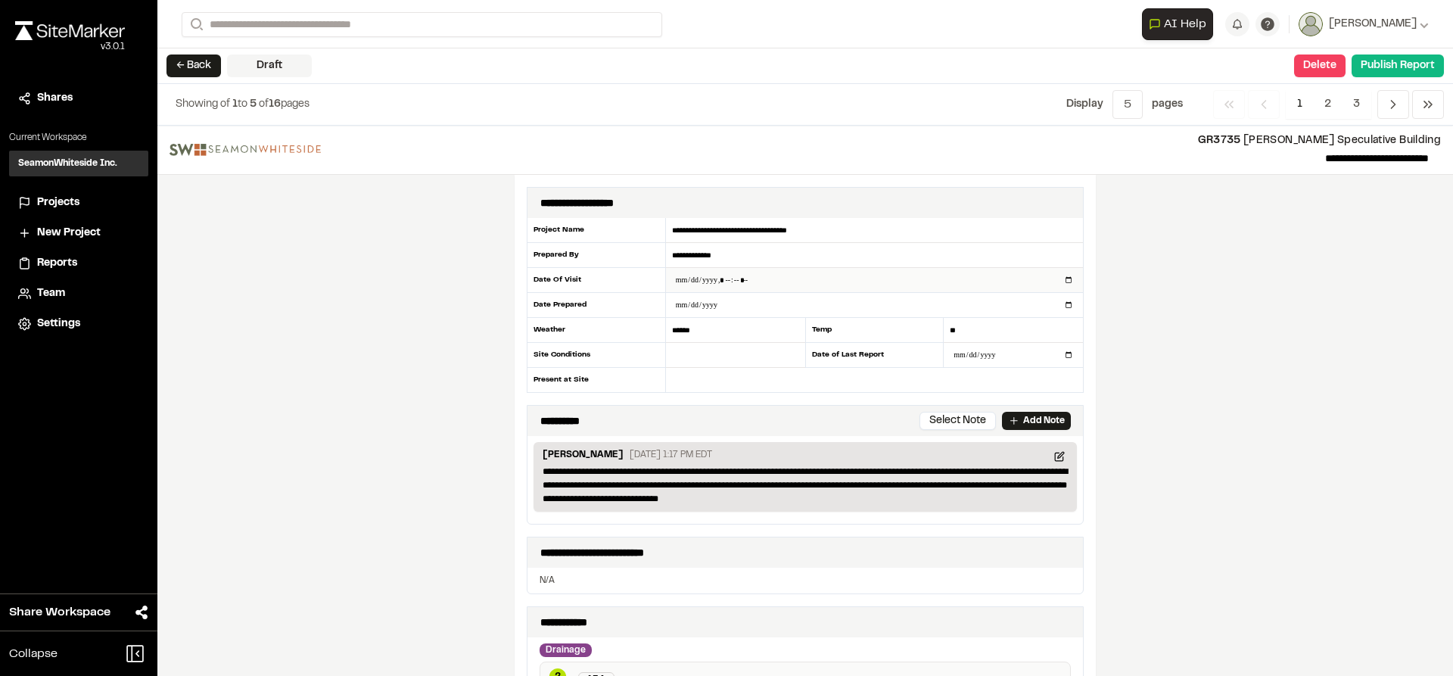
click at [1065, 279] on input "datetime-local" at bounding box center [874, 280] width 417 height 24
type input "**********"
click at [1240, 372] on div "**********" at bounding box center [805, 401] width 1296 height 550
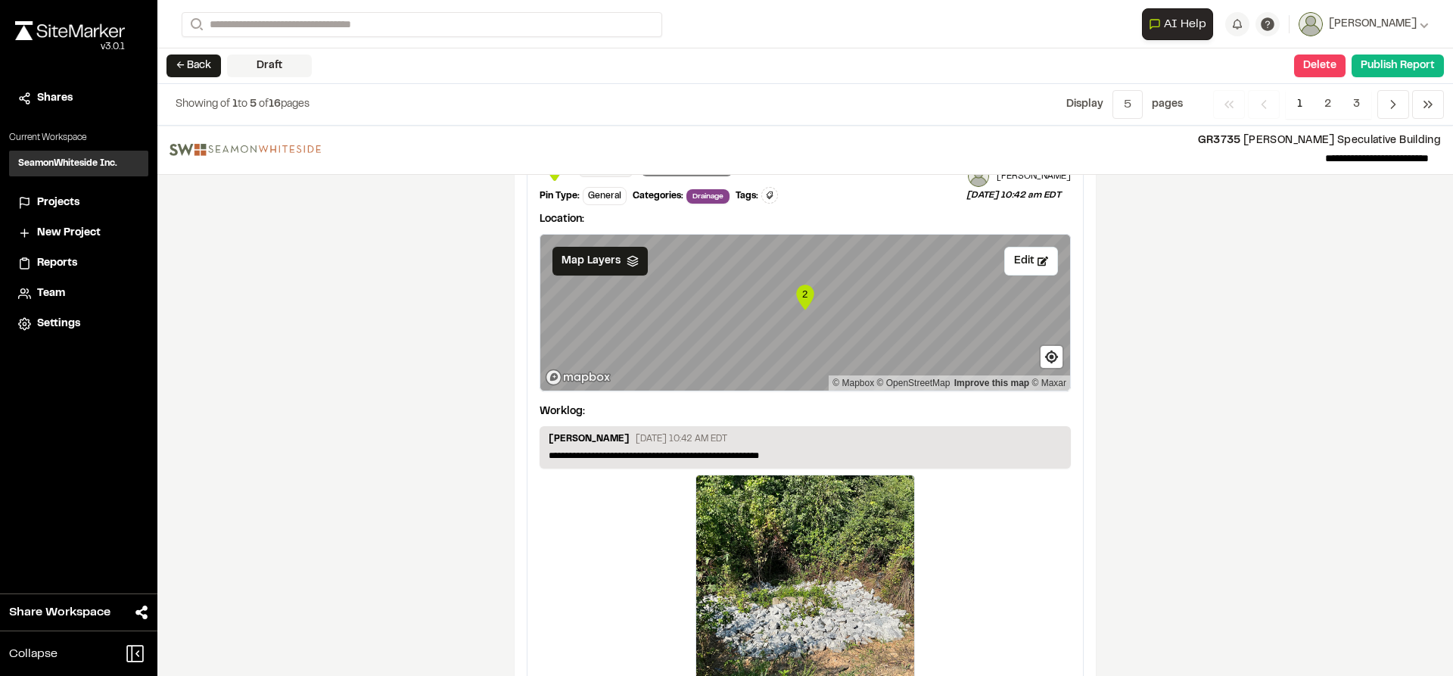
scroll to position [2565, 0]
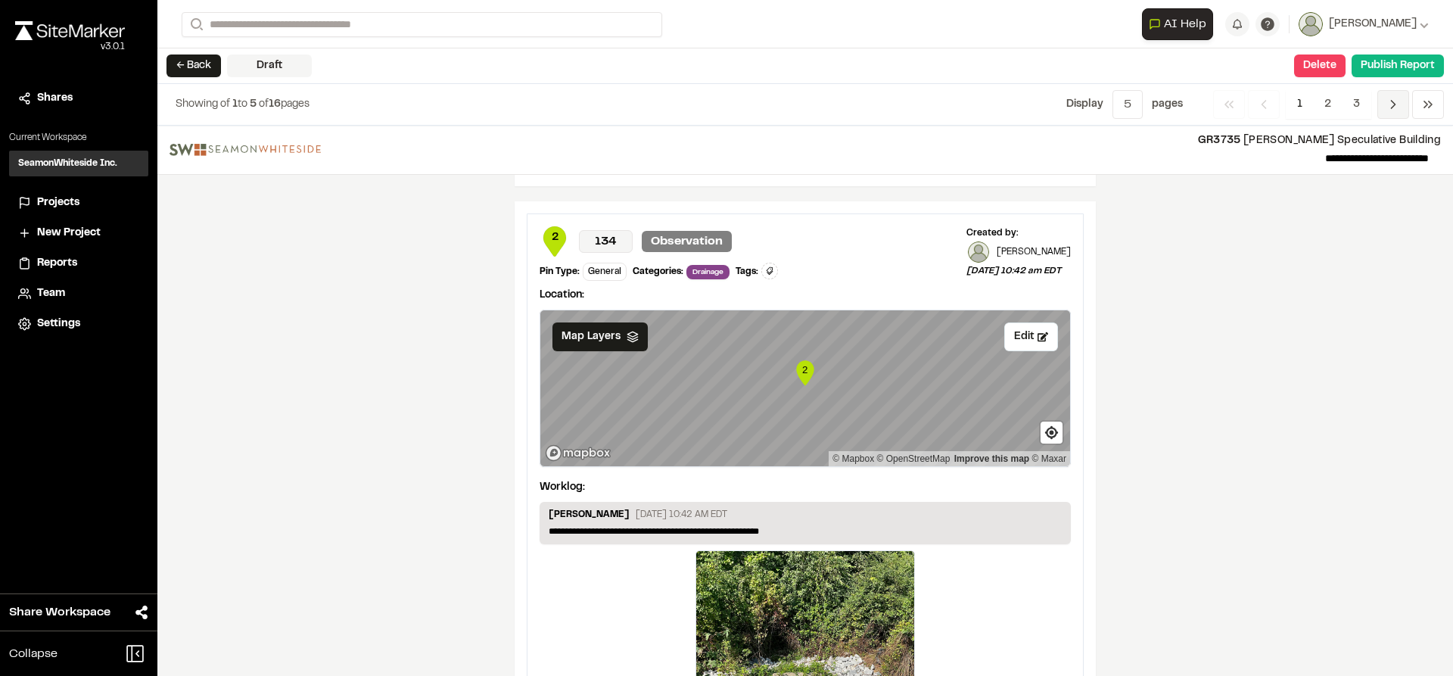
click at [1394, 102] on icon "Navigation" at bounding box center [1393, 104] width 15 height 15
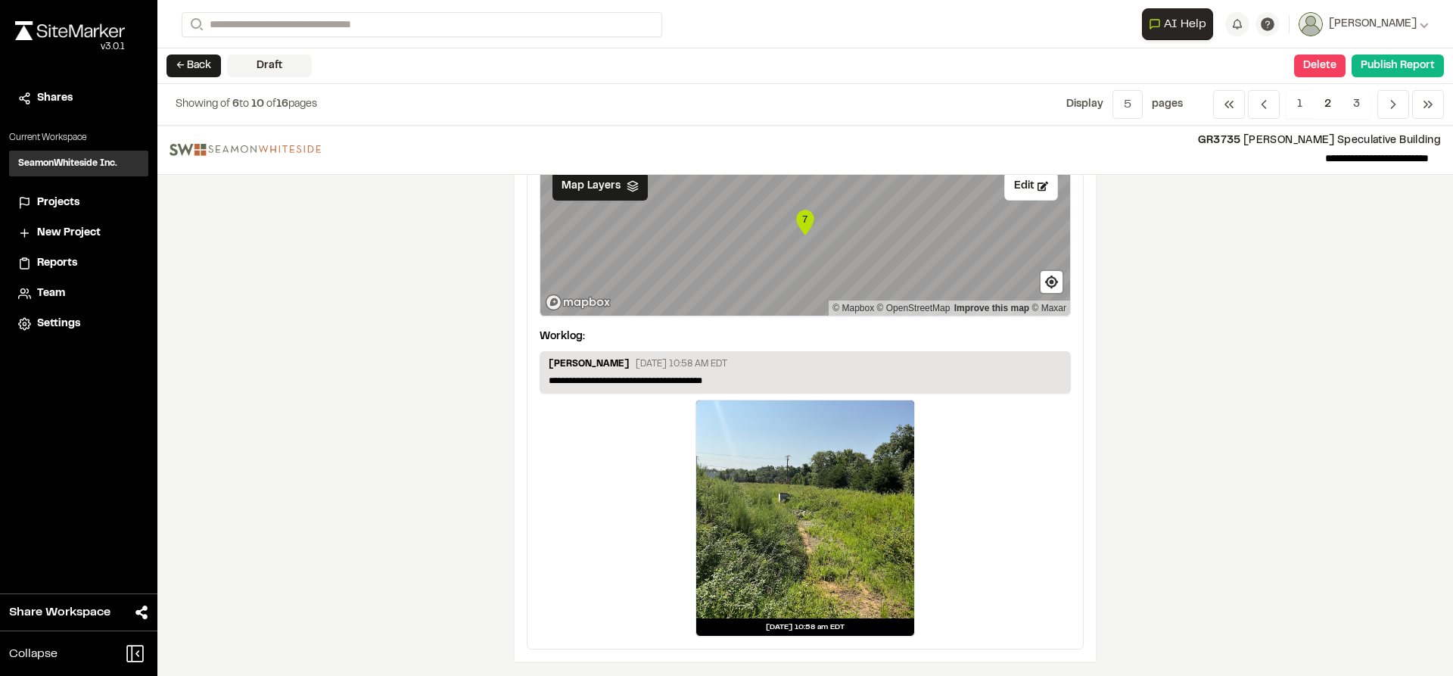
scroll to position [2580, 0]
click at [1403, 105] on span "Previous" at bounding box center [1393, 104] width 32 height 29
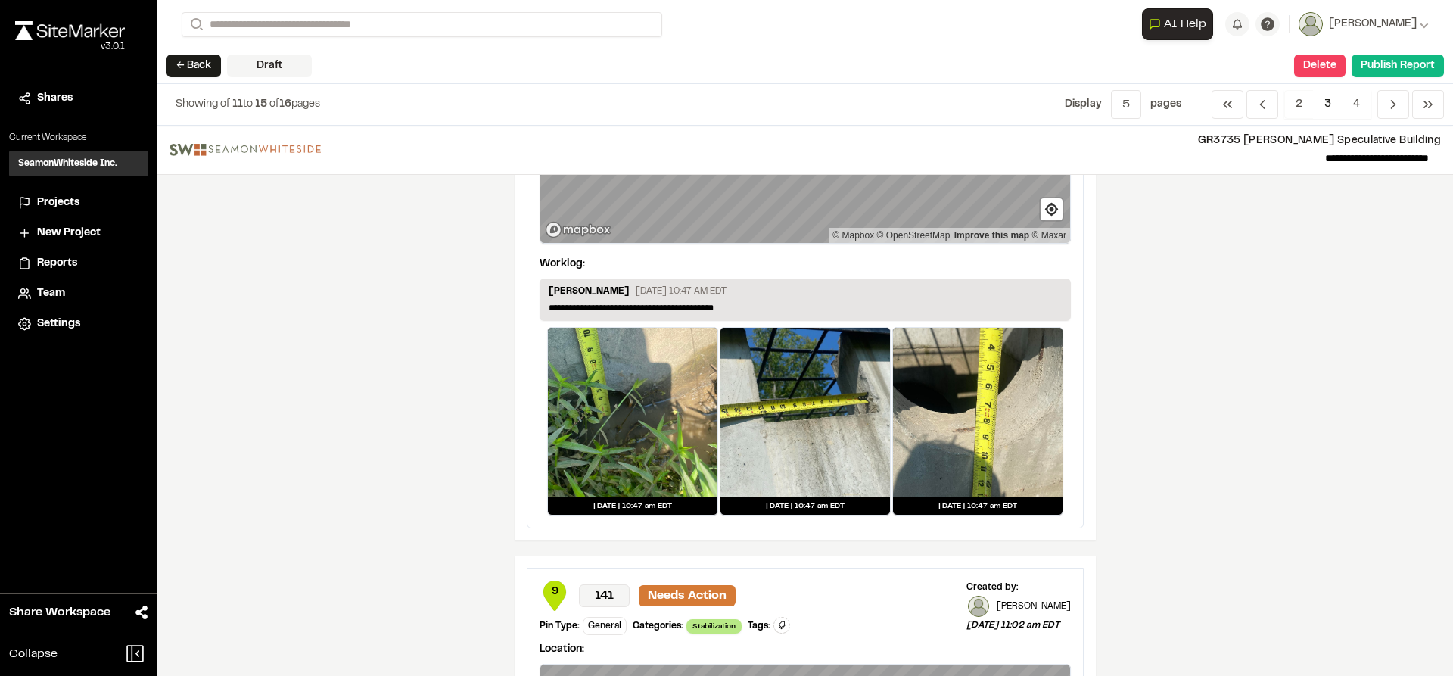
scroll to position [151, 0]
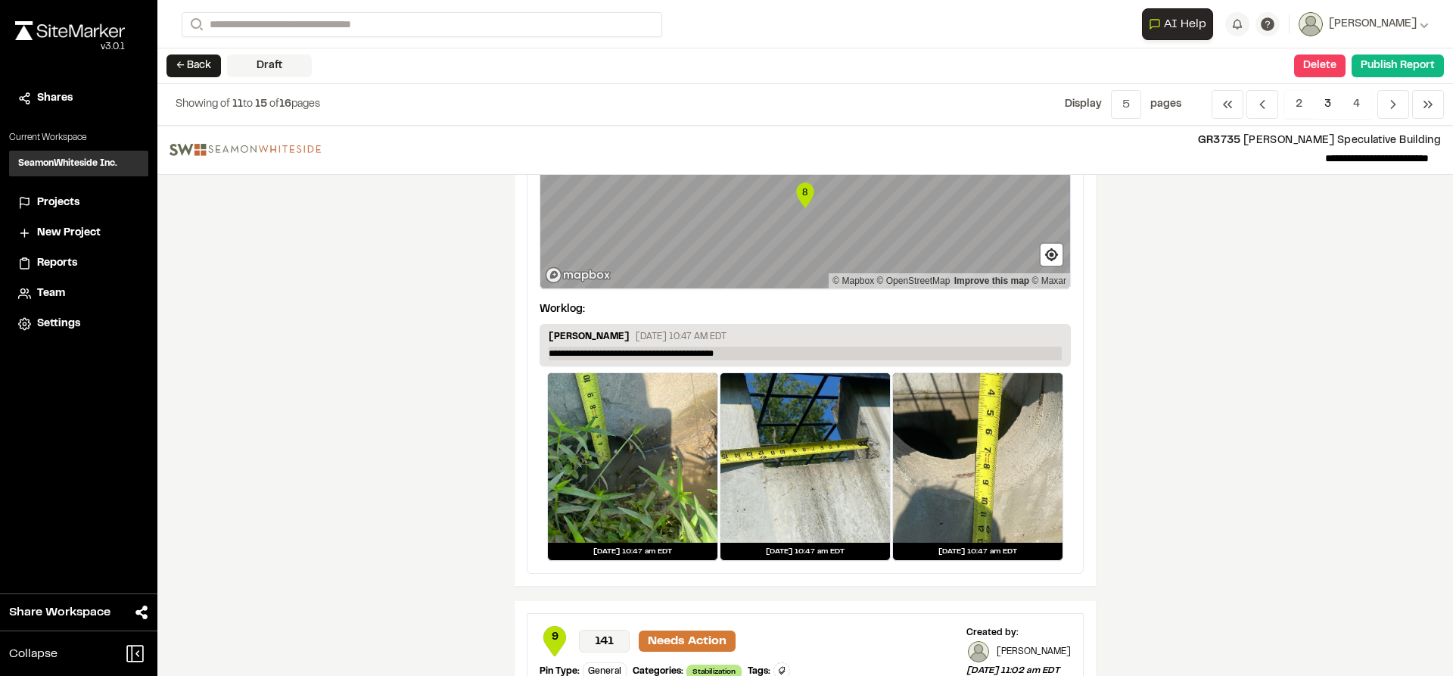
click at [757, 356] on p "**********" at bounding box center [805, 354] width 513 height 14
click at [1397, 67] on button "Publish Report" at bounding box center [1398, 65] width 92 height 23
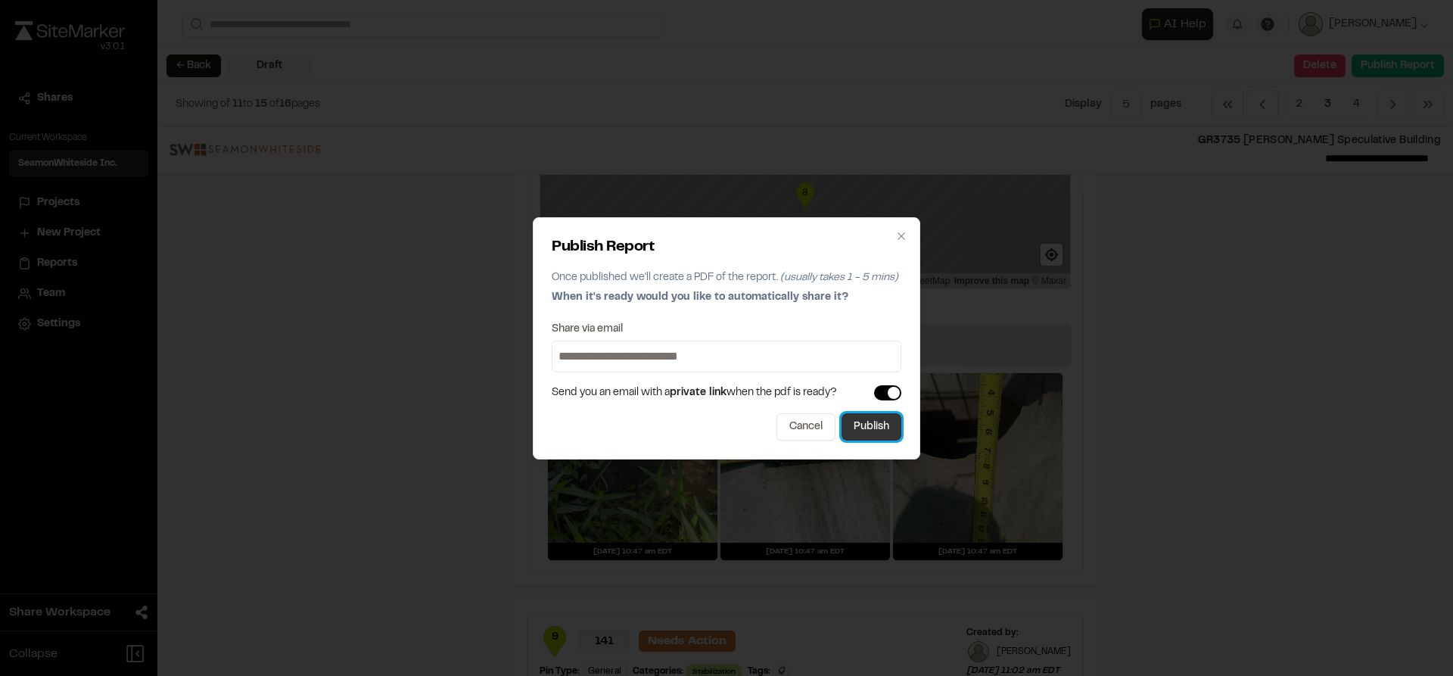
click at [857, 431] on button "Publish" at bounding box center [871, 426] width 60 height 27
